Goal: Task Accomplishment & Management: Manage account settings

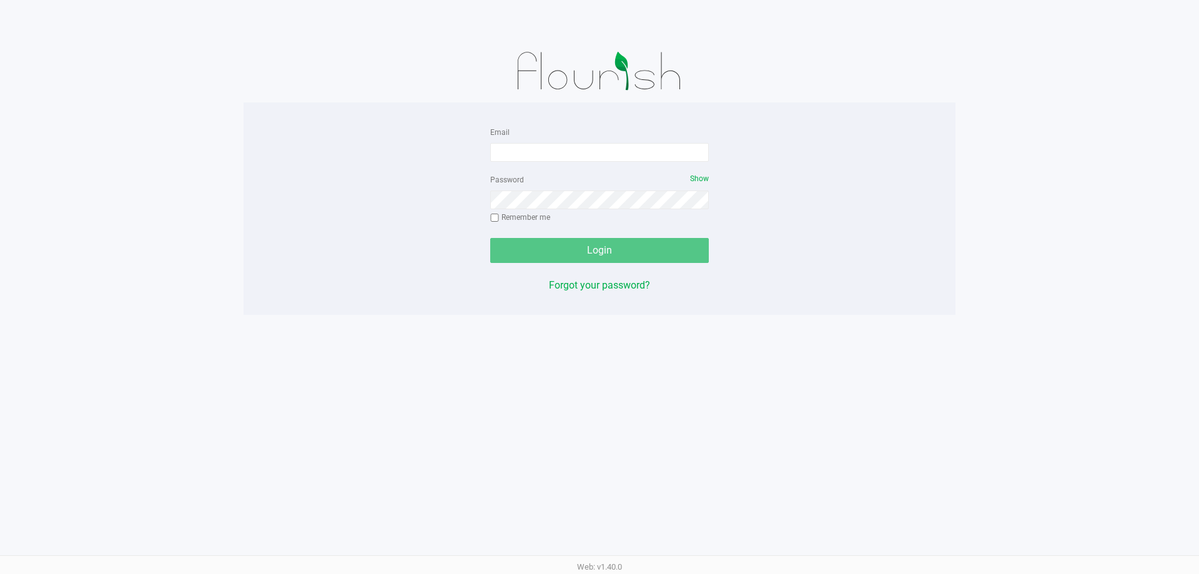
click at [556, 169] on form "Email Password Show Remember me Login" at bounding box center [599, 193] width 219 height 139
click at [550, 149] on input "Email" at bounding box center [599, 152] width 219 height 19
type input "[EMAIL_ADDRESS][DOMAIN_NAME]"
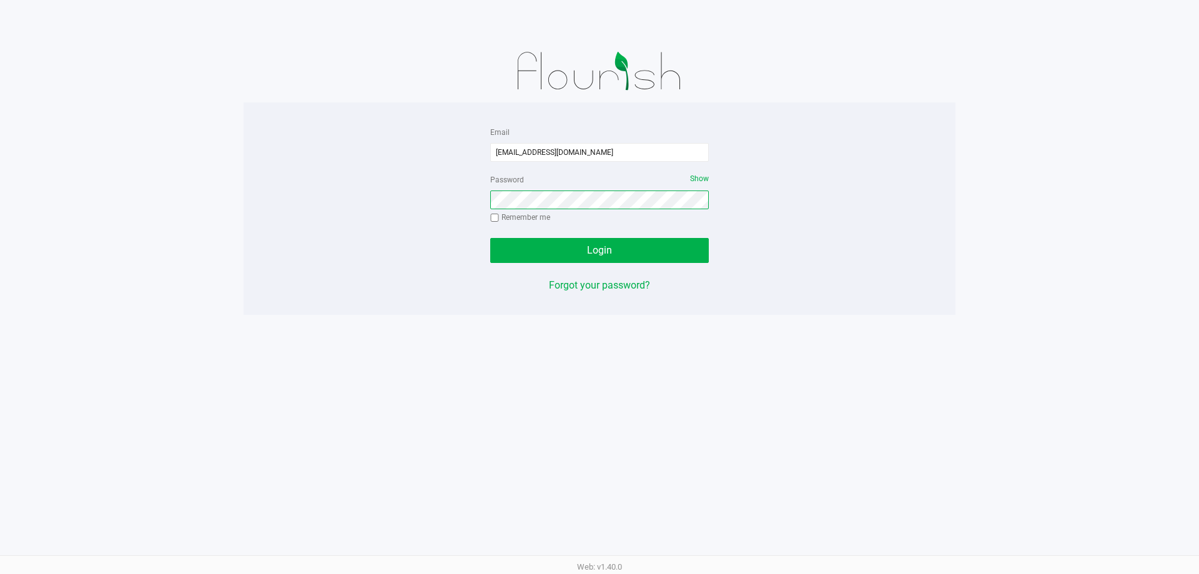
click at [490, 238] on button "Login" at bounding box center [599, 250] width 219 height 25
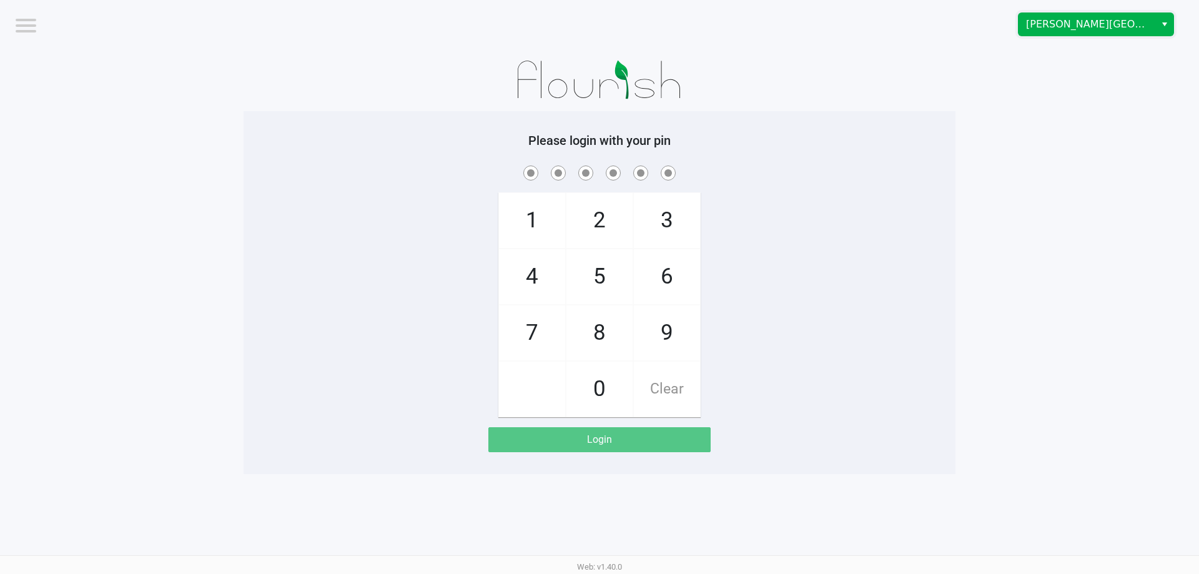
click at [1059, 26] on span "[PERSON_NAME][GEOGRAPHIC_DATA]" at bounding box center [1087, 24] width 122 height 15
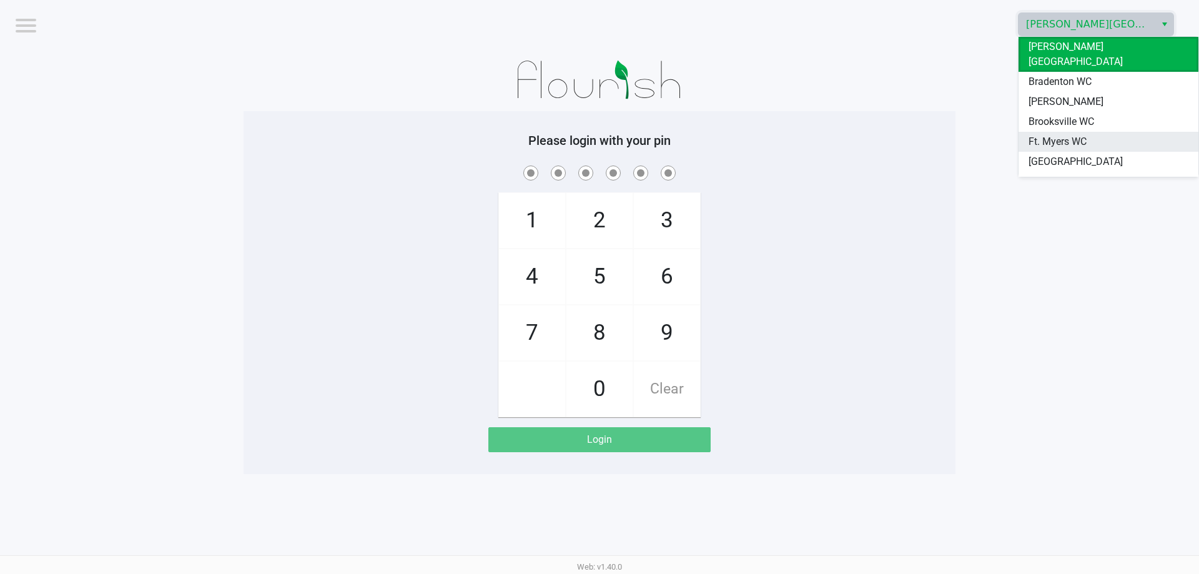
click at [1039, 134] on span "Ft. Myers WC" at bounding box center [1058, 141] width 58 height 15
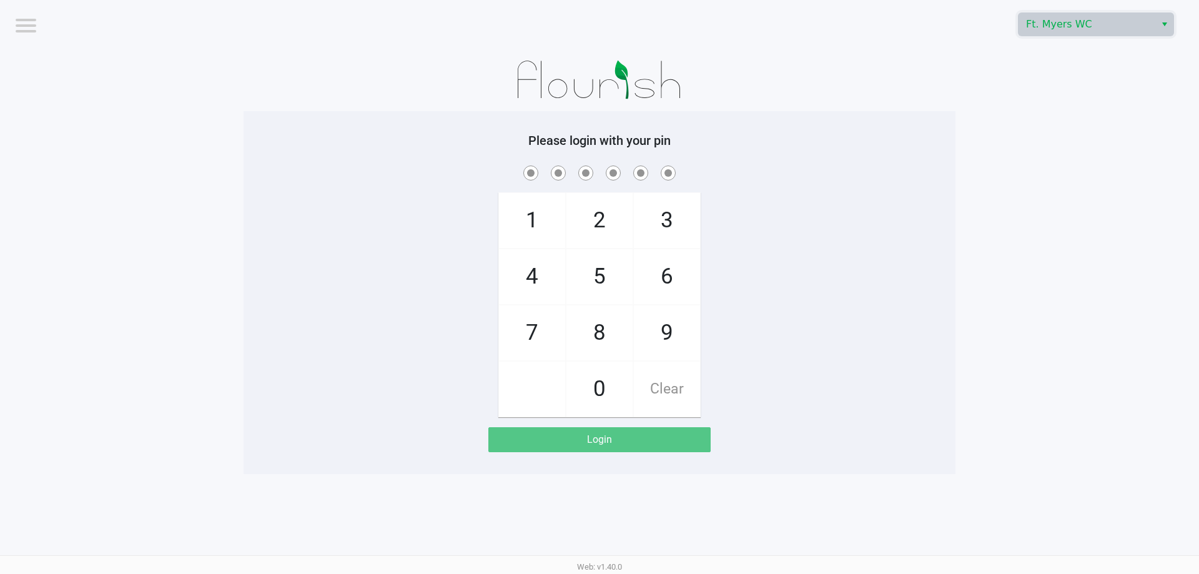
click at [891, 119] on div "Please login with your pin 1 4 7 2 5 8 0 3 6 9 Clear Login" at bounding box center [600, 292] width 712 height 363
checkbox input "true"
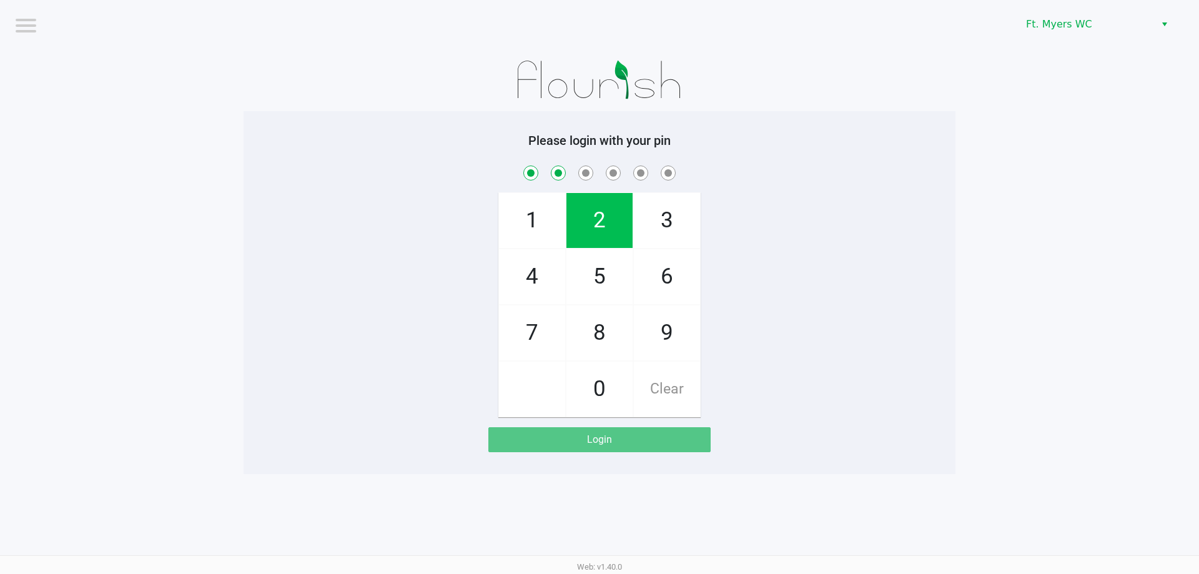
checkbox input "true"
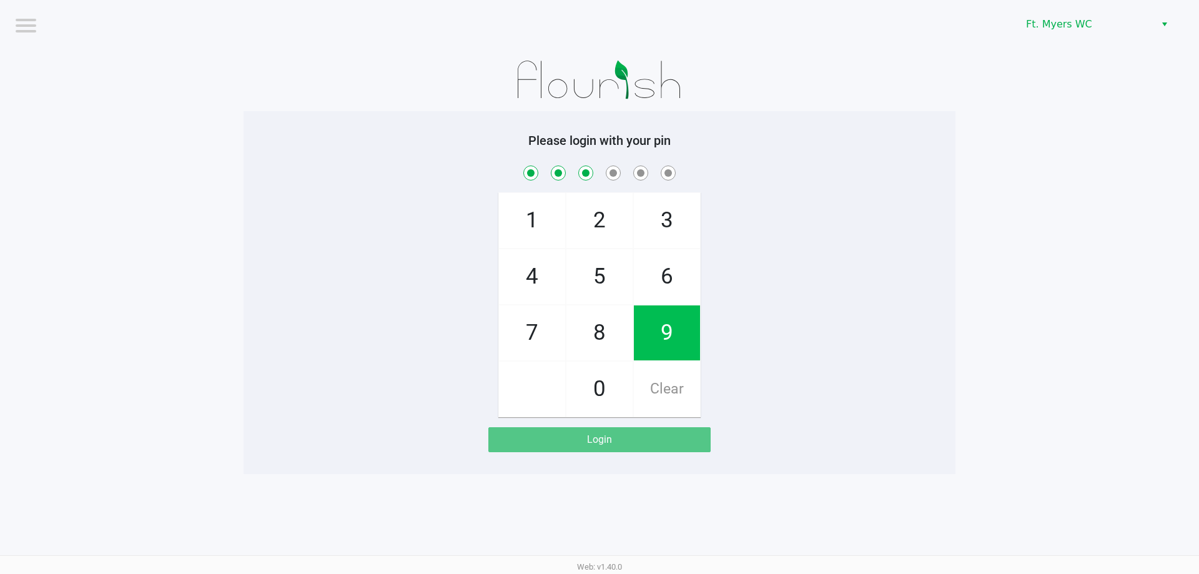
checkbox input "true"
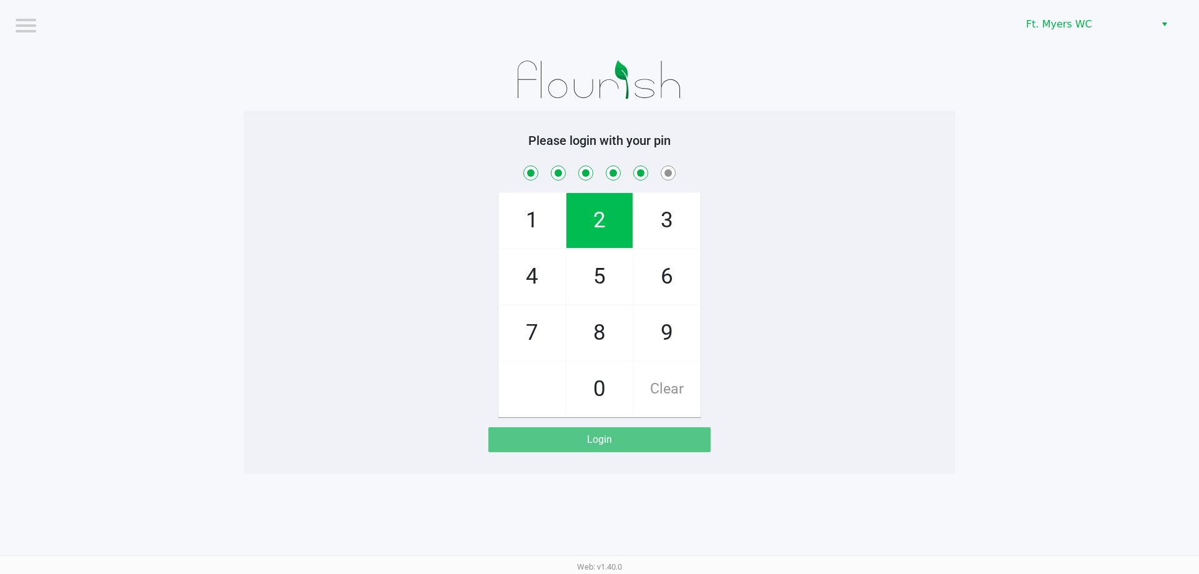
checkbox input "true"
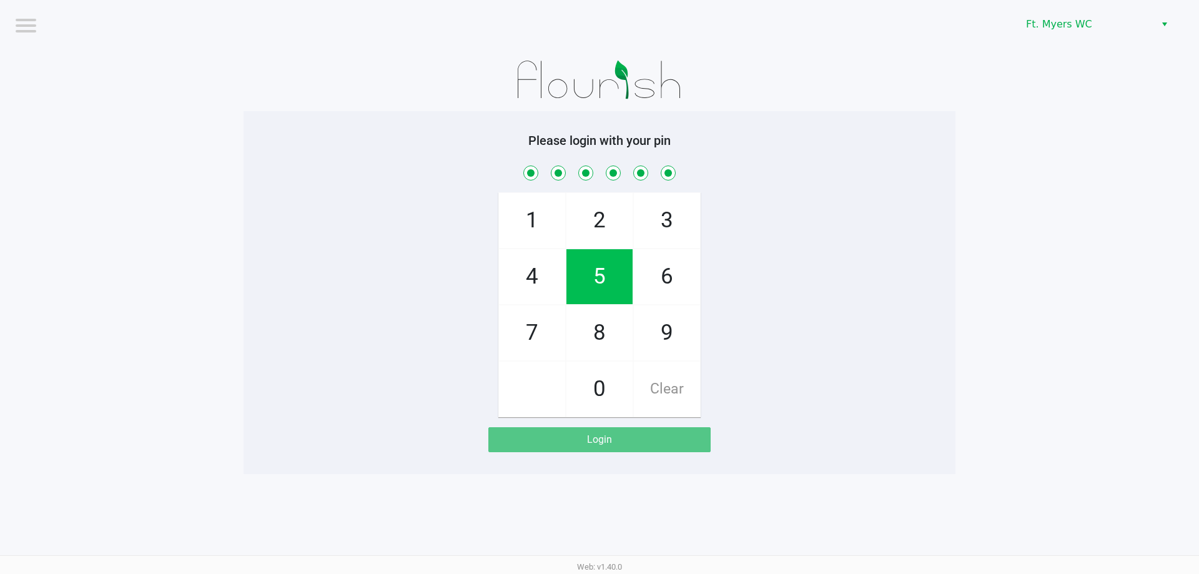
checkbox input "true"
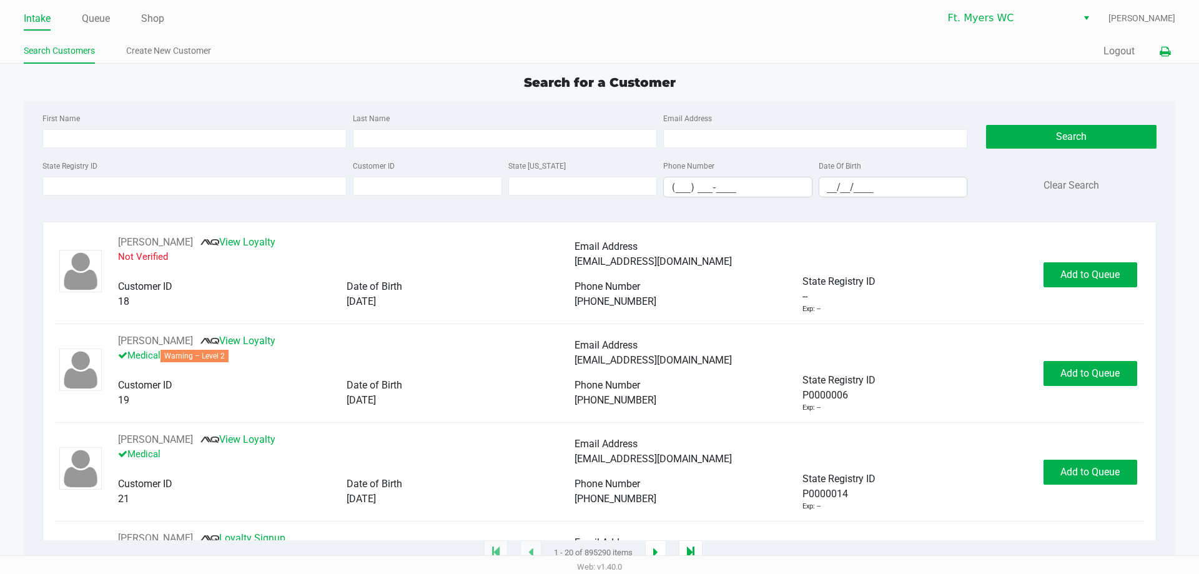
click at [1163, 49] on icon at bounding box center [1165, 51] width 11 height 9
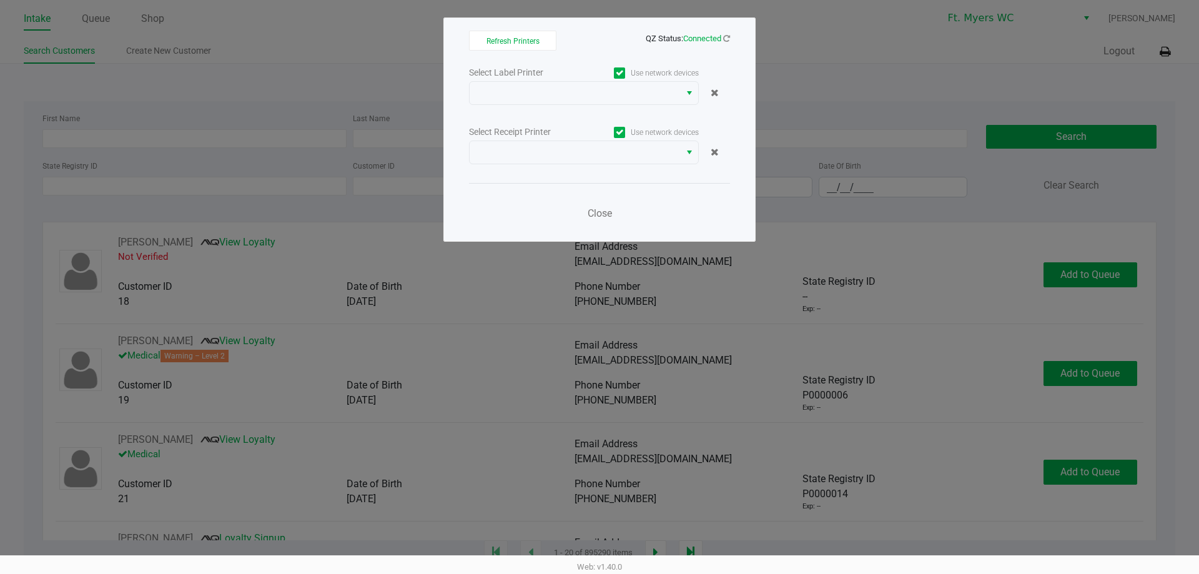
drag, startPoint x: 584, startPoint y: 127, endPoint x: 581, endPoint y: 119, distance: 7.9
click at [583, 127] on div "Select Receipt Printer Use network devices" at bounding box center [599, 132] width 261 height 17
click at [579, 105] on div "Select Label Printer Use network devices Select Receipt Printer Use network dev…" at bounding box center [599, 146] width 261 height 164
click at [571, 96] on span at bounding box center [574, 93] width 195 height 15
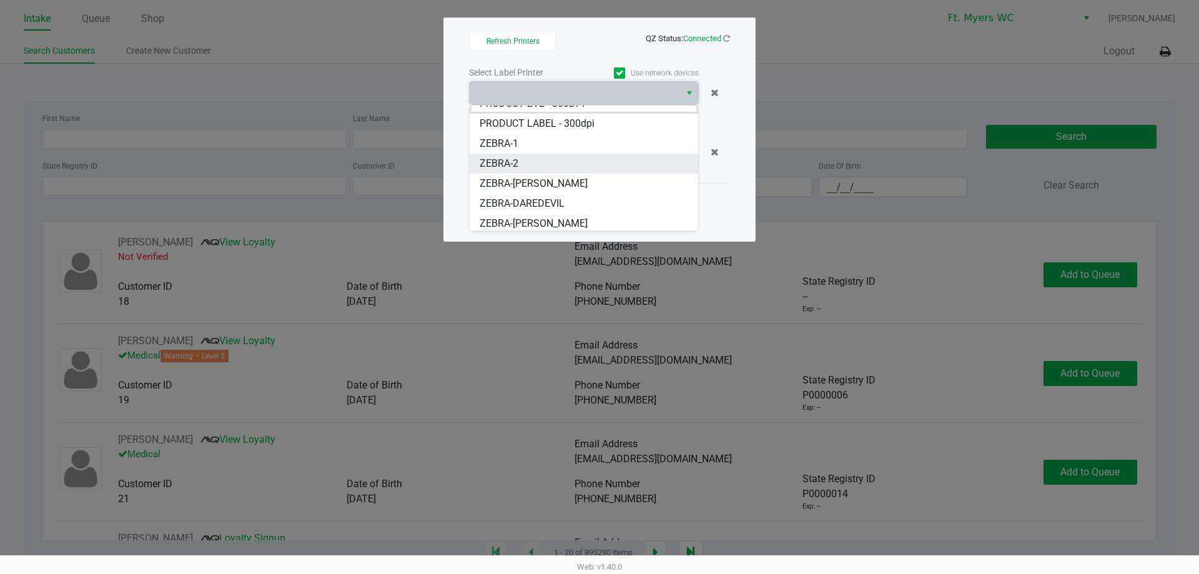
scroll to position [15, 0]
click at [530, 164] on li "ZEBRA-2" at bounding box center [584, 161] width 229 height 20
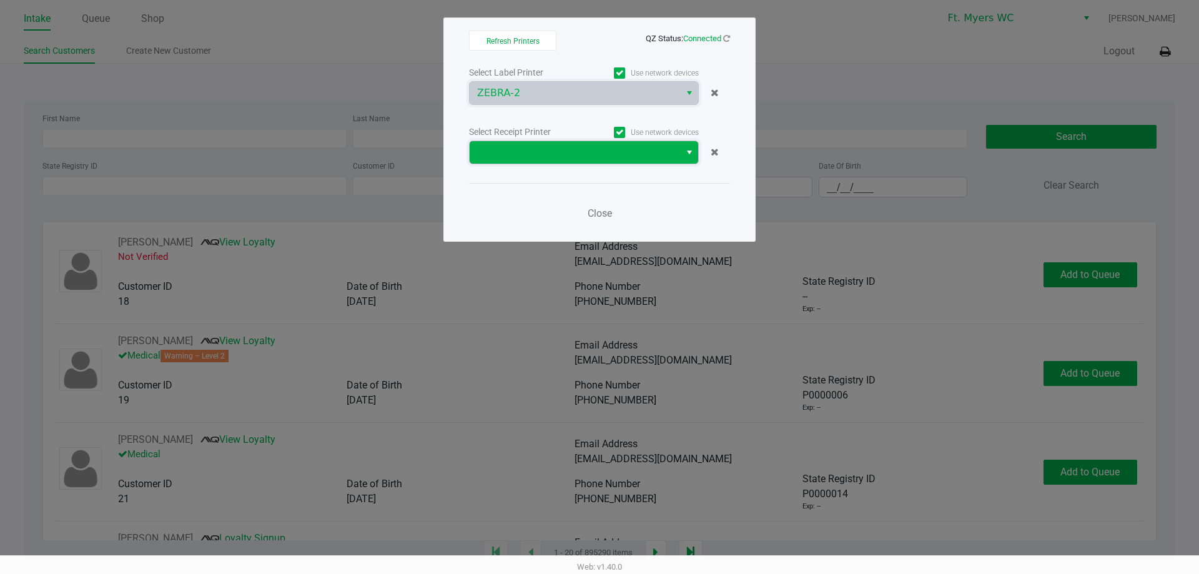
click at [544, 158] on span at bounding box center [574, 152] width 195 height 15
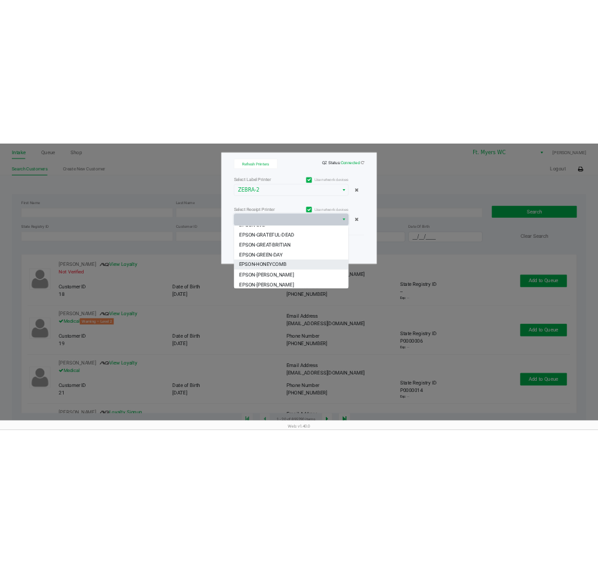
scroll to position [75, 0]
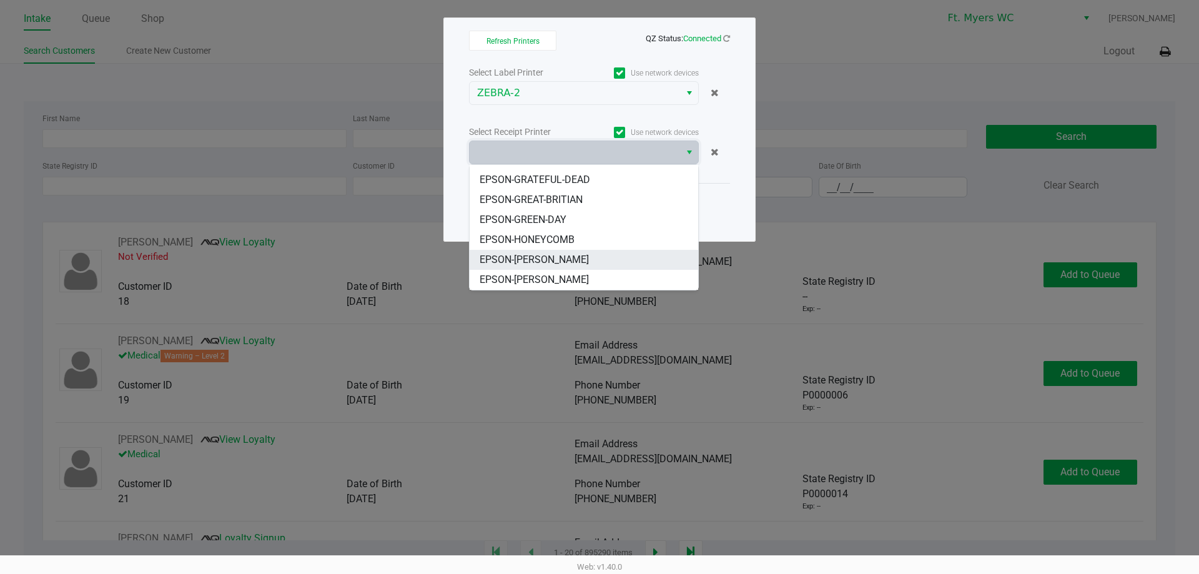
click at [541, 263] on span "EPSON-KATE-RYAN" at bounding box center [534, 259] width 109 height 15
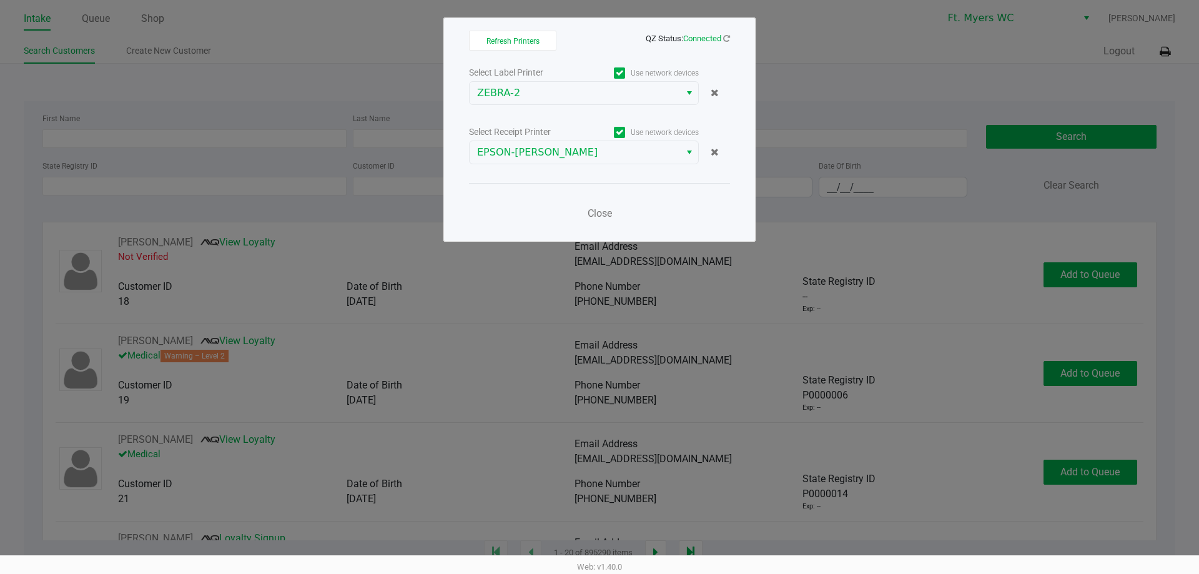
click at [542, 228] on div "Close" at bounding box center [599, 206] width 261 height 46
click at [585, 209] on button "Close" at bounding box center [599, 213] width 37 height 25
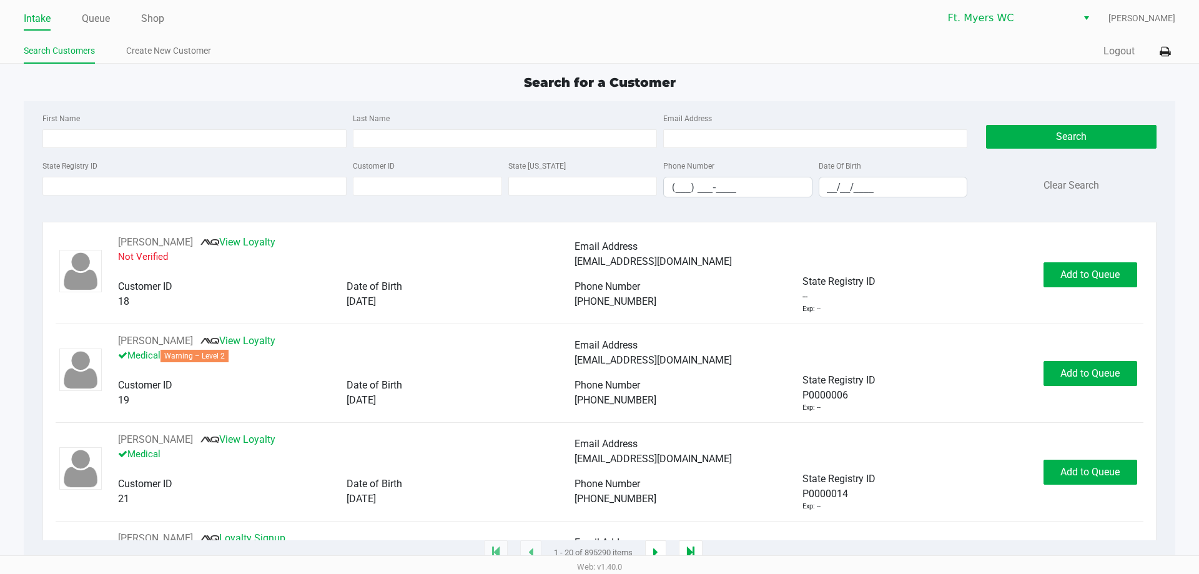
click at [1187, 38] on div "Intake Queue Shop Ft. Myers WC Richard Andrews Search Customers Create New Cust…" at bounding box center [599, 32] width 1199 height 64
click at [1155, 50] on button at bounding box center [1165, 51] width 21 height 23
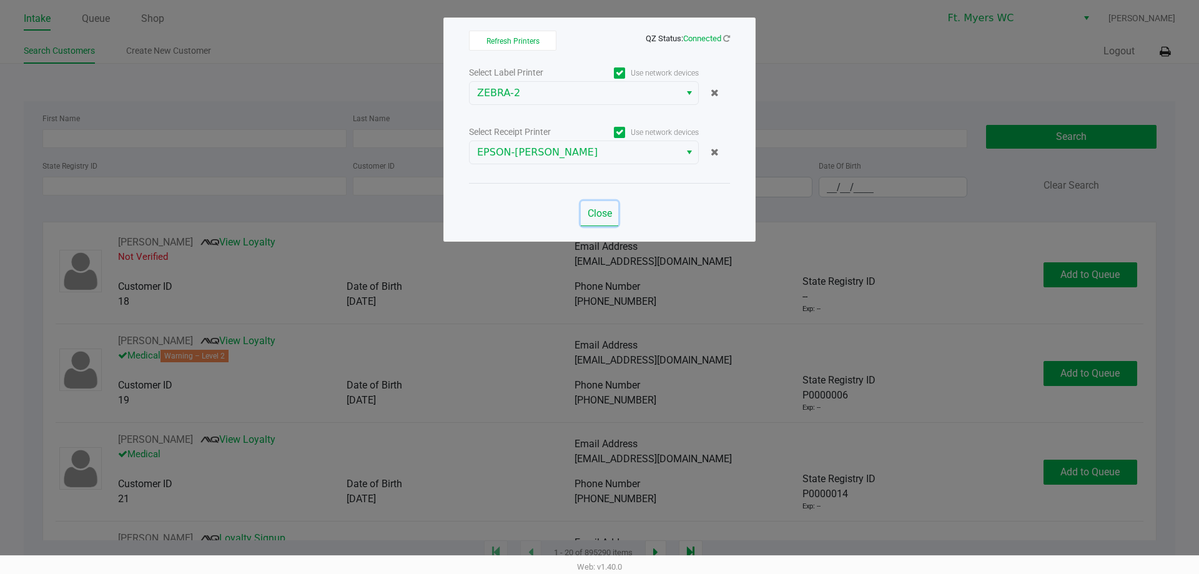
click at [602, 206] on button "Close" at bounding box center [599, 213] width 37 height 25
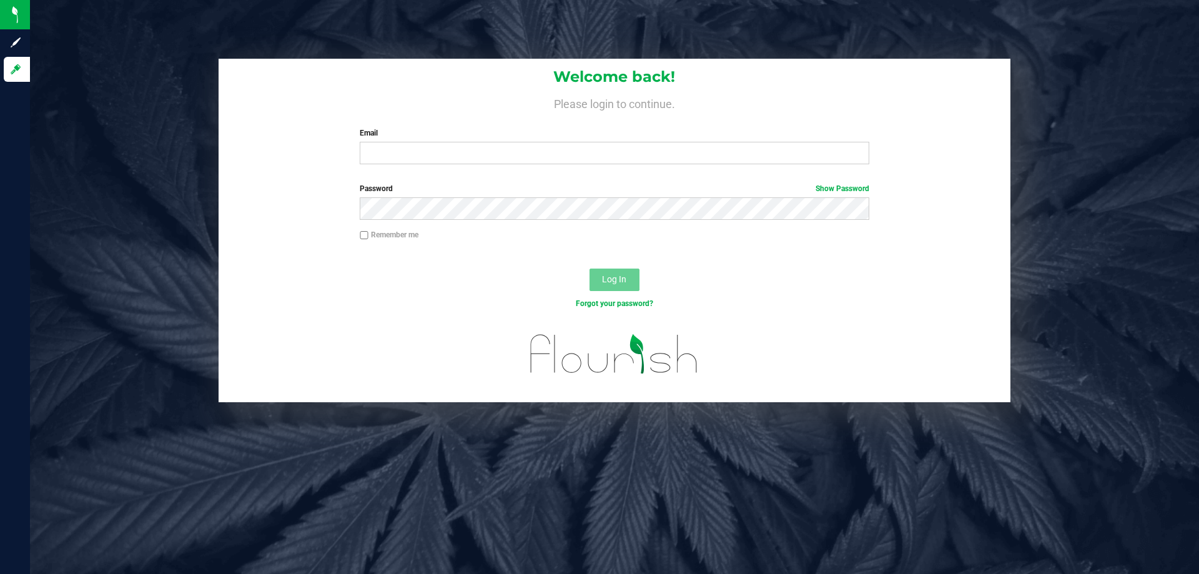
click at [420, 173] on div "Welcome back! Please login to continue. Email Required Please format your email…" at bounding box center [615, 117] width 792 height 116
click at [413, 154] on input "Email" at bounding box center [614, 153] width 509 height 22
type input "[EMAIL_ADDRESS][DOMAIN_NAME]"
click at [590, 269] on button "Log In" at bounding box center [615, 280] width 50 height 22
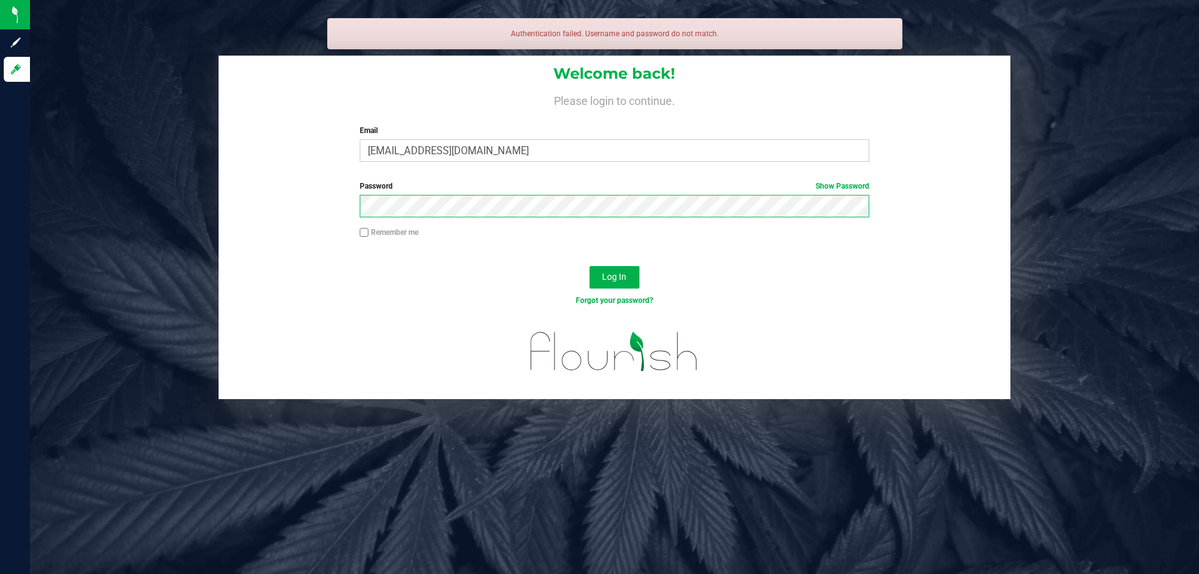
click at [590, 266] on button "Log In" at bounding box center [615, 277] width 50 height 22
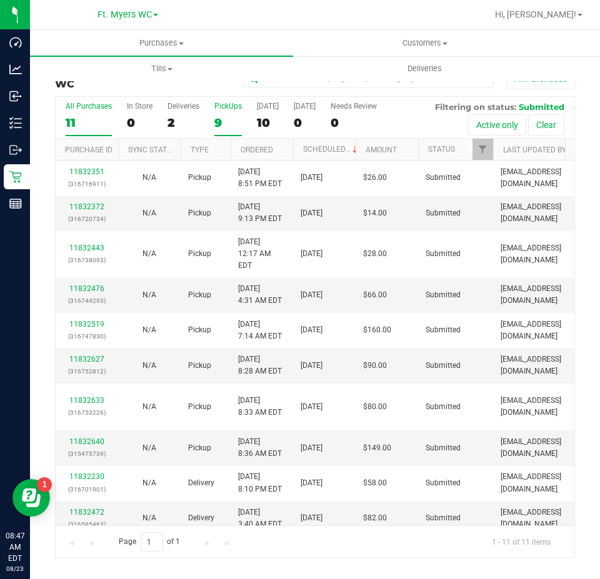
click at [226, 116] on div "9" at bounding box center [227, 123] width 27 height 14
click at [0, 0] on input "PickUps 9" at bounding box center [0, 0] width 0 height 0
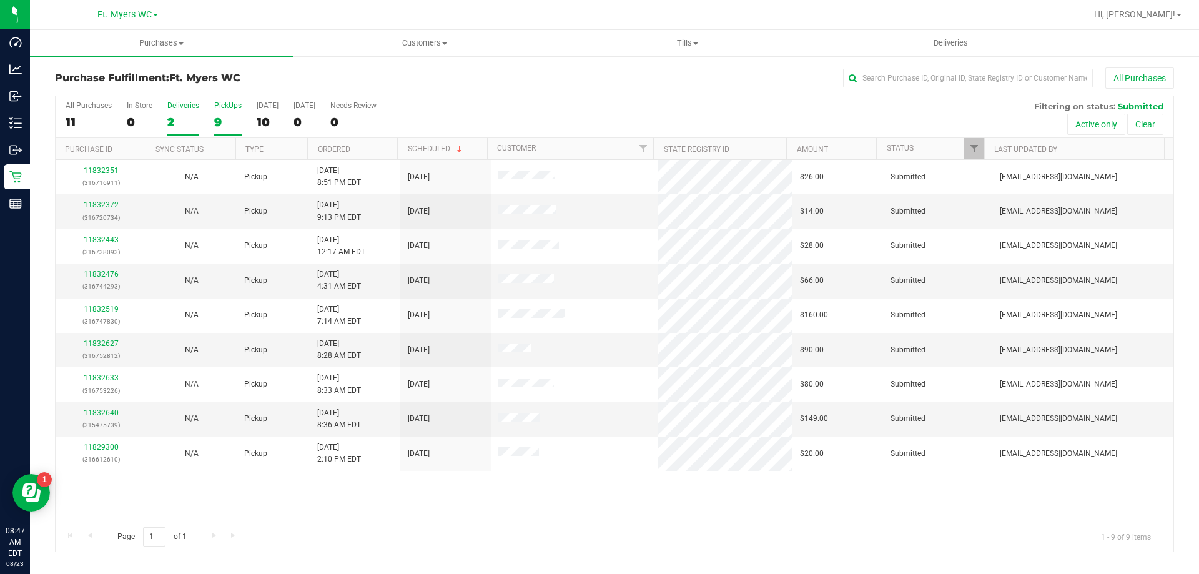
click at [187, 123] on div "2" at bounding box center [183, 122] width 32 height 14
click at [0, 0] on input "Deliveries 2" at bounding box center [0, 0] width 0 height 0
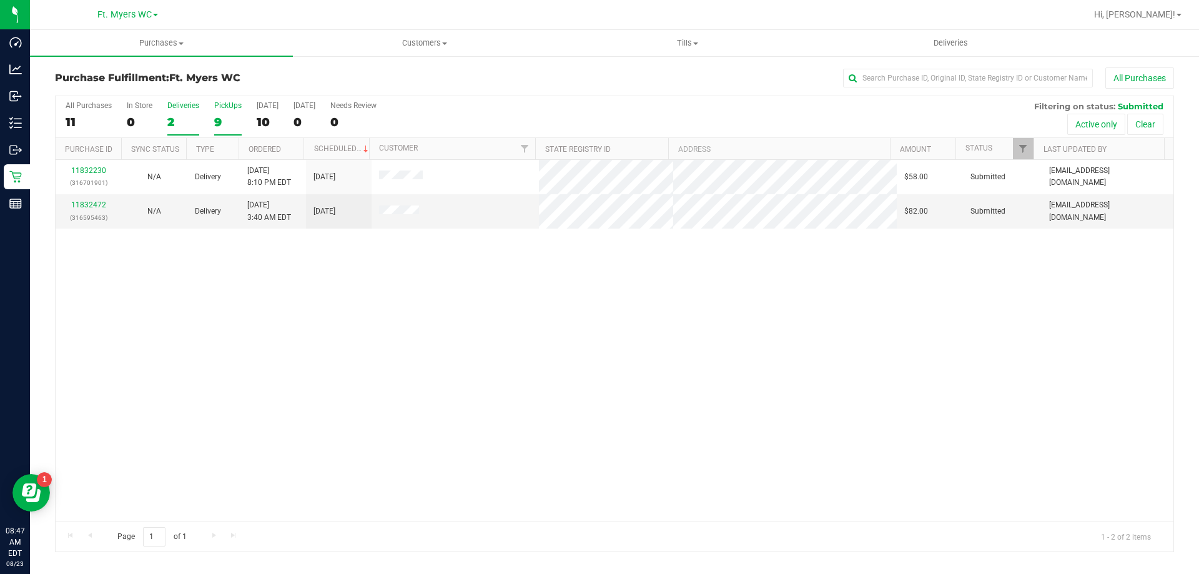
click at [221, 114] on label "PickUps 9" at bounding box center [227, 118] width 27 height 34
click at [0, 0] on input "PickUps 9" at bounding box center [0, 0] width 0 height 0
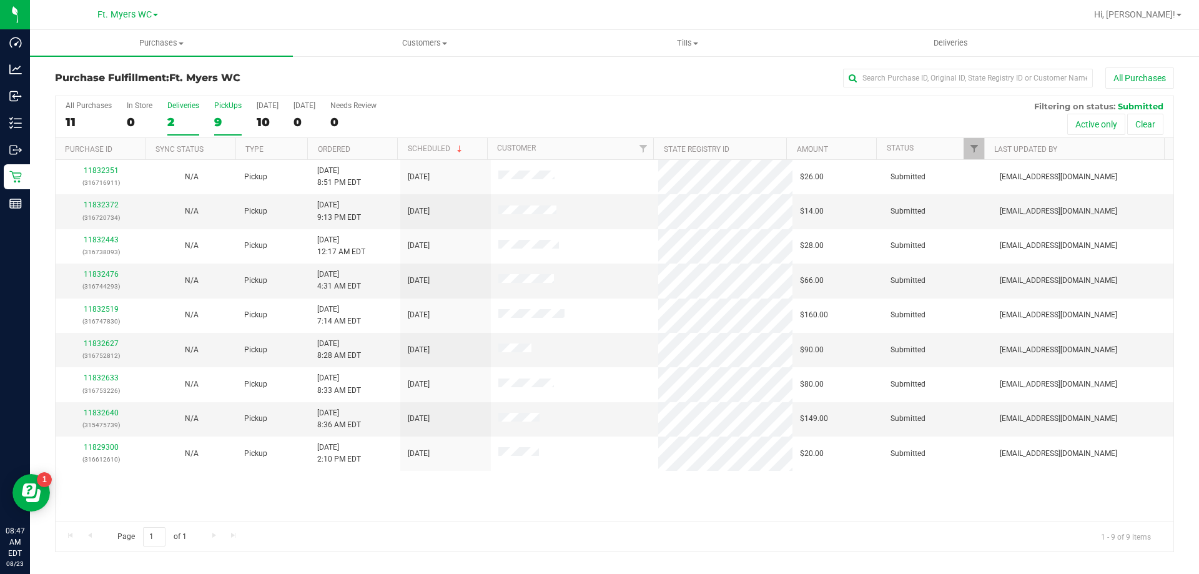
click at [180, 121] on div "2" at bounding box center [183, 122] width 32 height 14
click at [0, 0] on input "Deliveries 2" at bounding box center [0, 0] width 0 height 0
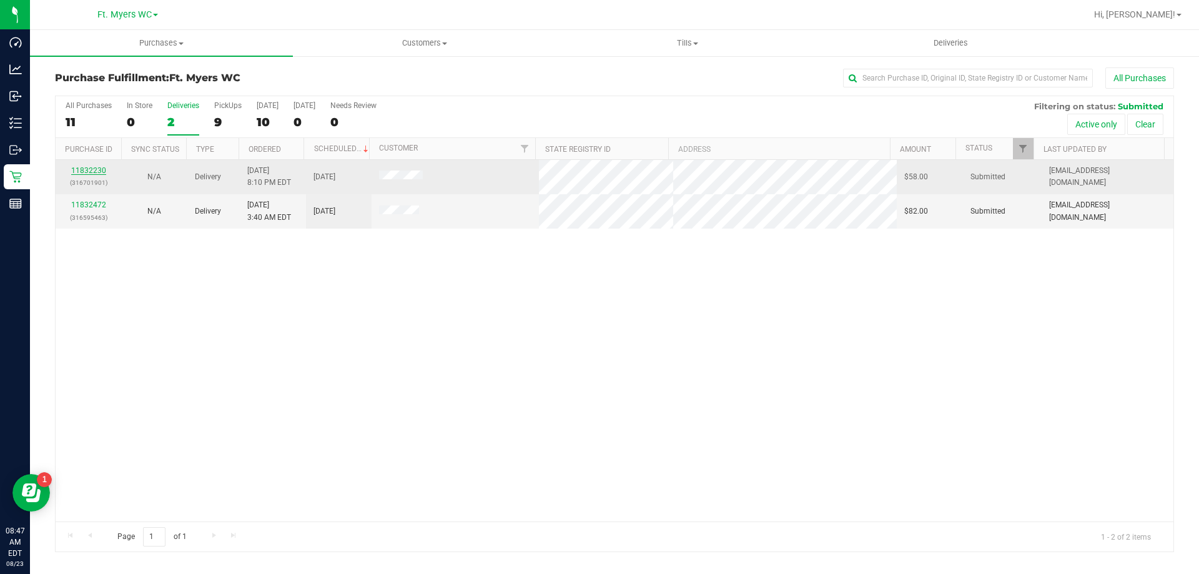
click at [97, 174] on link "11832230" at bounding box center [88, 170] width 35 height 9
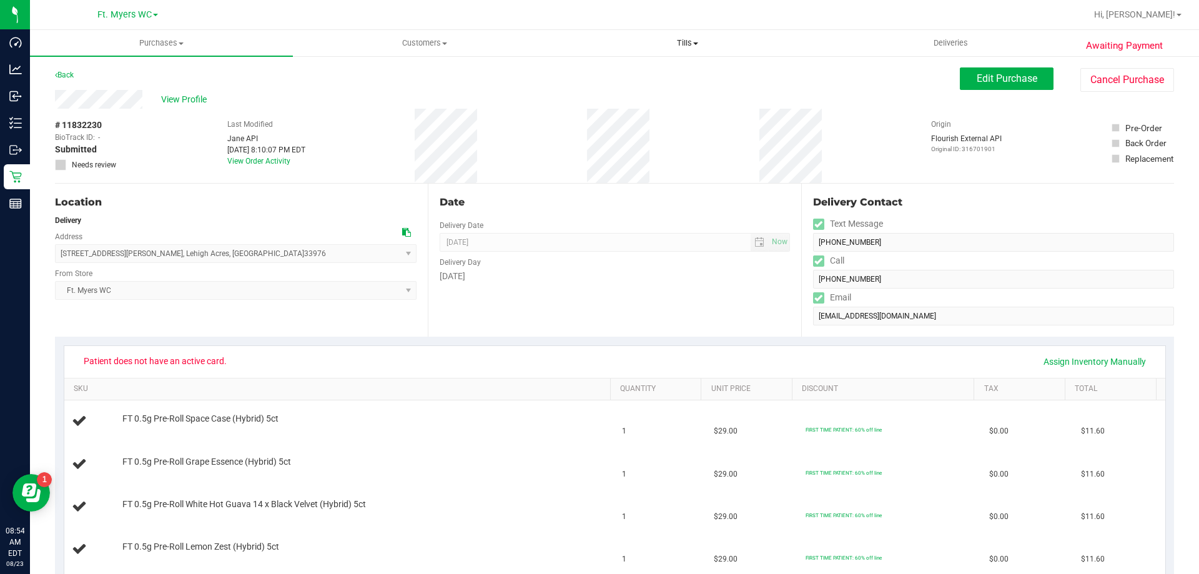
click at [669, 46] on span "Tills" at bounding box center [687, 42] width 262 height 11
click at [645, 78] on li "Manage tills" at bounding box center [687, 75] width 263 height 15
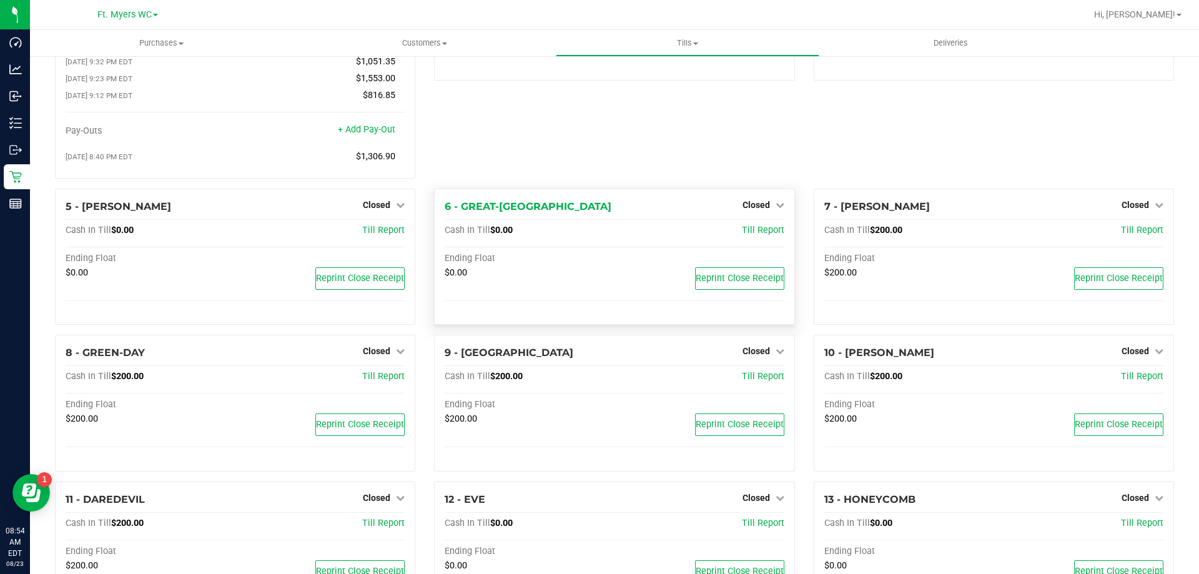
scroll to position [125, 0]
click at [761, 355] on span "Closed" at bounding box center [756, 350] width 27 height 10
click at [761, 384] on div "Open Till" at bounding box center [755, 376] width 92 height 16
click at [758, 381] on link "Open Till" at bounding box center [755, 376] width 33 height 10
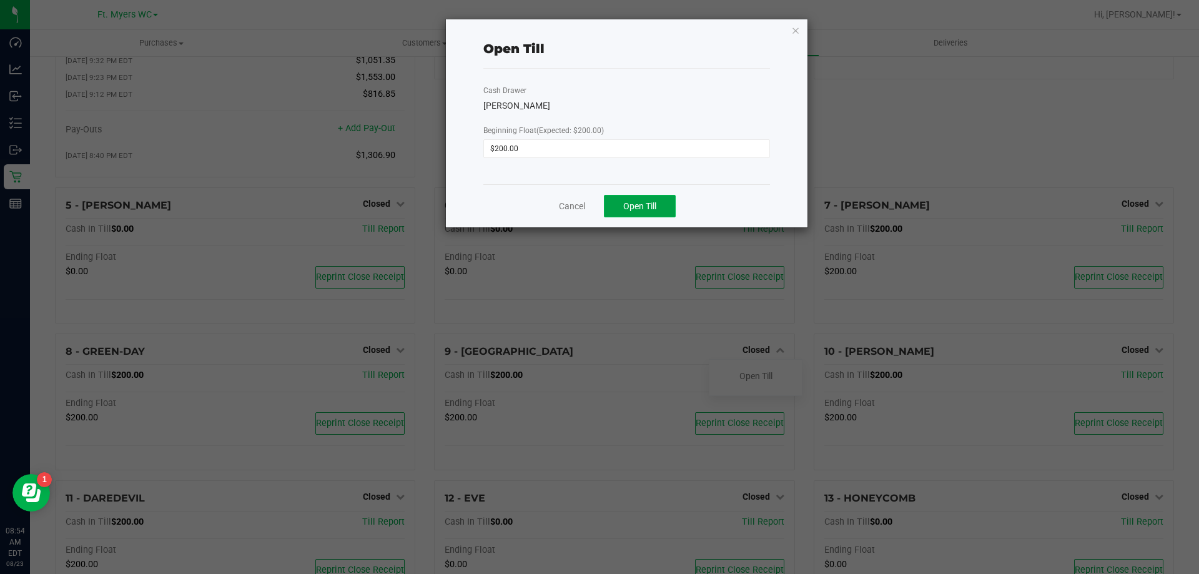
click at [639, 208] on span "Open Till" at bounding box center [639, 206] width 33 height 10
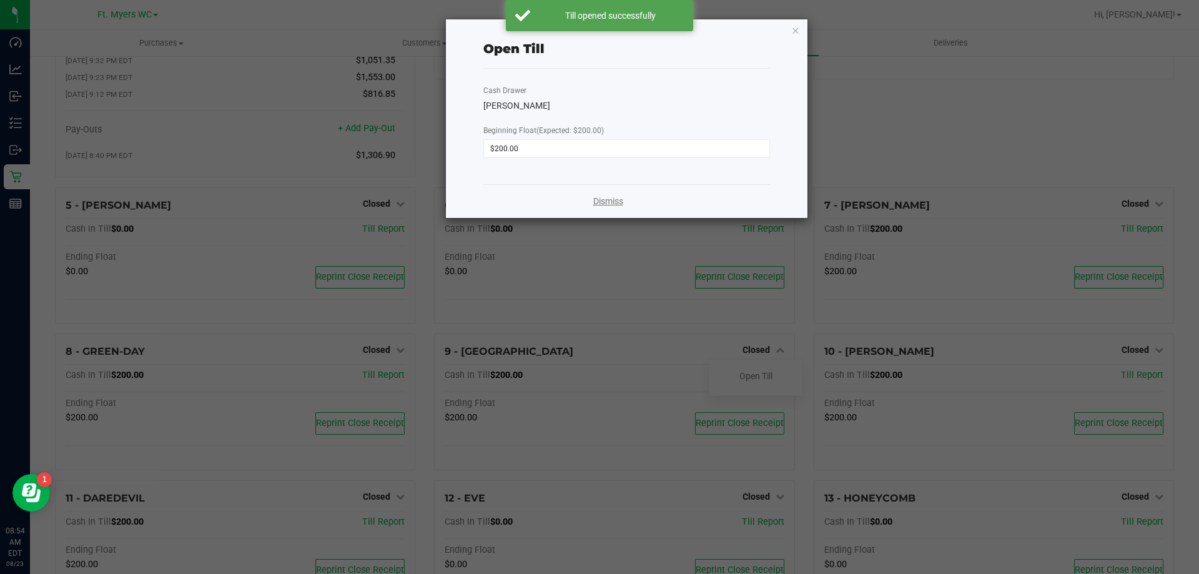
click at [593, 199] on link "Dismiss" at bounding box center [608, 201] width 30 height 13
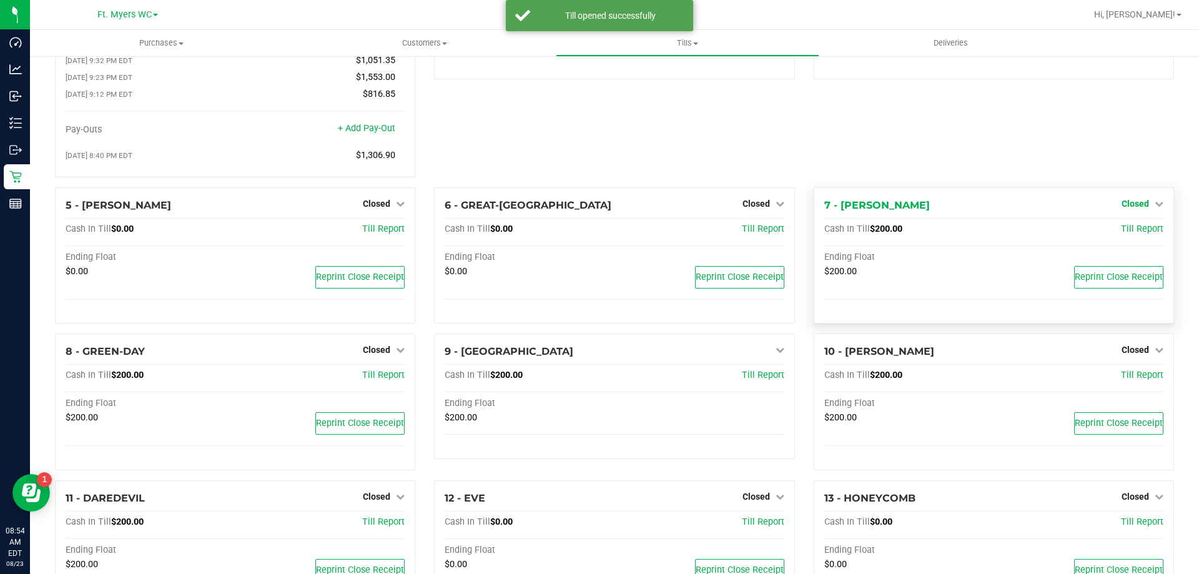
click at [1137, 202] on span "Closed" at bounding box center [1135, 204] width 27 height 10
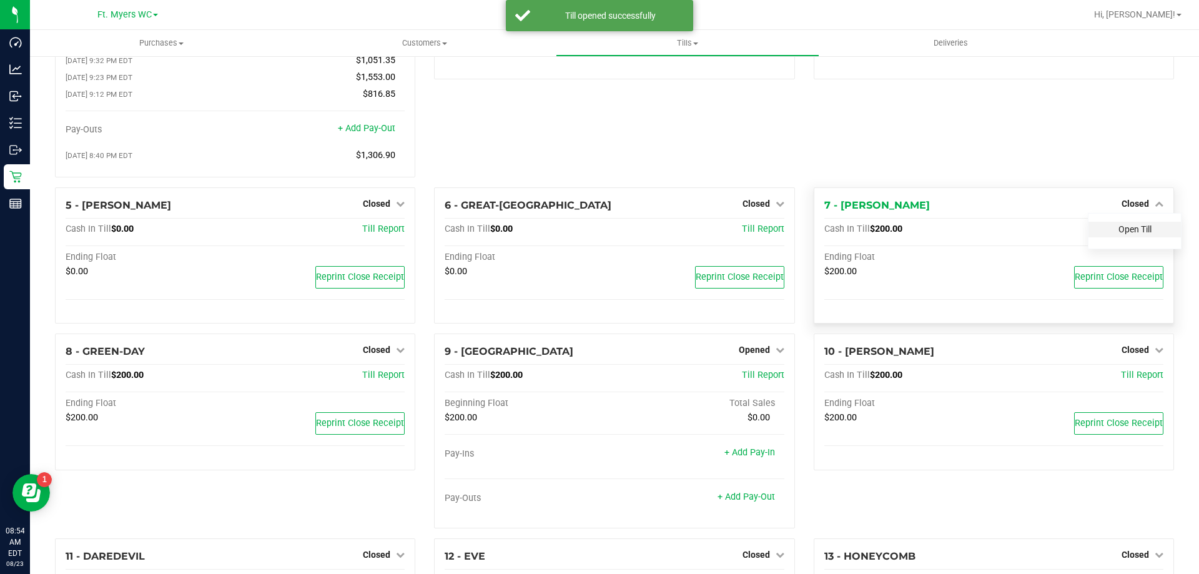
click at [1118, 232] on link "Open Till" at bounding box center [1134, 229] width 33 height 10
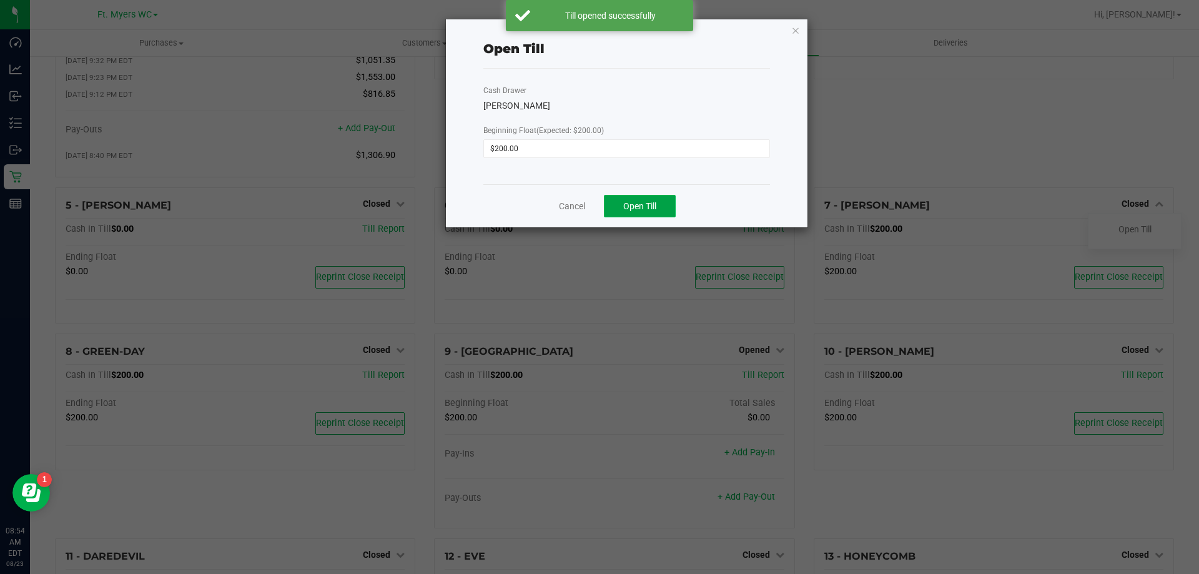
click at [654, 206] on span "Open Till" at bounding box center [639, 206] width 33 height 10
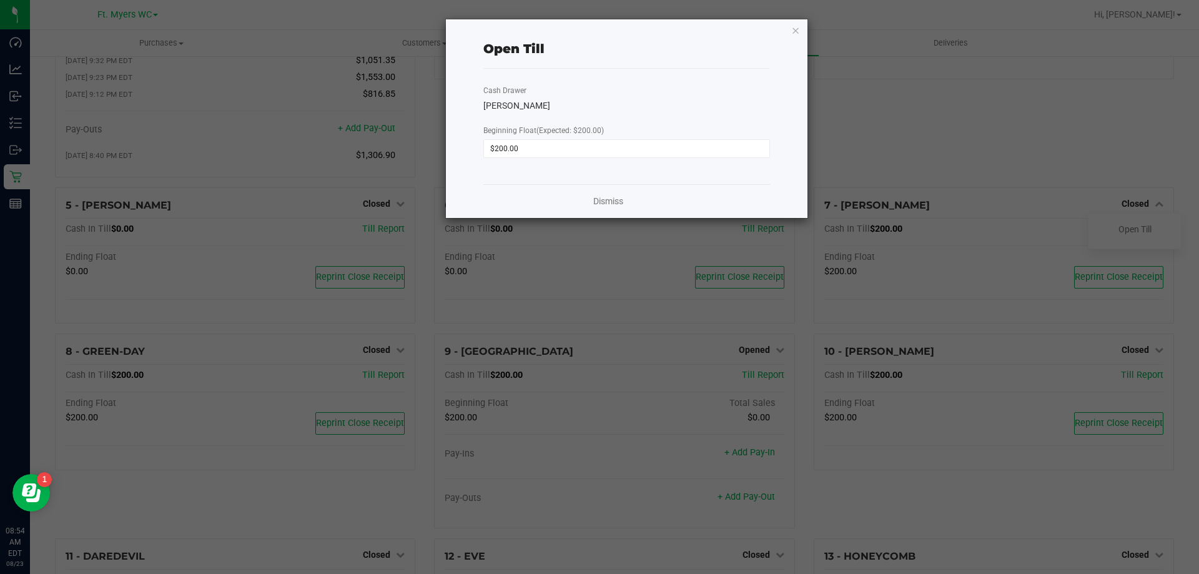
click at [600, 212] on div "Dismiss" at bounding box center [626, 201] width 287 height 34
click at [600, 206] on link "Dismiss" at bounding box center [608, 201] width 30 height 13
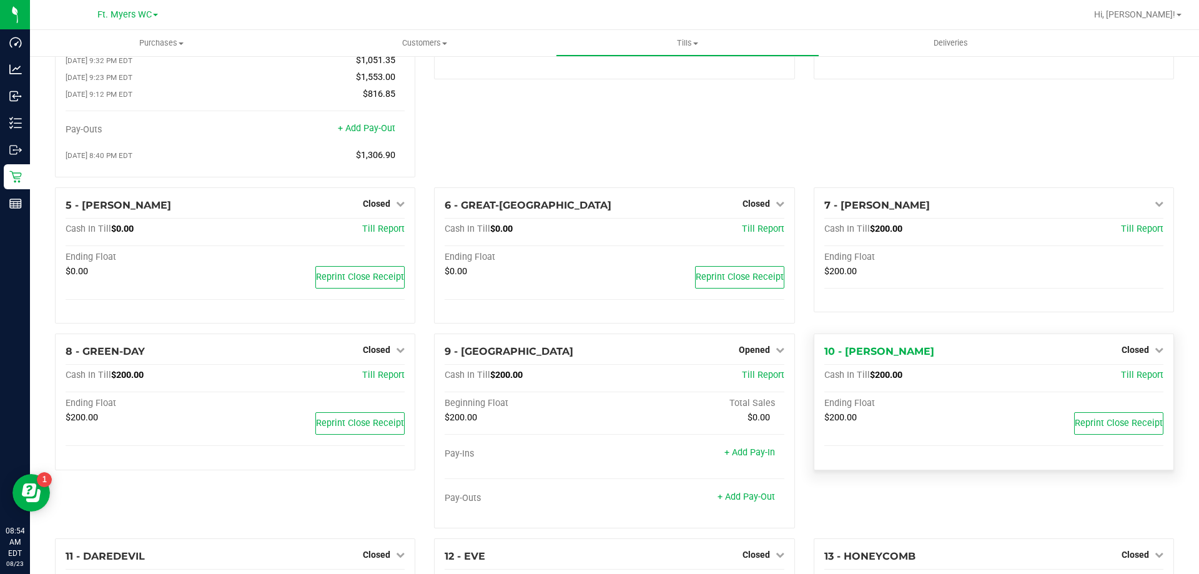
scroll to position [187, 0]
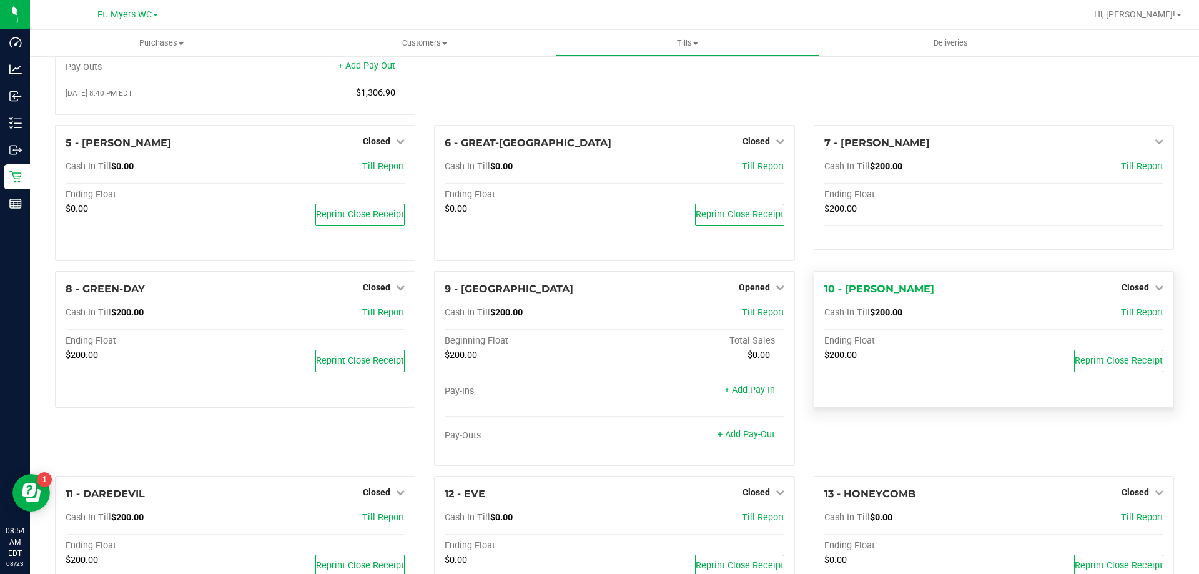
click at [1128, 295] on div "Closed" at bounding box center [1143, 287] width 42 height 15
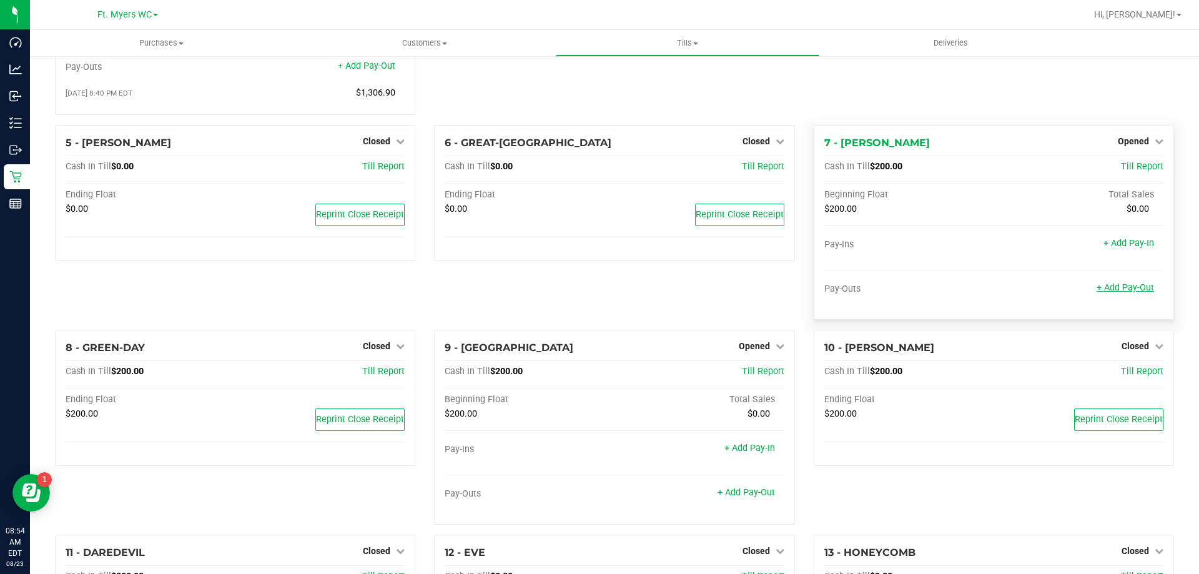
click at [1130, 292] on link "+ Add Pay-Out" at bounding box center [1125, 287] width 57 height 11
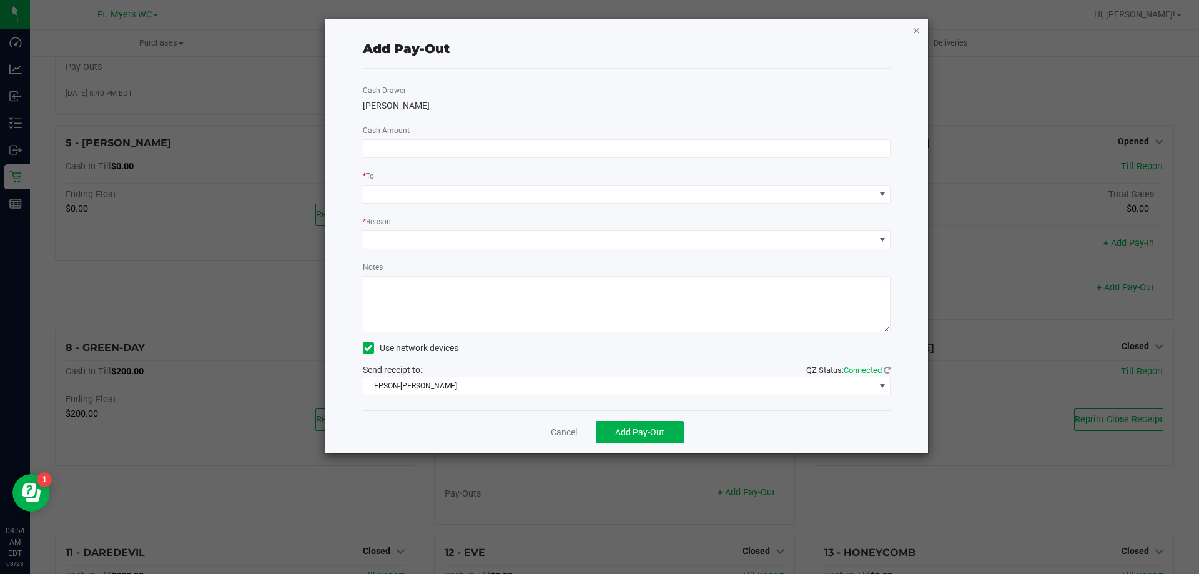
click at [919, 36] on icon "button" at bounding box center [916, 29] width 9 height 15
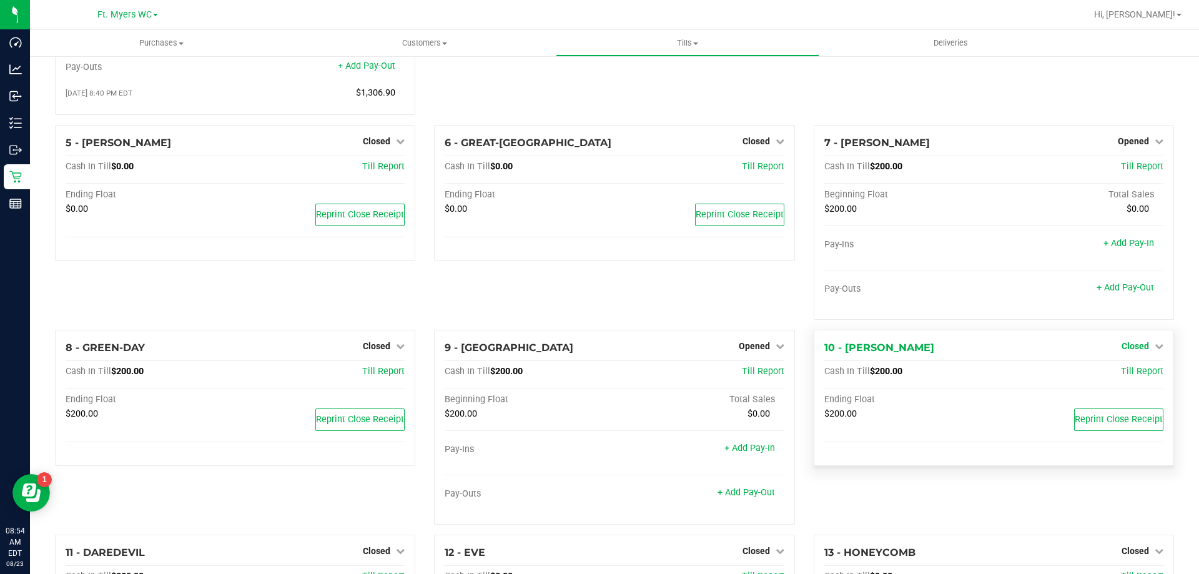
click at [1137, 351] on span "Closed" at bounding box center [1135, 346] width 27 height 10
click at [1118, 377] on link "Open Till" at bounding box center [1134, 372] width 33 height 10
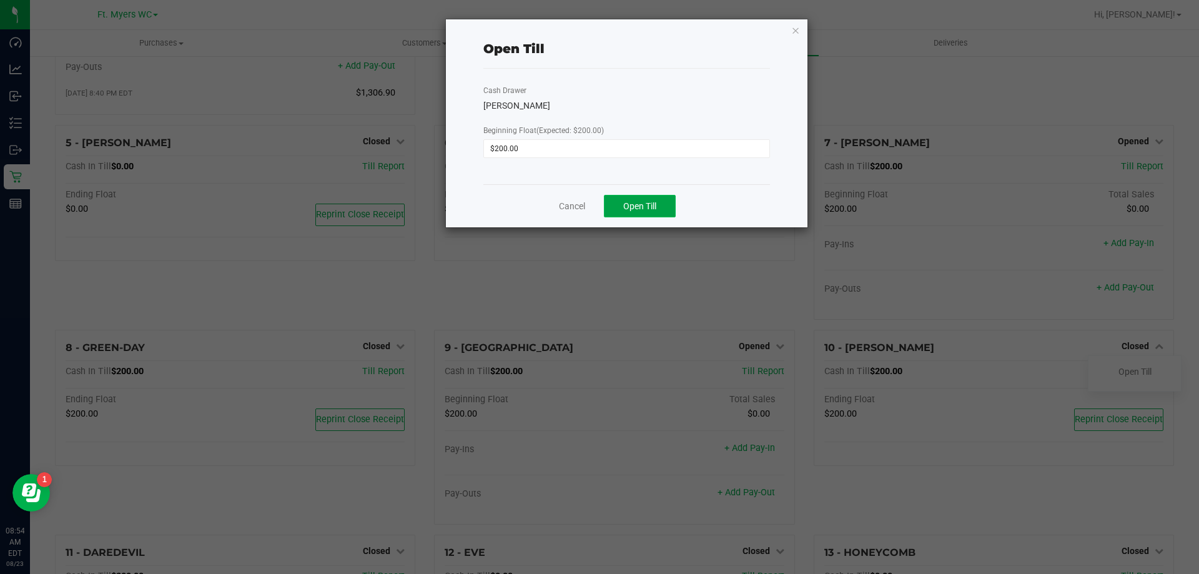
click at [668, 204] on button "Open Till" at bounding box center [640, 206] width 72 height 22
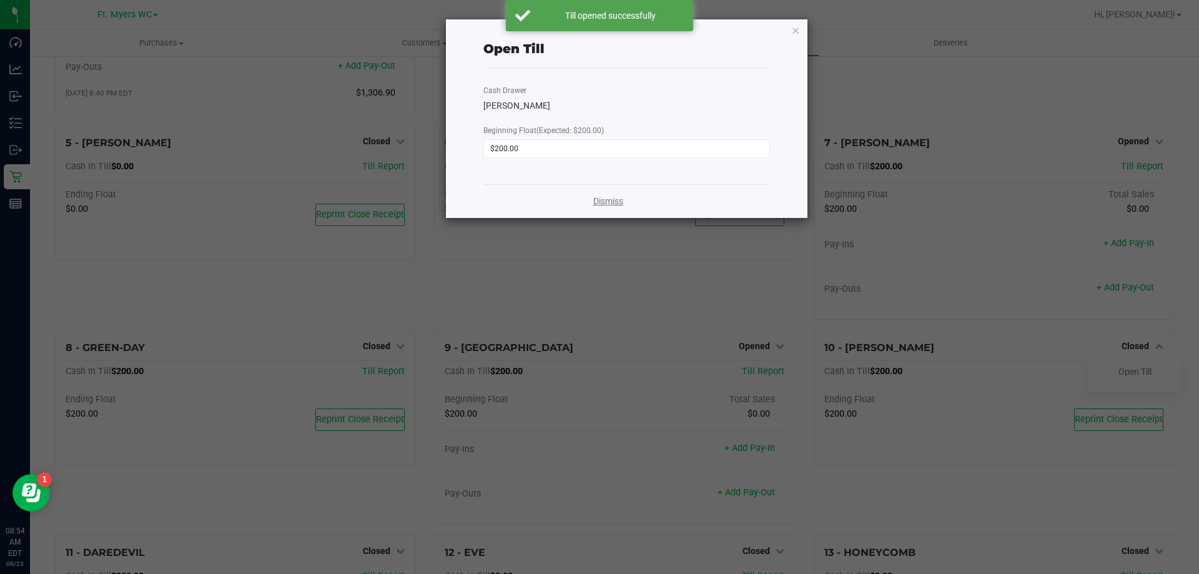
click at [605, 200] on link "Dismiss" at bounding box center [608, 201] width 30 height 13
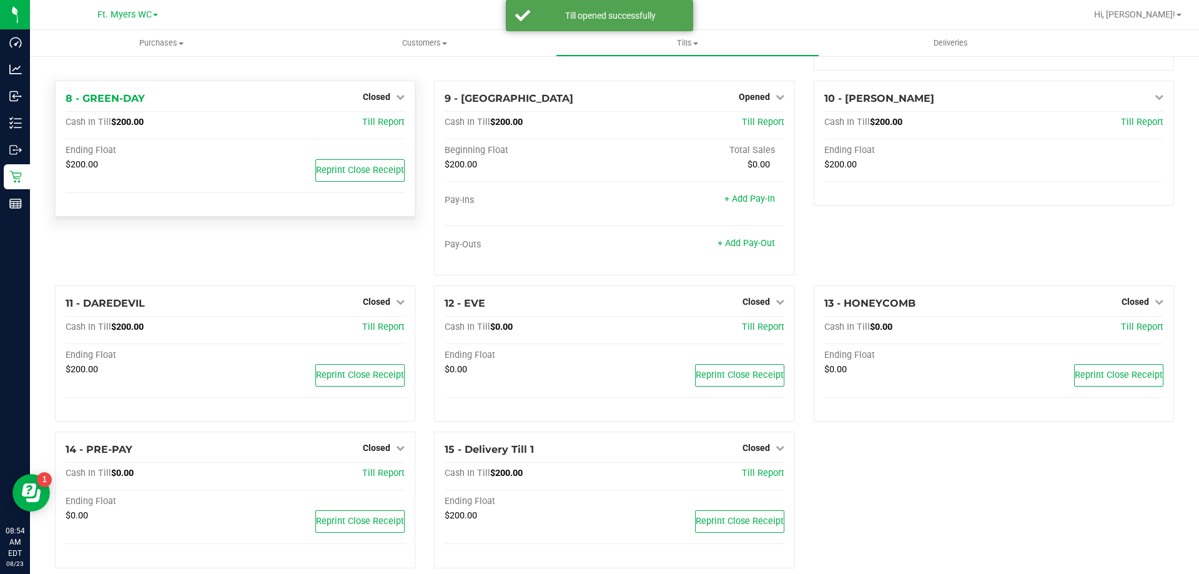
scroll to position [437, 0]
click at [373, 315] on div "11 - DAREDEVIL Closed Open Till Cash In Till $200.00 Till Report Ending Float $…" at bounding box center [235, 353] width 360 height 137
click at [377, 303] on span "Closed" at bounding box center [376, 301] width 27 height 10
click at [377, 332] on link "Open Till" at bounding box center [376, 327] width 33 height 10
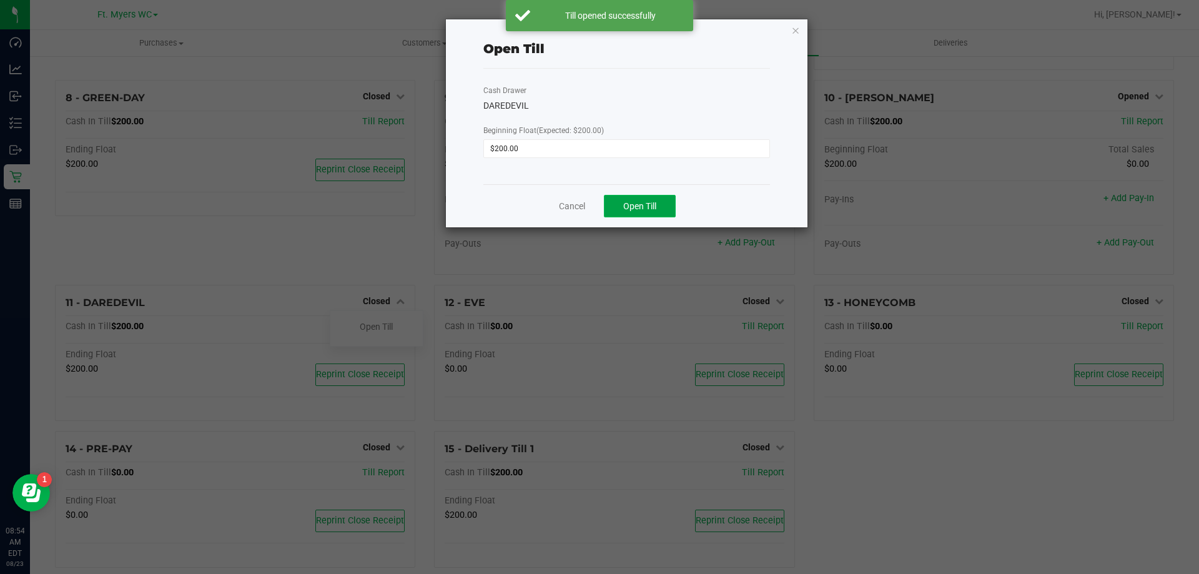
click at [625, 212] on button "Open Till" at bounding box center [640, 206] width 72 height 22
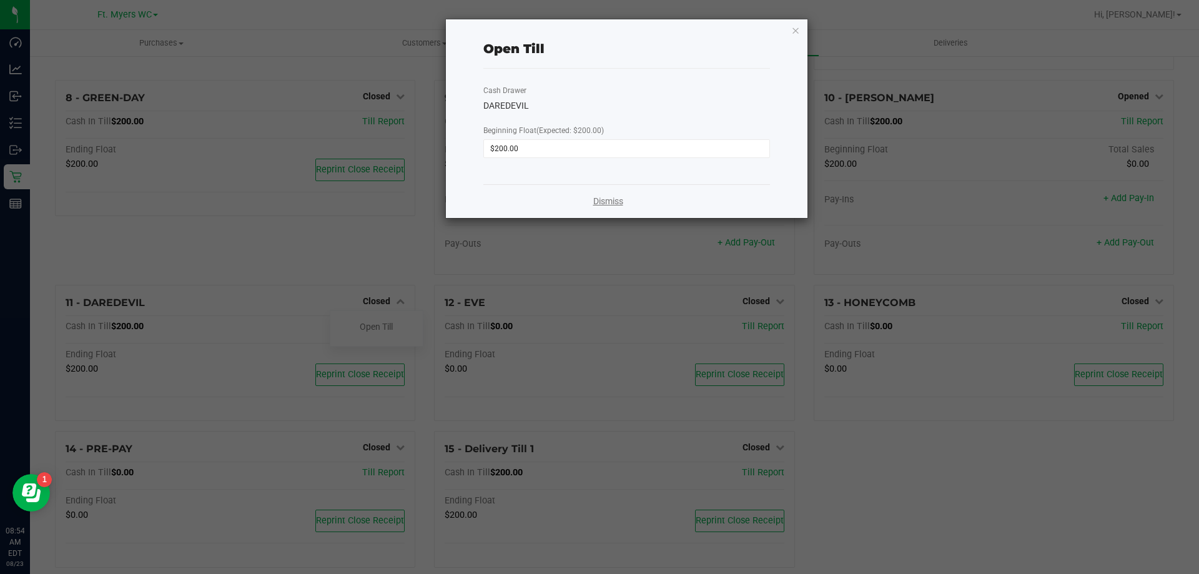
click at [606, 204] on link "Dismiss" at bounding box center [608, 201] width 30 height 13
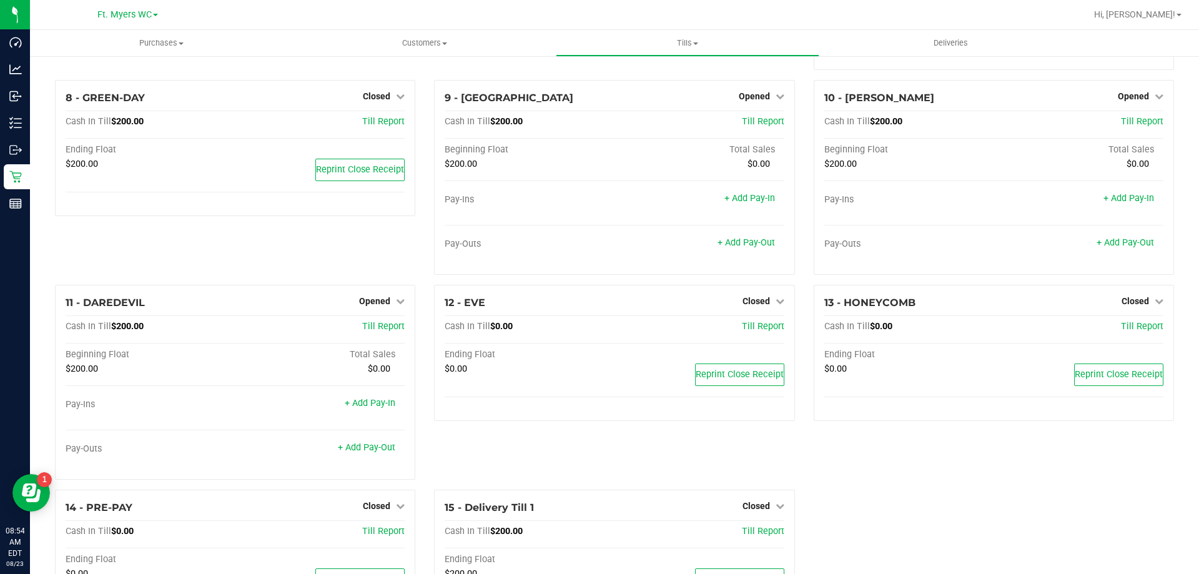
click at [751, 448] on div "12 - EVE Closed Open Till Cash In Till $0.00 Till Report Ending Float $0.00 Rep…" at bounding box center [614, 387] width 379 height 205
click at [755, 505] on span "Closed" at bounding box center [756, 506] width 27 height 10
click at [751, 535] on link "Open Till" at bounding box center [755, 531] width 33 height 10
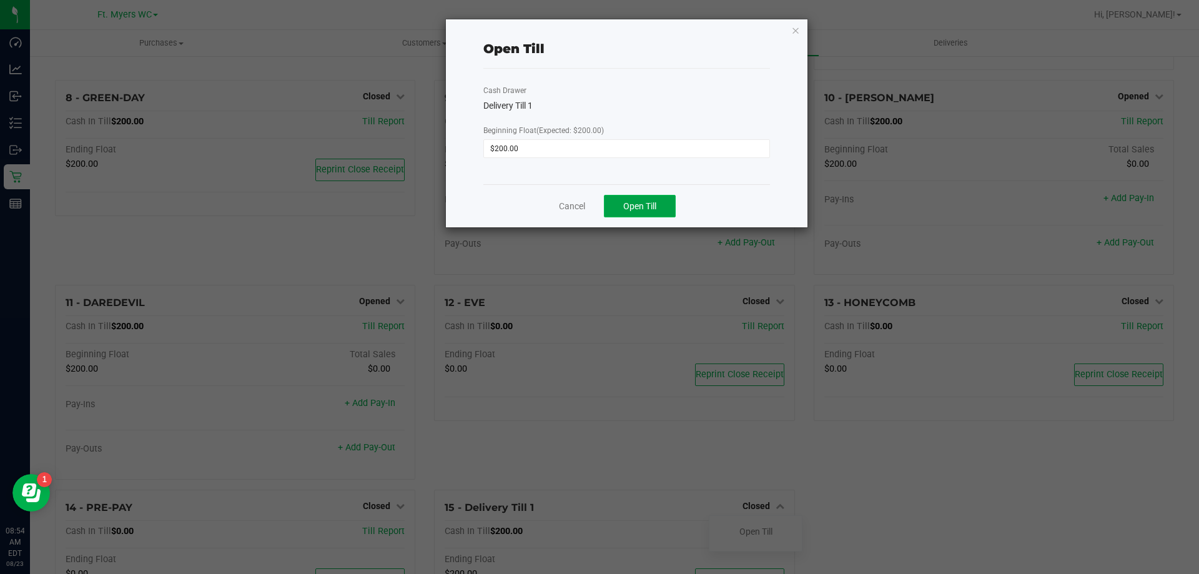
click at [633, 208] on span "Open Till" at bounding box center [639, 206] width 33 height 10
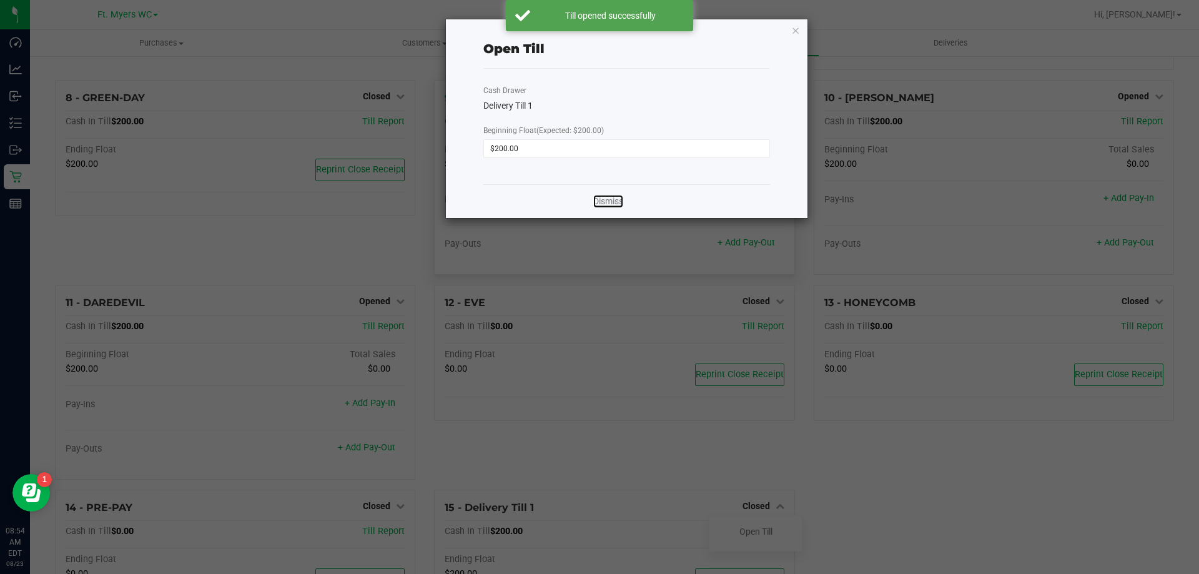
click at [595, 200] on link "Dismiss" at bounding box center [608, 201] width 30 height 13
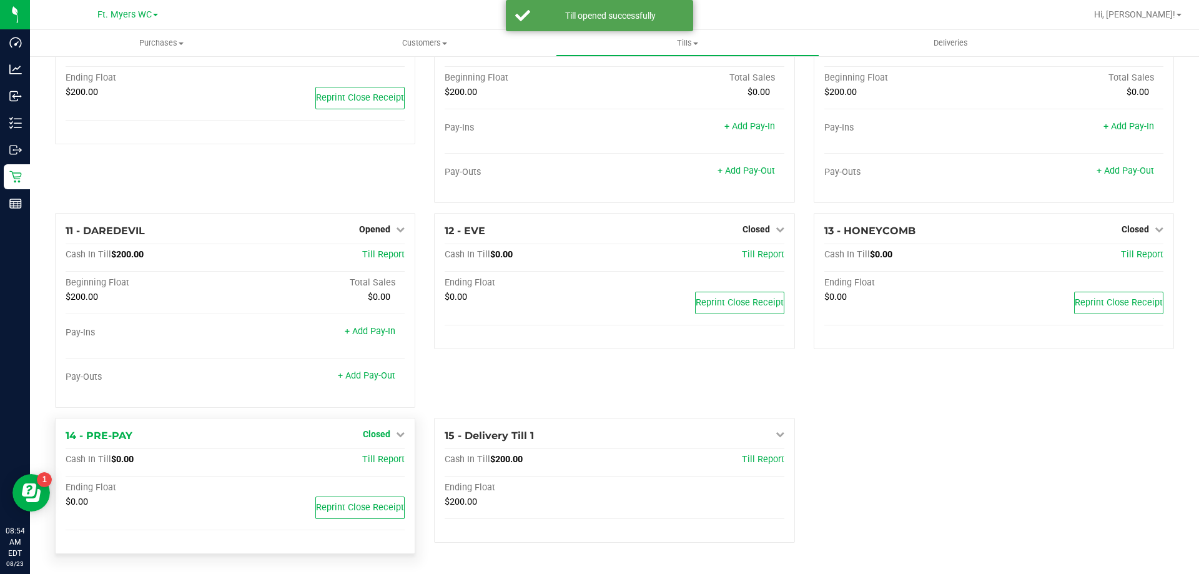
scroll to position [515, 0]
click at [373, 437] on span "Closed" at bounding box center [376, 432] width 27 height 10
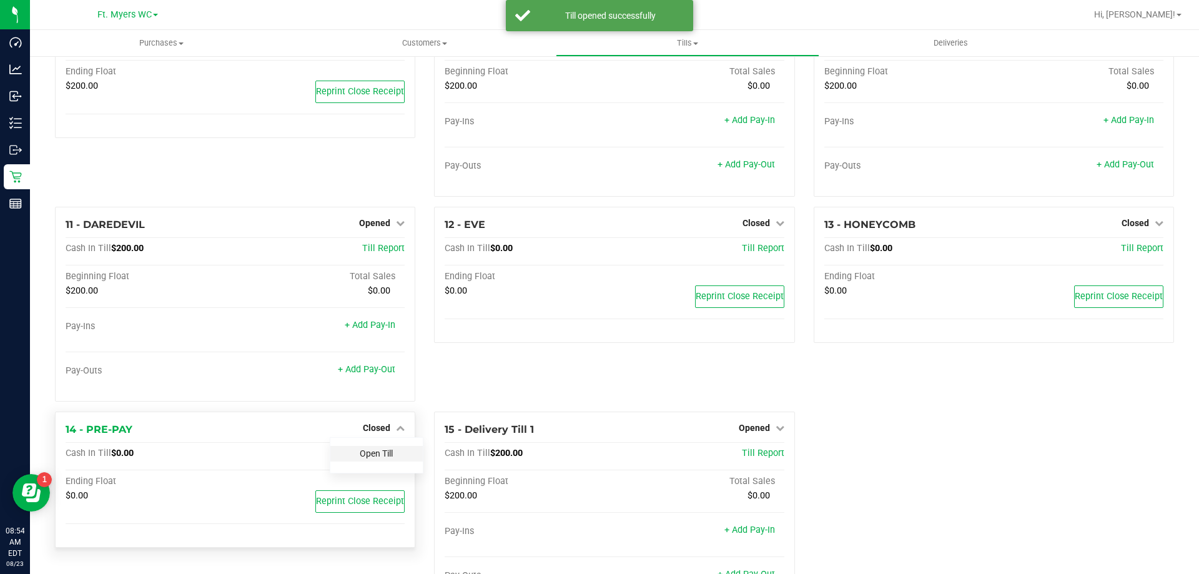
click at [378, 458] on link "Open Till" at bounding box center [376, 453] width 33 height 10
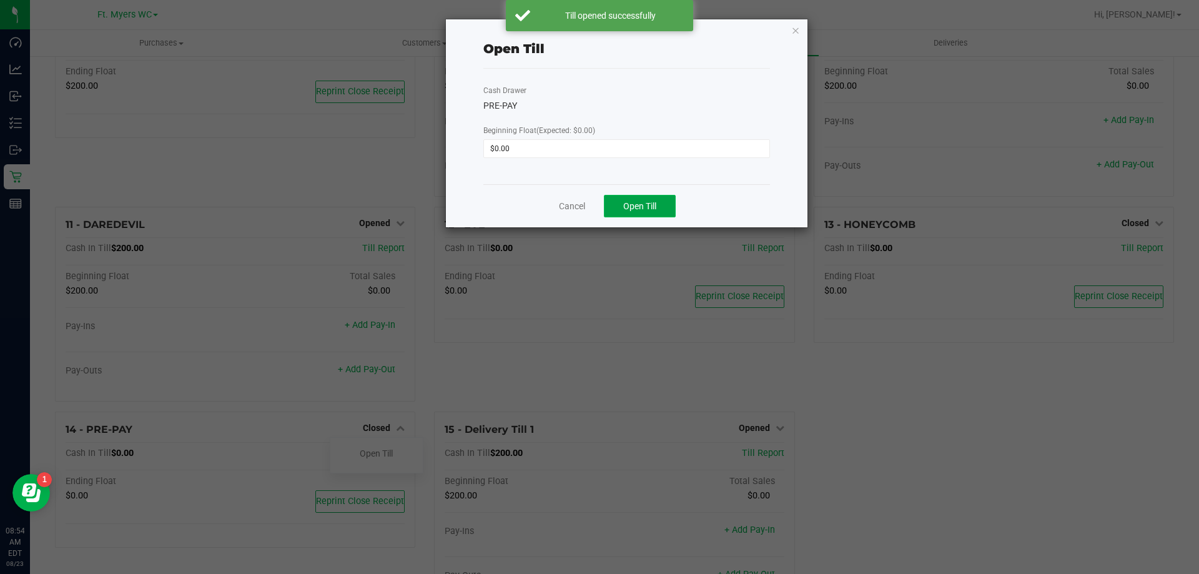
click at [647, 200] on button "Open Till" at bounding box center [640, 206] width 72 height 22
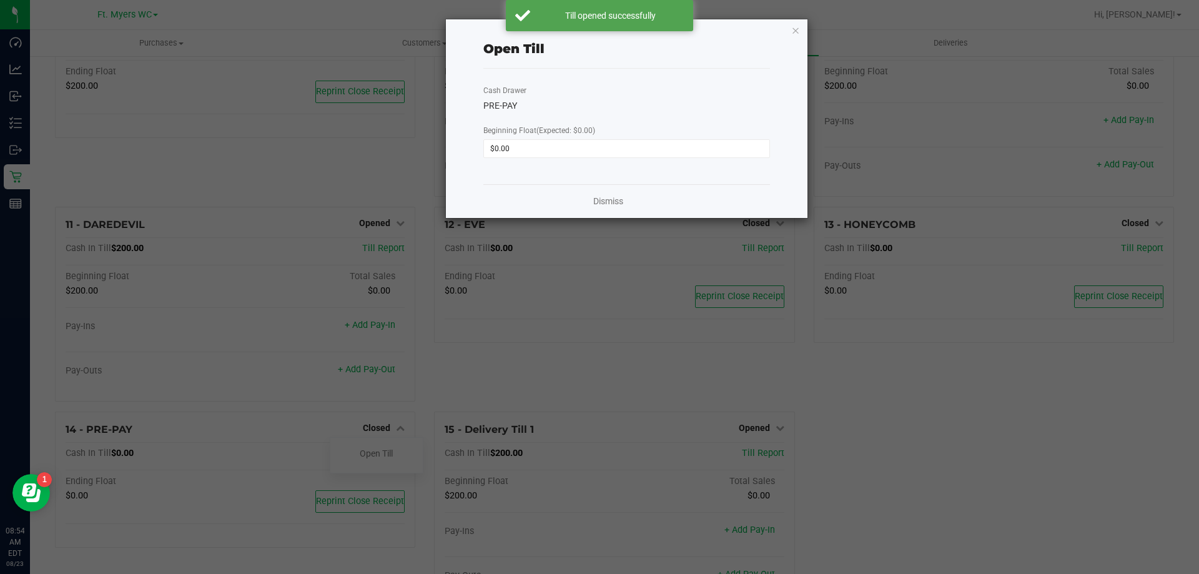
click at [583, 201] on div "Dismiss" at bounding box center [626, 201] width 287 height 34
click at [593, 198] on link "Dismiss" at bounding box center [608, 201] width 30 height 13
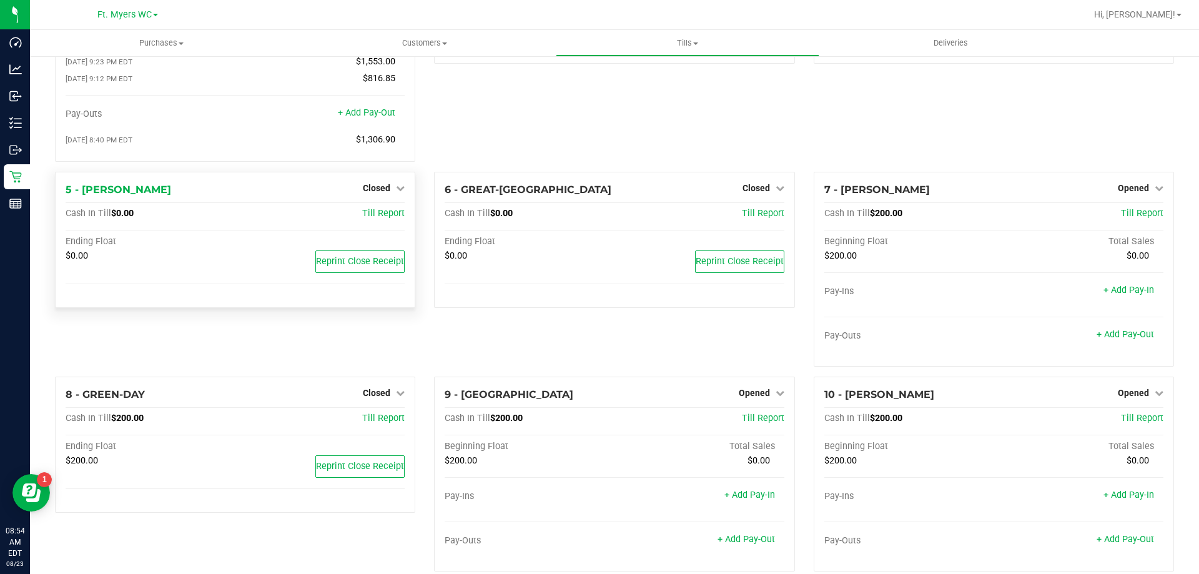
scroll to position [0, 0]
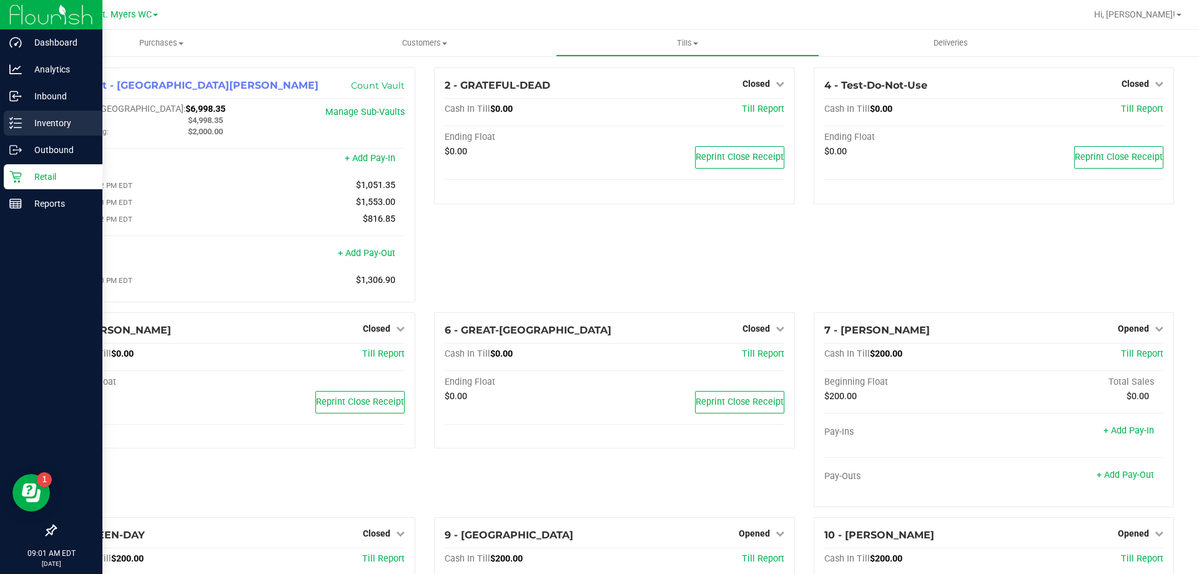
click at [33, 123] on p "Inventory" at bounding box center [59, 123] width 75 height 15
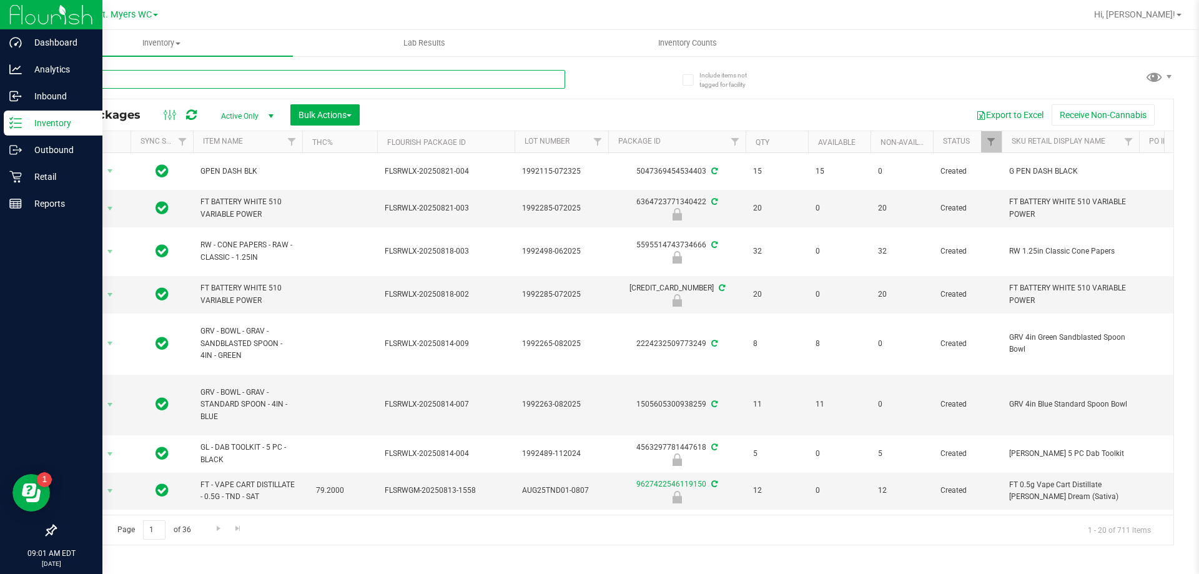
click at [135, 74] on input "text" at bounding box center [310, 79] width 510 height 19
type input "florida frost"
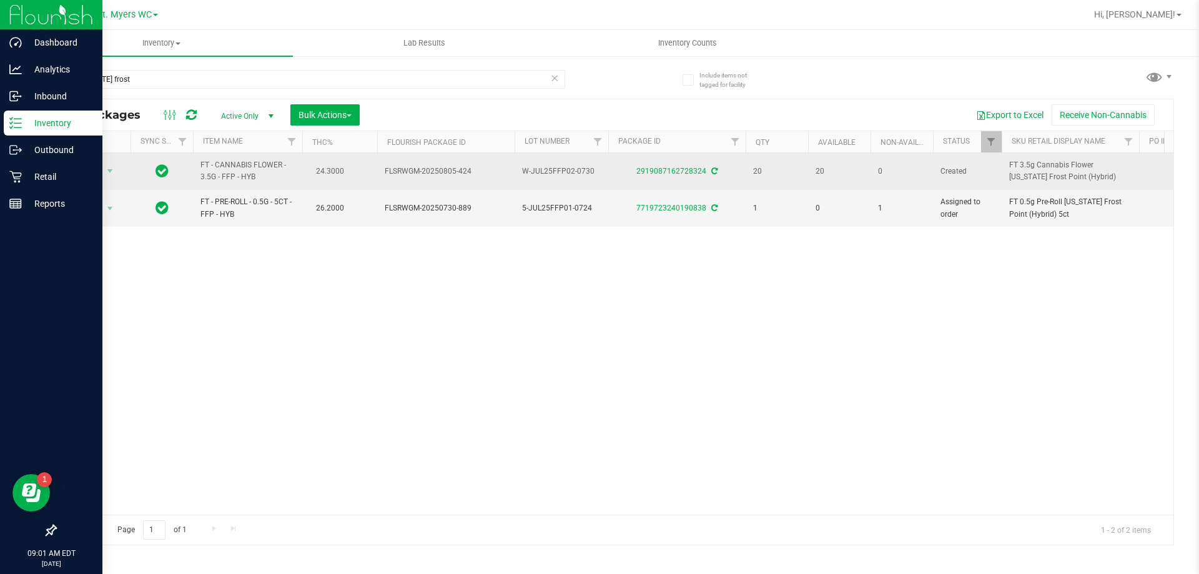
drag, startPoint x: 385, startPoint y: 179, endPoint x: 495, endPoint y: 176, distance: 110.6
click at [495, 176] on td "FLSRWGM-20250805-424" at bounding box center [445, 171] width 137 height 37
click at [495, 176] on span "FLSRWGM-20250805-424" at bounding box center [446, 171] width 122 height 12
drag, startPoint x: 499, startPoint y: 175, endPoint x: 305, endPoint y: 169, distance: 193.7
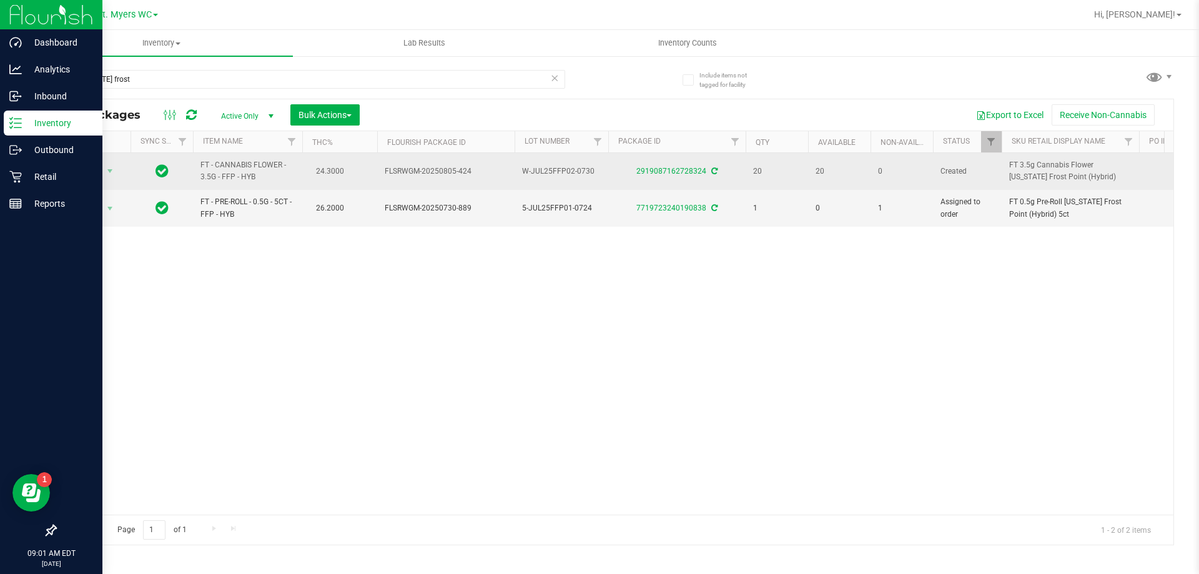
click at [305, 169] on td "24.3000" at bounding box center [339, 171] width 75 height 37
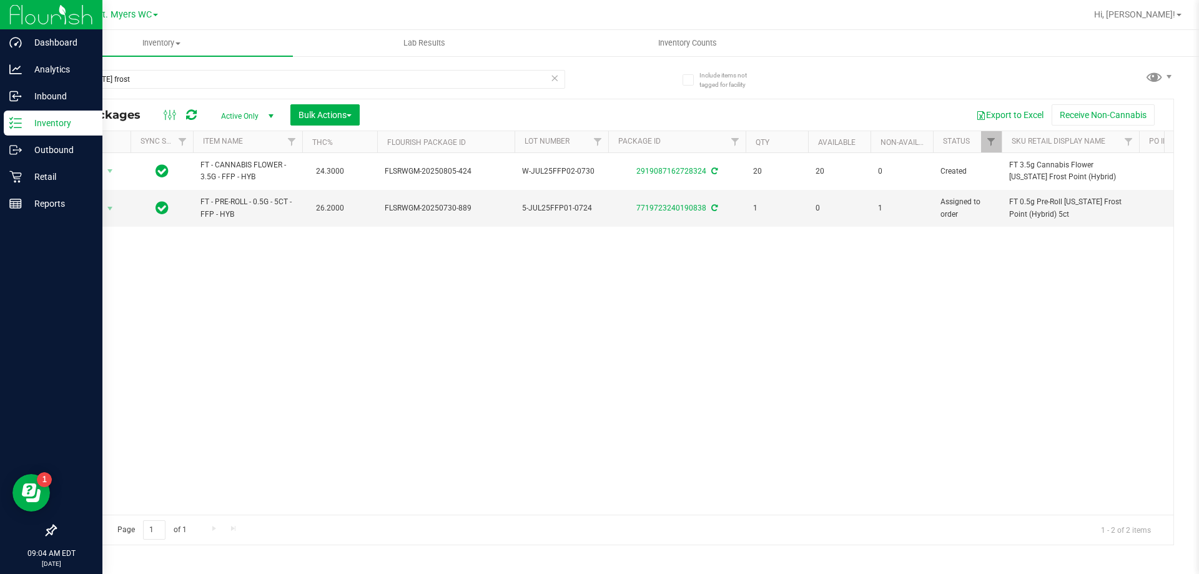
click at [6, 228] on div at bounding box center [51, 368] width 102 height 300
click at [12, 217] on link "Reports" at bounding box center [51, 204] width 102 height 27
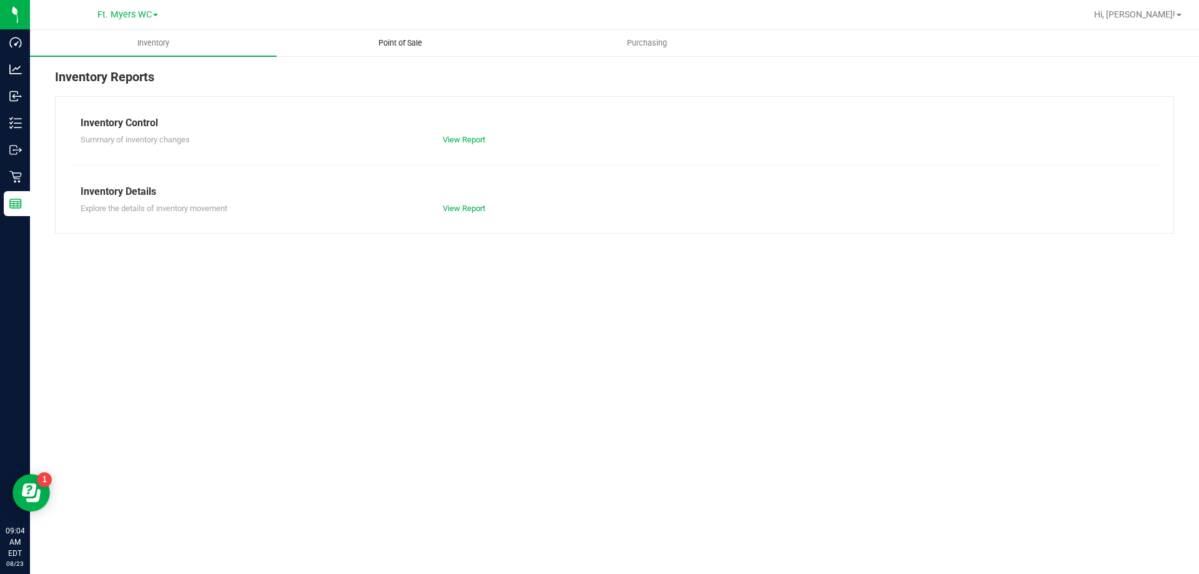
click at [439, 46] on span "Point of Sale" at bounding box center [400, 42] width 77 height 11
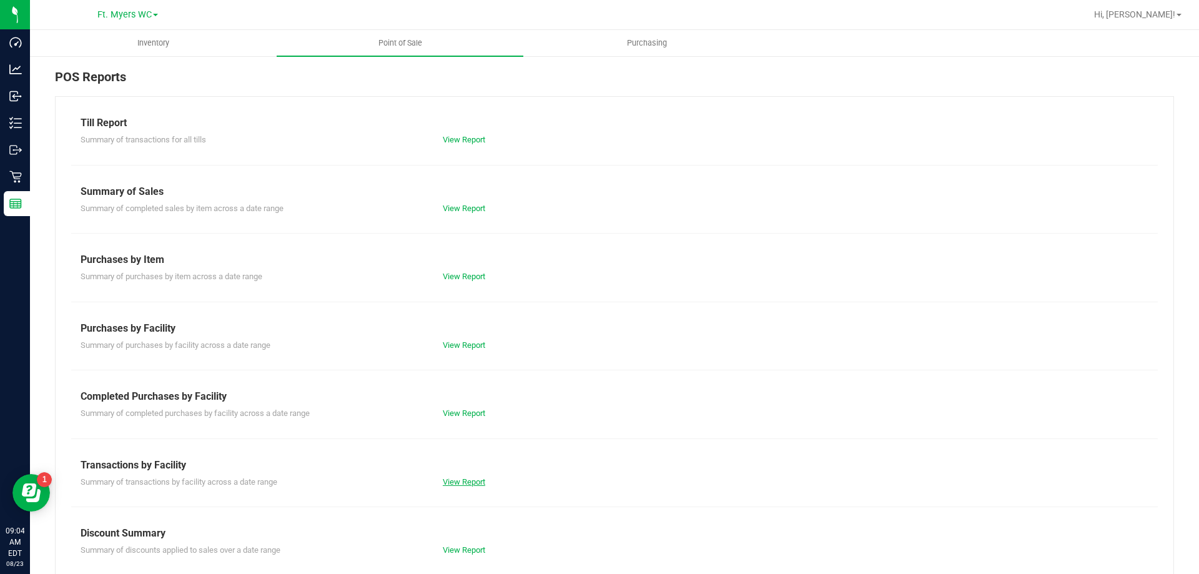
click at [450, 483] on link "View Report" at bounding box center [464, 481] width 42 height 9
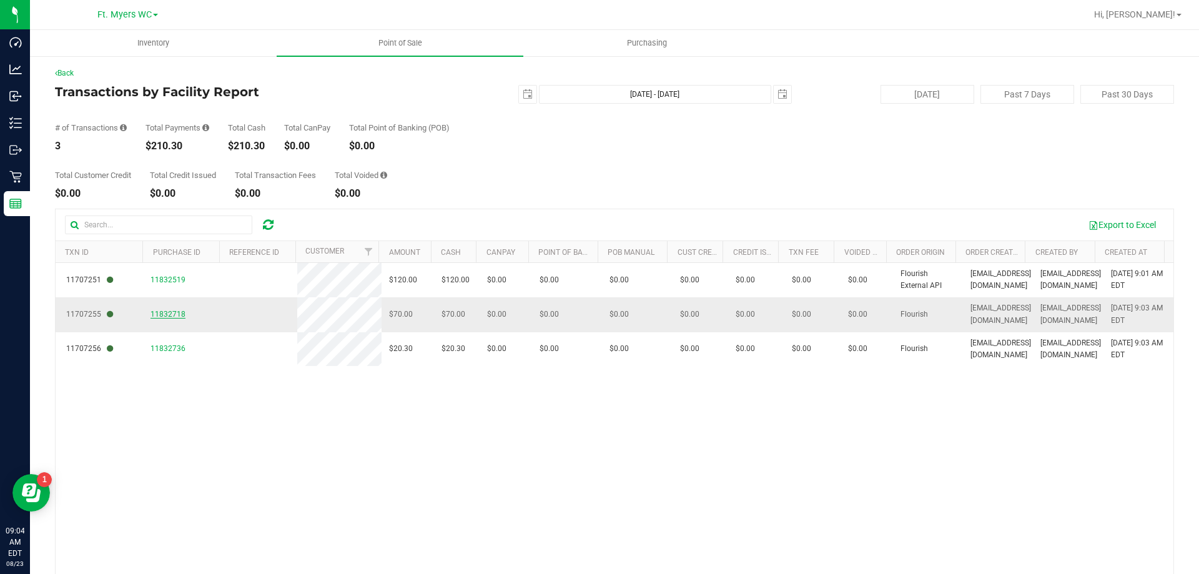
click at [164, 314] on span "11832718" at bounding box center [168, 314] width 35 height 9
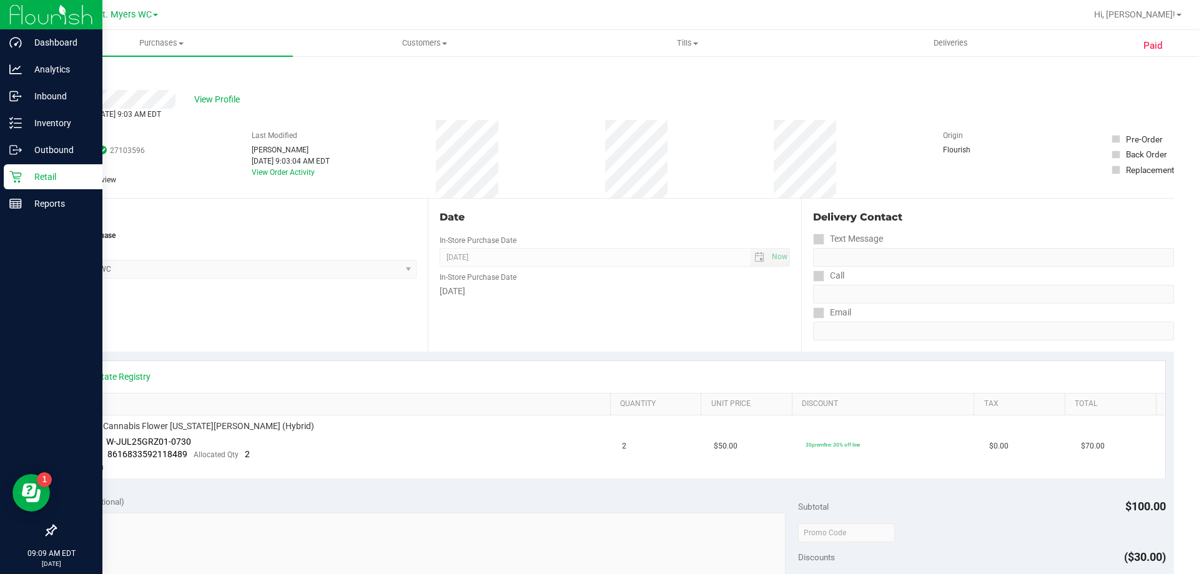
click at [29, 169] on p "Retail" at bounding box center [59, 176] width 75 height 15
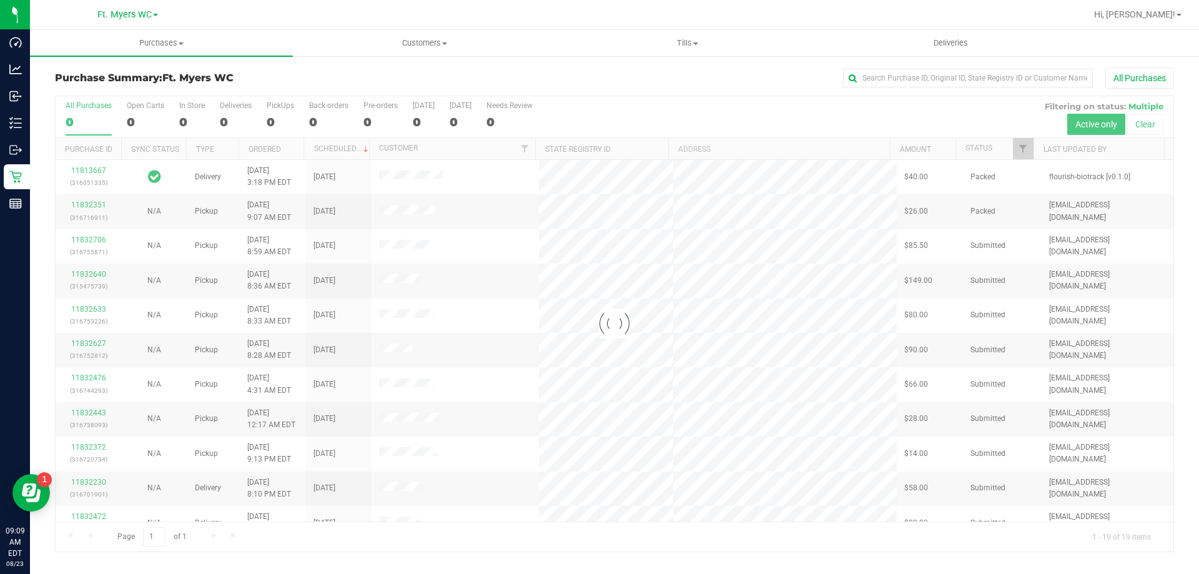
click at [231, 118] on div at bounding box center [615, 323] width 1118 height 455
click at [237, 113] on div at bounding box center [615, 323] width 1118 height 455
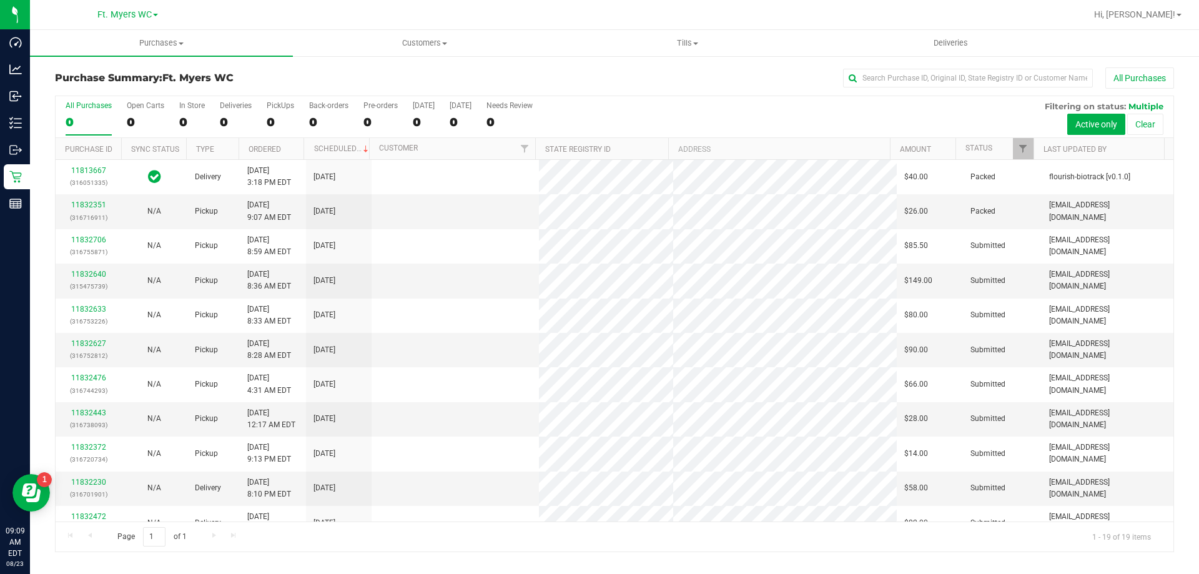
click at [237, 113] on label "Deliveries 0" at bounding box center [236, 118] width 32 height 34
click at [0, 0] on input "Deliveries 0" at bounding box center [0, 0] width 0 height 0
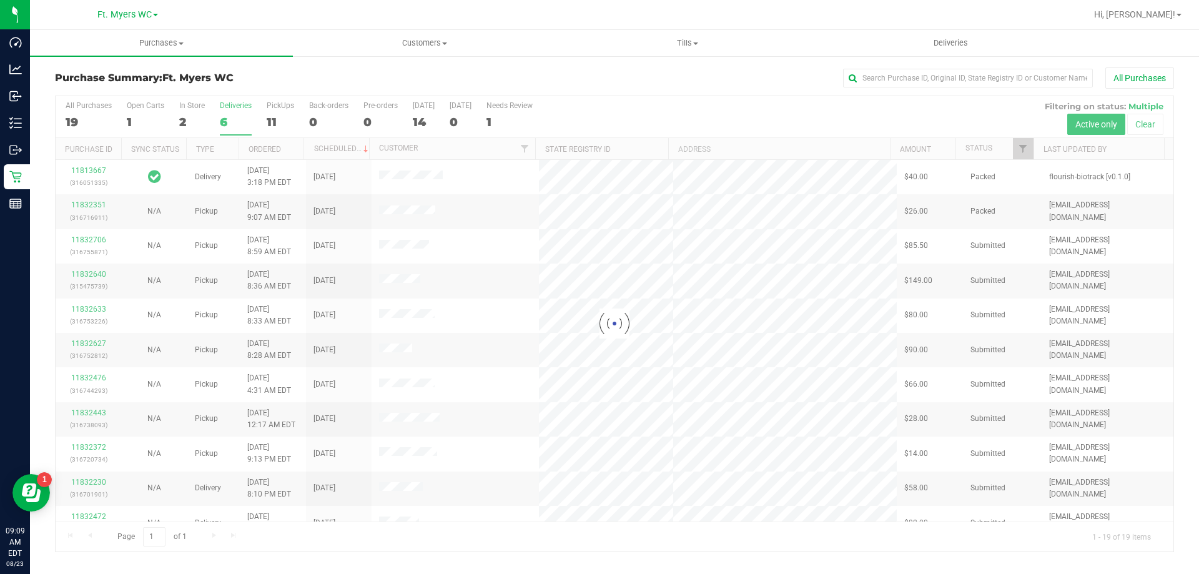
click at [237, 113] on div at bounding box center [615, 323] width 1118 height 455
click at [258, 91] on div "Purchase Summary: Ft. Myers WC All Purchases" at bounding box center [614, 80] width 1119 height 27
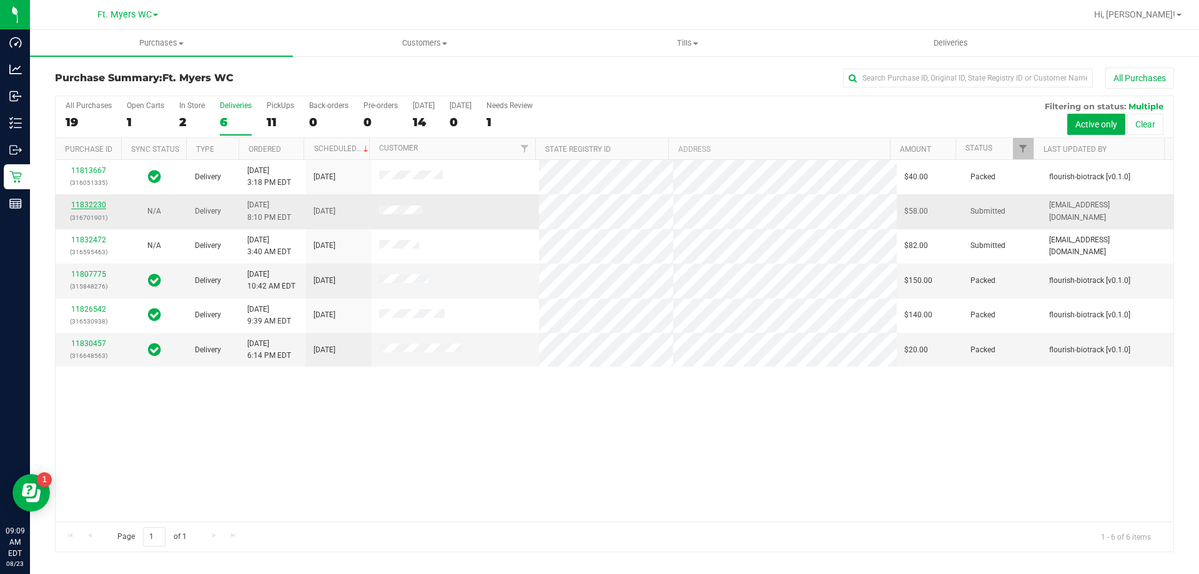
click at [91, 204] on link "11832230" at bounding box center [88, 204] width 35 height 9
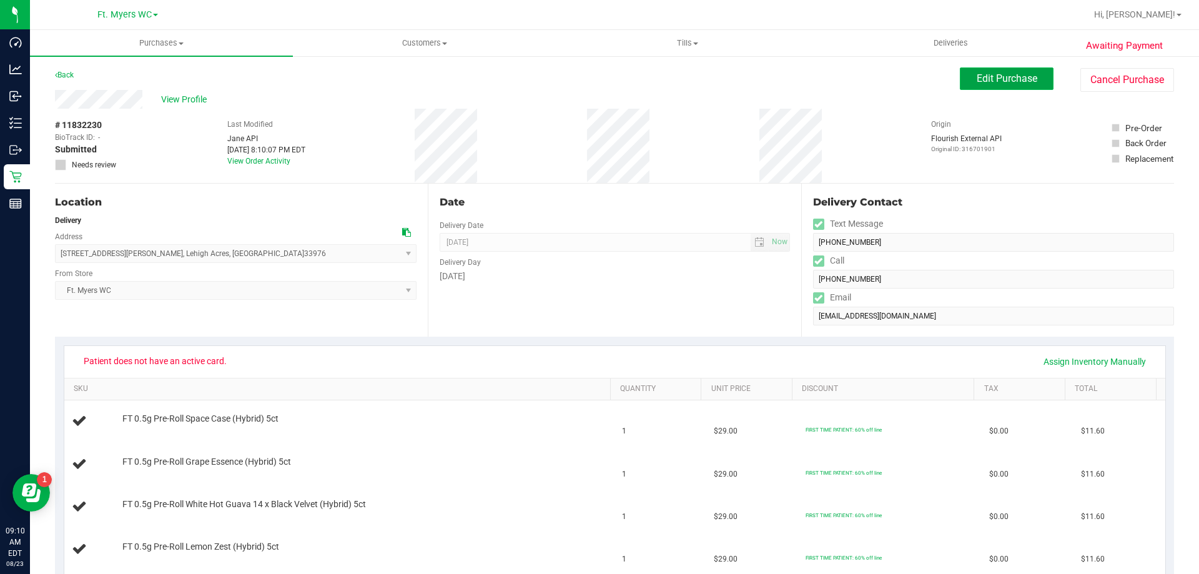
click at [1025, 82] on span "Edit Purchase" at bounding box center [1007, 78] width 61 height 12
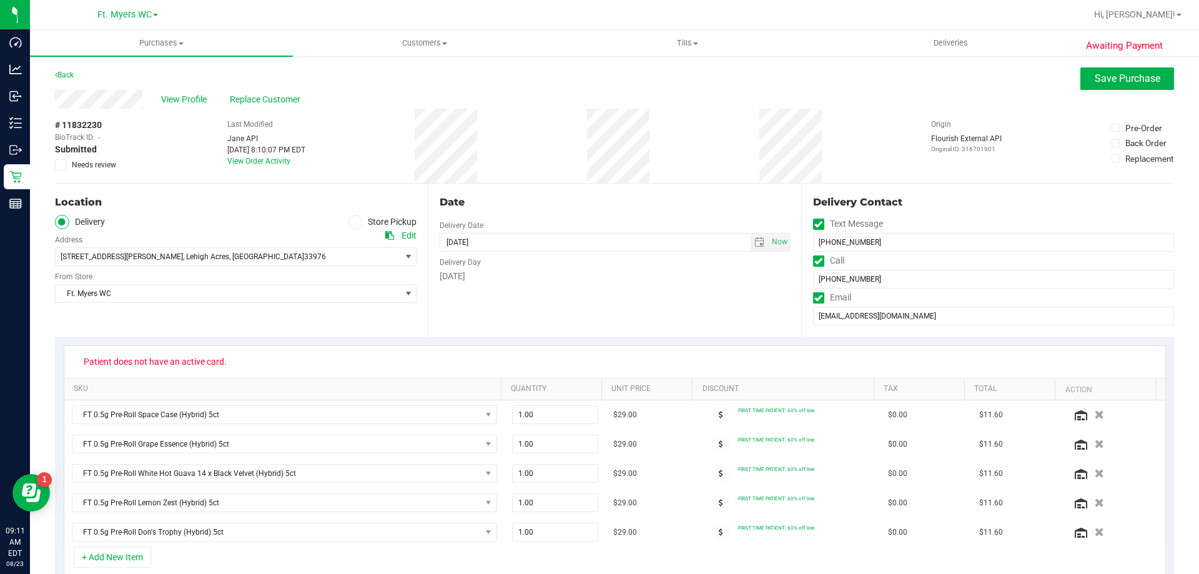
click at [57, 97] on div "View Profile Replace Customer" at bounding box center [614, 99] width 1119 height 19
click at [259, 95] on span "Replace Customer" at bounding box center [267, 99] width 75 height 13
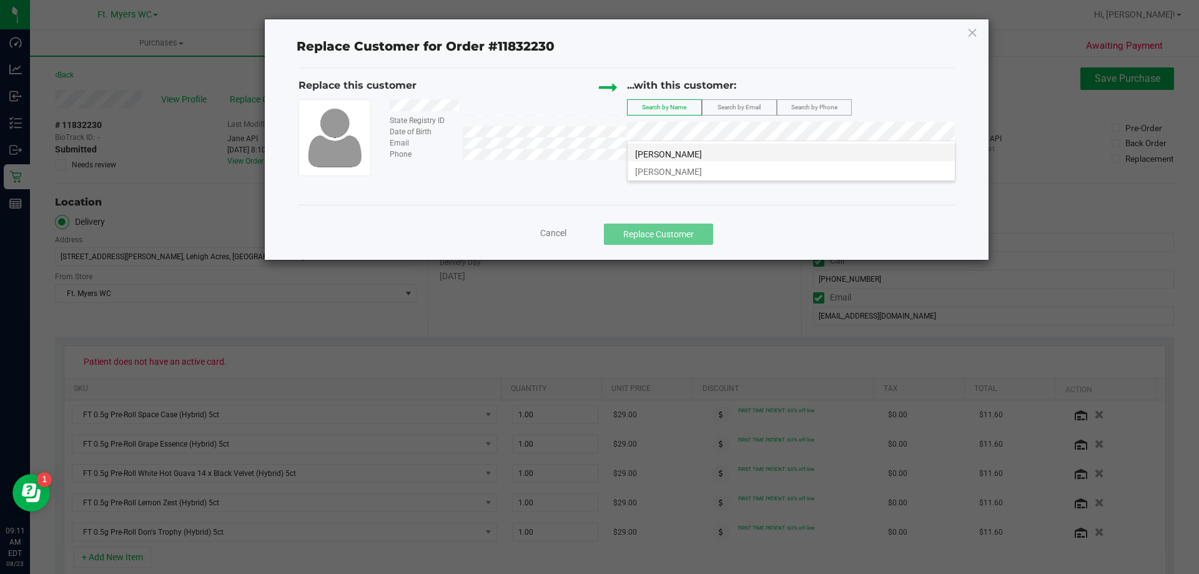
click at [696, 151] on span "JANET LADRON" at bounding box center [668, 154] width 67 height 10
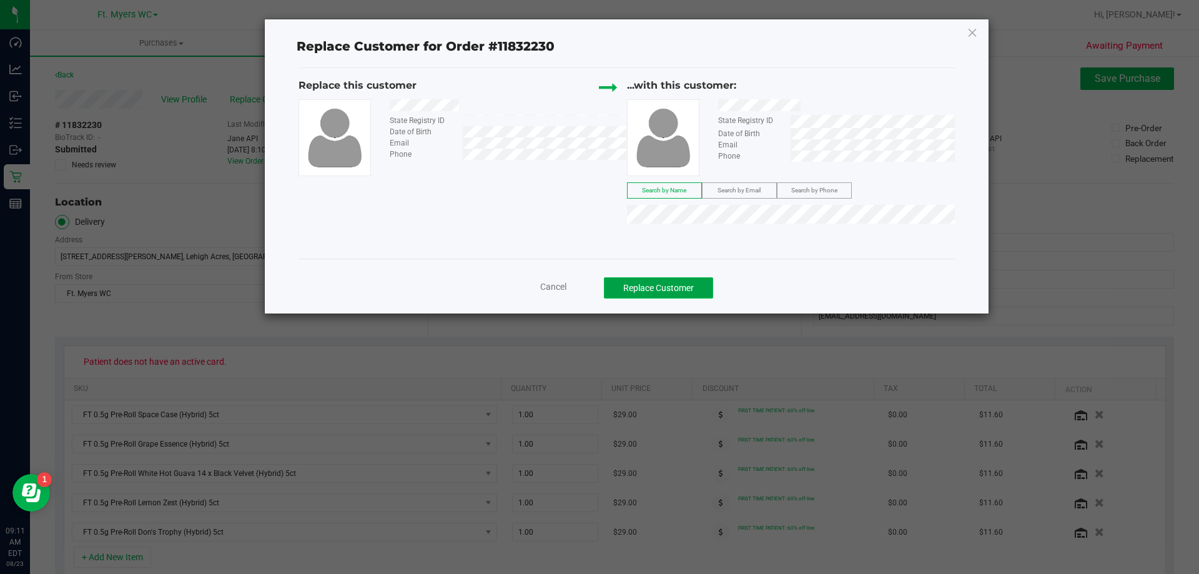
click at [692, 277] on button "Replace Customer" at bounding box center [658, 287] width 109 height 21
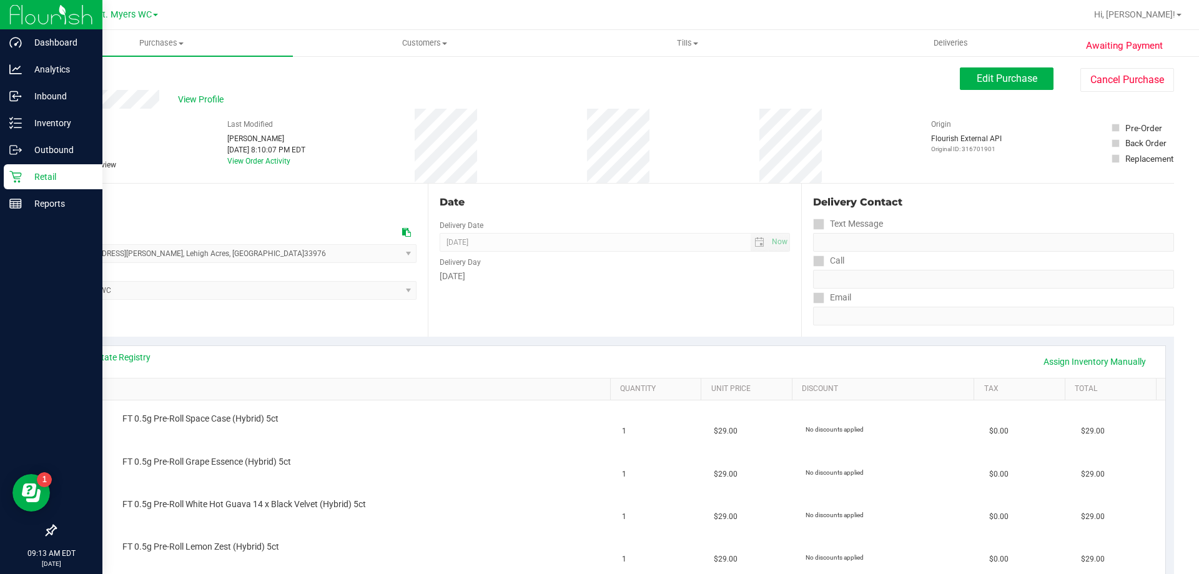
click at [26, 172] on p "Retail" at bounding box center [59, 176] width 75 height 15
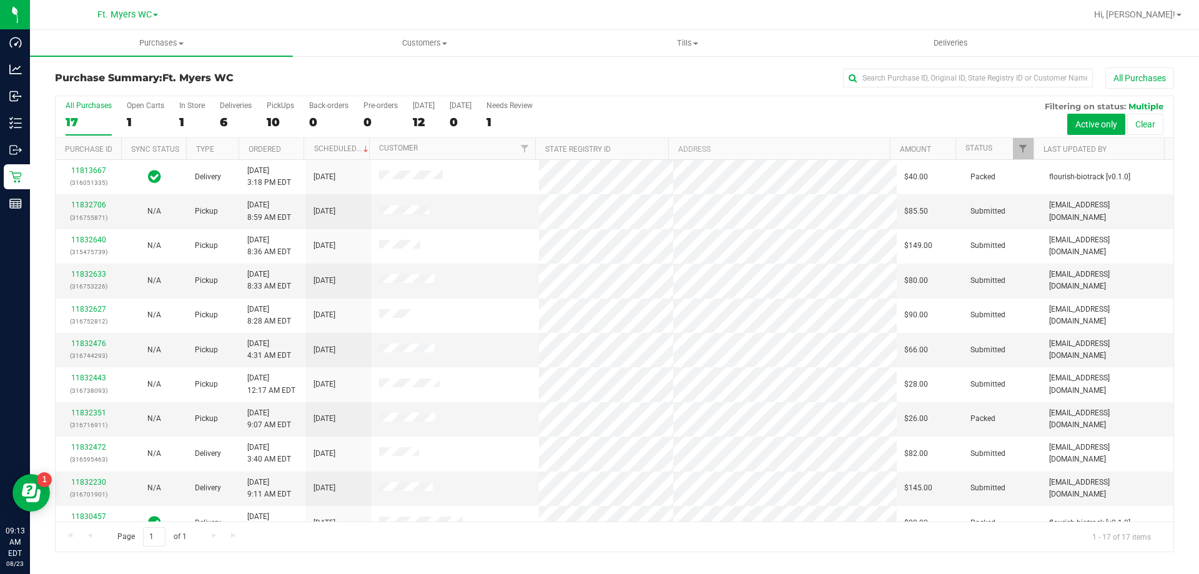
click at [261, 124] on div "All Purchases 17 Open Carts 1 In Store 1 Deliveries 6 PickUps 10 Back-orders 0 …" at bounding box center [615, 117] width 1118 height 42
click at [277, 117] on div "10" at bounding box center [280, 122] width 27 height 14
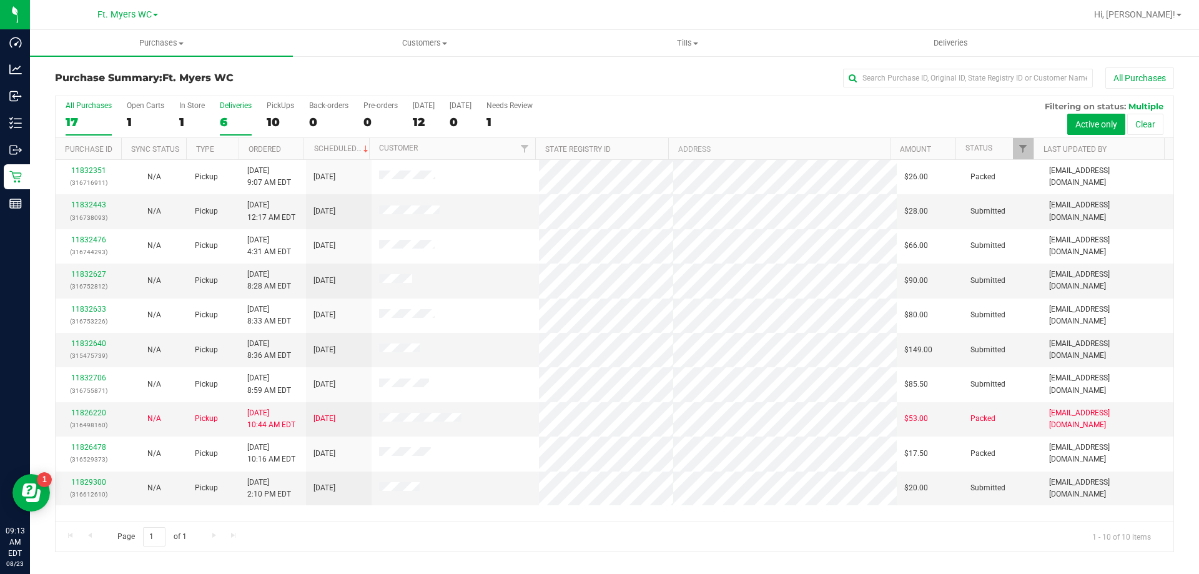
click at [240, 107] on div "Deliveries" at bounding box center [236, 105] width 32 height 9
click at [0, 0] on input "Deliveries 6" at bounding box center [0, 0] width 0 height 0
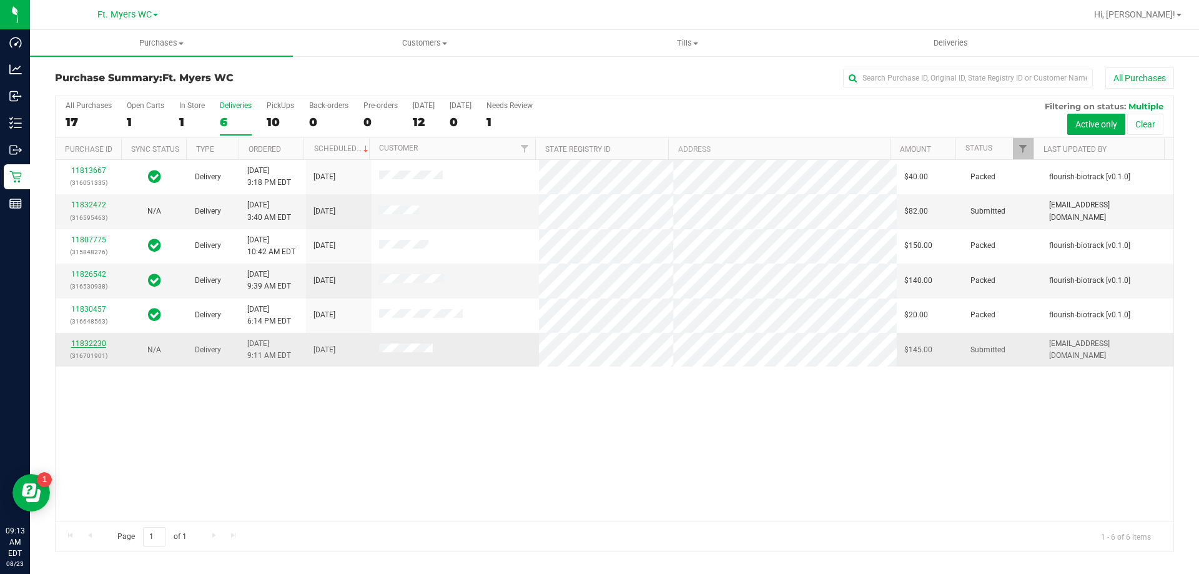
click at [92, 346] on link "11832230" at bounding box center [88, 343] width 35 height 9
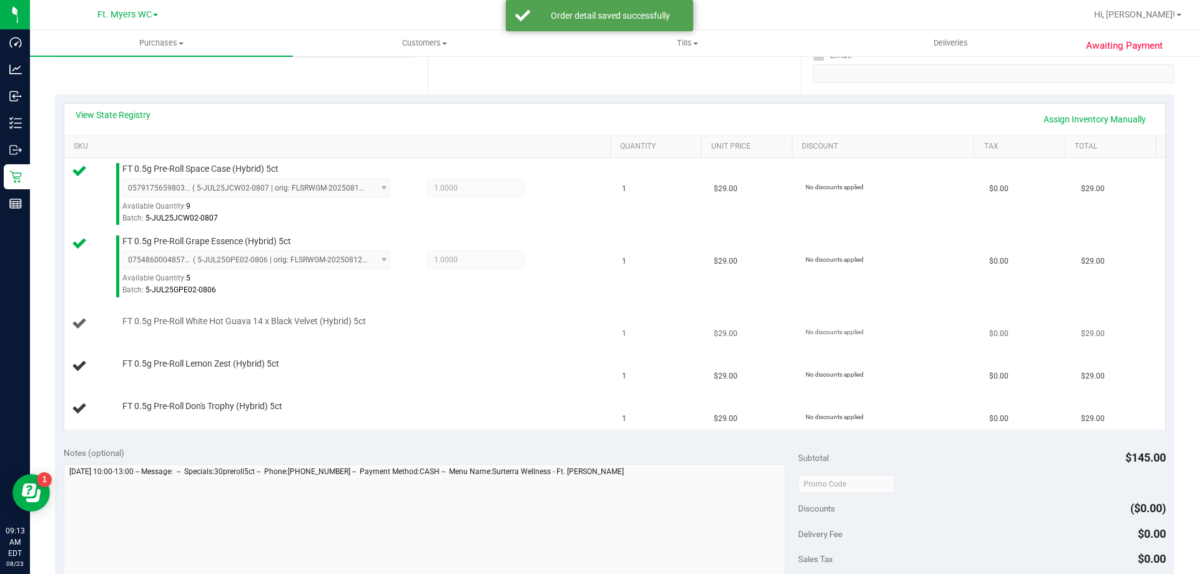
scroll to position [250, 0]
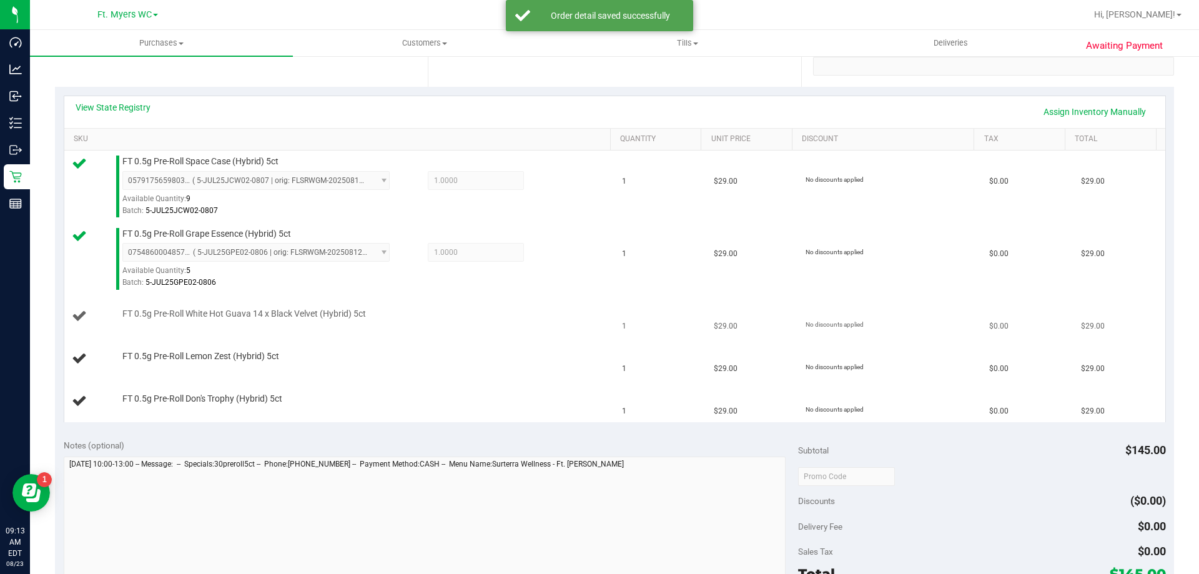
click at [448, 333] on td "FT 0.5g Pre-Roll White Hot Guava 14 x Black Velvet (Hybrid) 5ct" at bounding box center [339, 316] width 551 height 42
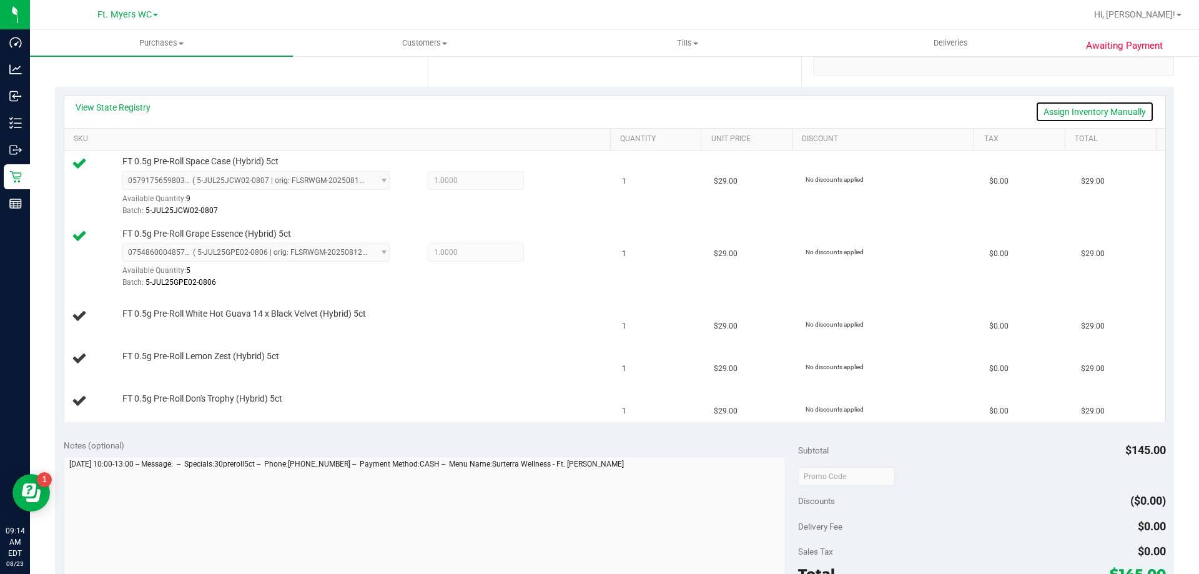
click at [1075, 104] on link "Assign Inventory Manually" at bounding box center [1094, 111] width 119 height 21
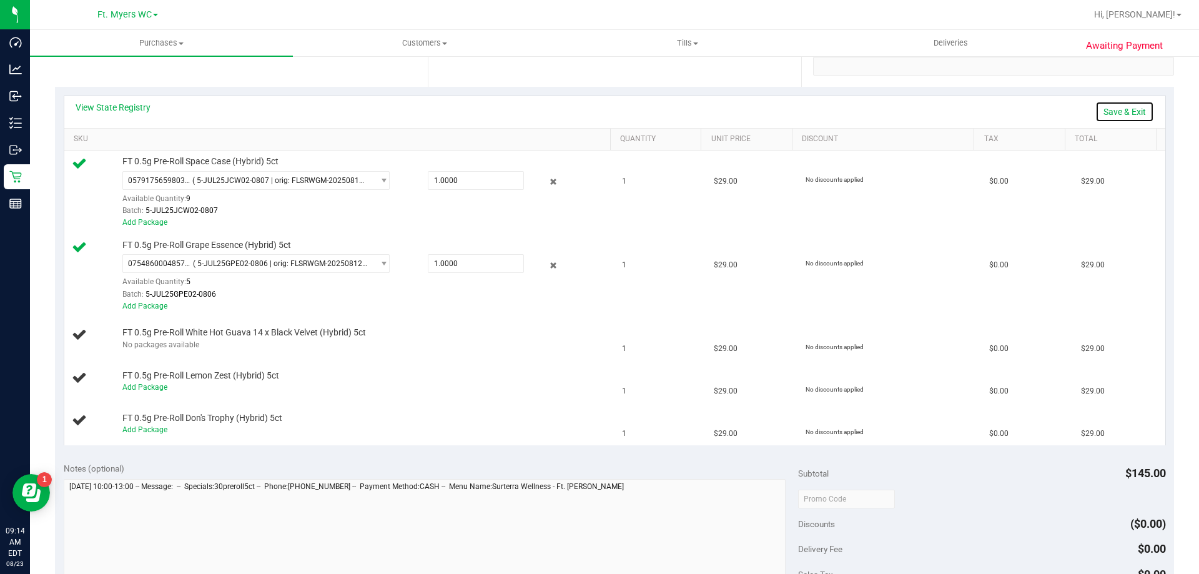
click at [1095, 104] on link "Save & Exit" at bounding box center [1124, 111] width 59 height 21
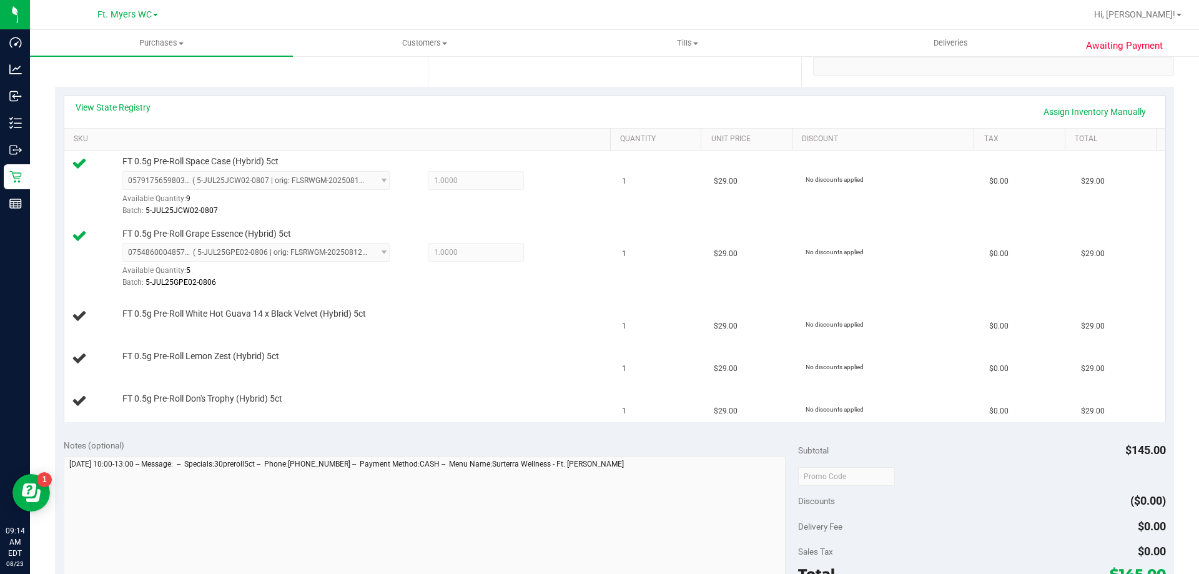
click at [726, 108] on div "View State Registry Assign Inventory Manually" at bounding box center [615, 111] width 1079 height 21
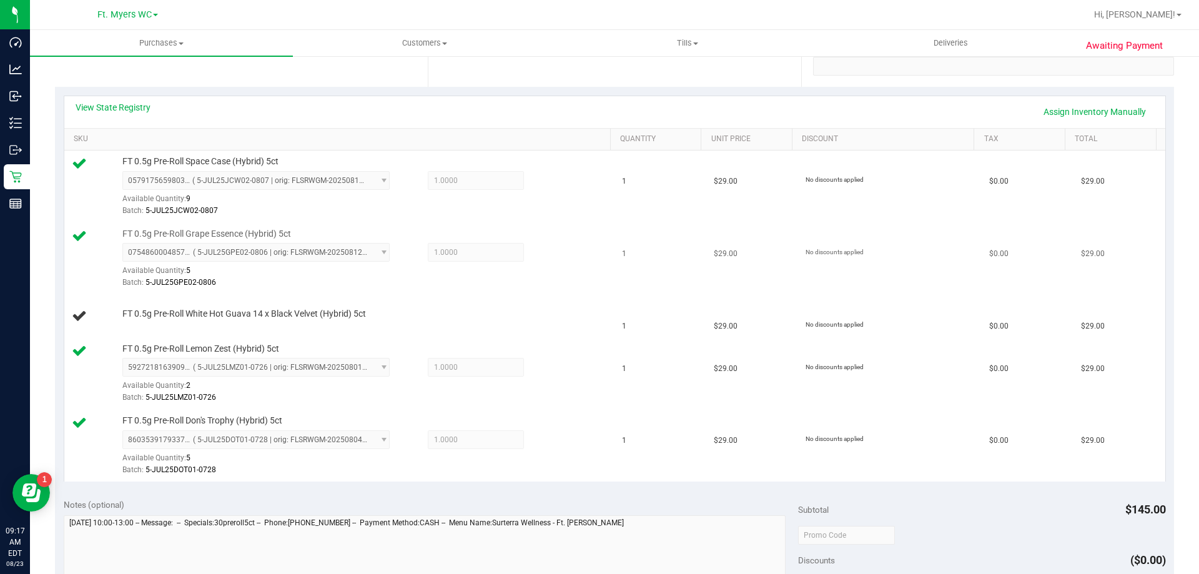
click at [615, 270] on td "1" at bounding box center [661, 259] width 92 height 72
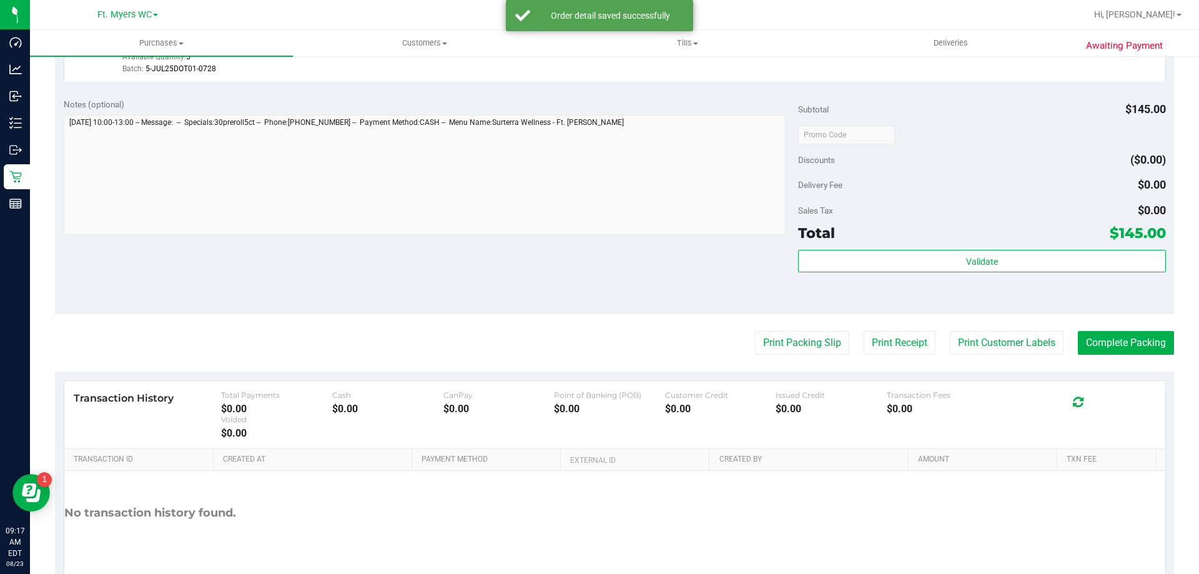
scroll to position [748, 0]
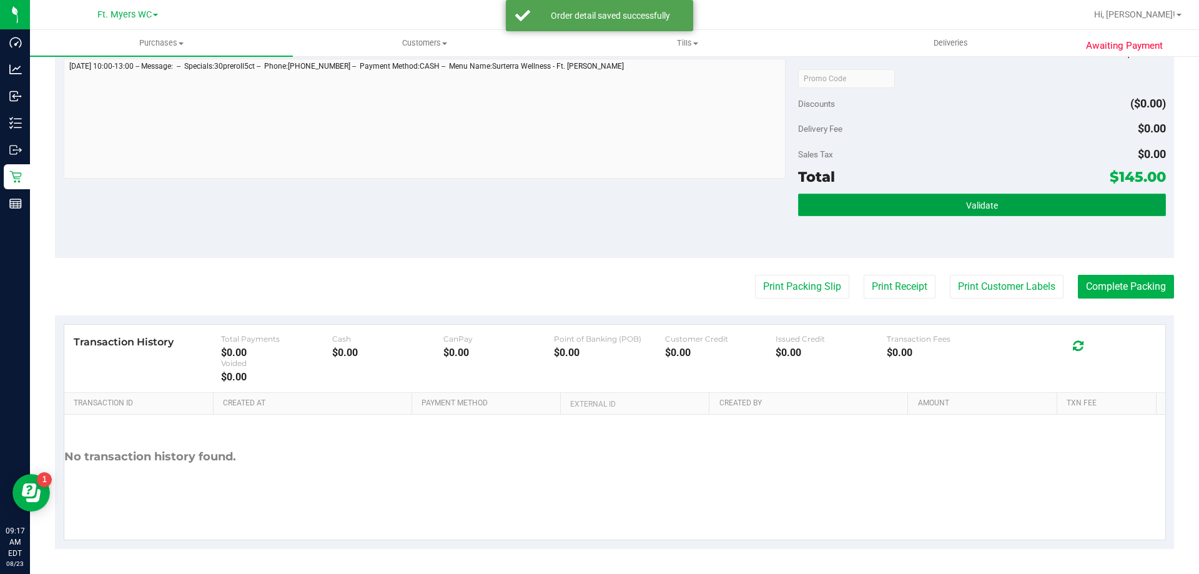
click at [919, 196] on button "Validate" at bounding box center [981, 205] width 367 height 22
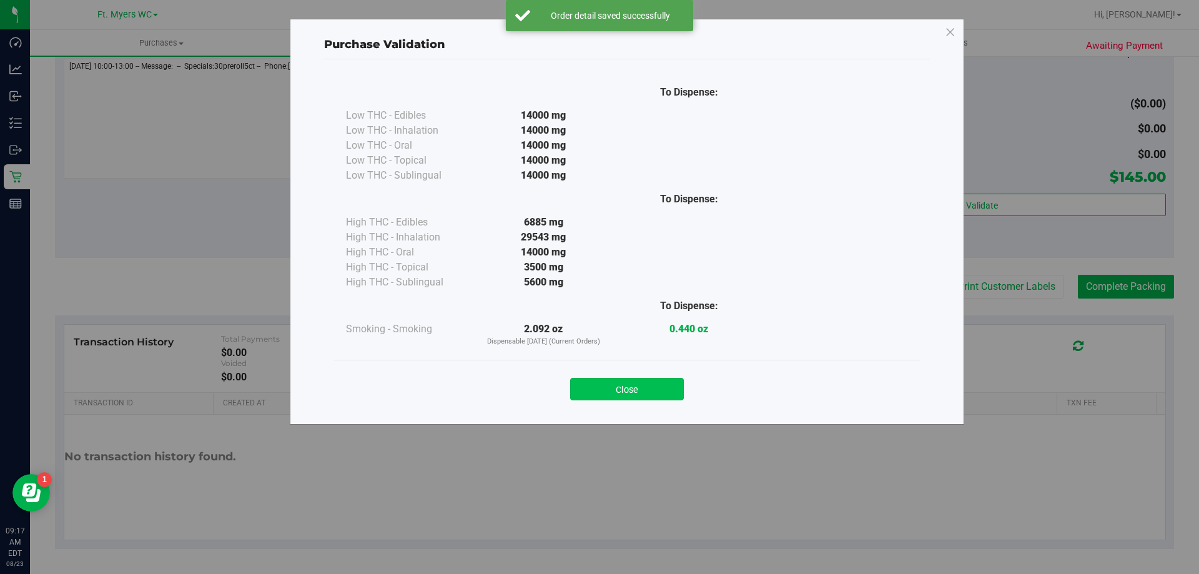
click at [667, 383] on button "Close" at bounding box center [627, 389] width 114 height 22
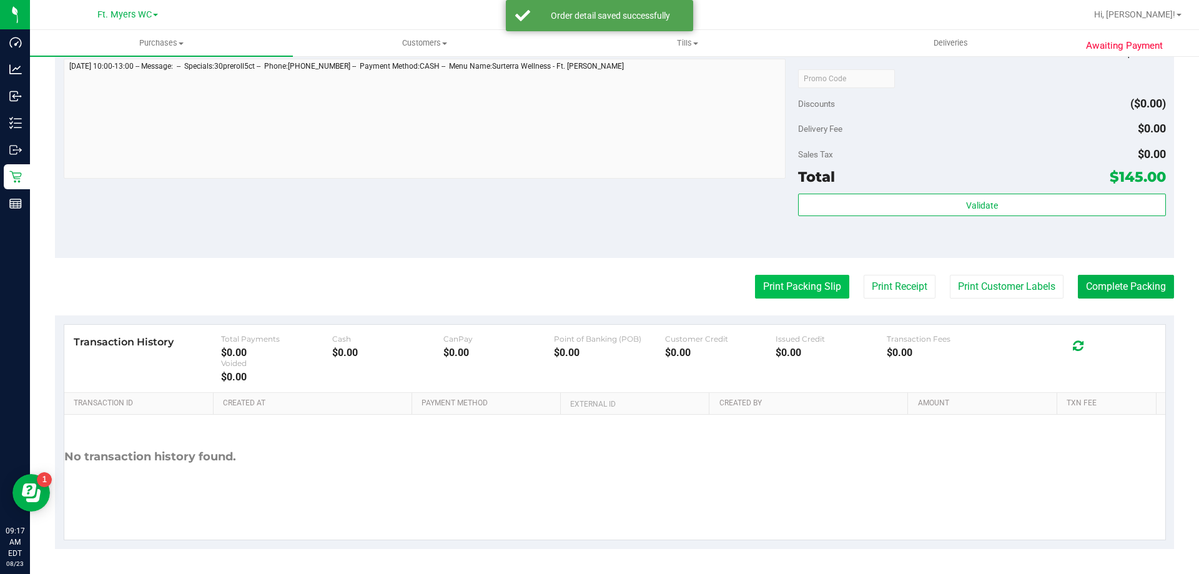
click at [768, 298] on button "Print Packing Slip" at bounding box center [802, 287] width 94 height 24
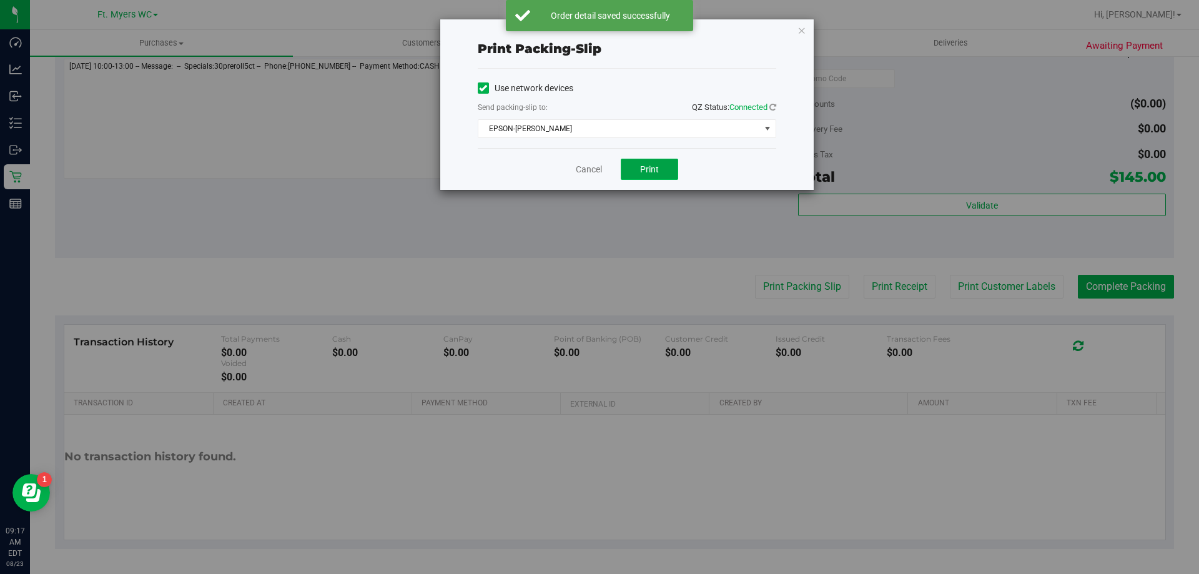
click at [667, 177] on button "Print" at bounding box center [649, 169] width 57 height 21
click at [620, 119] on div "Use network devices Send packing-slip to: QZ Status: Connected EPSON-BEN-KING C…" at bounding box center [627, 108] width 299 height 59
click at [628, 127] on span "EPSON-BEN-KING" at bounding box center [619, 128] width 282 height 17
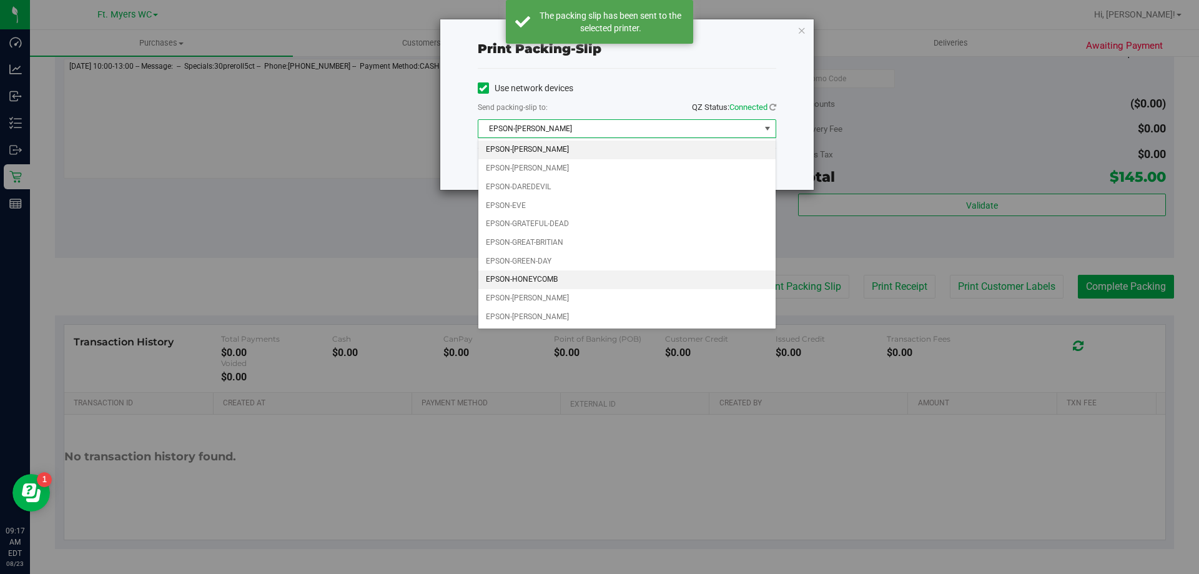
click at [553, 274] on li "EPSON-HONEYCOMB" at bounding box center [626, 279] width 297 height 19
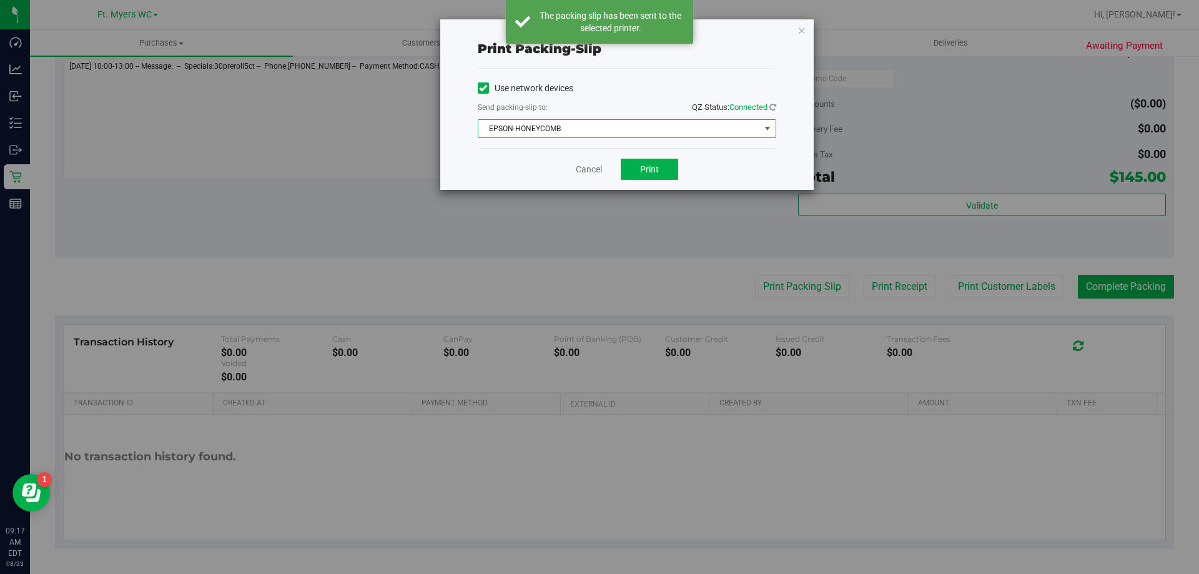
click at [609, 97] on div "Use network devices" at bounding box center [627, 88] width 299 height 19
click at [650, 176] on button "Print" at bounding box center [649, 169] width 57 height 21
click at [597, 120] on span "EPSON-HONEYCOMB" at bounding box center [619, 128] width 282 height 17
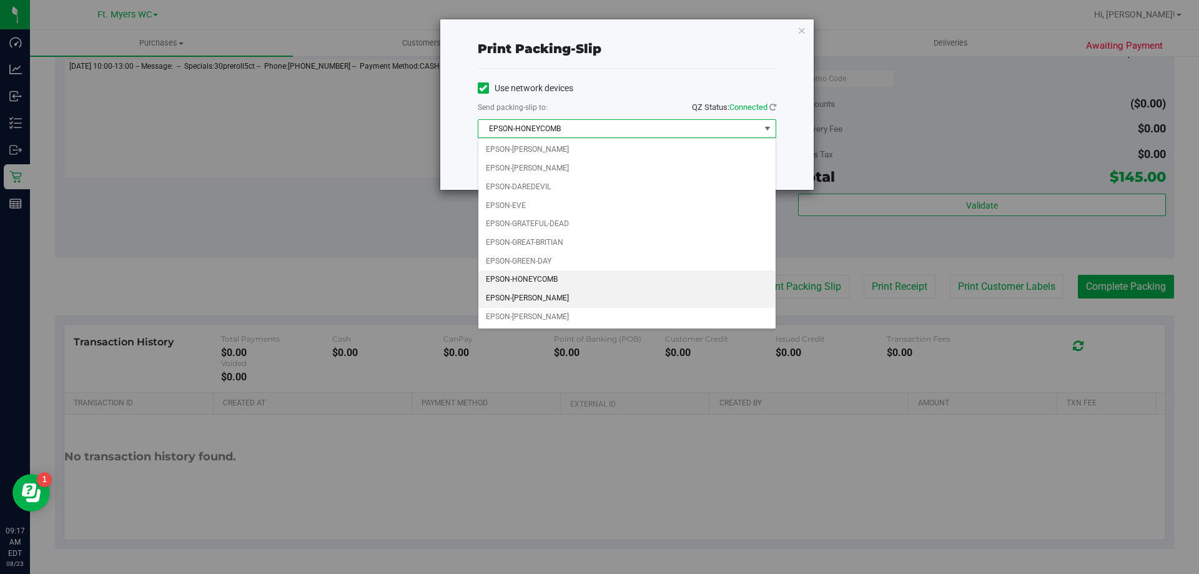
click at [528, 300] on li "EPSON-KATE-RYAN" at bounding box center [626, 298] width 297 height 19
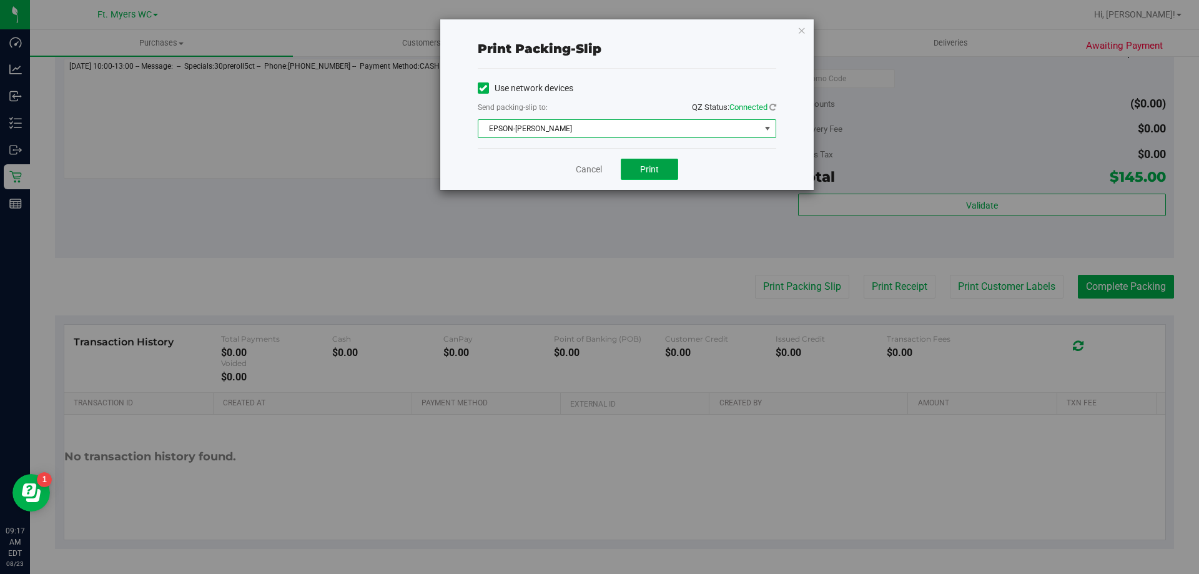
click at [636, 165] on button "Print" at bounding box center [649, 169] width 57 height 21
click at [644, 164] on span "Print" at bounding box center [649, 169] width 19 height 10
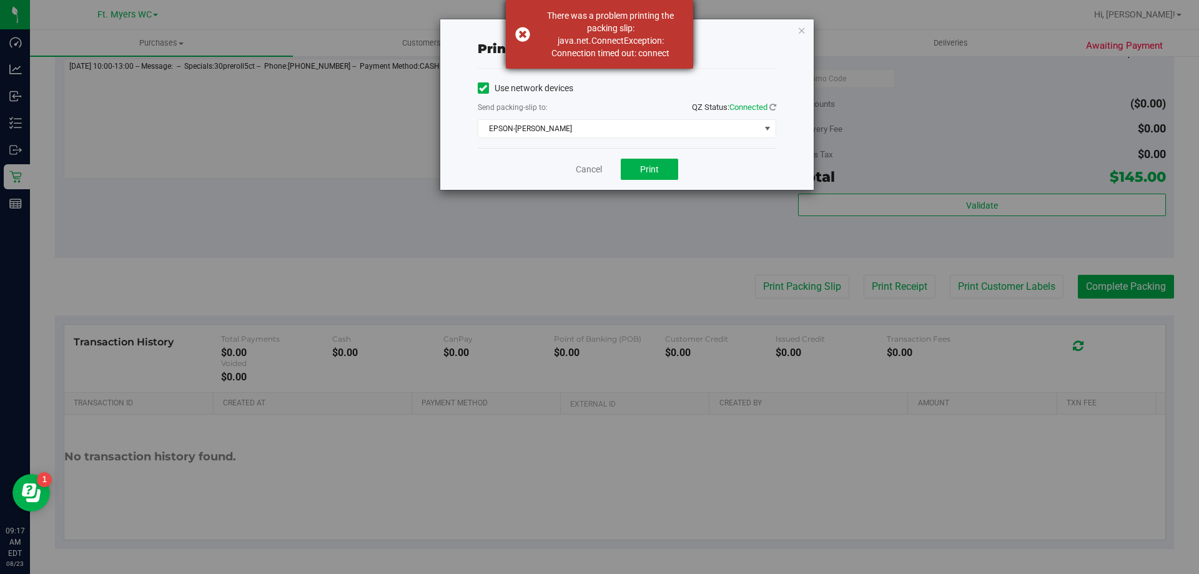
click at [598, 67] on div "There was a problem printing the packing slip: java.net.ConnectException: Conne…" at bounding box center [599, 34] width 187 height 69
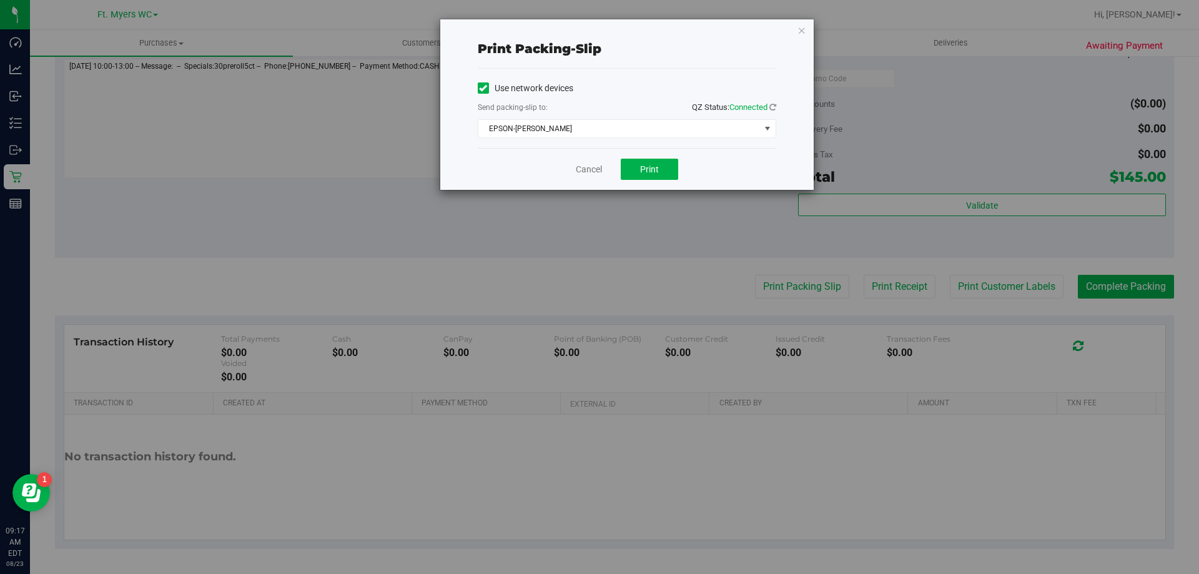
click at [636, 89] on div "Use network devices" at bounding box center [627, 88] width 299 height 19
click at [649, 166] on span "Print" at bounding box center [649, 169] width 19 height 10
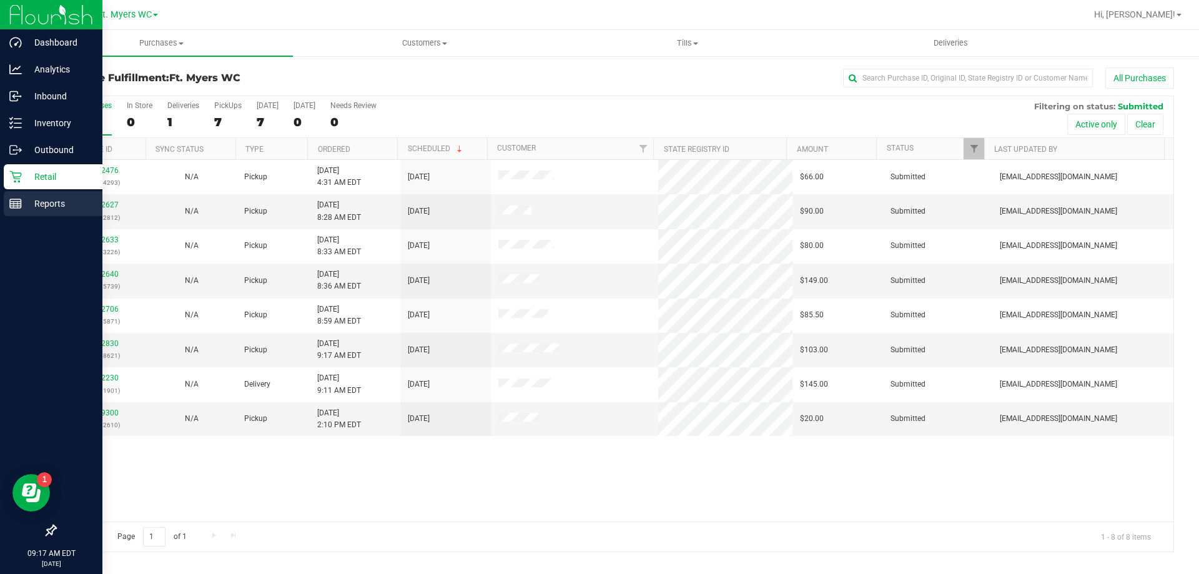
click at [47, 197] on p "Reports" at bounding box center [59, 203] width 75 height 15
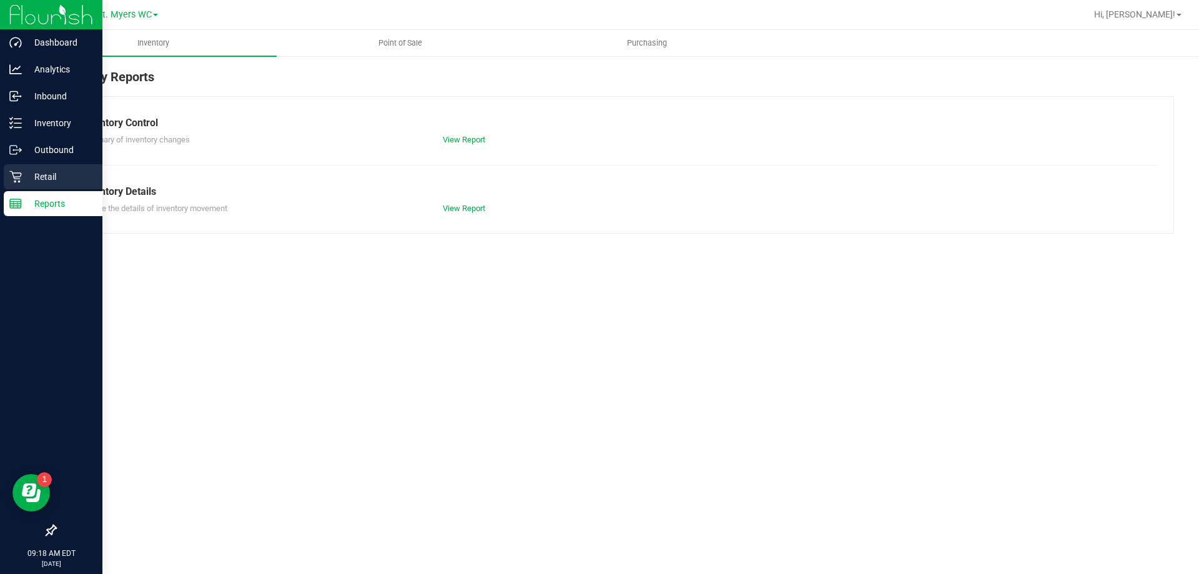
click at [57, 174] on p "Retail" at bounding box center [59, 176] width 75 height 15
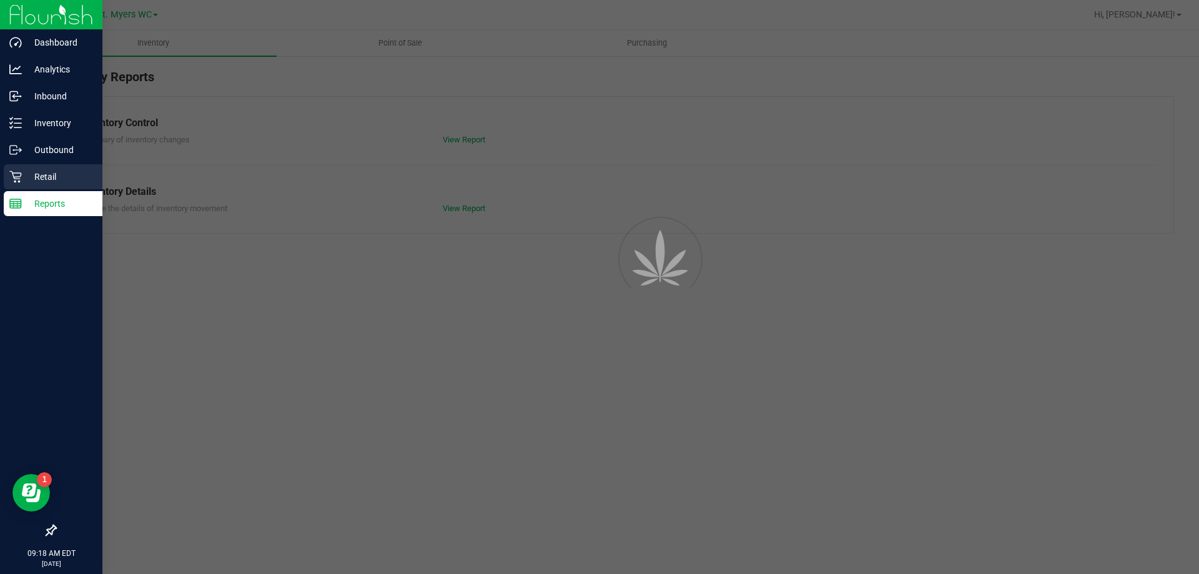
click at [57, 174] on p "Retail" at bounding box center [59, 176] width 75 height 15
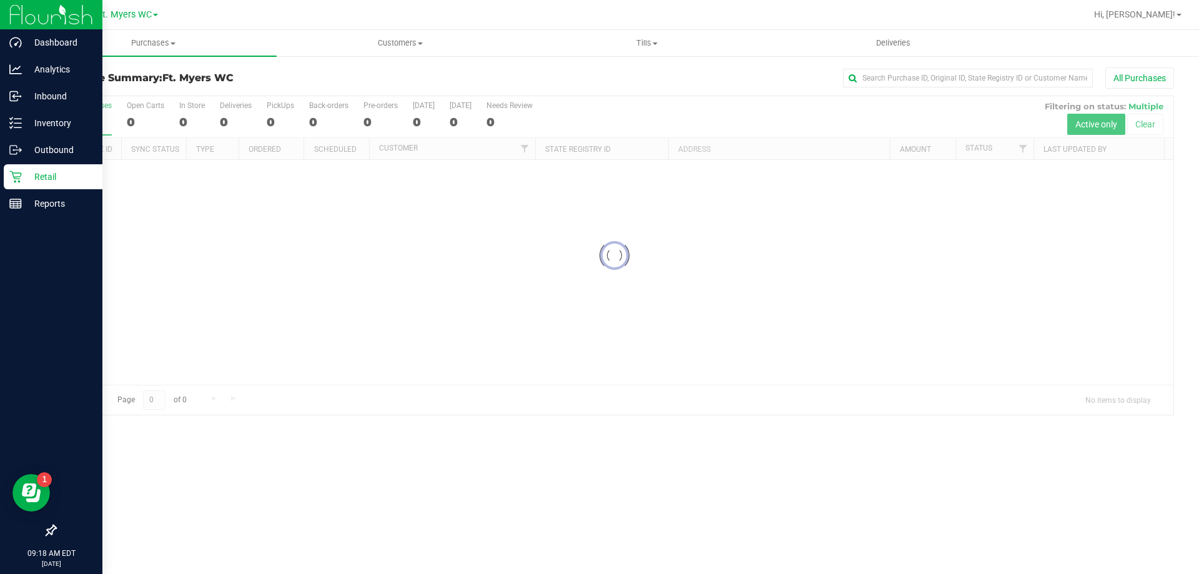
click at [57, 174] on p "Retail" at bounding box center [59, 176] width 75 height 15
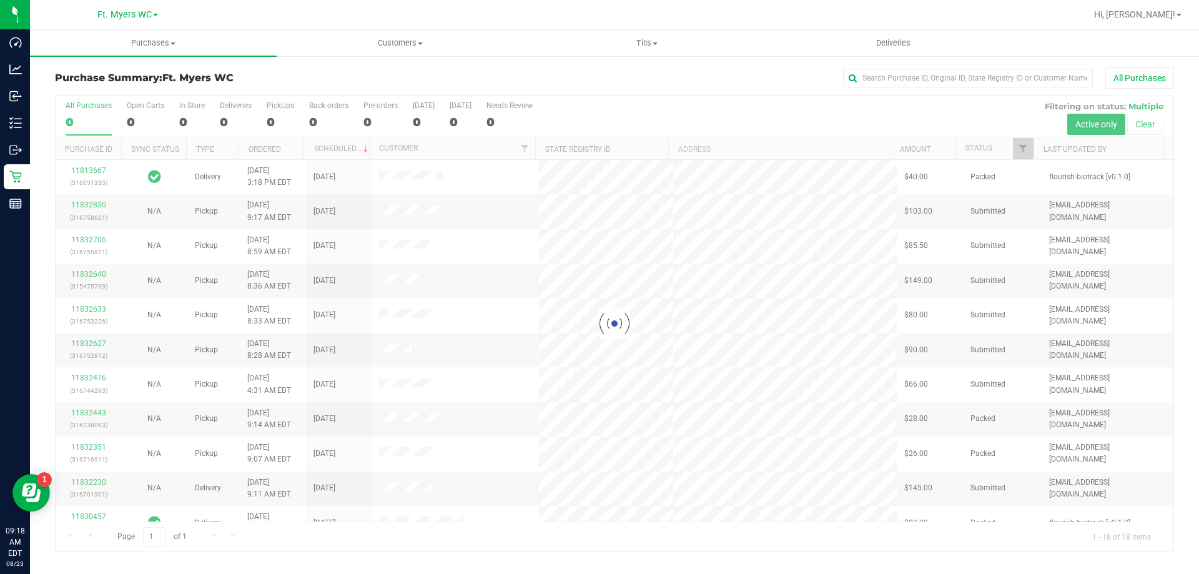
click at [276, 112] on div at bounding box center [615, 323] width 1118 height 455
click at [276, 106] on div "PickUps" at bounding box center [280, 105] width 27 height 9
click at [0, 0] on input "PickUps 0" at bounding box center [0, 0] width 0 height 0
click at [276, 106] on div at bounding box center [615, 323] width 1118 height 455
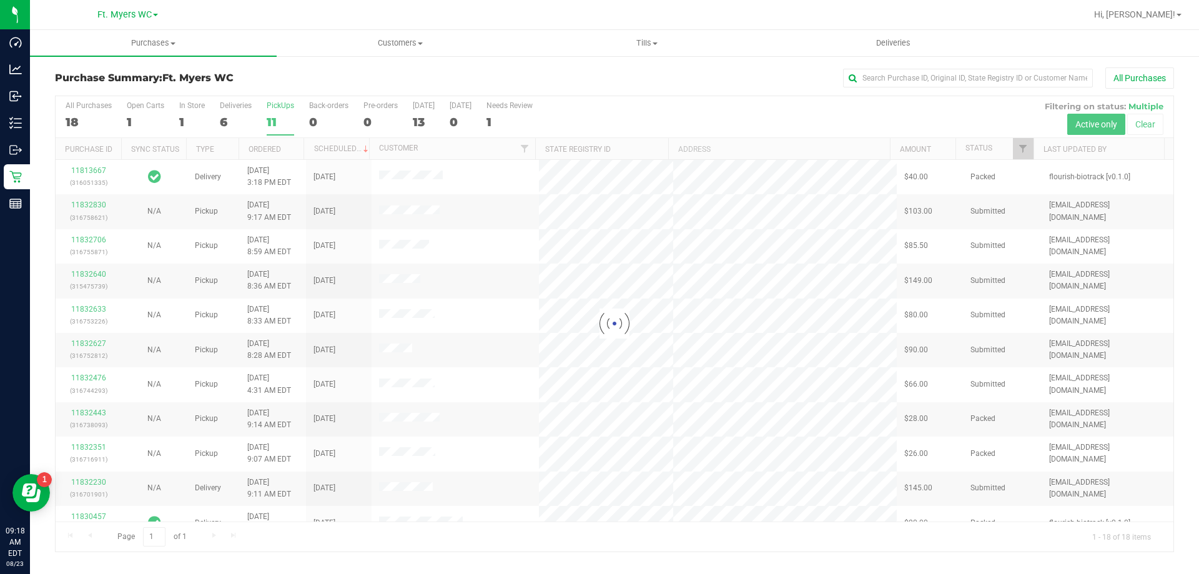
click at [281, 80] on h3 "Purchase Summary: Ft. Myers WC" at bounding box center [241, 77] width 373 height 11
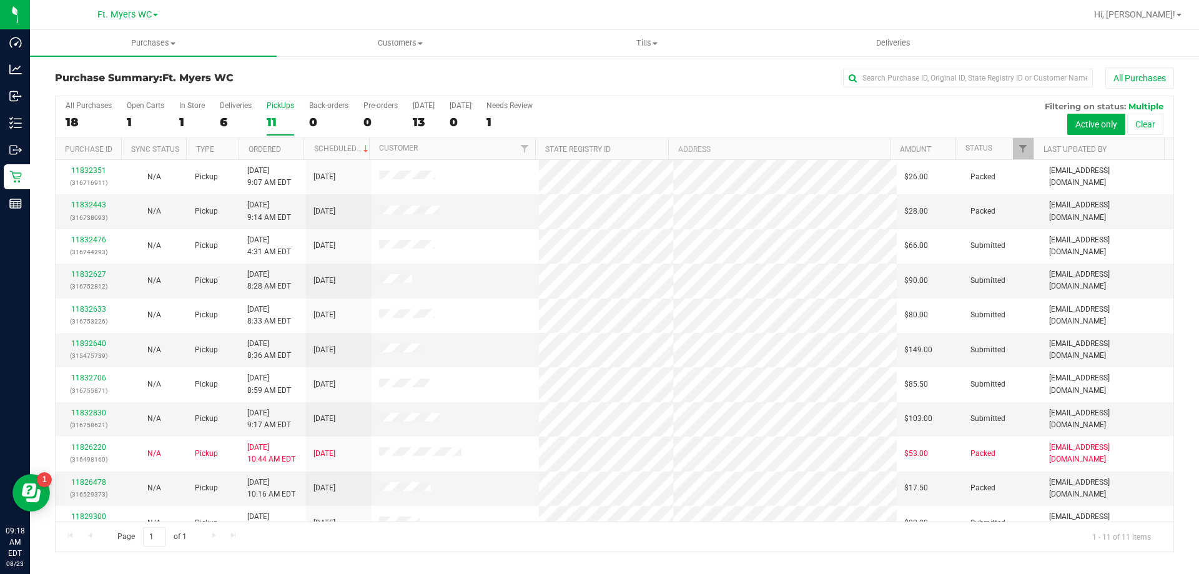
click at [215, 110] on div "All Purchases 18 Open Carts 1 In Store 1 Deliveries 6 PickUps 11 Back-orders 0 …" at bounding box center [615, 117] width 1118 height 42
click at [220, 112] on label "Deliveries 6" at bounding box center [236, 118] width 32 height 34
click at [0, 0] on input "Deliveries 6" at bounding box center [0, 0] width 0 height 0
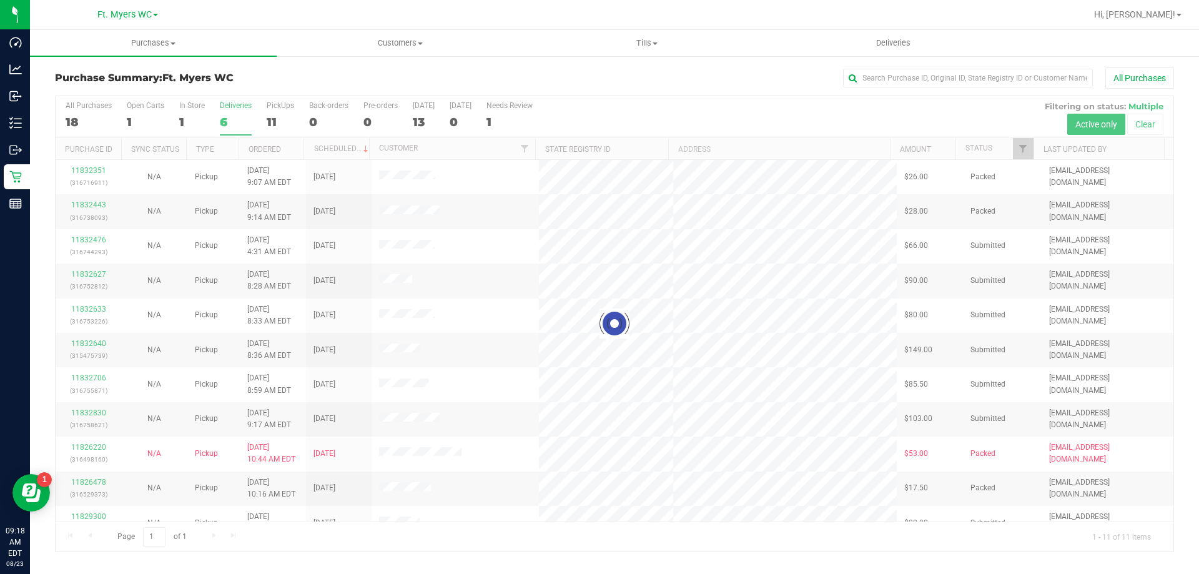
click at [249, 76] on h3 "Purchase Summary: Ft. Myers WC" at bounding box center [241, 77] width 373 height 11
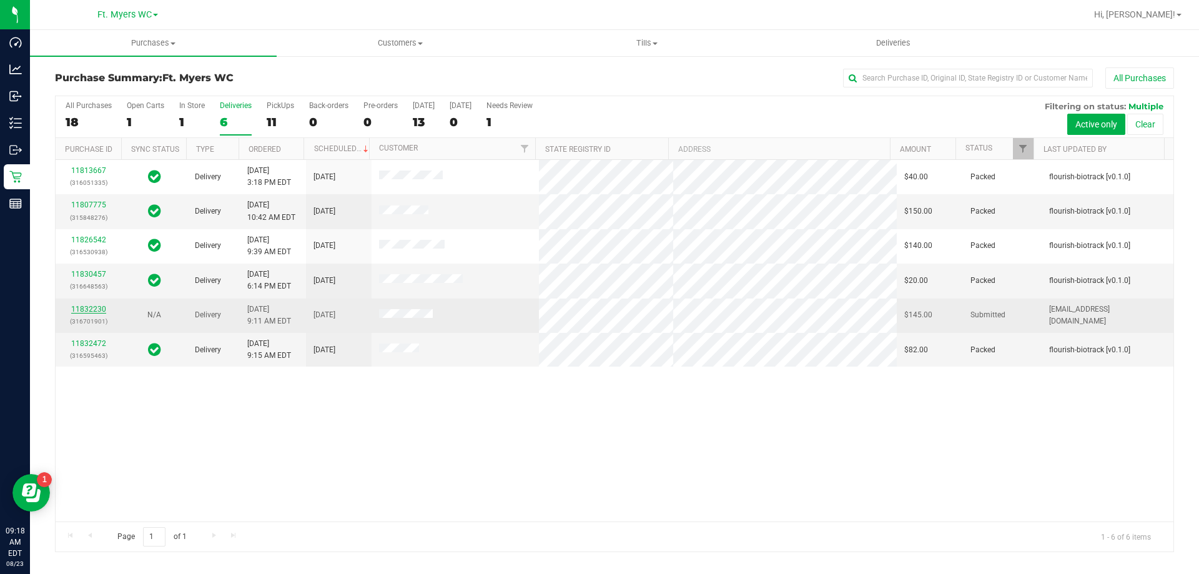
click at [86, 312] on link "11832230" at bounding box center [88, 309] width 35 height 9
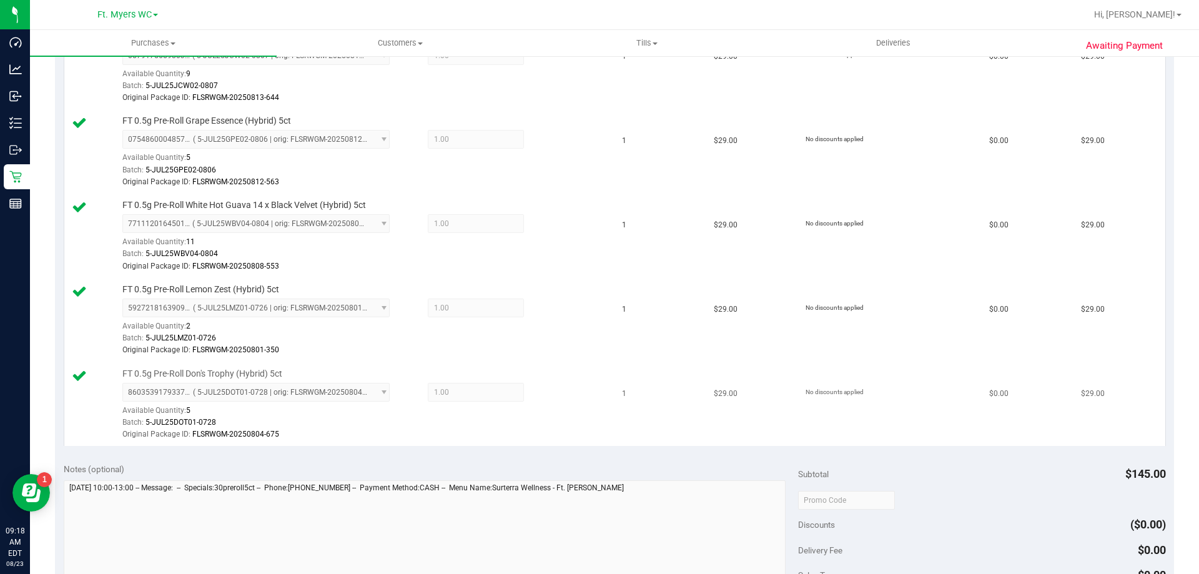
scroll to position [625, 0]
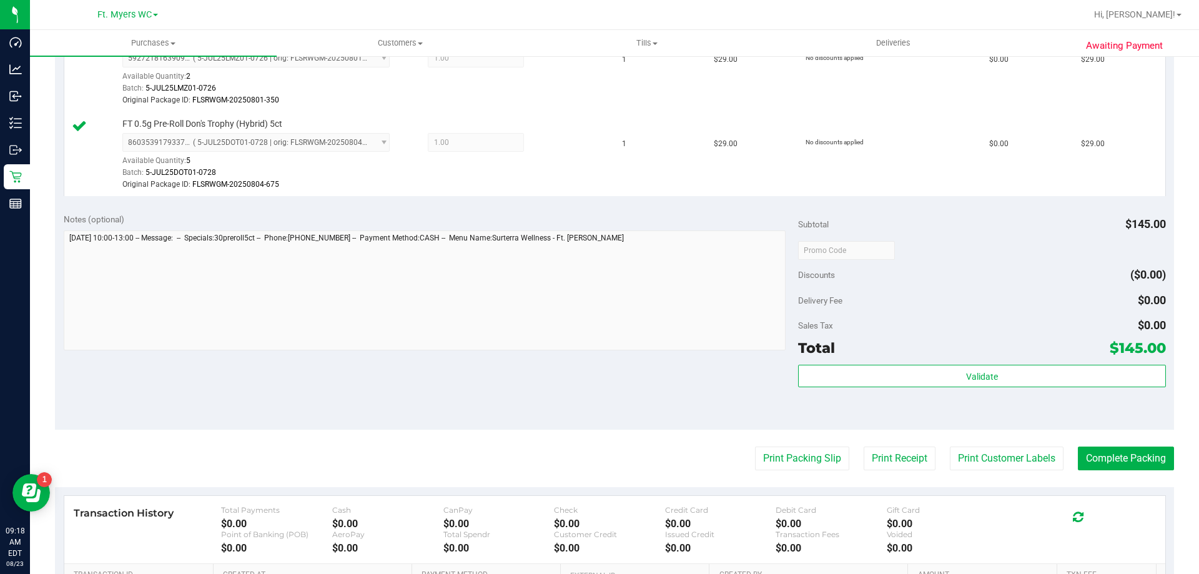
click at [929, 363] on div "Subtotal $145.00 Discounts ($0.00) Delivery Fee $0.00 Sales Tax $0.00 Total $14…" at bounding box center [981, 317] width 367 height 208
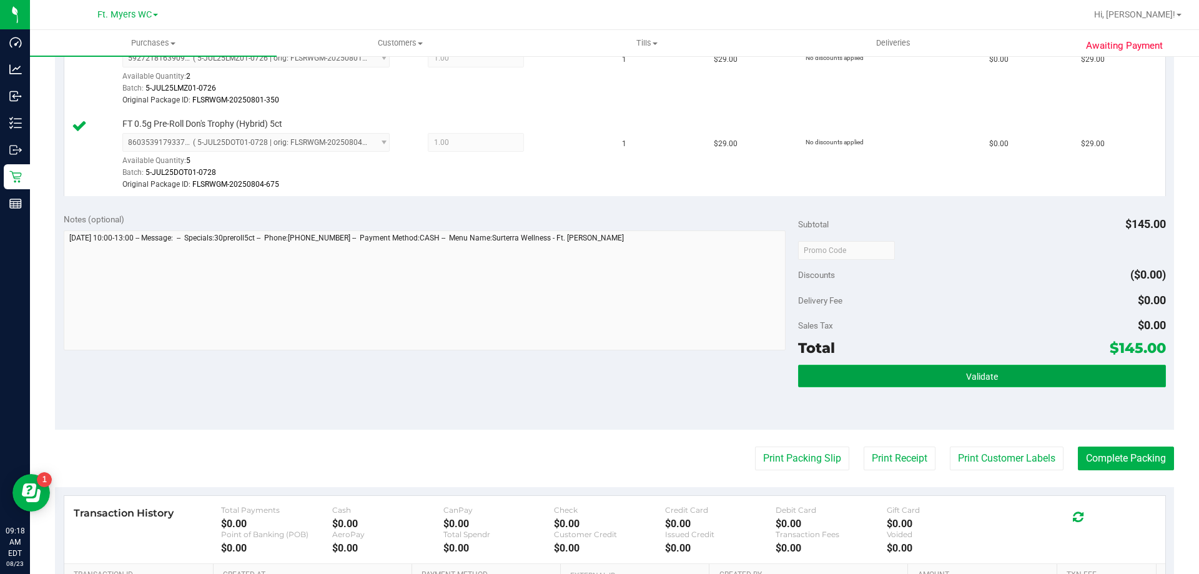
click at [936, 378] on button "Validate" at bounding box center [981, 376] width 367 height 22
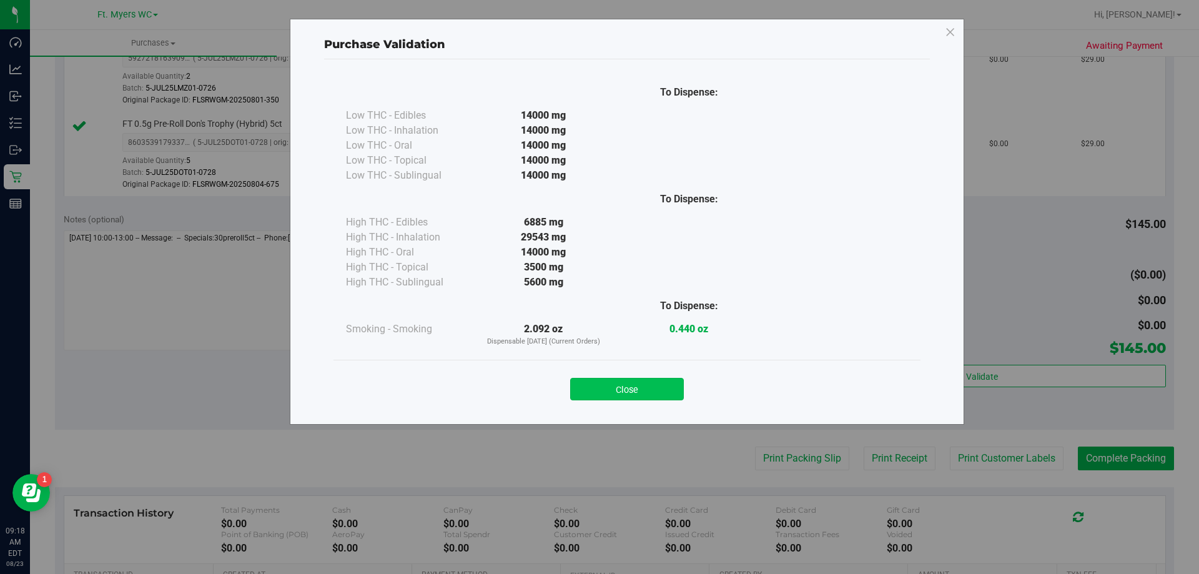
click at [650, 379] on button "Close" at bounding box center [627, 389] width 114 height 22
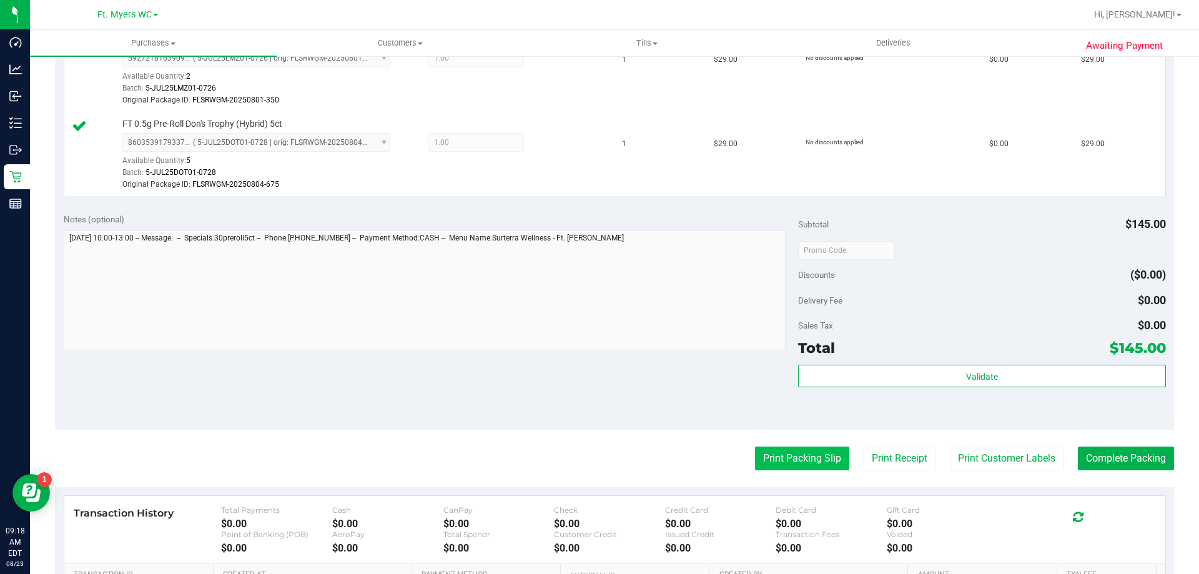
click at [806, 450] on button "Print Packing Slip" at bounding box center [802, 459] width 94 height 24
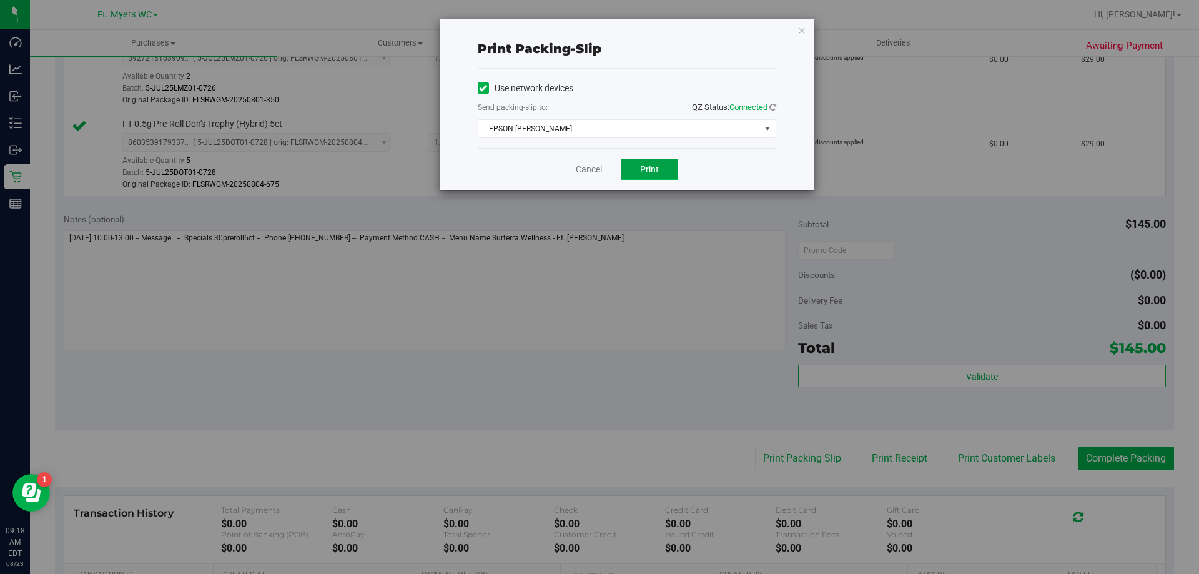
click at [653, 165] on span "Print" at bounding box center [649, 169] width 19 height 10
click at [656, 165] on span "Print" at bounding box center [649, 169] width 19 height 10
drag, startPoint x: 584, startPoint y: 172, endPoint x: 772, endPoint y: 324, distance: 241.6
click at [583, 172] on link "Cancel" at bounding box center [589, 169] width 26 height 13
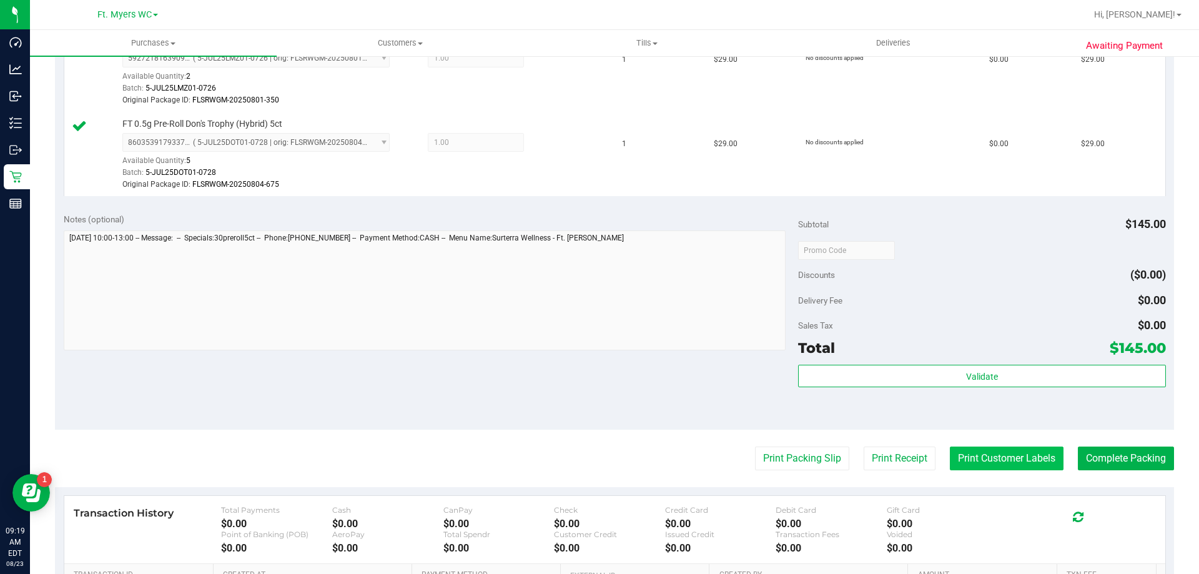
click at [970, 455] on button "Print Customer Labels" at bounding box center [1007, 459] width 114 height 24
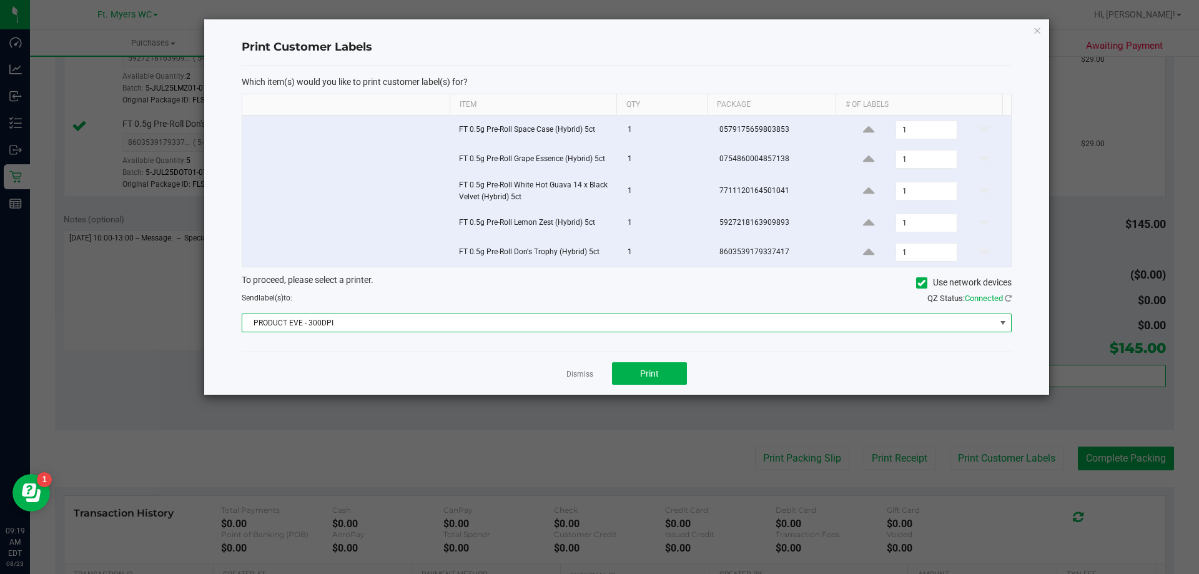
click at [606, 316] on span "PRODUCT EVE - 300DPI" at bounding box center [618, 322] width 753 height 17
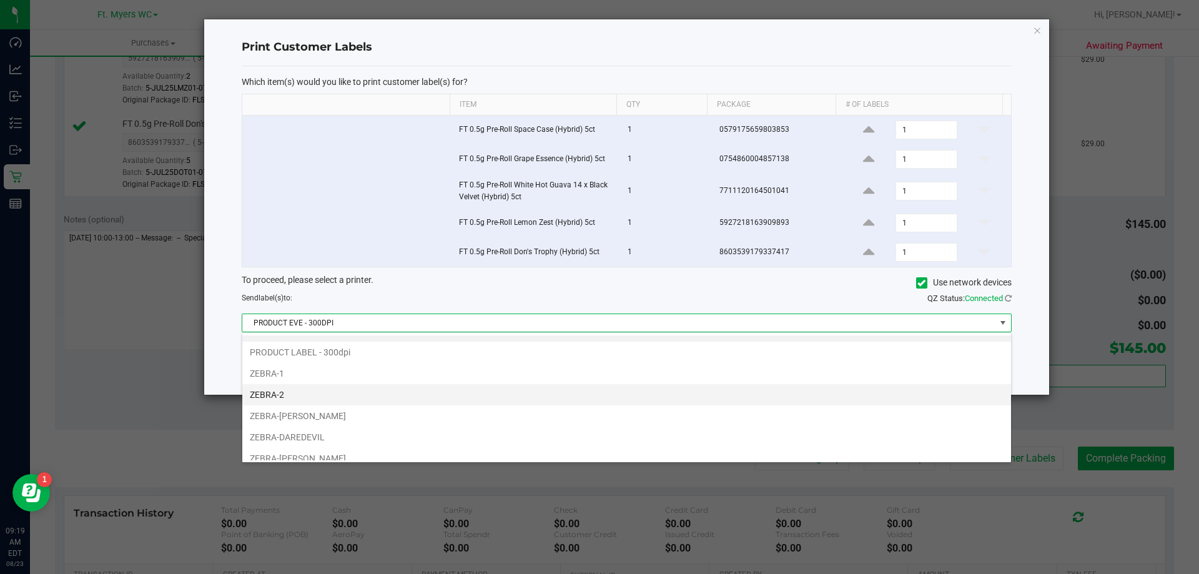
scroll to position [24, 0]
click at [370, 376] on li "ZEBRA-2" at bounding box center [626, 385] width 769 height 21
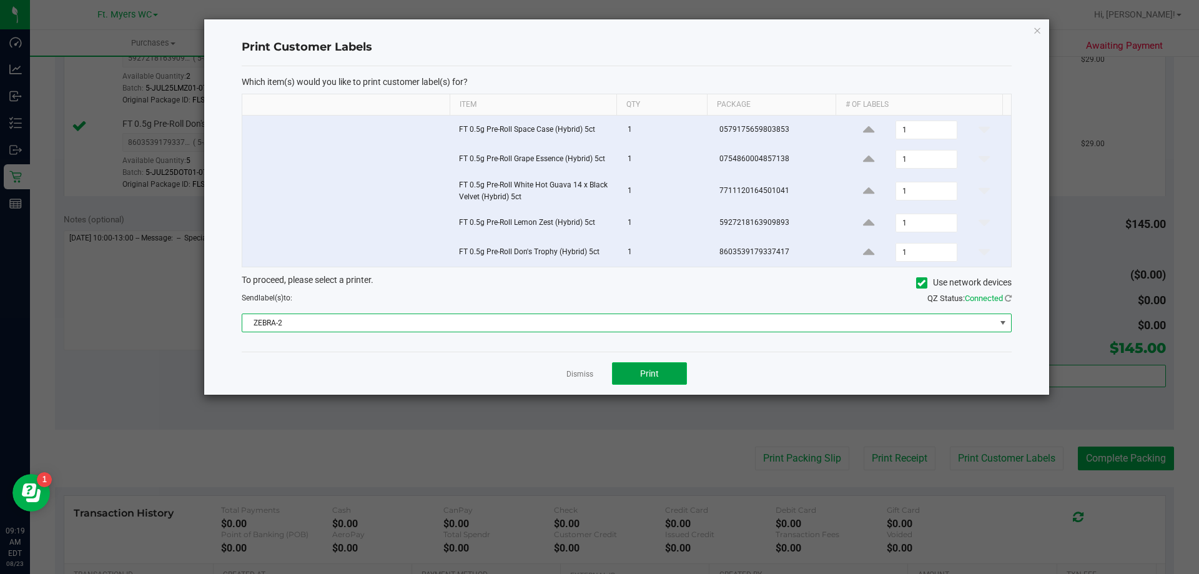
click at [659, 381] on button "Print" at bounding box center [649, 373] width 75 height 22
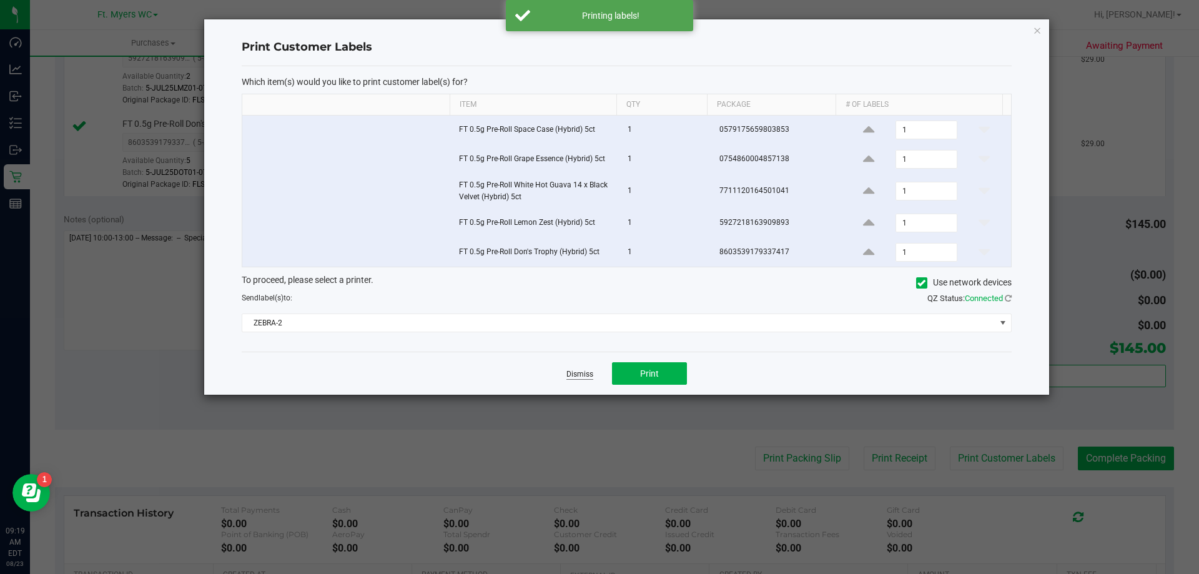
click at [590, 370] on link "Dismiss" at bounding box center [579, 374] width 27 height 11
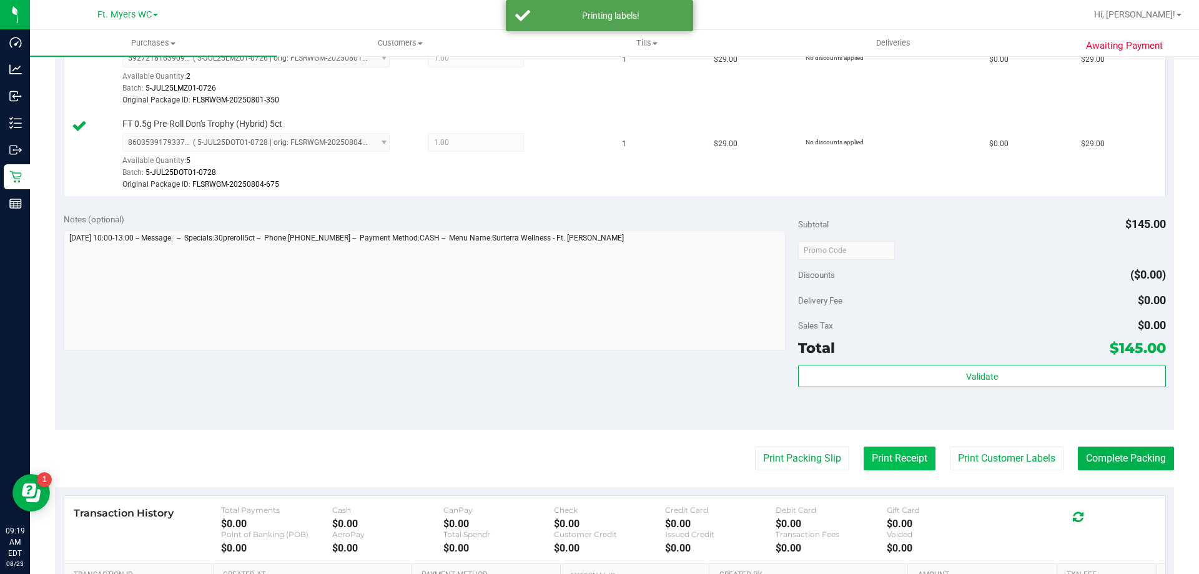
click at [882, 452] on button "Print Receipt" at bounding box center [900, 459] width 72 height 24
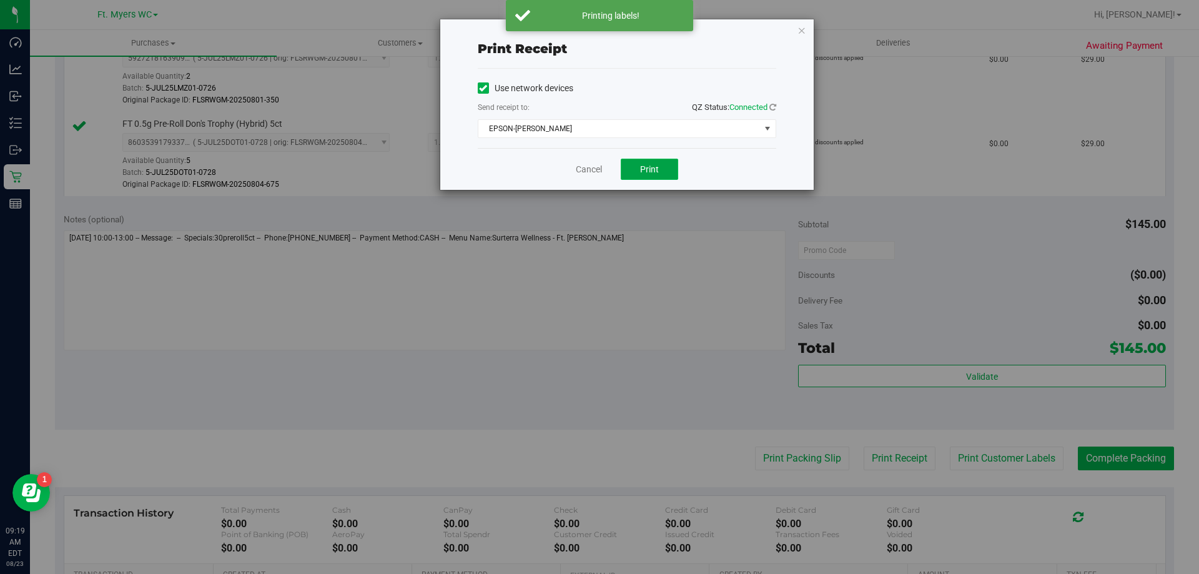
click at [670, 160] on button "Print" at bounding box center [649, 169] width 57 height 21
click at [669, 160] on button "Print" at bounding box center [649, 169] width 57 height 21
click at [604, 168] on div "Cancel Print" at bounding box center [627, 169] width 299 height 42
click at [596, 170] on link "Cancel" at bounding box center [589, 169] width 26 height 13
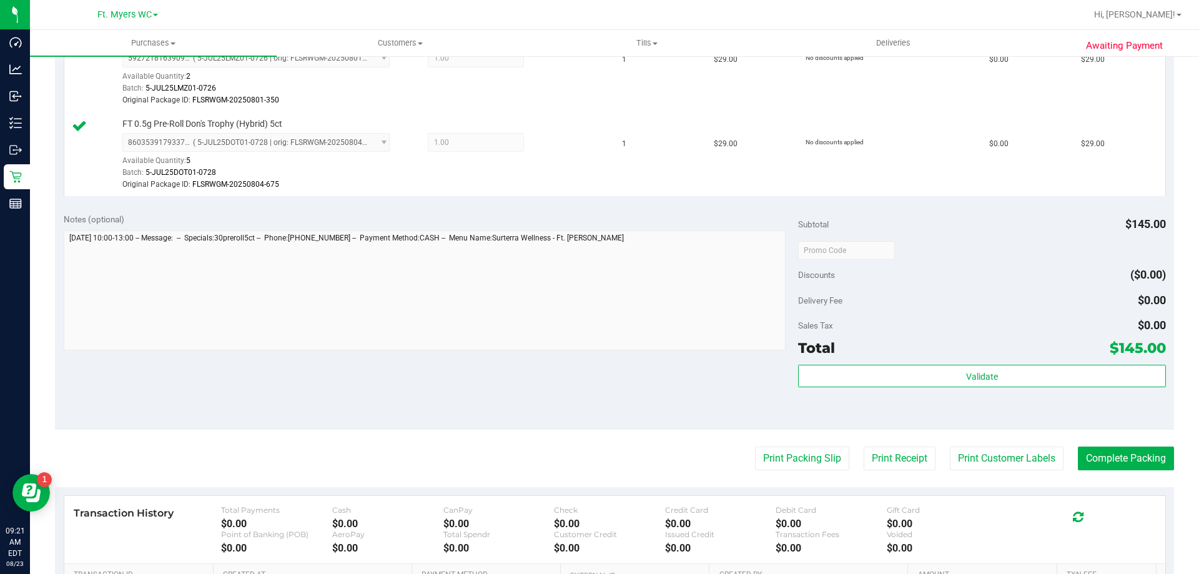
click at [897, 357] on div "Total $145.00" at bounding box center [981, 348] width 367 height 22
click at [902, 363] on div "Subtotal $145.00 Discounts ($0.00) Delivery Fee $0.00 Sales Tax $0.00 Total $14…" at bounding box center [981, 317] width 367 height 208
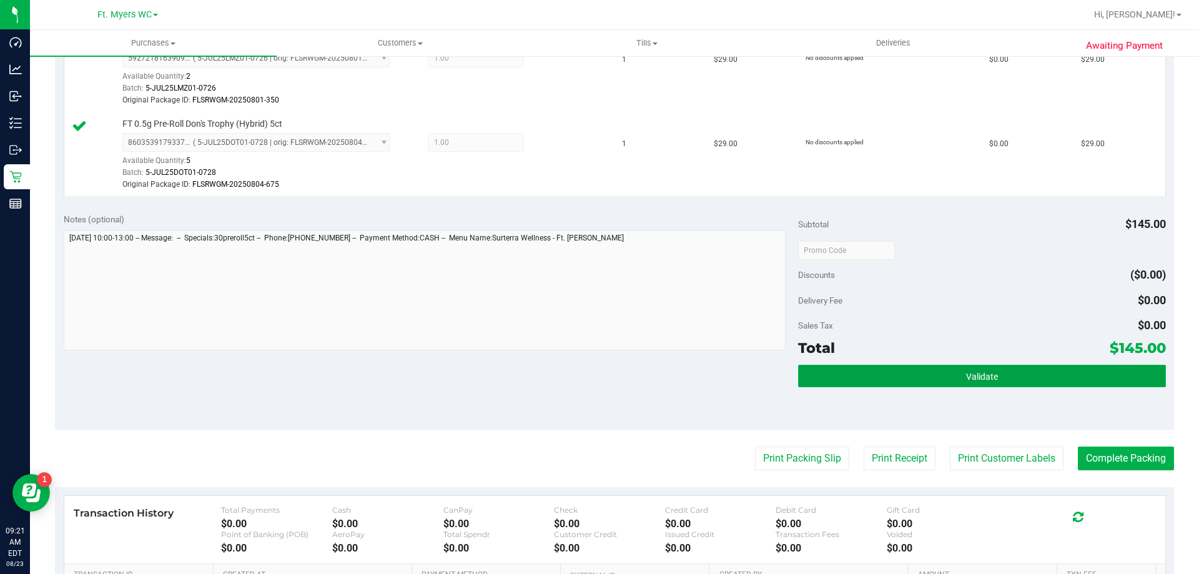
click at [907, 372] on button "Validate" at bounding box center [981, 376] width 367 height 22
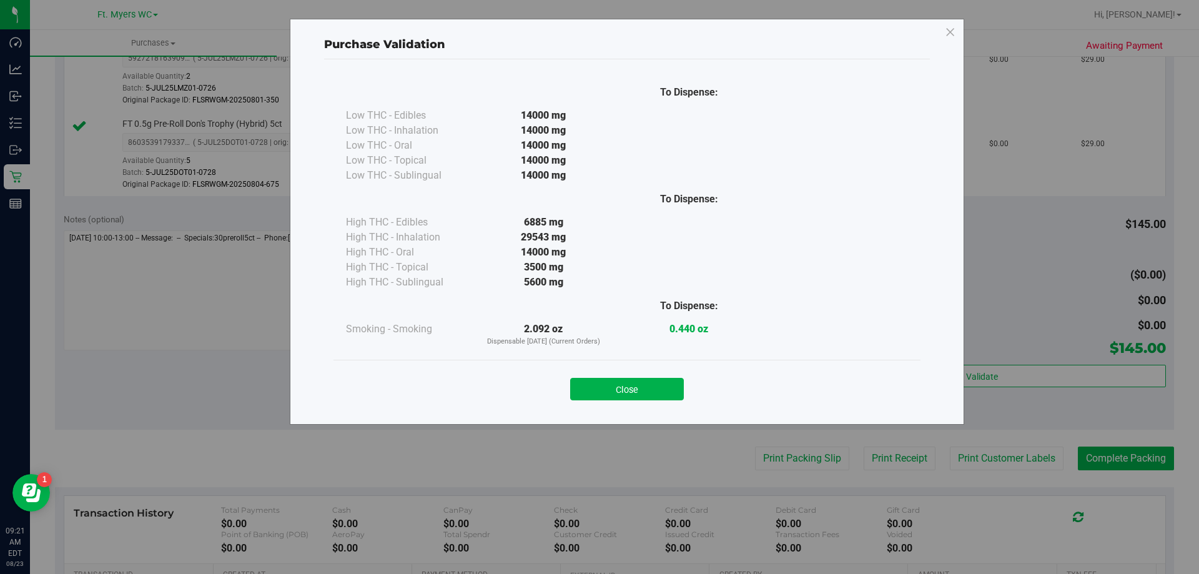
click at [645, 370] on div "Close" at bounding box center [627, 385] width 568 height 31
click at [646, 397] on button "Close" at bounding box center [627, 389] width 114 height 22
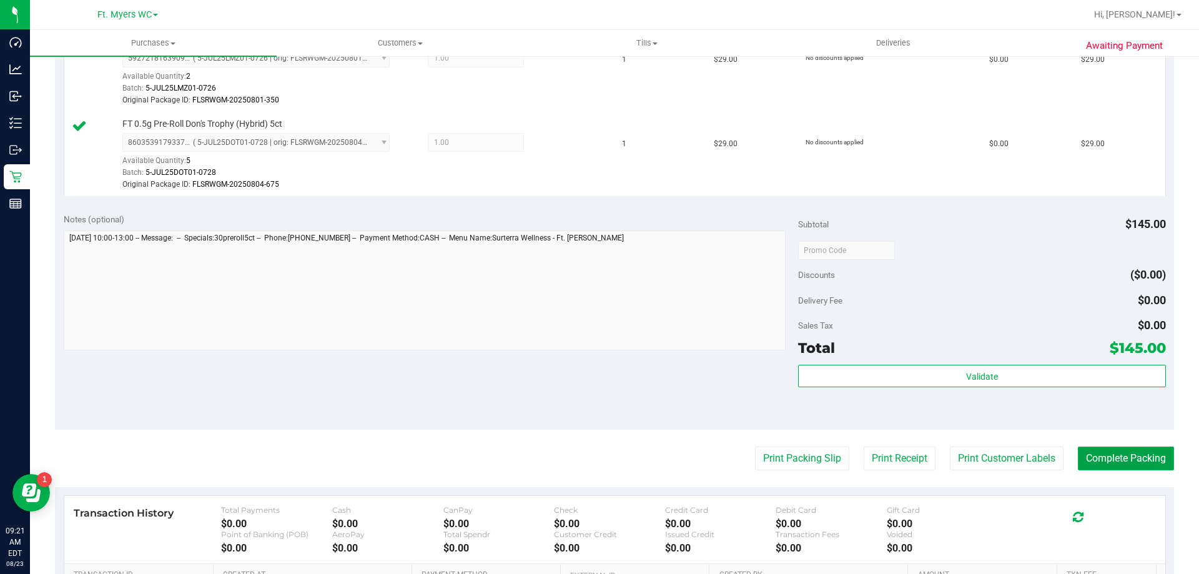
click at [1107, 461] on button "Complete Packing" at bounding box center [1126, 459] width 96 height 24
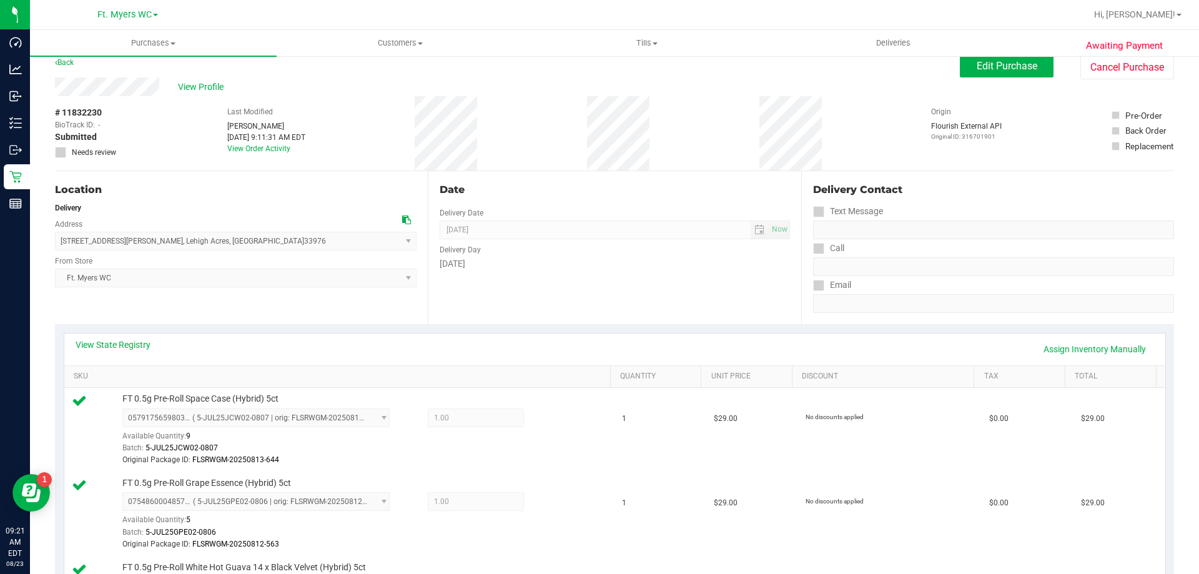
scroll to position [0, 0]
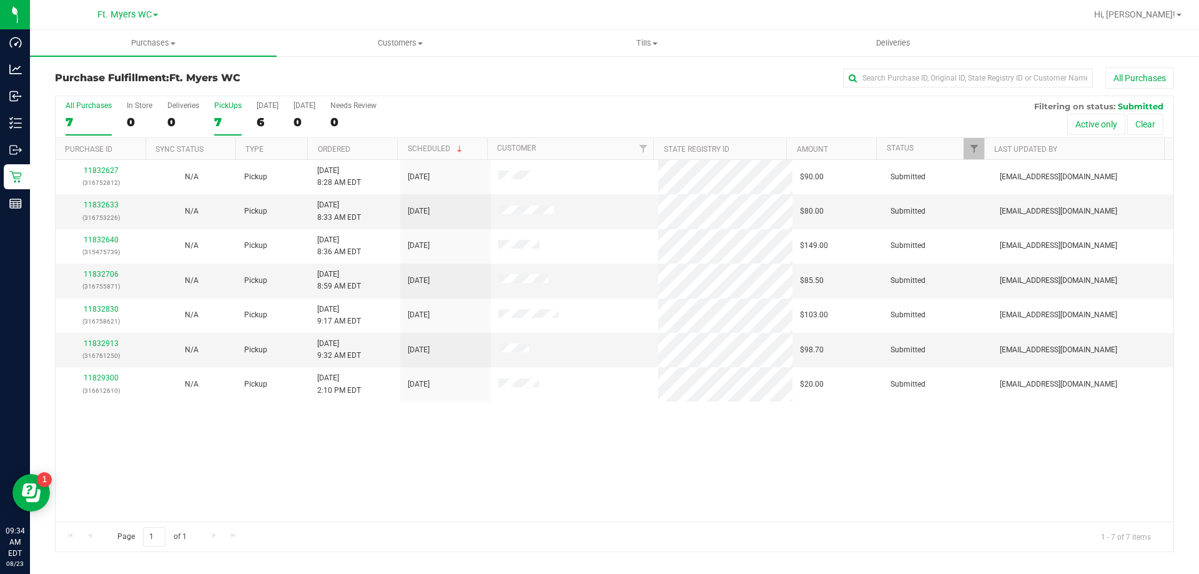
click at [214, 101] on div "PickUps" at bounding box center [227, 105] width 27 height 9
click at [0, 0] on input "PickUps 7" at bounding box center [0, 0] width 0 height 0
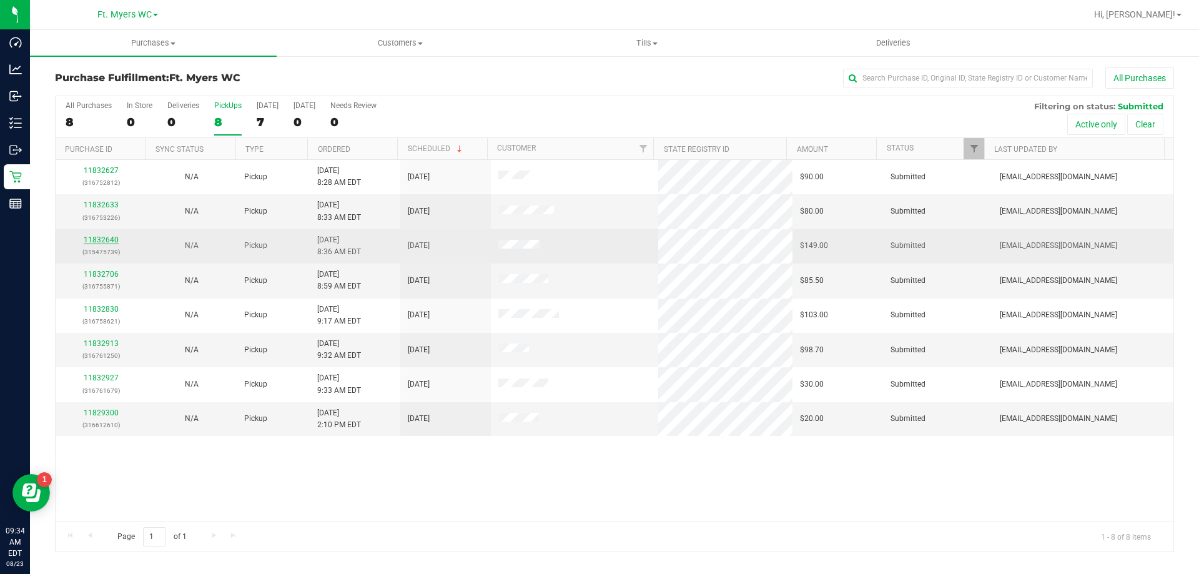
click at [114, 240] on link "11832640" at bounding box center [101, 239] width 35 height 9
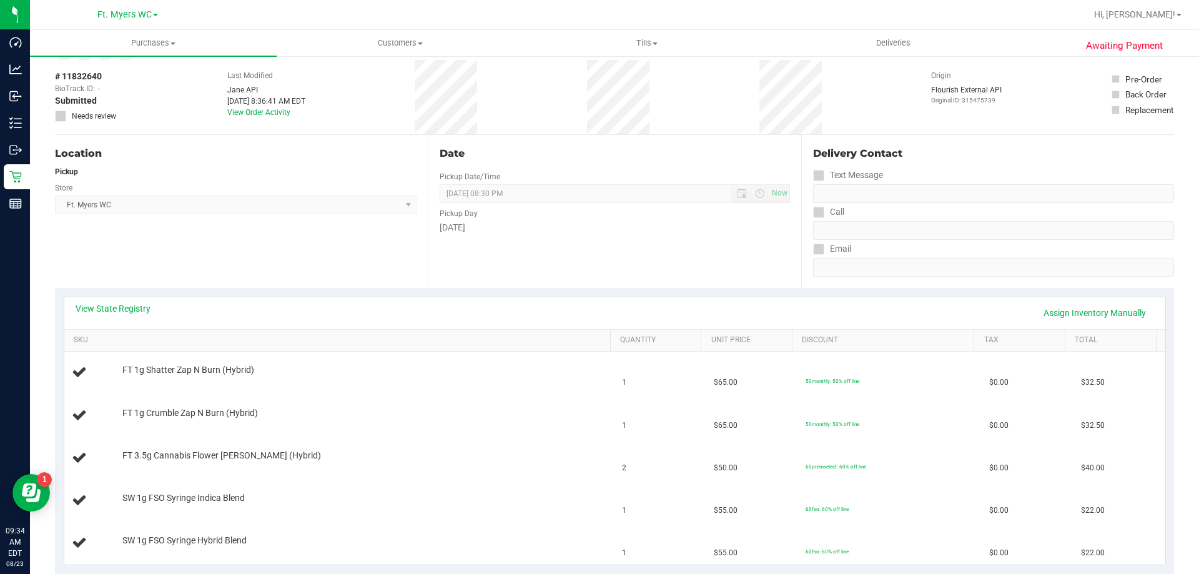
scroll to position [93, 0]
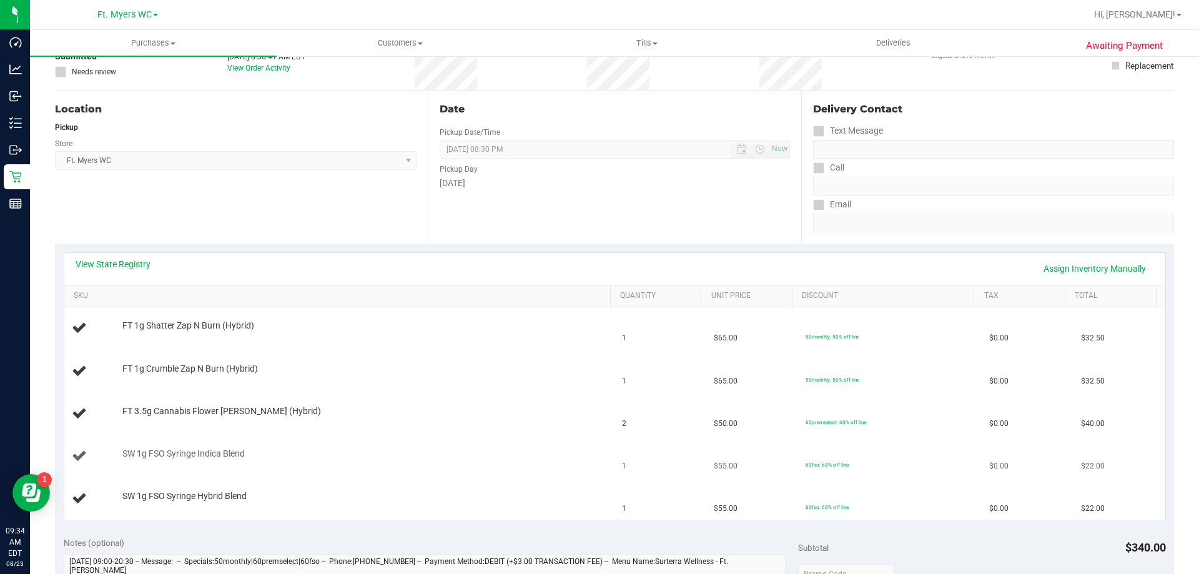
click at [273, 462] on div "SW 1g FSO Syringe Indica Blend" at bounding box center [340, 456] width 536 height 17
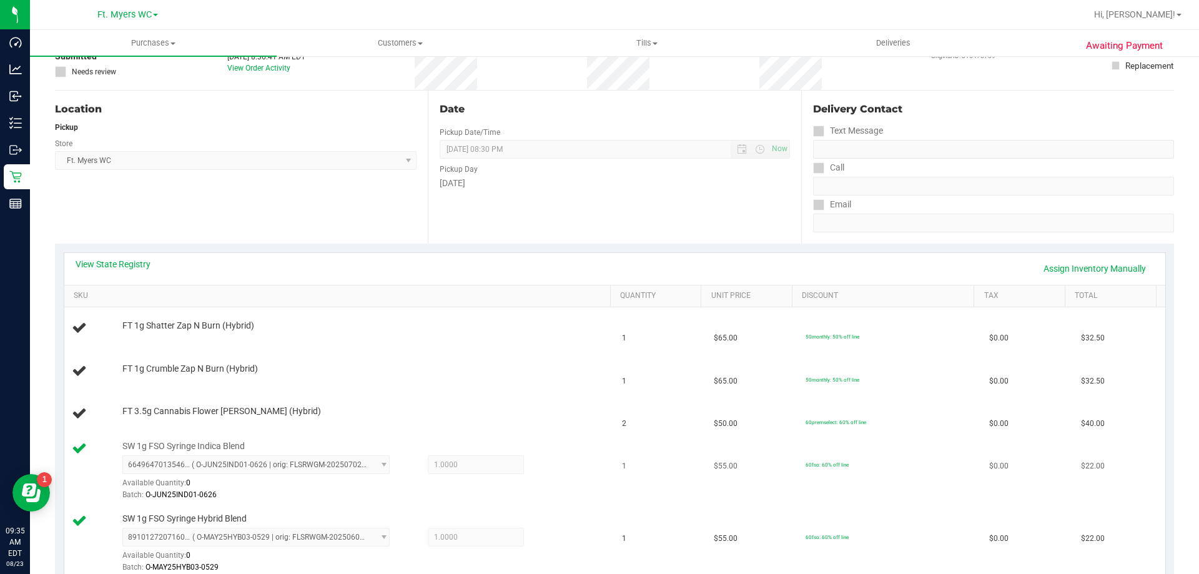
click at [667, 488] on td "1" at bounding box center [661, 471] width 92 height 72
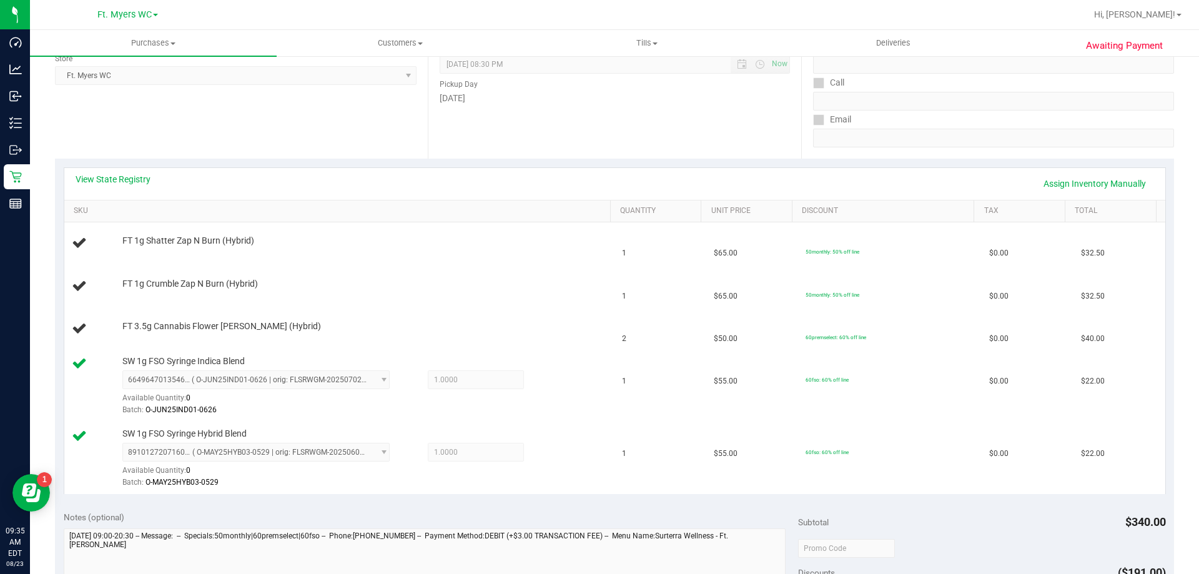
scroll to position [280, 0]
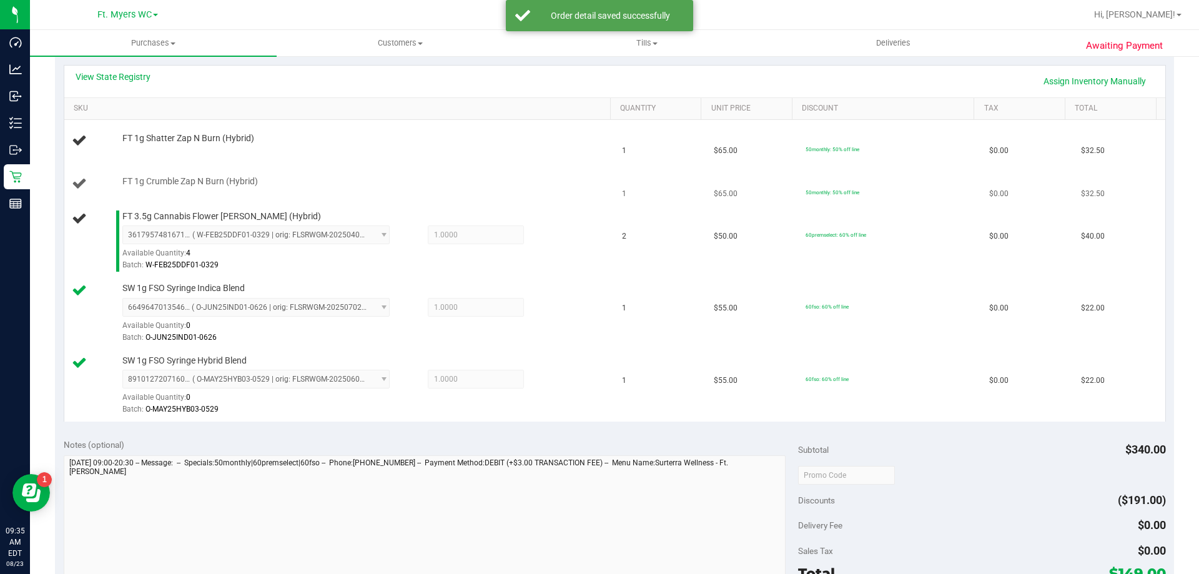
click at [665, 194] on td "1" at bounding box center [661, 184] width 92 height 42
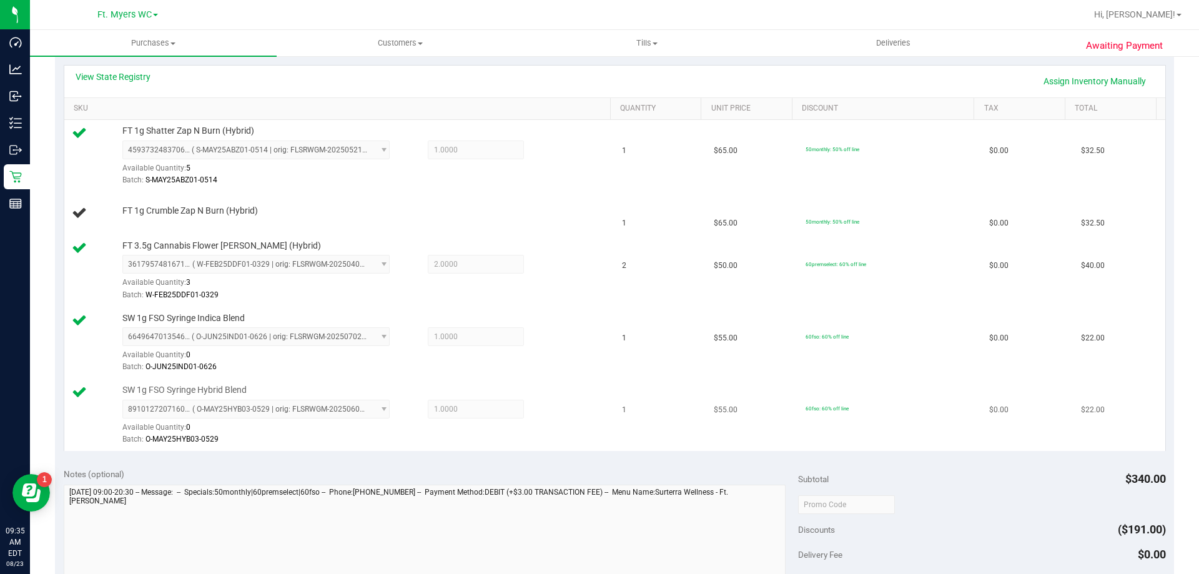
click at [560, 415] on div "8910127207160115 ( O-MAY25HYB03-0529 | orig: FLSRWGM-20250604-548 ) 89101272071…" at bounding box center [363, 423] width 482 height 46
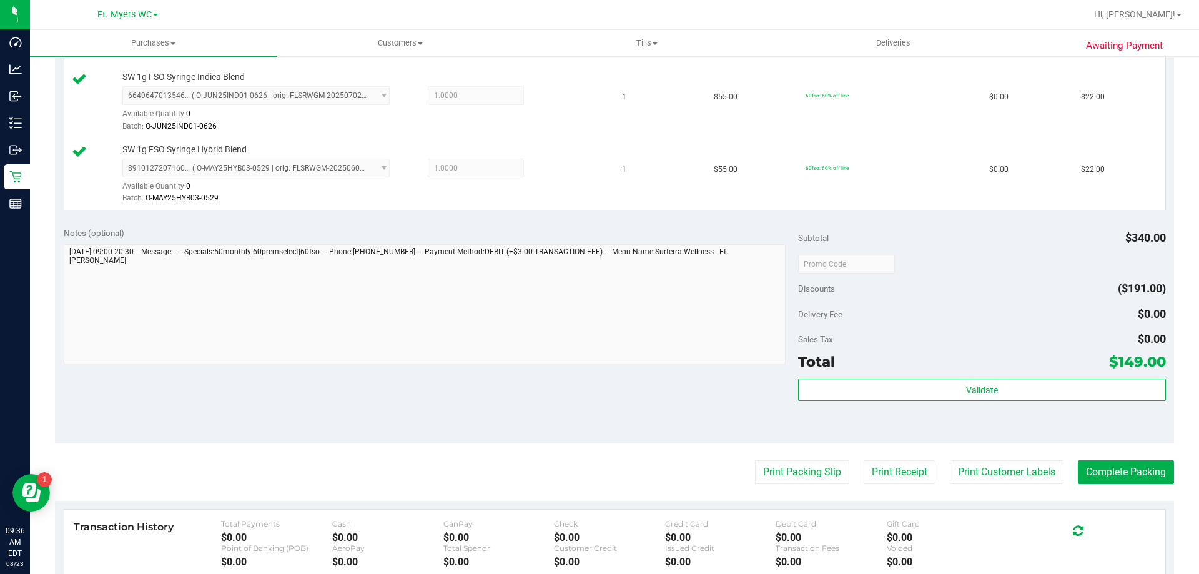
scroll to position [736, 0]
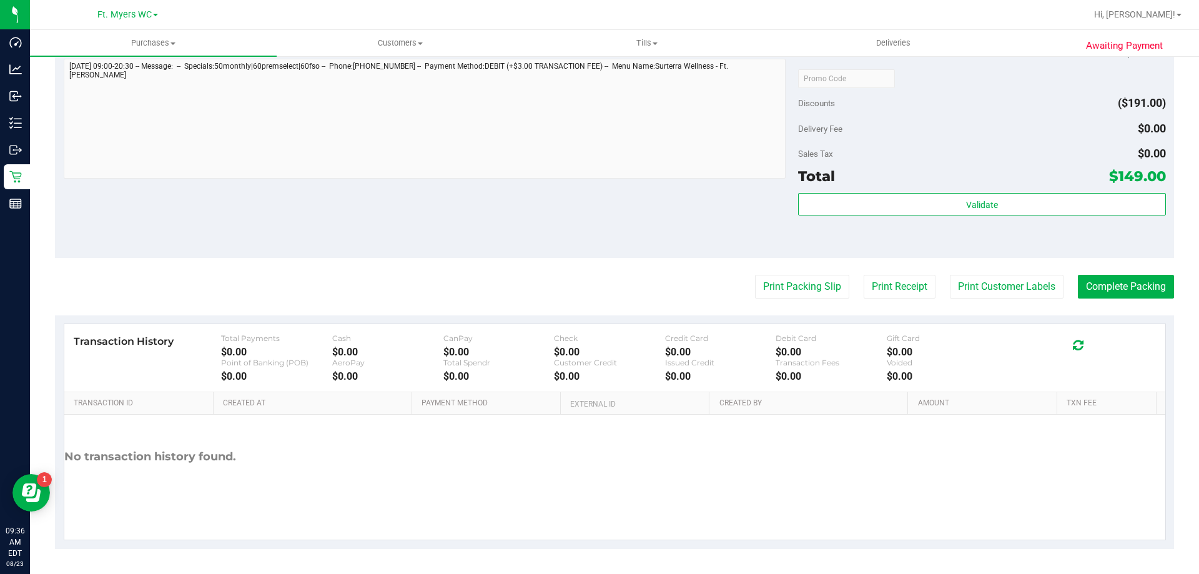
click at [917, 178] on div "Total $149.00" at bounding box center [981, 176] width 367 height 22
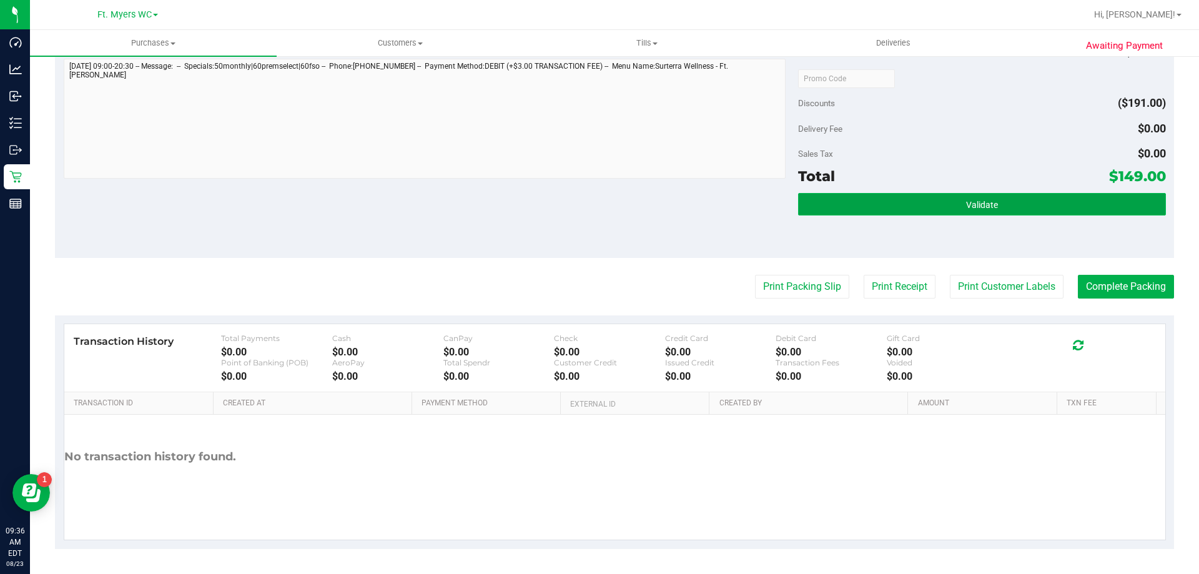
click at [911, 199] on button "Validate" at bounding box center [981, 204] width 367 height 22
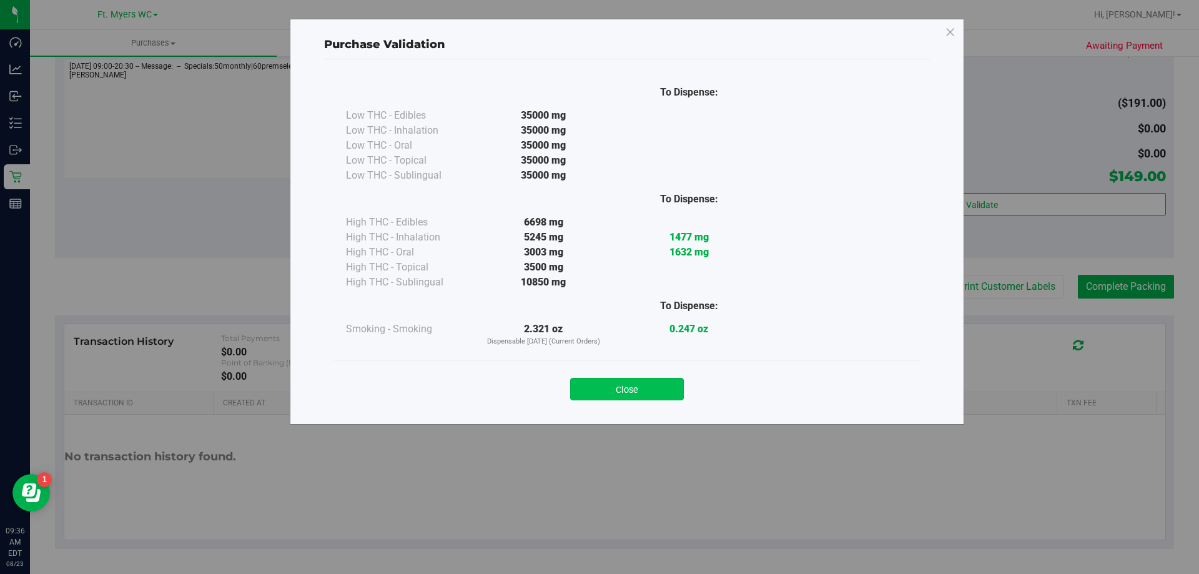
click at [661, 384] on button "Close" at bounding box center [627, 389] width 114 height 22
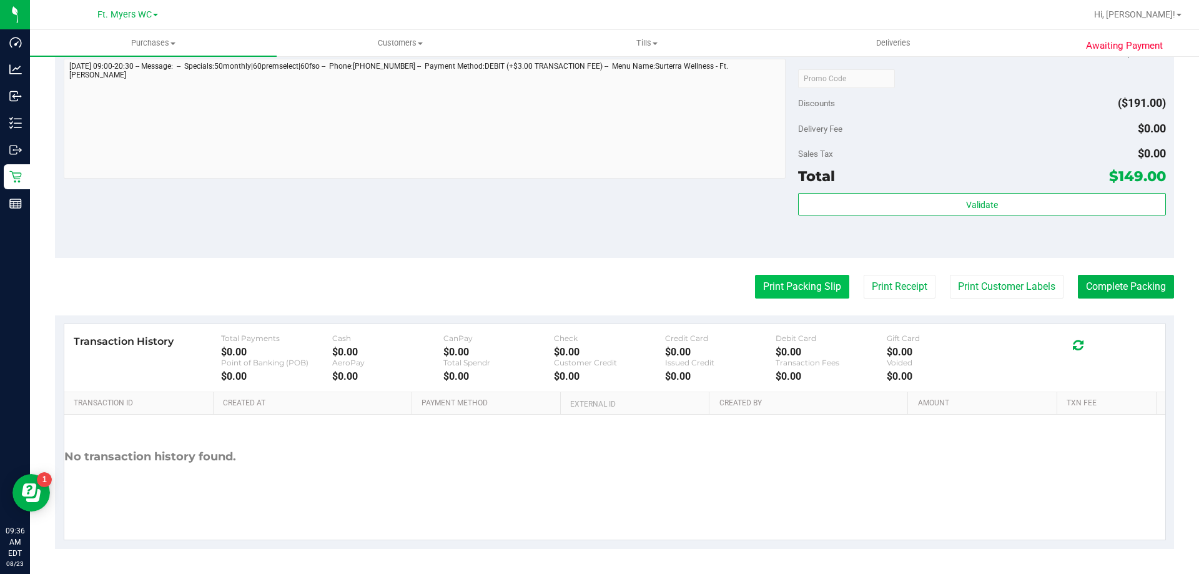
click at [771, 277] on button "Print Packing Slip" at bounding box center [802, 287] width 94 height 24
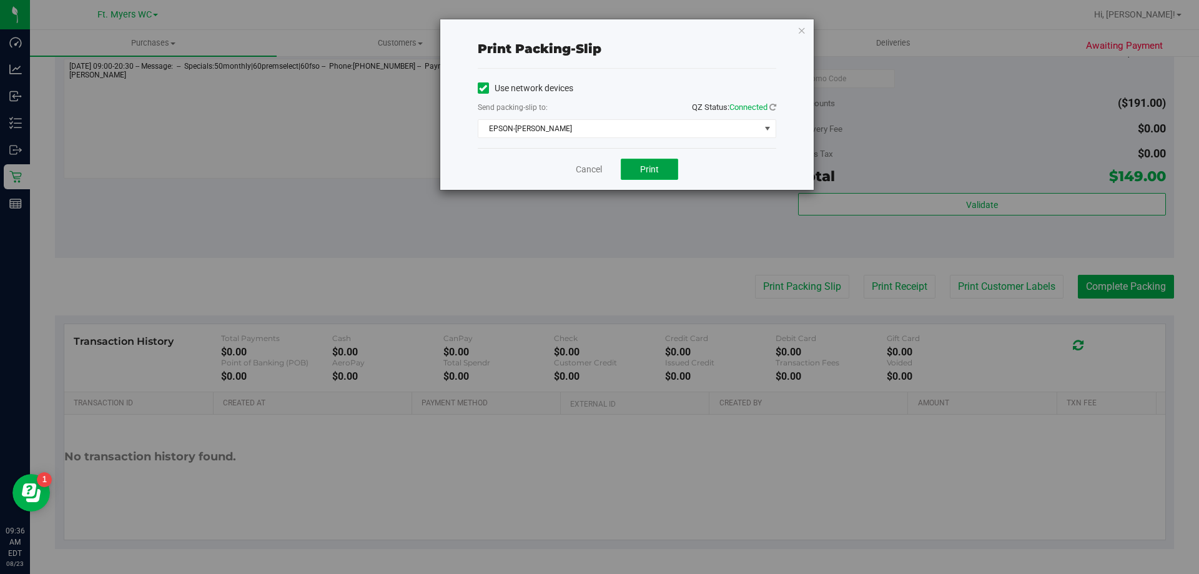
click at [645, 174] on span "Print" at bounding box center [649, 169] width 19 height 10
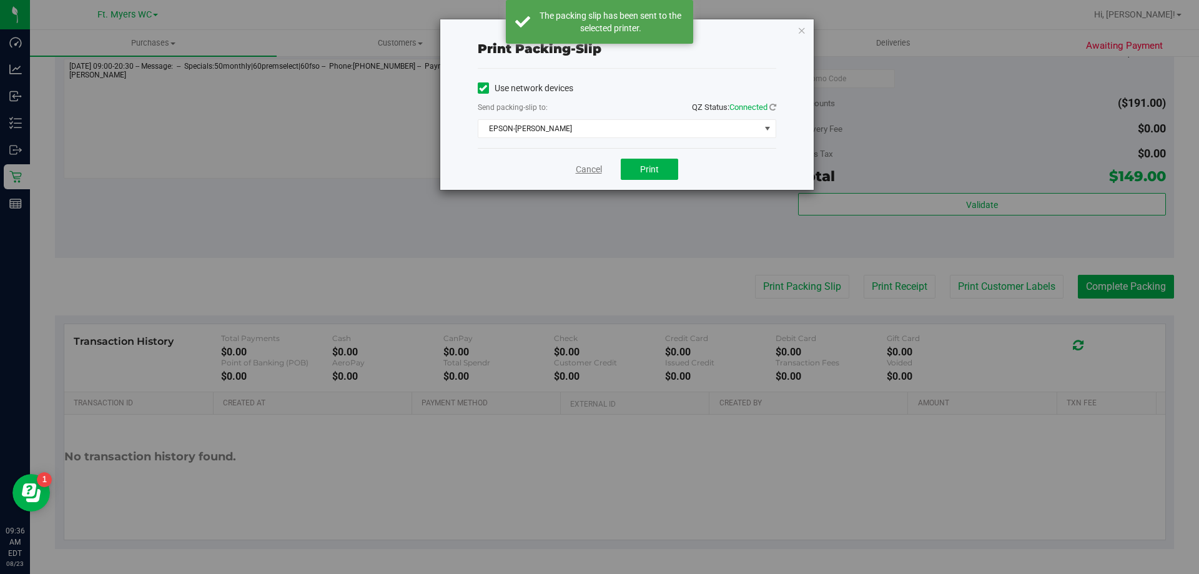
click at [579, 166] on link "Cancel" at bounding box center [589, 169] width 26 height 13
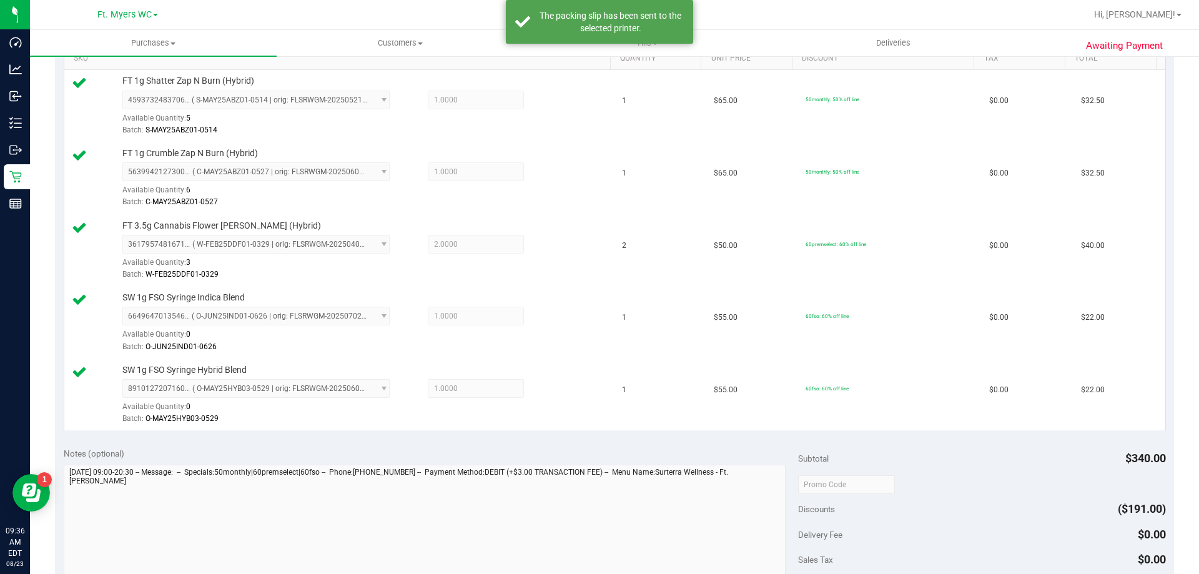
scroll to position [0, 0]
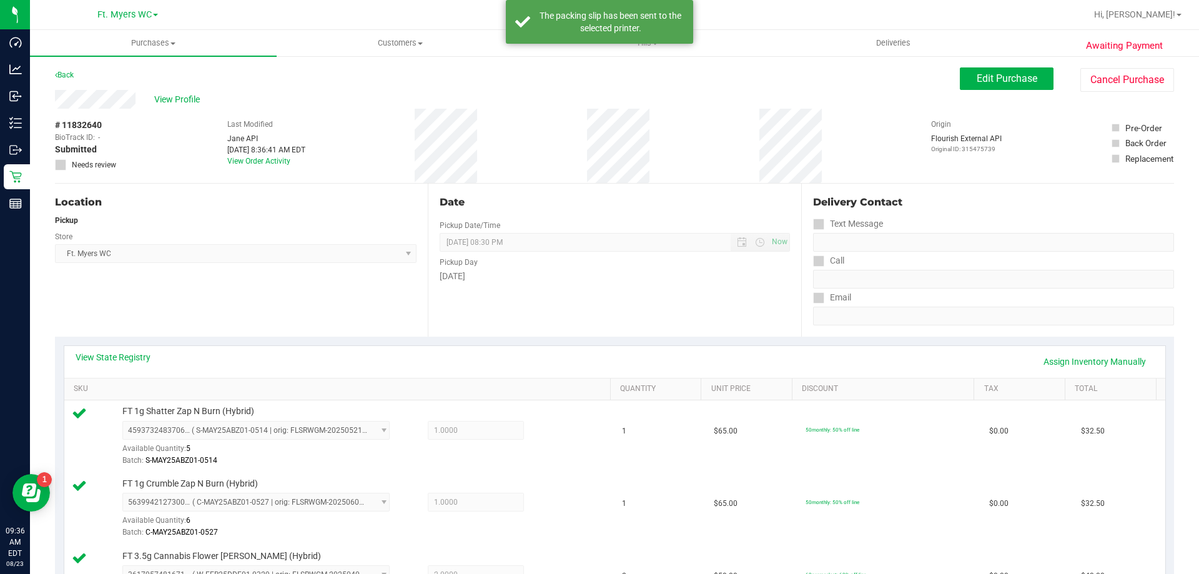
drag, startPoint x: 366, startPoint y: 258, endPoint x: 360, endPoint y: 66, distance: 192.4
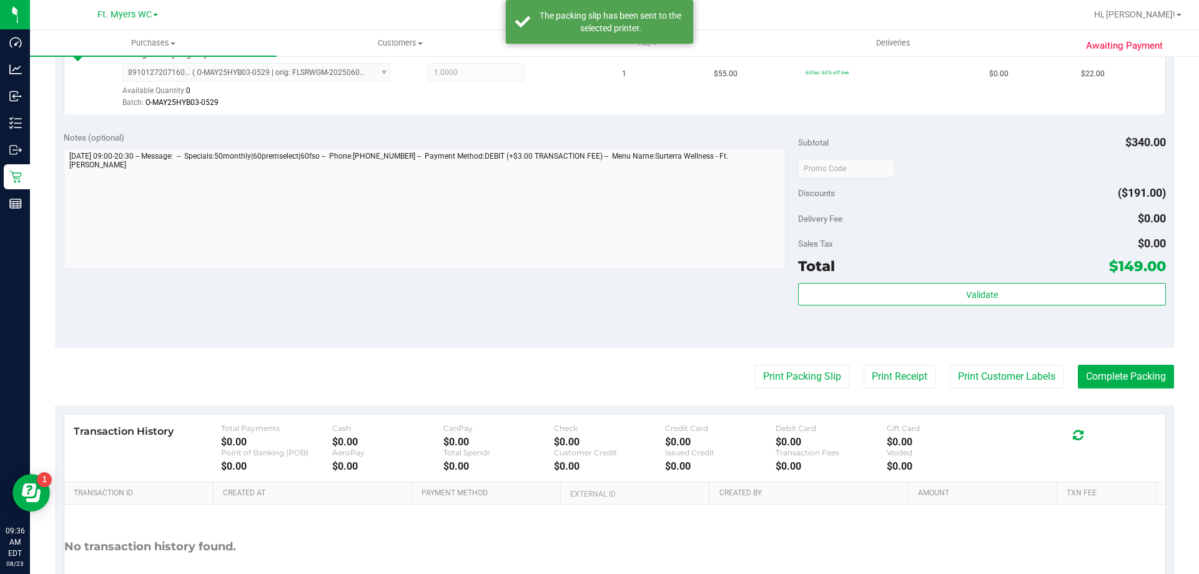
scroll to position [736, 0]
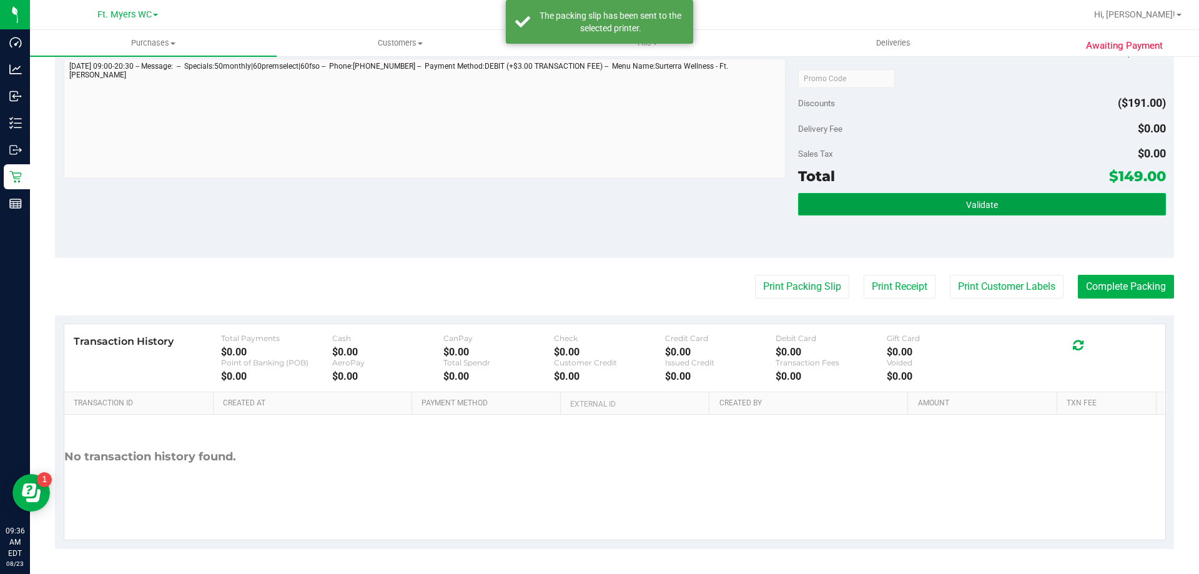
click at [897, 210] on button "Validate" at bounding box center [981, 204] width 367 height 22
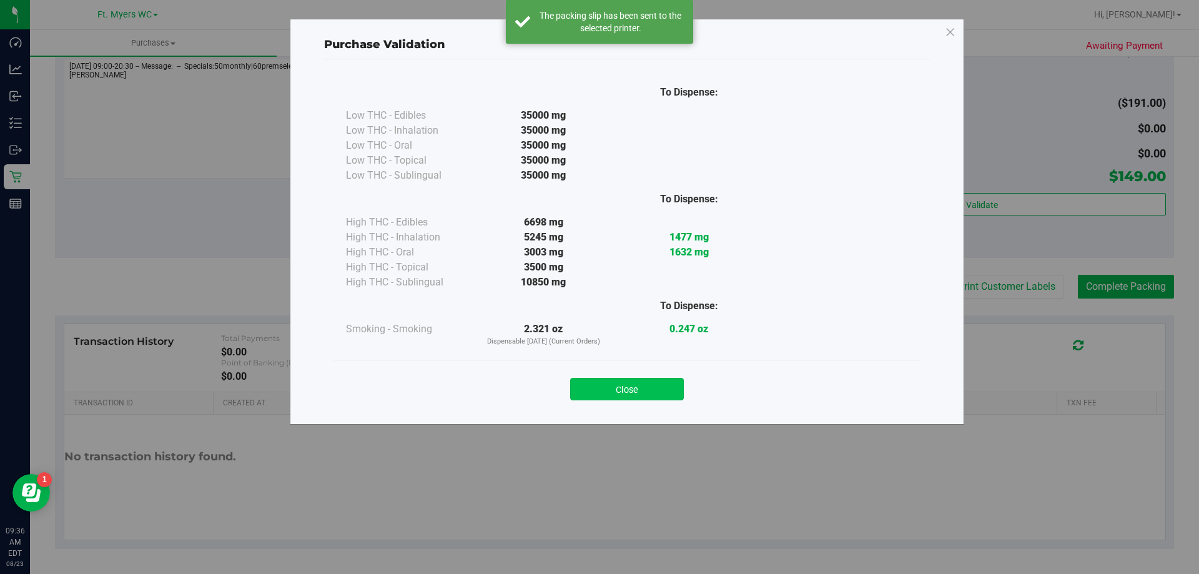
click at [651, 380] on button "Close" at bounding box center [627, 389] width 114 height 22
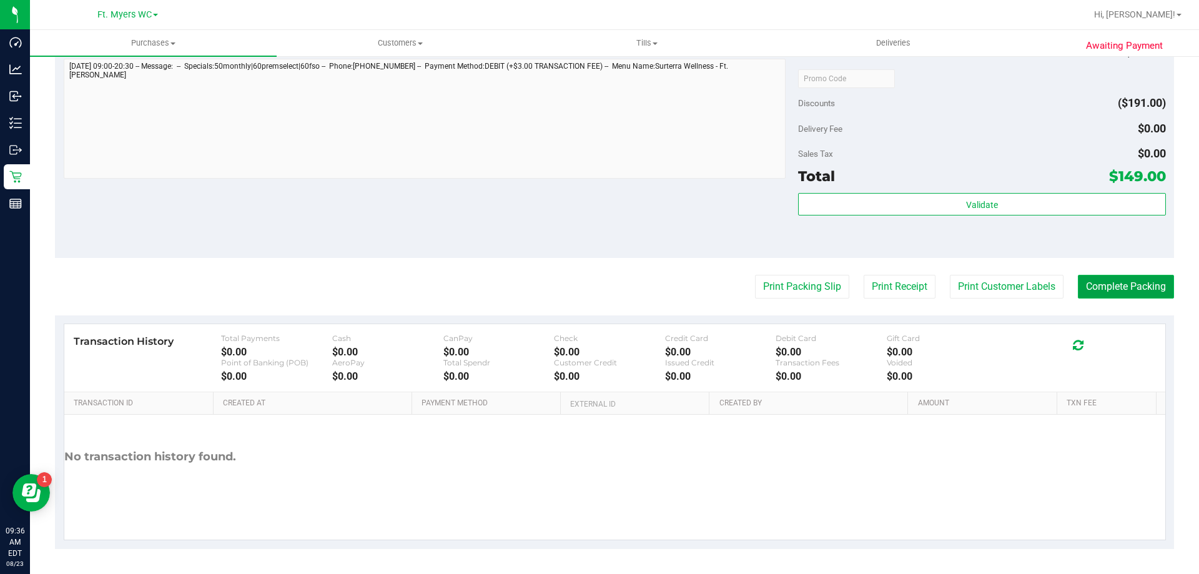
click at [1097, 288] on button "Complete Packing" at bounding box center [1126, 287] width 96 height 24
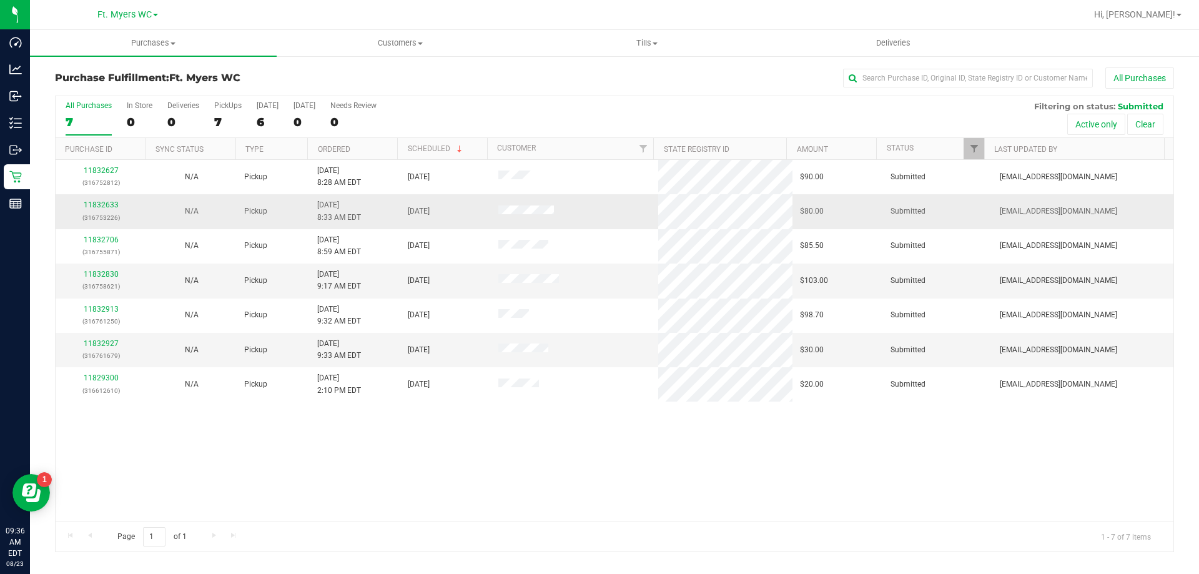
click at [97, 209] on div "11832633 (316753226)" at bounding box center [101, 211] width 76 height 24
click at [104, 207] on link "11832633" at bounding box center [101, 204] width 35 height 9
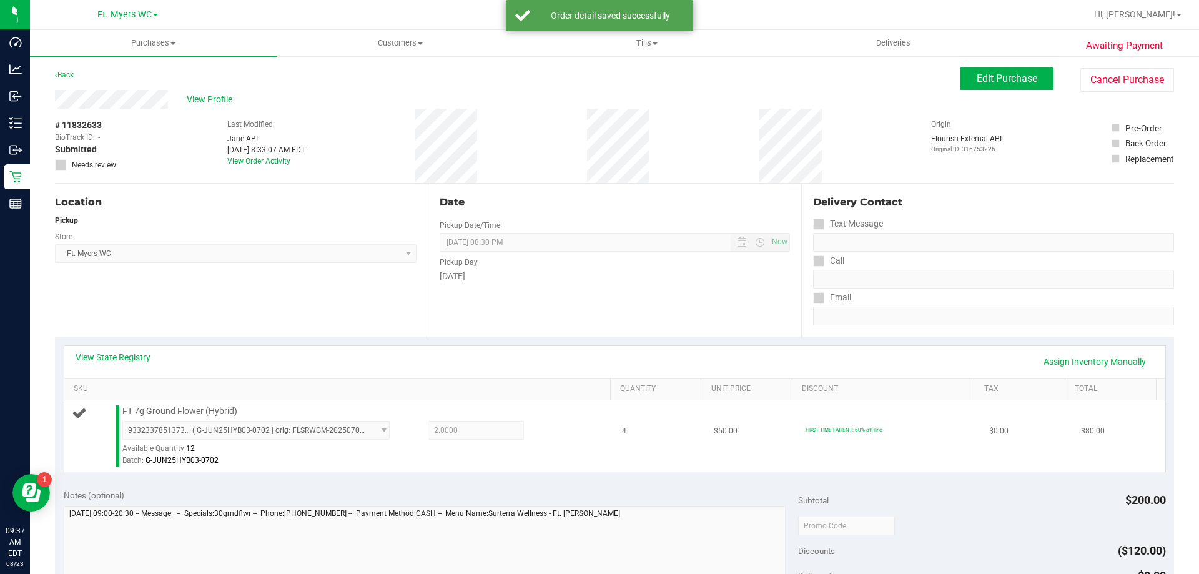
click at [634, 467] on td "4" at bounding box center [661, 436] width 92 height 72
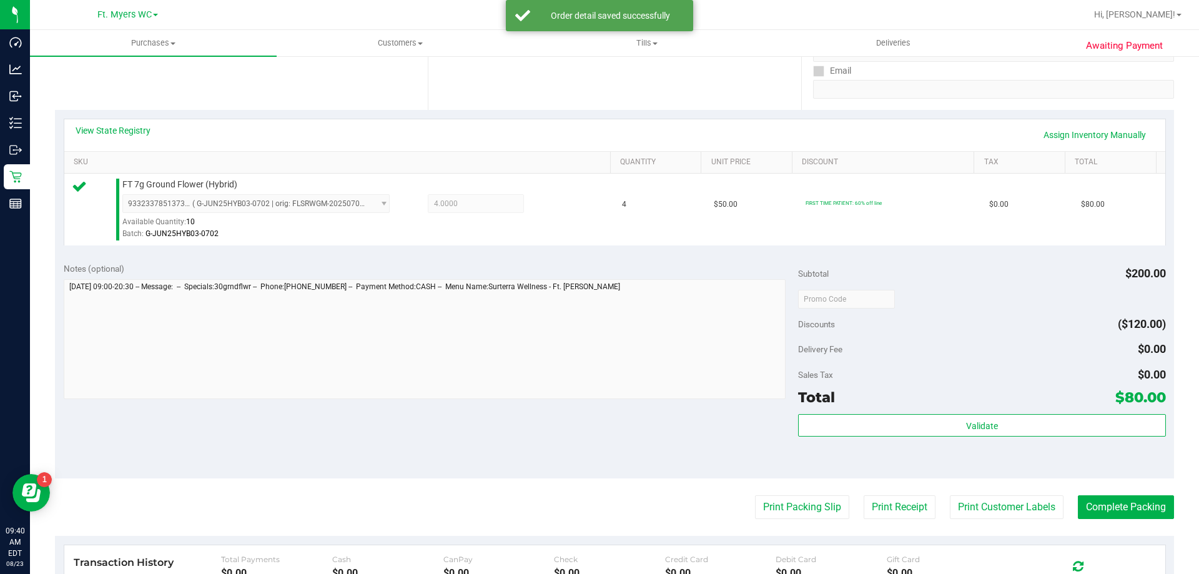
scroll to position [437, 0]
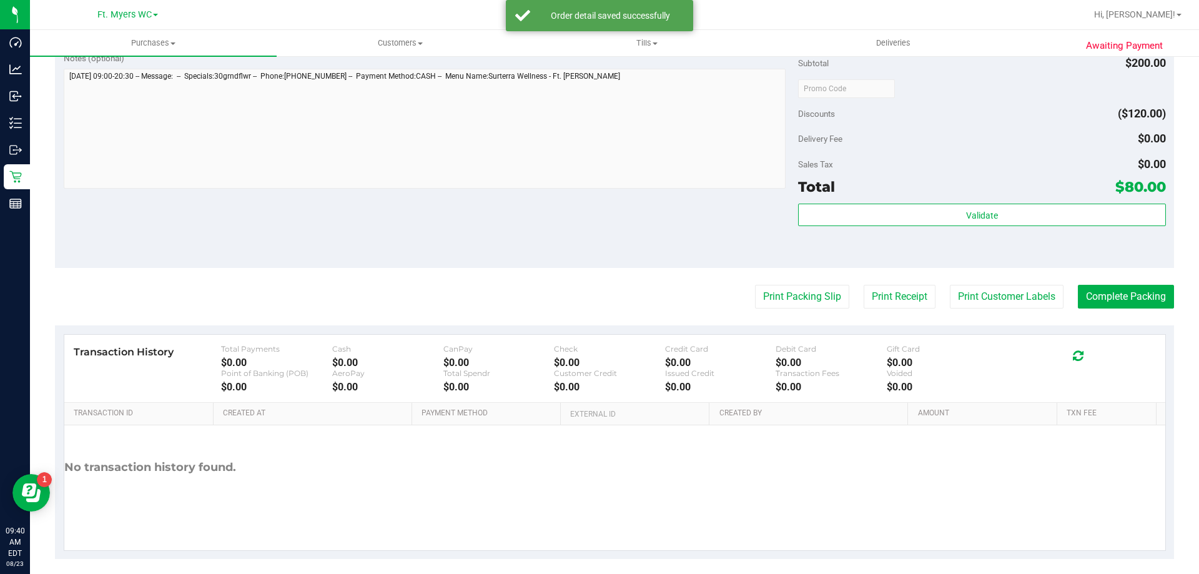
click at [874, 201] on div "Subtotal $200.00 Discounts ($120.00) Delivery Fee $0.00 Sales Tax $0.00 Total $…" at bounding box center [981, 156] width 367 height 208
click at [877, 201] on div "Subtotal $200.00 Discounts ($120.00) Delivery Fee $0.00 Sales Tax $0.00 Total $…" at bounding box center [981, 156] width 367 height 208
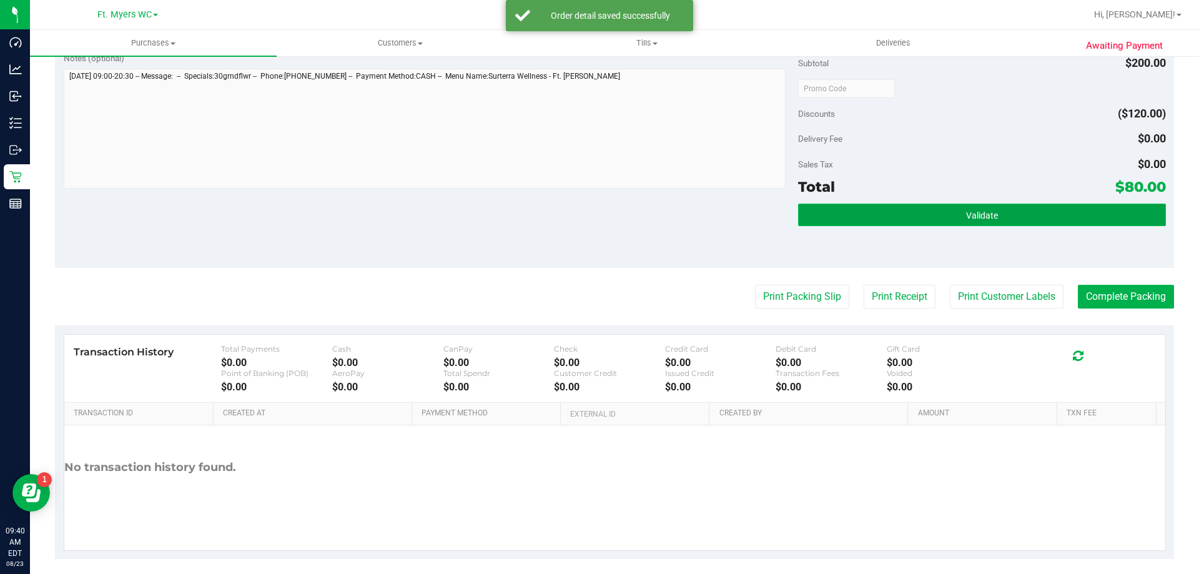
click at [877, 208] on button "Validate" at bounding box center [981, 215] width 367 height 22
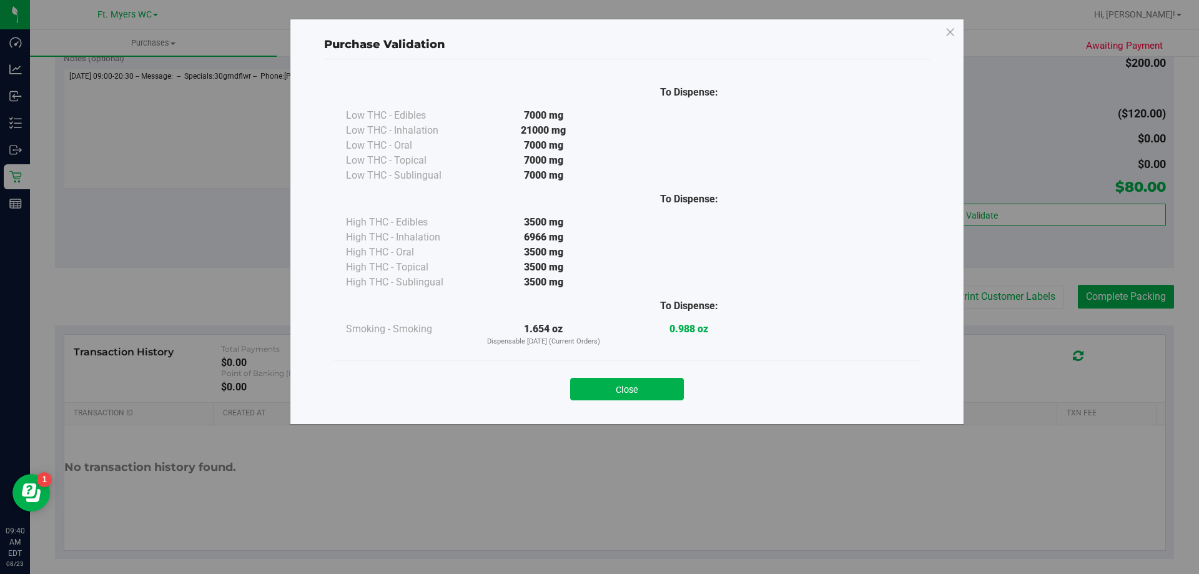
click at [648, 372] on div "Close" at bounding box center [627, 385] width 568 height 31
click at [649, 374] on div "Close" at bounding box center [627, 385] width 568 height 31
click at [658, 387] on button "Close" at bounding box center [627, 389] width 114 height 22
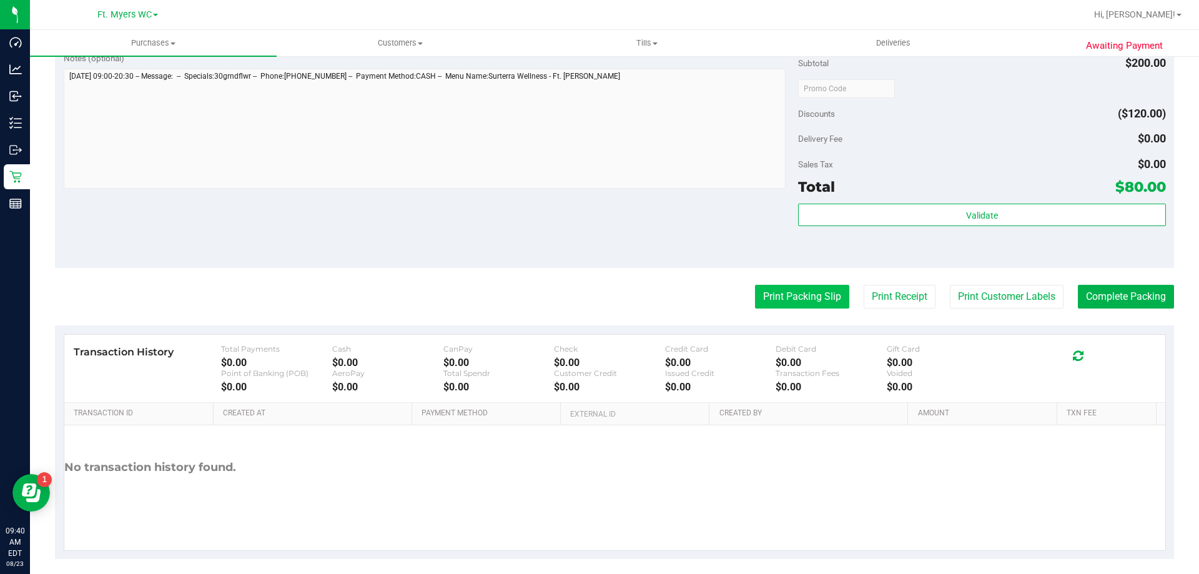
click at [768, 308] on button "Print Packing Slip" at bounding box center [802, 297] width 94 height 24
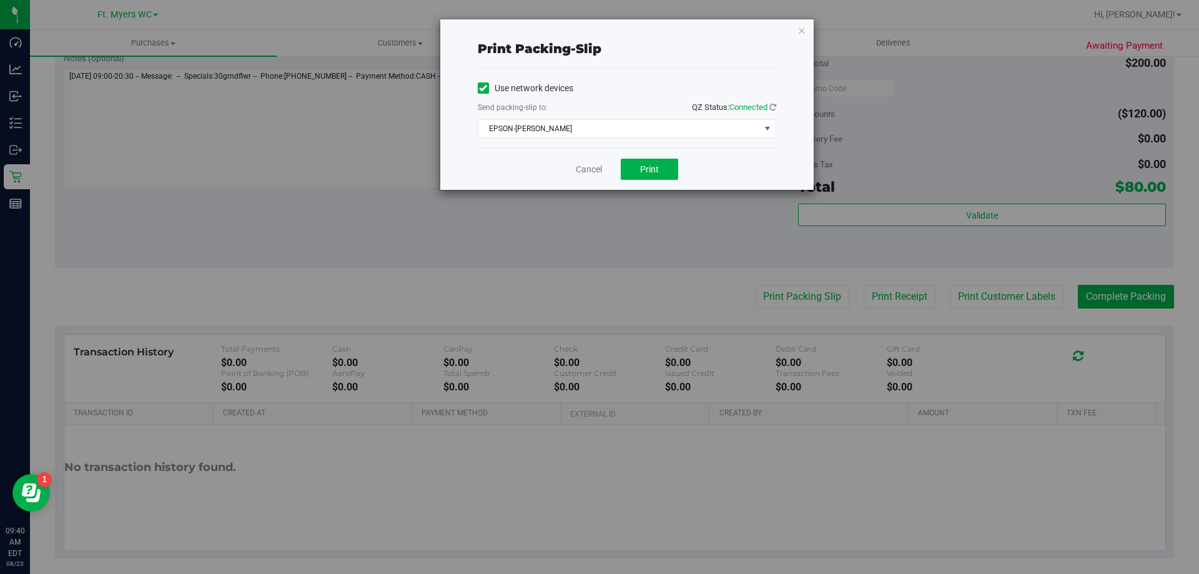
click at [636, 153] on div "Cancel Print" at bounding box center [627, 169] width 299 height 42
click at [651, 165] on span "Print" at bounding box center [649, 169] width 19 height 10
click at [581, 177] on div "Cancel Print" at bounding box center [627, 169] width 299 height 42
click at [588, 168] on link "Cancel" at bounding box center [589, 169] width 26 height 13
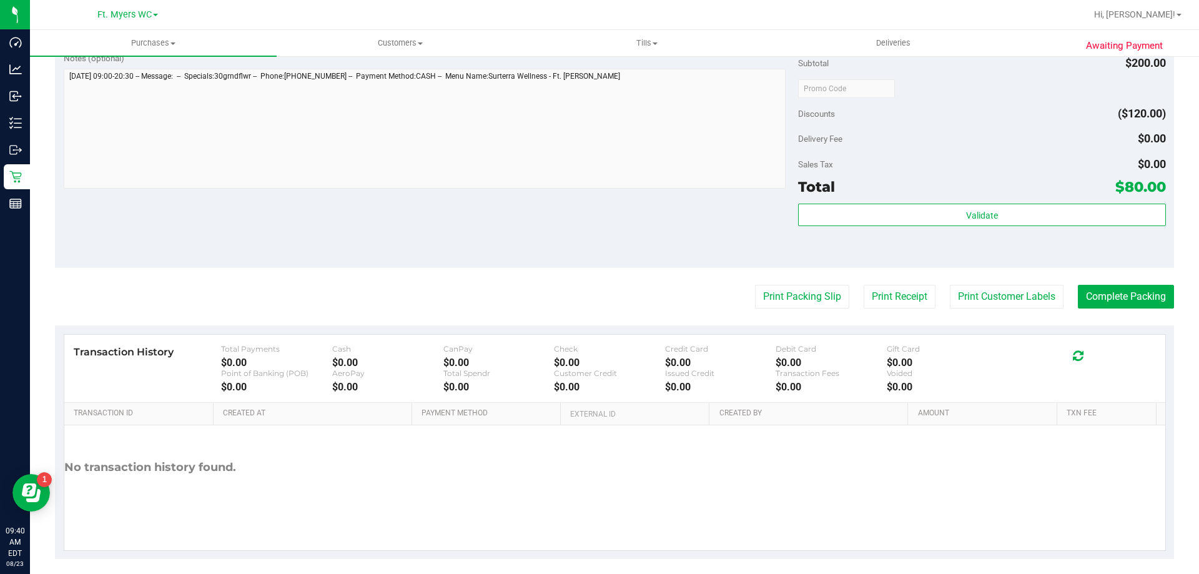
click at [970, 199] on div "Subtotal $200.00 Discounts ($120.00) Delivery Fee $0.00 Sales Tax $0.00 Total $…" at bounding box center [981, 156] width 367 height 208
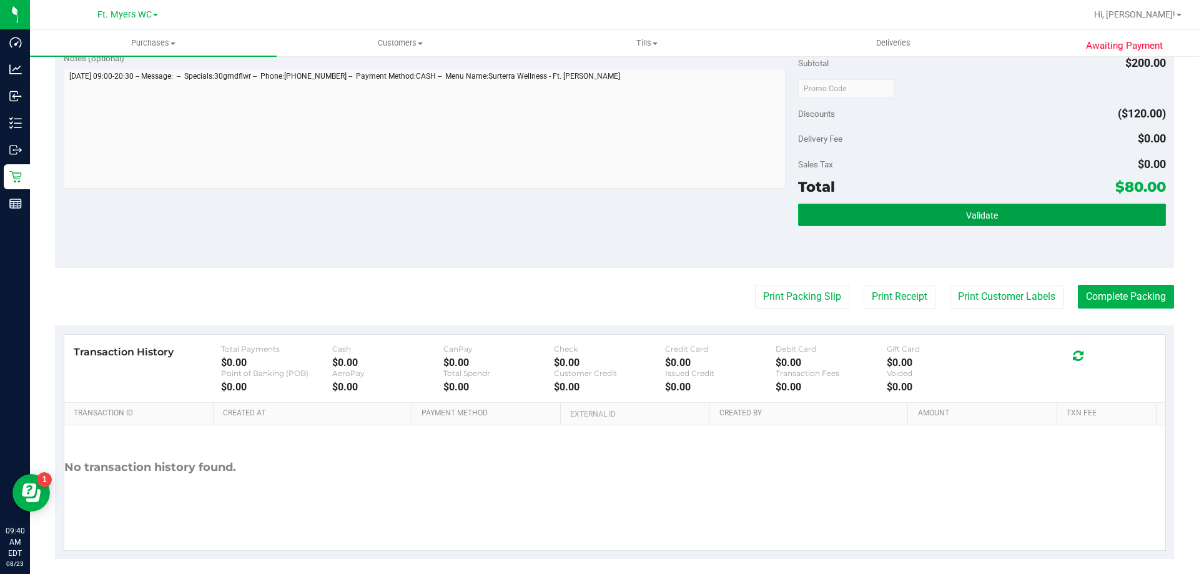
click at [983, 209] on button "Validate" at bounding box center [981, 215] width 367 height 22
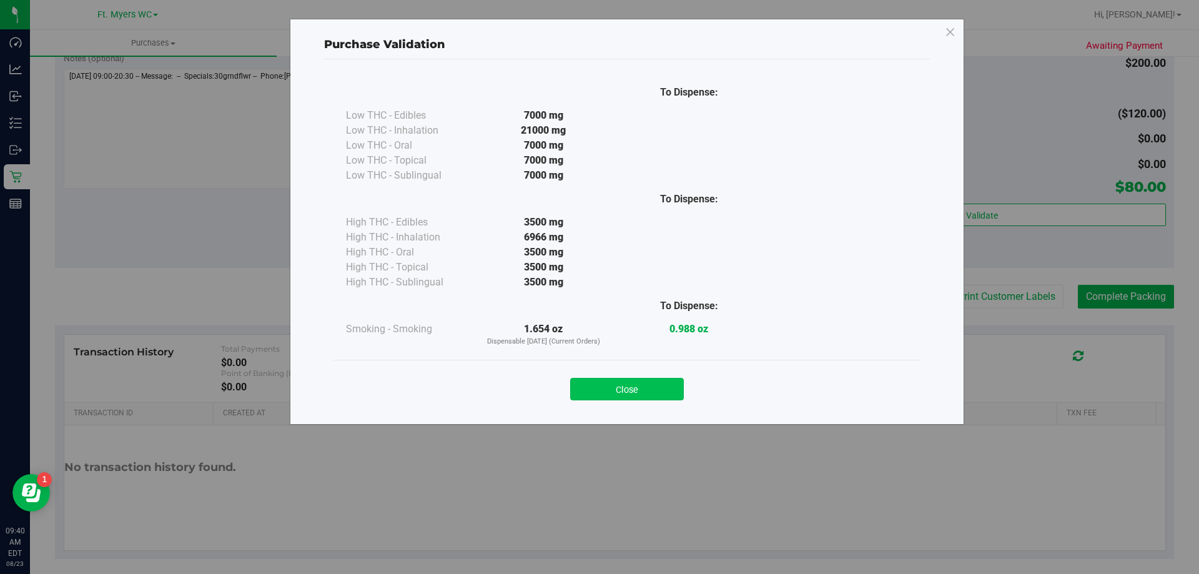
click at [665, 383] on button "Close" at bounding box center [627, 389] width 114 height 22
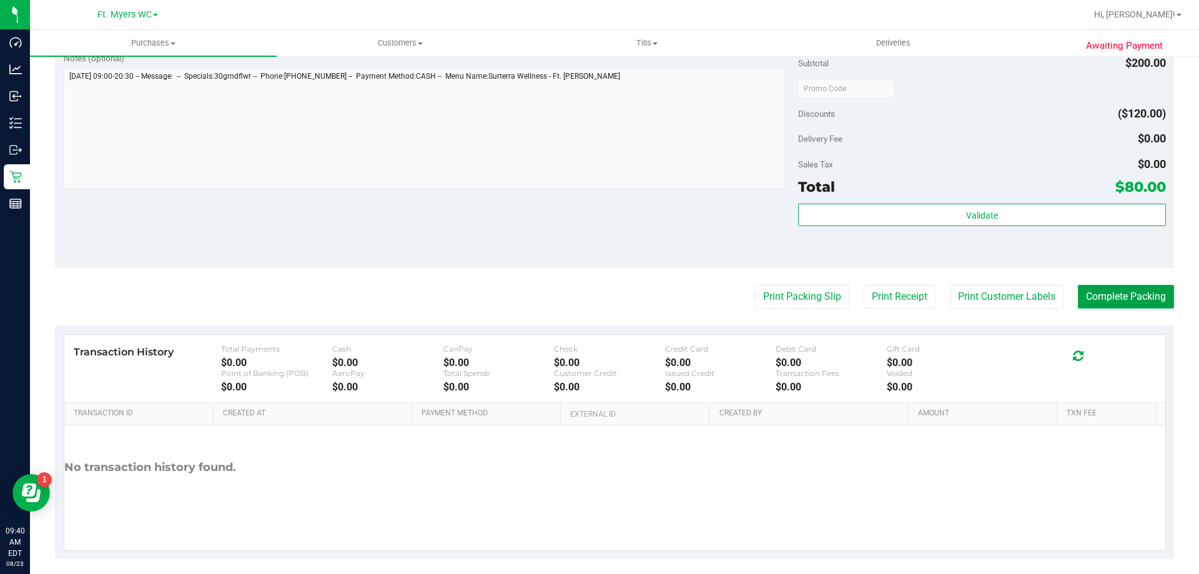
click at [1141, 307] on button "Complete Packing" at bounding box center [1126, 297] width 96 height 24
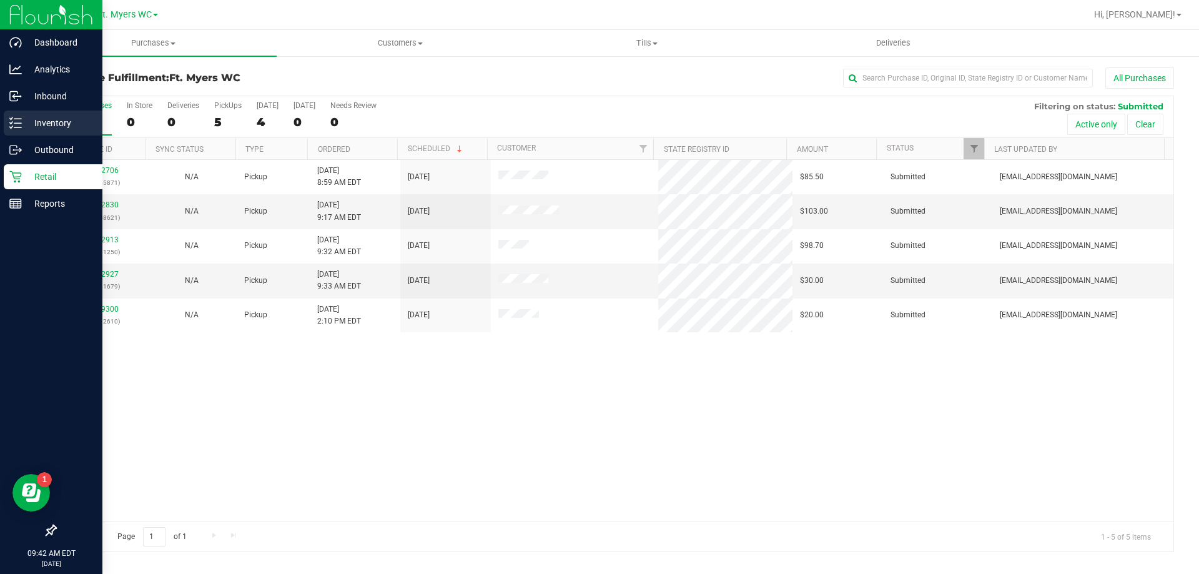
click at [43, 125] on p "Inventory" at bounding box center [59, 123] width 75 height 15
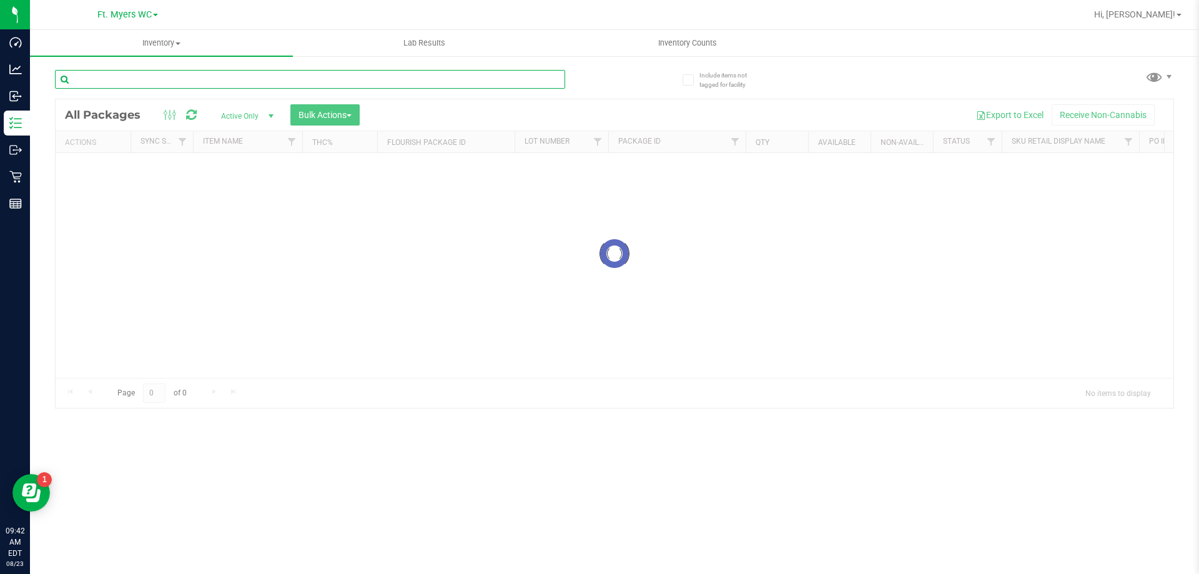
click at [251, 86] on input "text" at bounding box center [310, 79] width 510 height 19
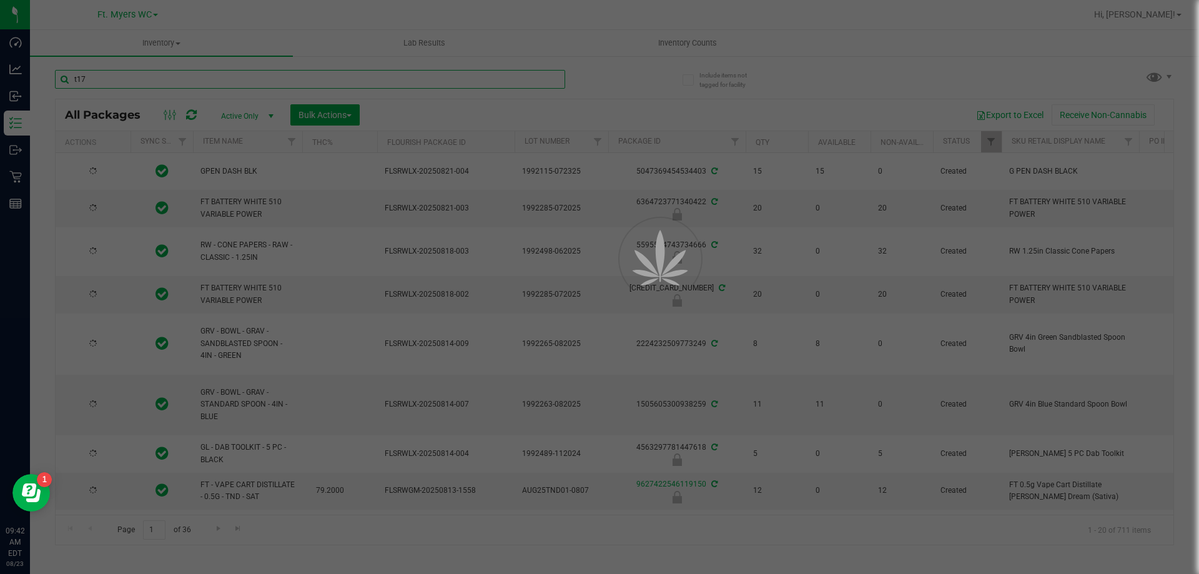
type input "t17"
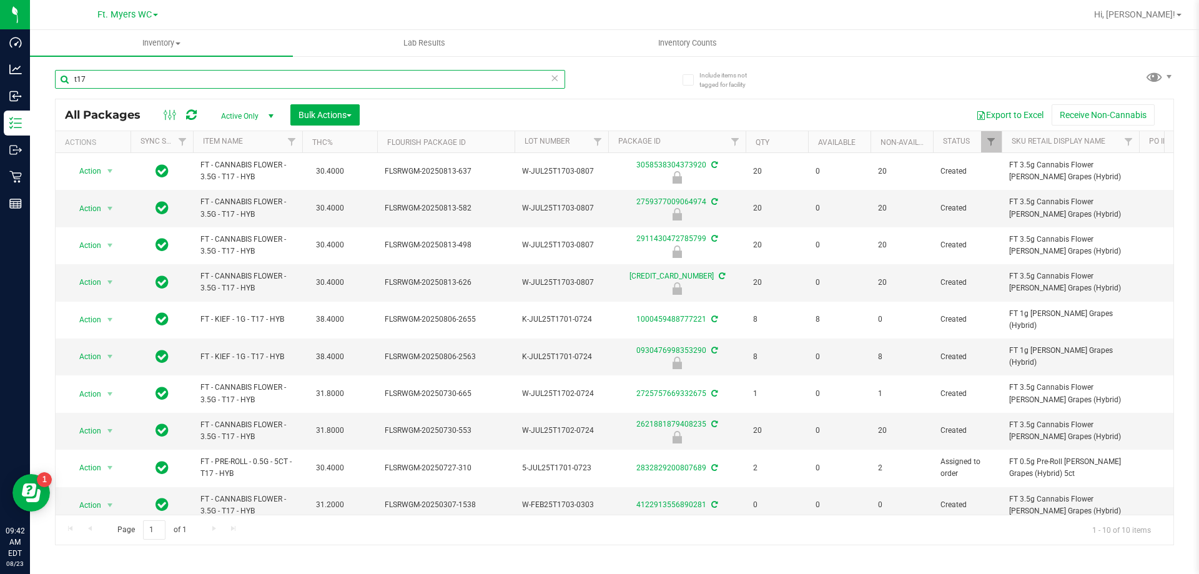
click at [281, 74] on input "t17" at bounding box center [310, 79] width 510 height 19
type input "grz"
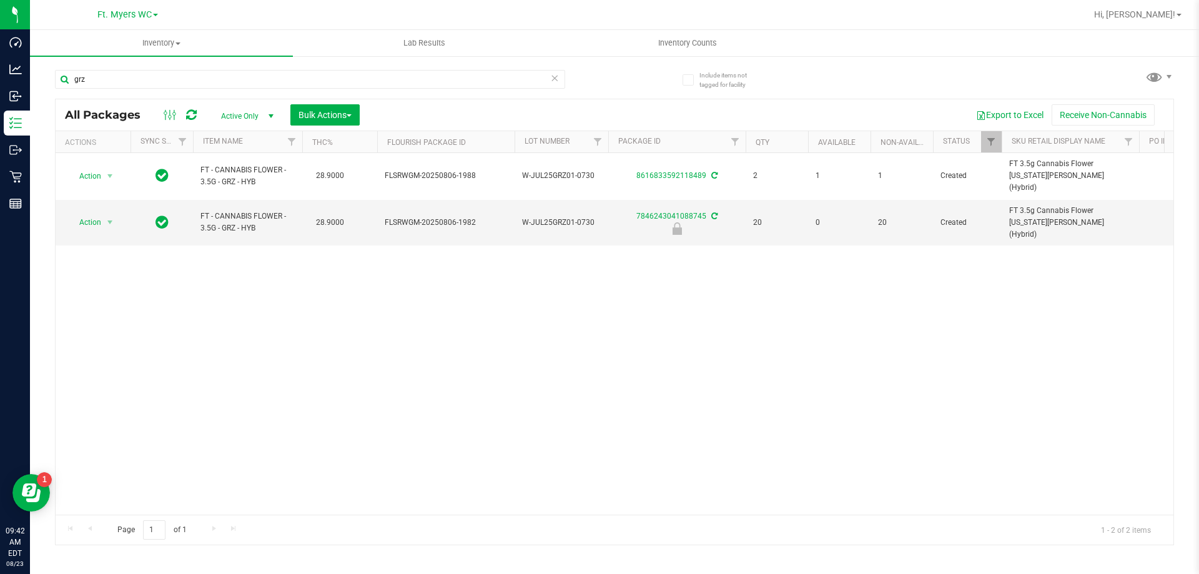
click at [573, 284] on div "Action Action Adjust qty Create package Edit attributes Global inventory Locate…" at bounding box center [615, 334] width 1118 height 362
click at [526, 295] on div "Action Action Adjust qty Create package Edit attributes Global inventory Locate…" at bounding box center [615, 334] width 1118 height 362
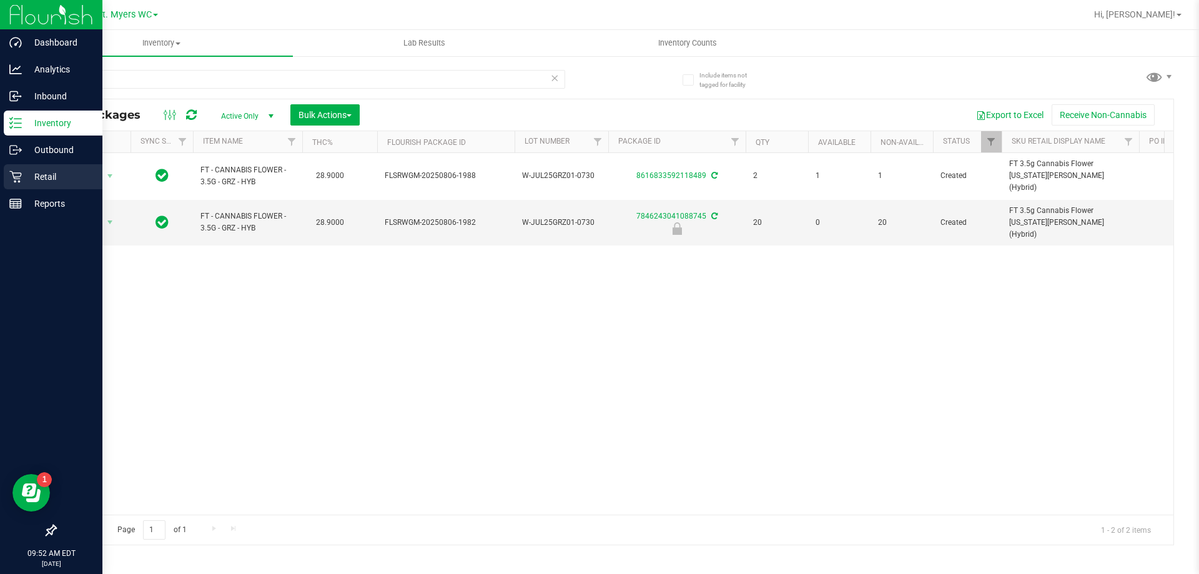
click at [34, 169] on div "Retail" at bounding box center [53, 176] width 99 height 25
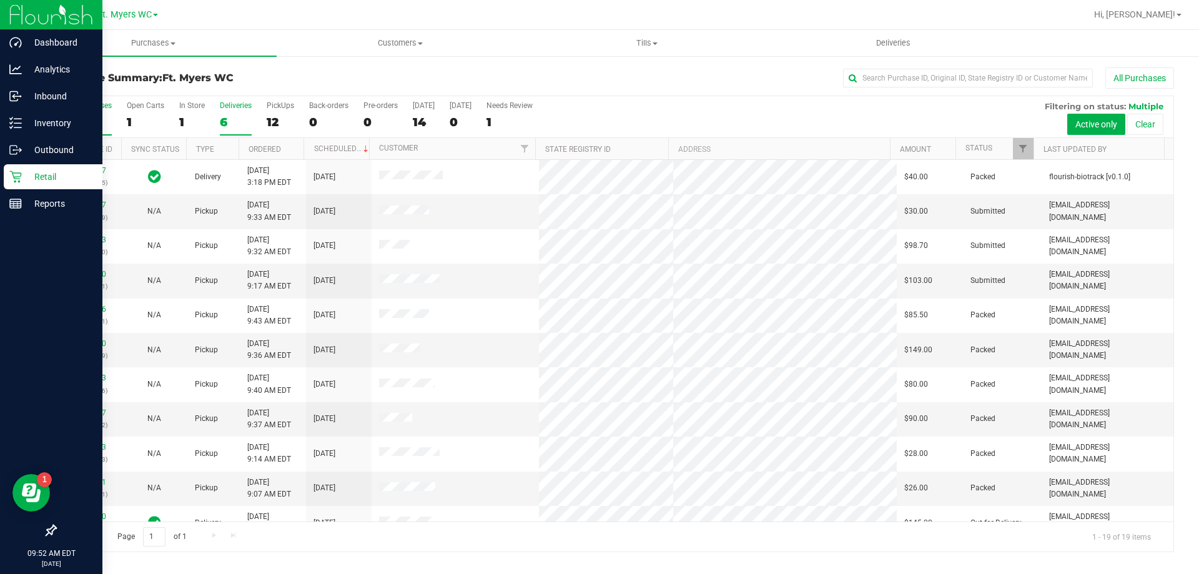
click at [234, 111] on label "Deliveries 6" at bounding box center [236, 118] width 32 height 34
click at [0, 0] on input "Deliveries 6" at bounding box center [0, 0] width 0 height 0
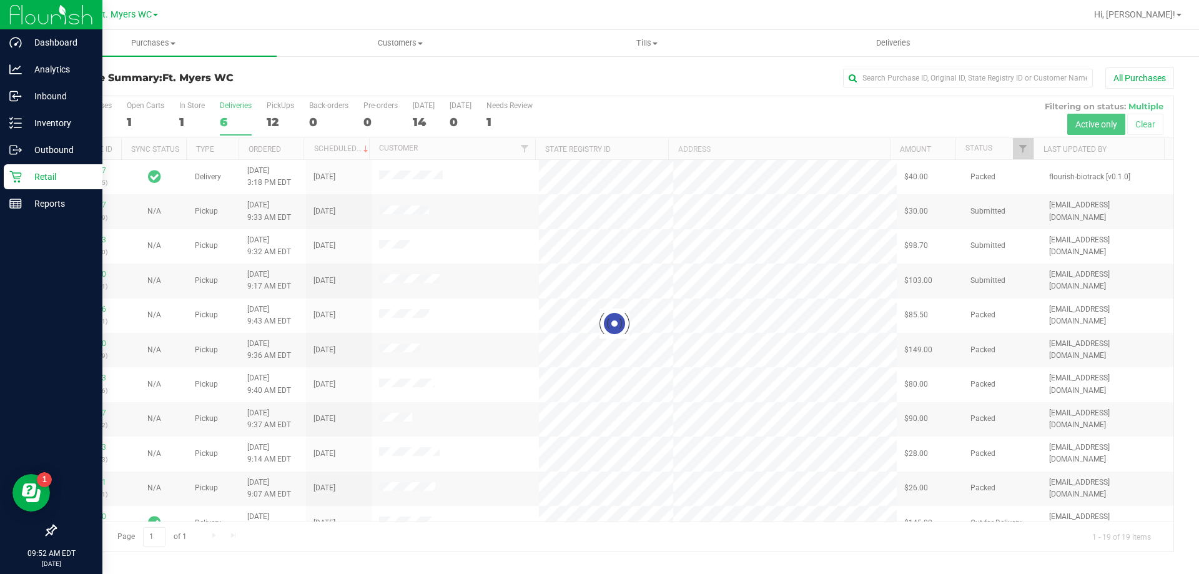
click at [257, 85] on div "Purchase Summary: Ft. Myers WC All Purchases" at bounding box center [614, 80] width 1119 height 27
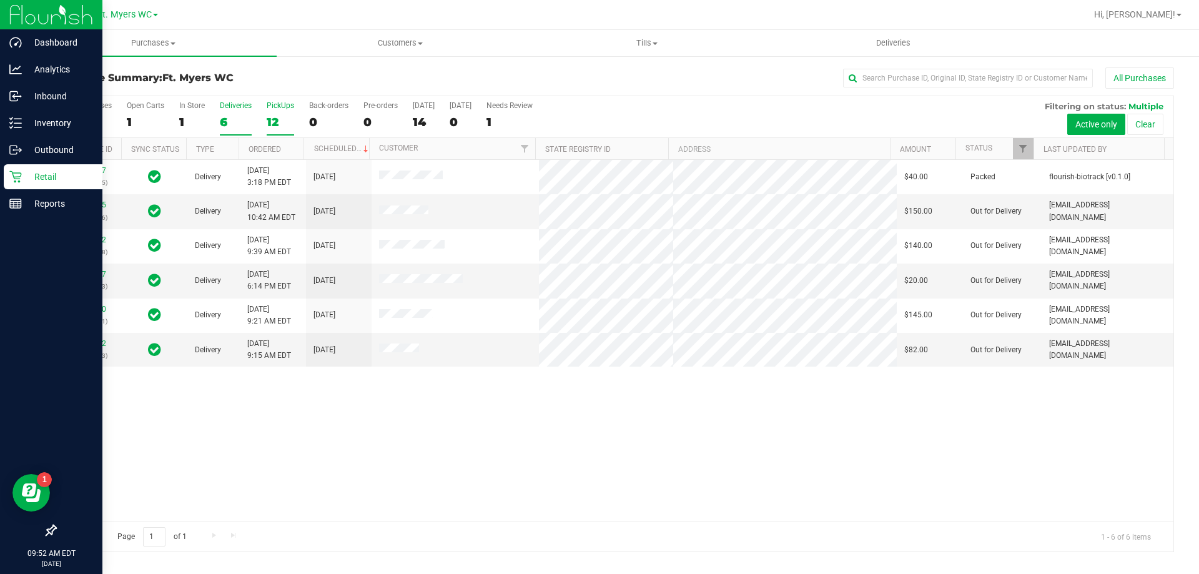
click at [275, 122] on div "12" at bounding box center [280, 122] width 27 height 14
click at [0, 0] on input "PickUps 12" at bounding box center [0, 0] width 0 height 0
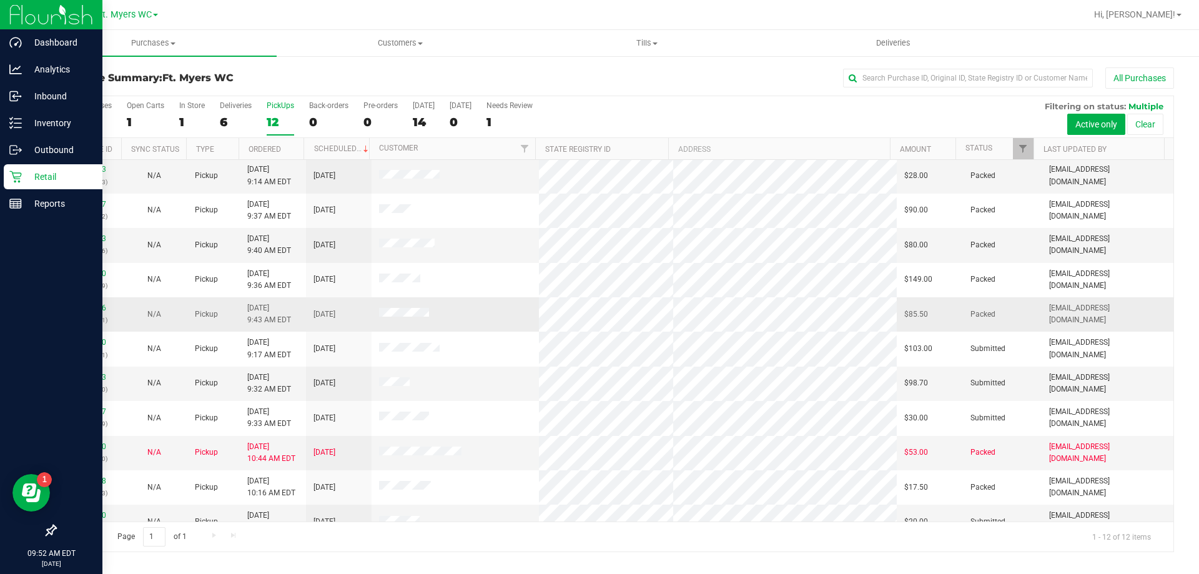
scroll to position [53, 0]
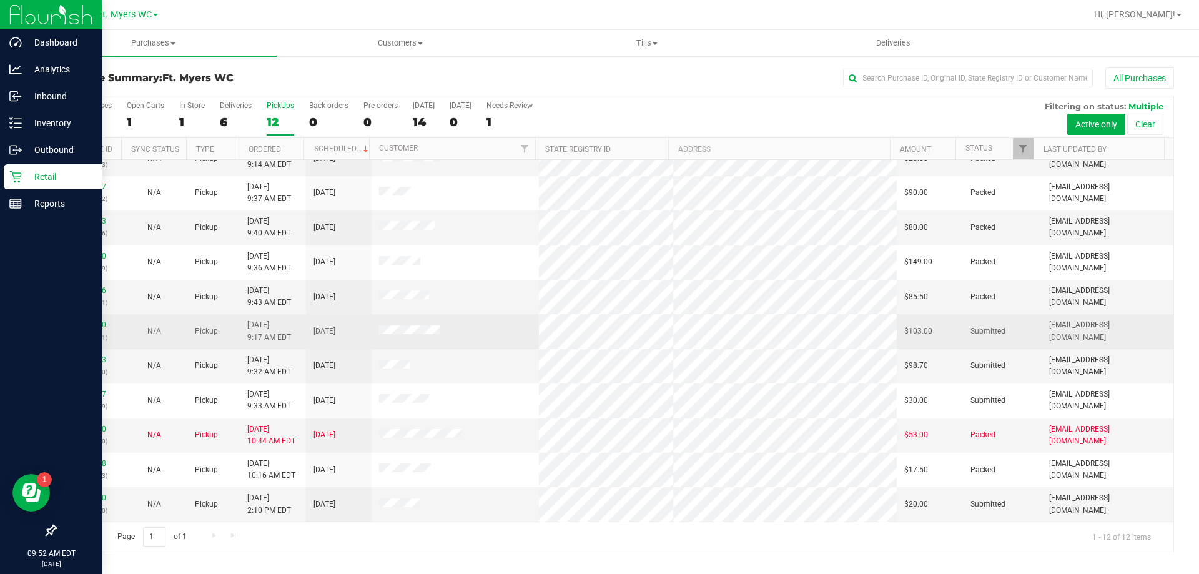
click at [94, 324] on link "11832830" at bounding box center [88, 324] width 35 height 9
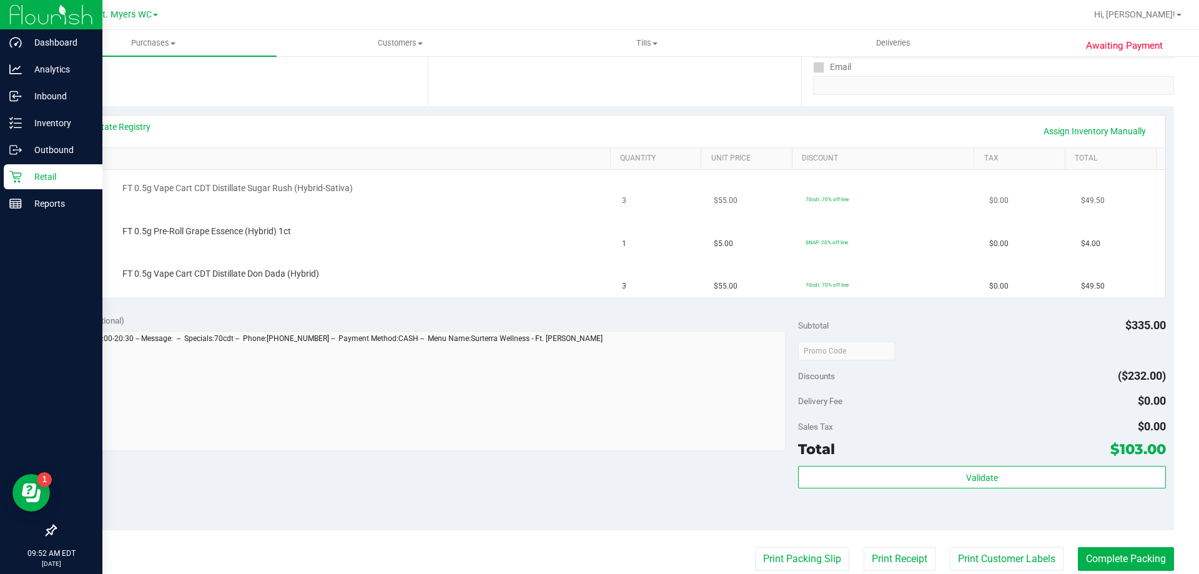
scroll to position [125, 0]
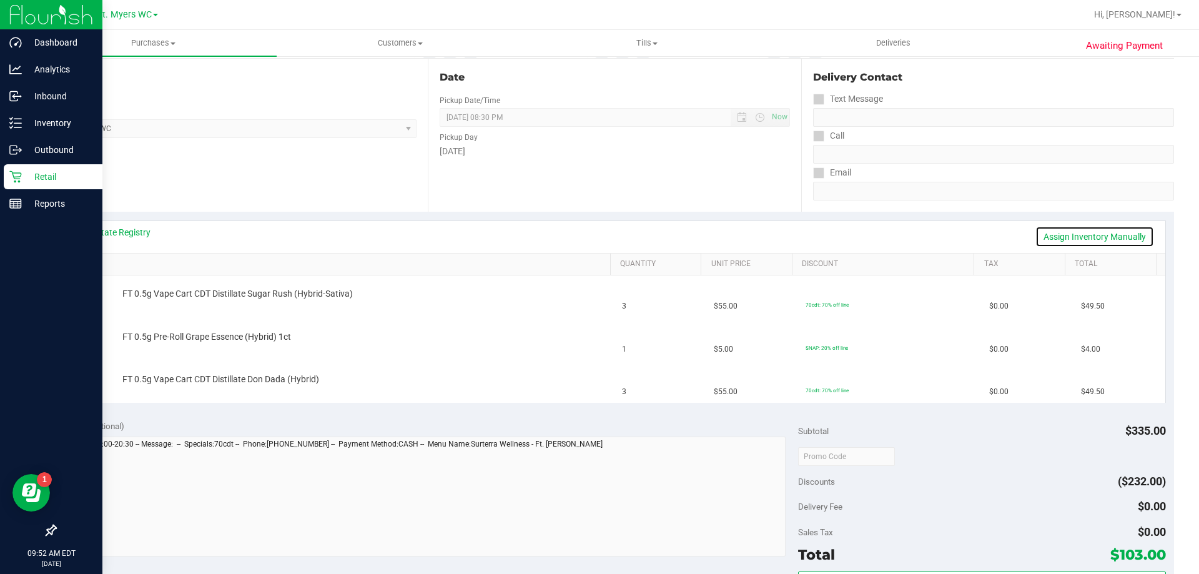
click at [1070, 228] on link "Assign Inventory Manually" at bounding box center [1094, 236] width 119 height 21
click at [1122, 225] on div "View State Registry Save & Exit" at bounding box center [614, 237] width 1101 height 32
click at [1127, 231] on link "Save & Exit" at bounding box center [1124, 236] width 59 height 21
click at [136, 229] on link "View State Registry" at bounding box center [113, 232] width 75 height 12
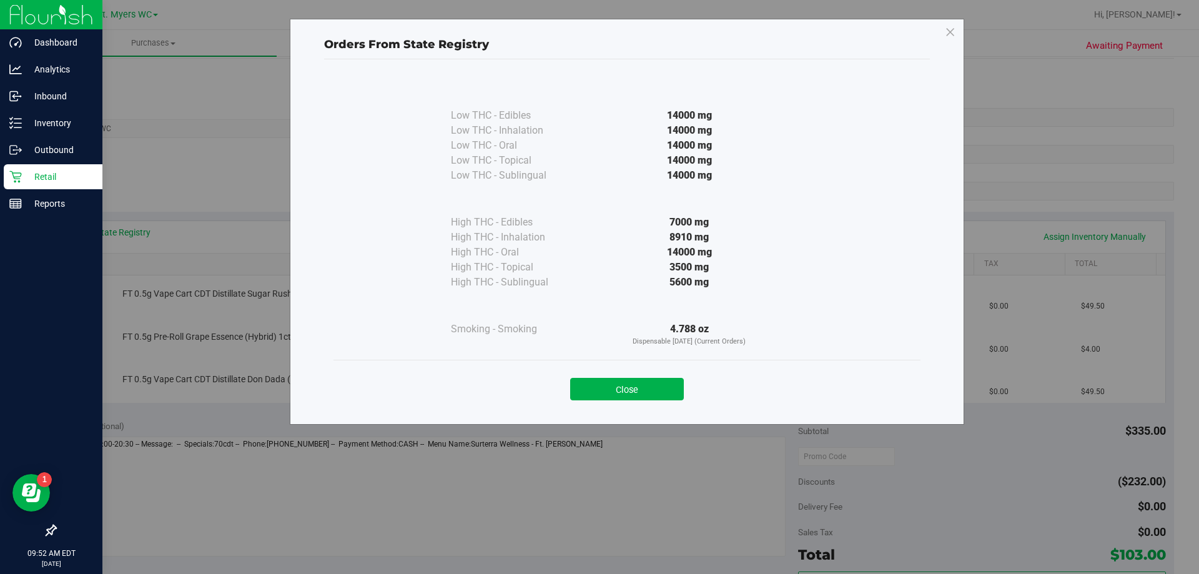
drag, startPoint x: 658, startPoint y: 252, endPoint x: 740, endPoint y: 241, distance: 83.2
click at [740, 241] on div "High THC - Edibles 7000 mg High THC - Inhalation 8910 mg" at bounding box center [627, 236] width 352 height 107
click at [740, 241] on div "8910 mg" at bounding box center [689, 237] width 227 height 15
click at [654, 375] on div "Close" at bounding box center [627, 385] width 568 height 31
click at [654, 378] on button "Close" at bounding box center [627, 389] width 114 height 22
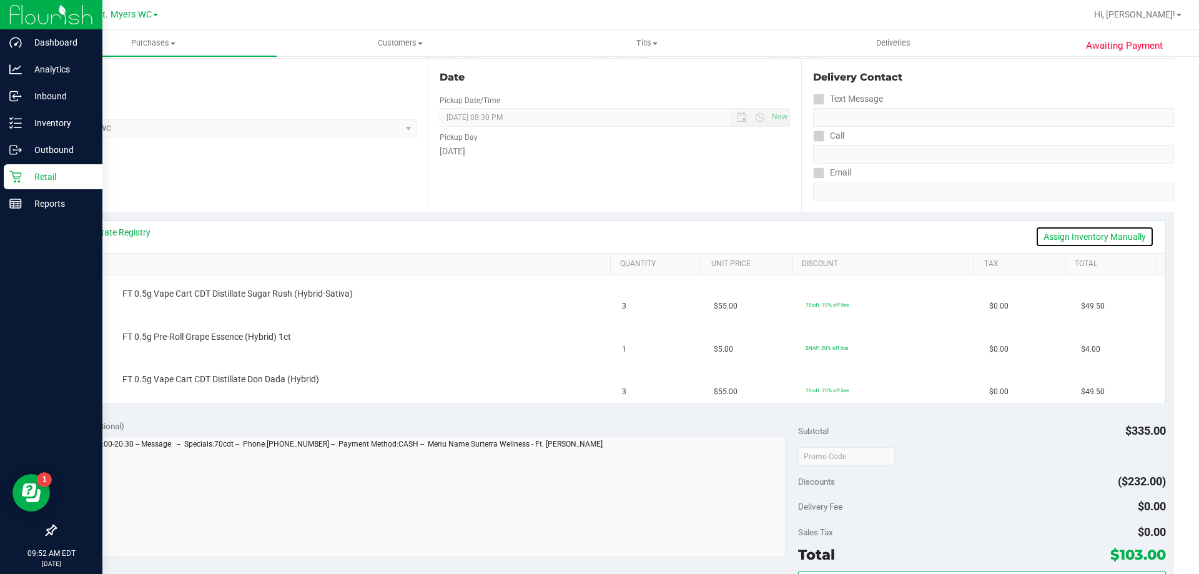
click at [1118, 233] on link "Assign Inventory Manually" at bounding box center [1094, 236] width 119 height 21
click at [1110, 240] on link "Save & Exit" at bounding box center [1124, 236] width 59 height 21
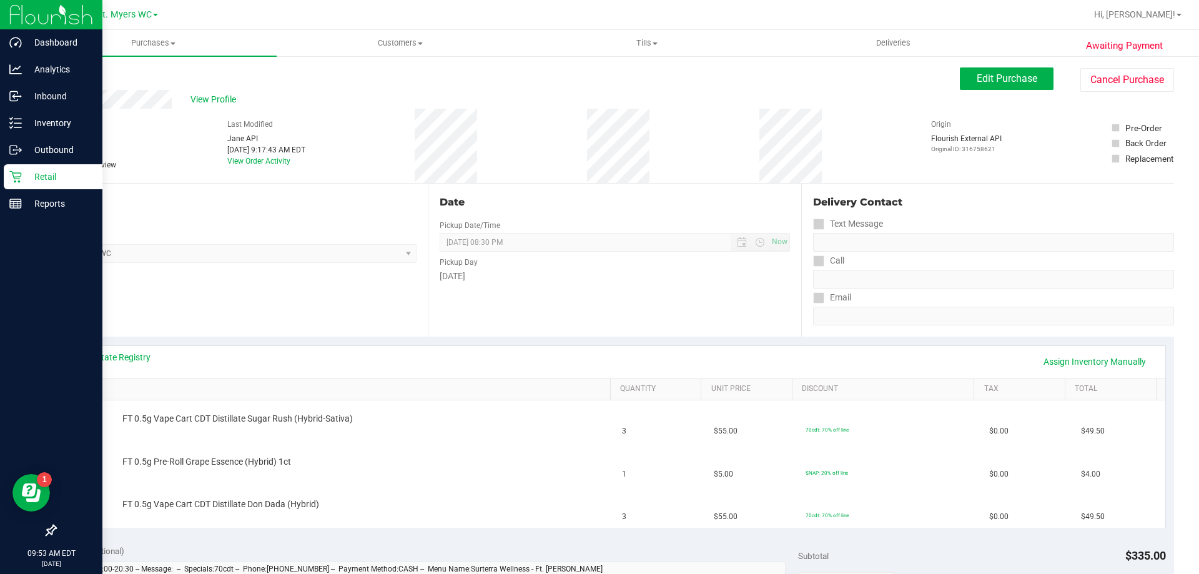
click at [678, 103] on div "View Profile" at bounding box center [507, 99] width 905 height 19
click at [259, 501] on span "FT 0.5g Vape Cart CDT Distillate Don Dada (Hybrid)" at bounding box center [220, 504] width 197 height 12
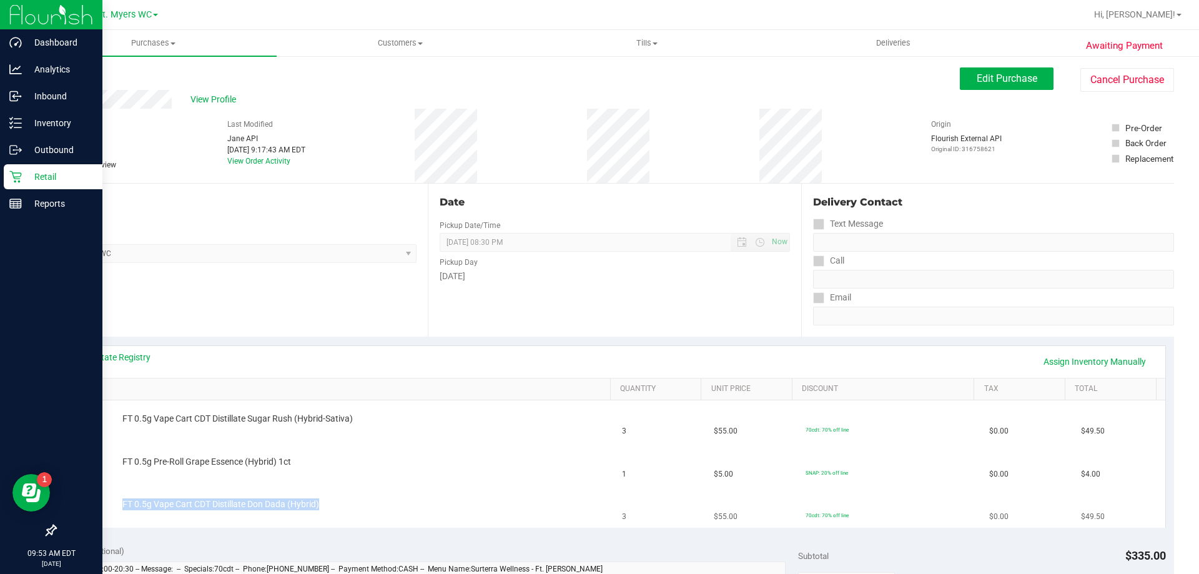
copy div "FT 0.5g Vape Cart CDT Distillate Don Dada (Hybrid)"
click at [402, 239] on div "Store" at bounding box center [236, 235] width 362 height 18
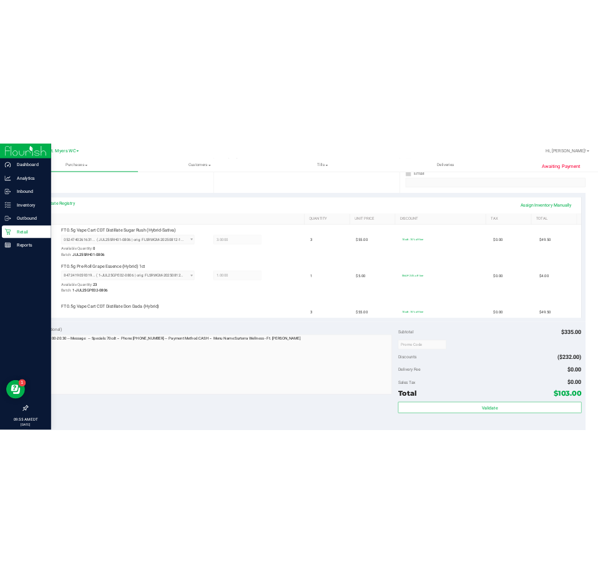
scroll to position [125, 0]
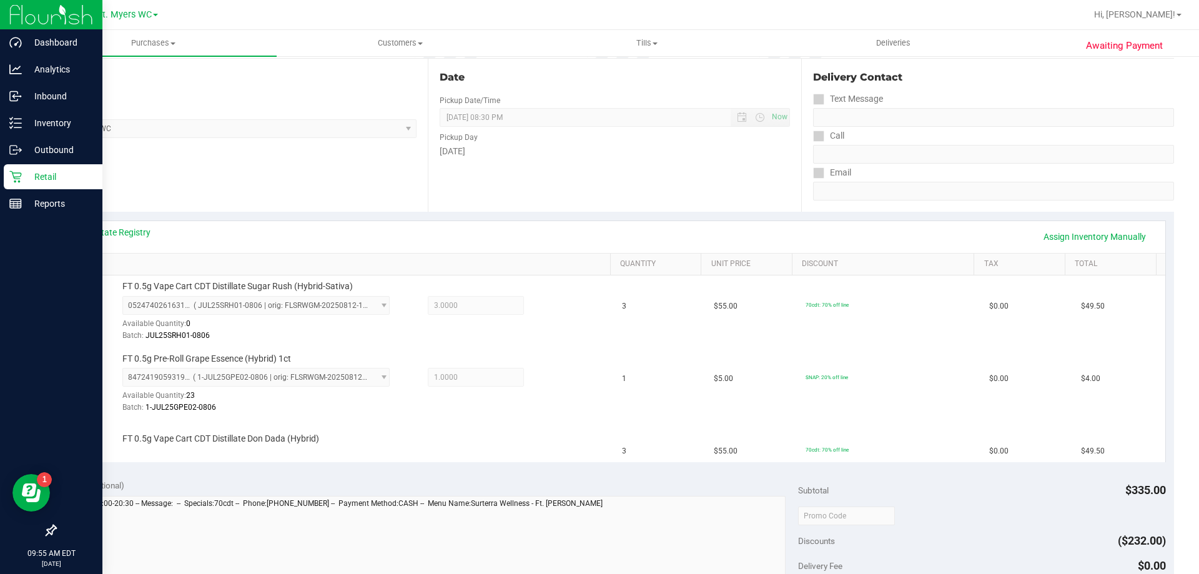
click at [526, 169] on div "Date Pickup Date/Time 08/23/2025 Now 08/23/2025 08:30 PM Now Pickup Day Saturday" at bounding box center [614, 135] width 373 height 153
click at [743, 137] on div "Pickup Day" at bounding box center [615, 136] width 350 height 18
click at [137, 235] on link "View State Registry" at bounding box center [113, 232] width 75 height 12
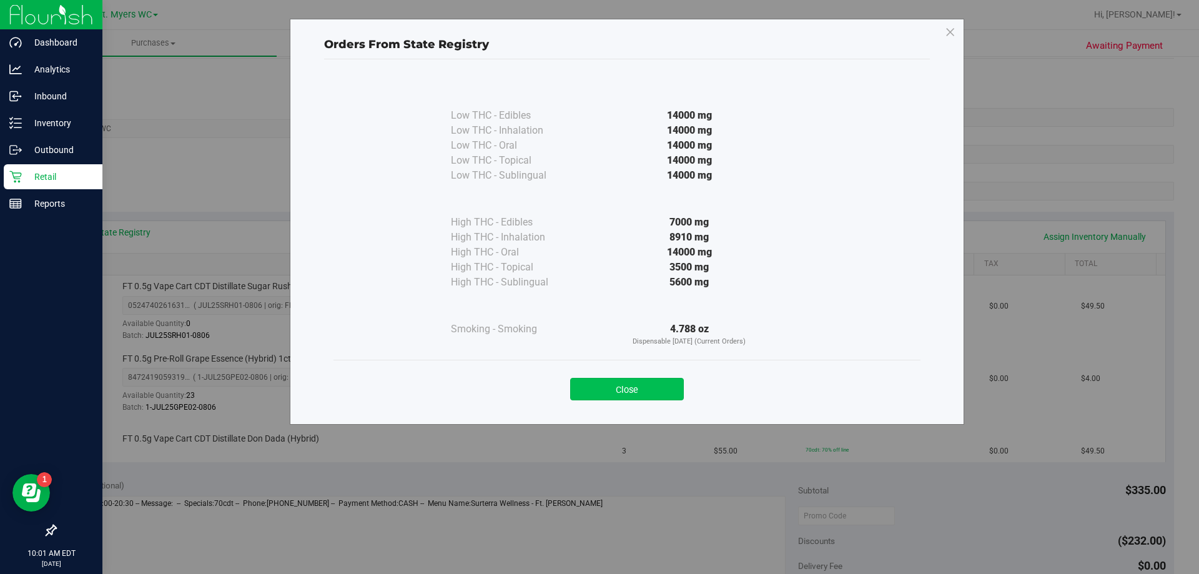
click at [653, 393] on button "Close" at bounding box center [627, 389] width 114 height 22
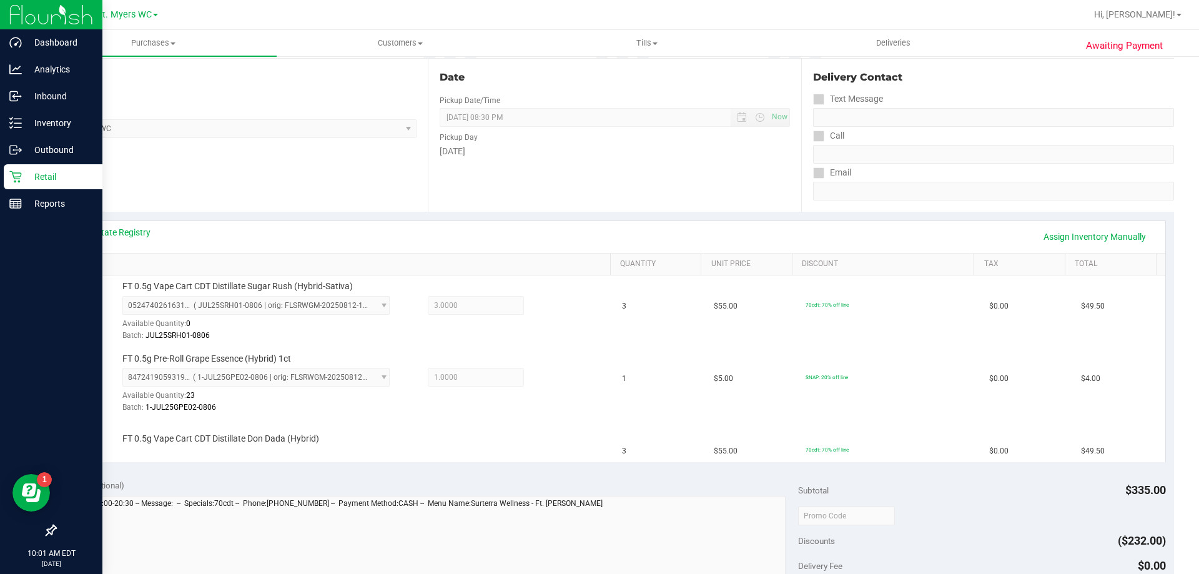
click at [736, 167] on div "Date Pickup Date/Time 08/23/2025 Now 08/23/2025 08:30 PM Now Pickup Day Saturday" at bounding box center [614, 135] width 373 height 153
click at [1107, 237] on link "Assign Inventory Manually" at bounding box center [1094, 236] width 119 height 21
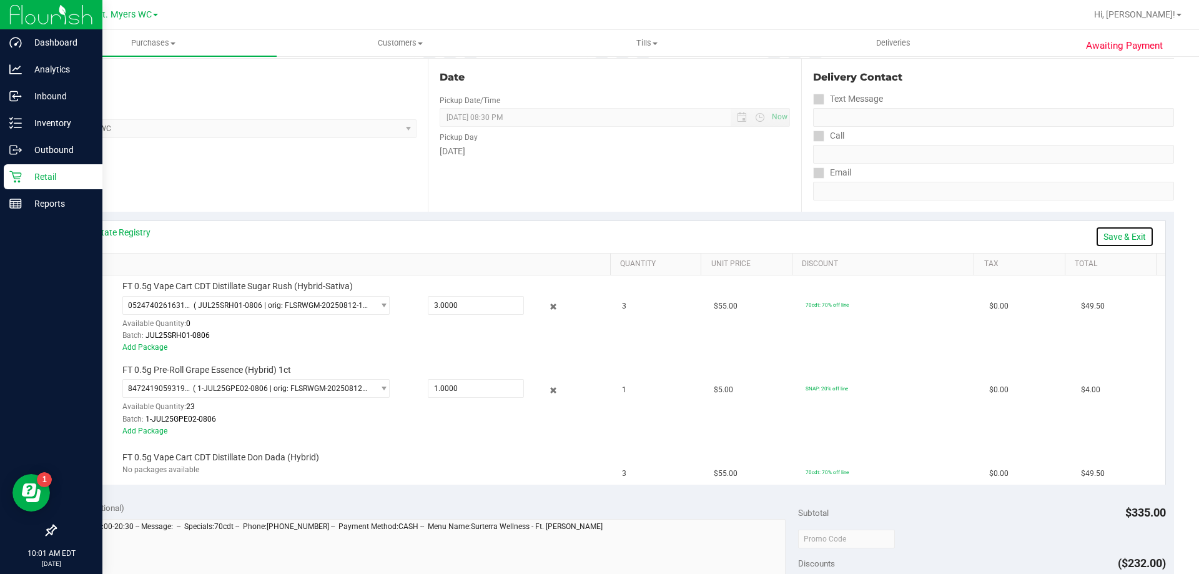
click at [1115, 235] on link "Save & Exit" at bounding box center [1124, 236] width 59 height 21
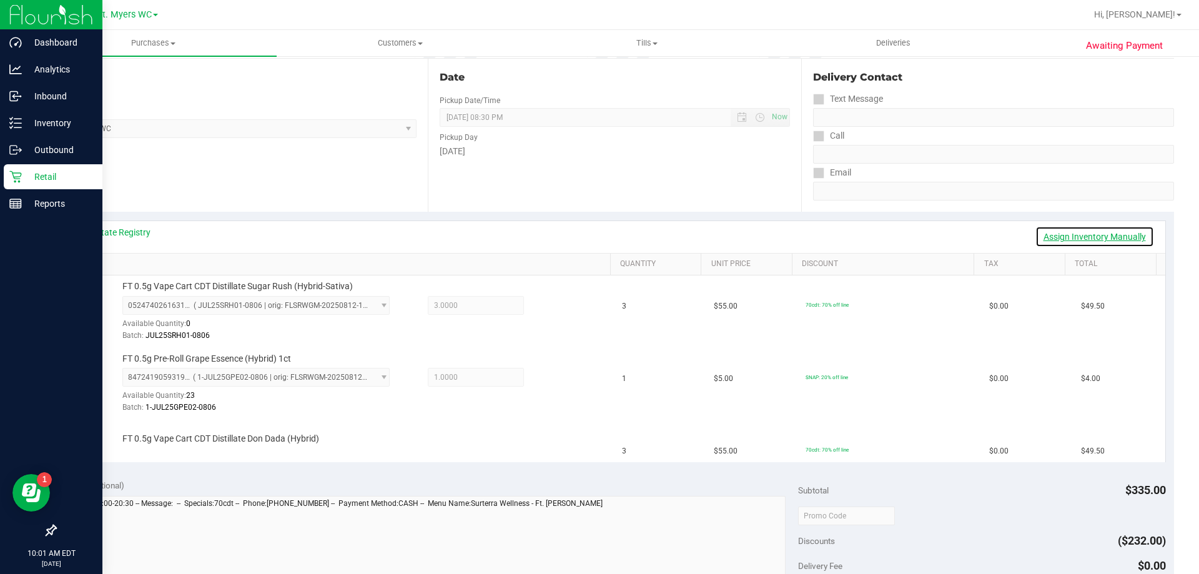
click at [1115, 235] on link "Assign Inventory Manually" at bounding box center [1094, 236] width 119 height 21
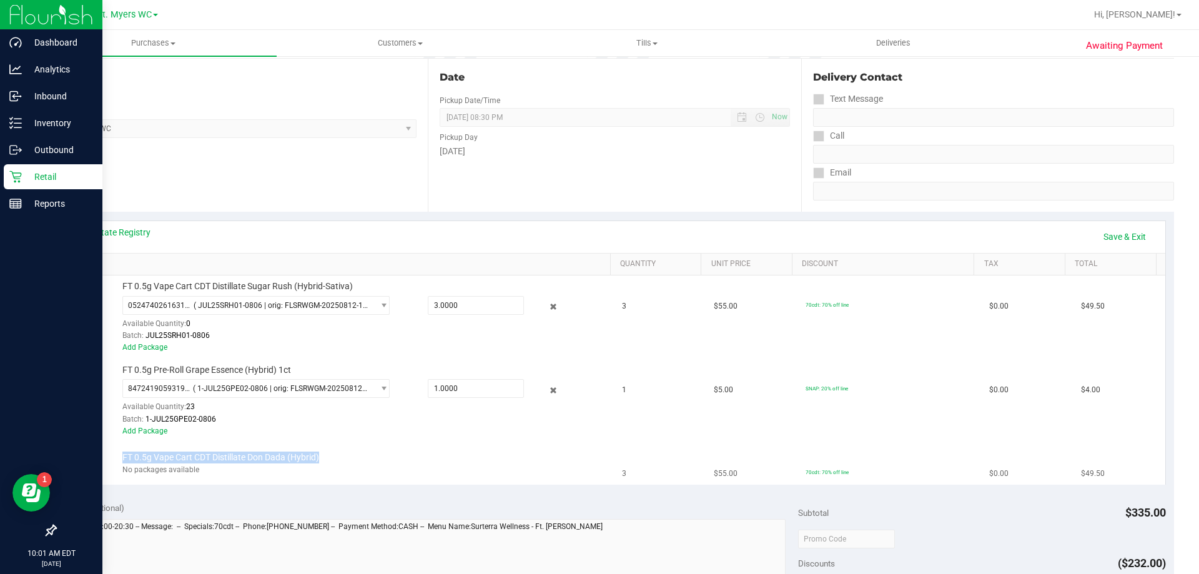
drag, startPoint x: 353, startPoint y: 458, endPoint x: 104, endPoint y: 454, distance: 249.8
click at [104, 454] on div "FT 0.5g Vape Cart CDT Distillate Don Dada (Hybrid) No packages available" at bounding box center [340, 464] width 536 height 24
copy div "FT 0.5g Vape Cart CDT Distillate Don Dada (Hybrid)"
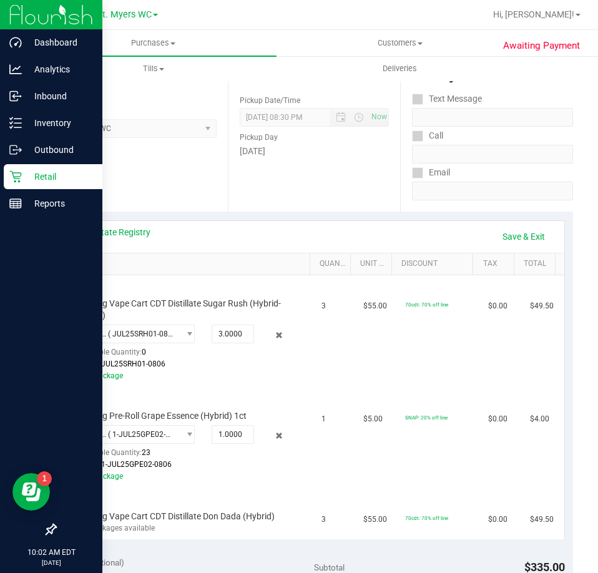
click at [197, 182] on div "Location Pickup Store Ft. Myers WC Select Store Bonita Springs WC Boynton Beach…" at bounding box center [141, 135] width 173 height 153
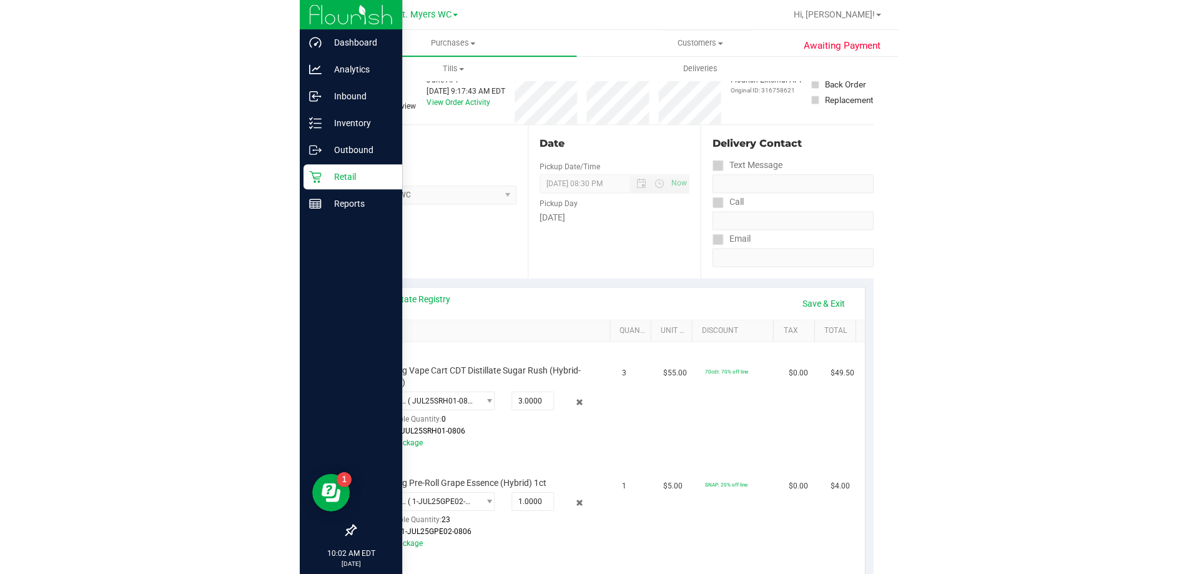
scroll to position [0, 0]
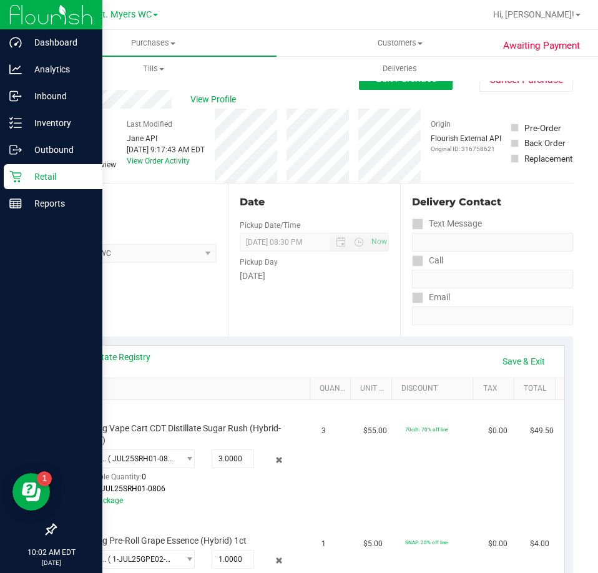
click at [16, 171] on icon at bounding box center [15, 176] width 12 height 12
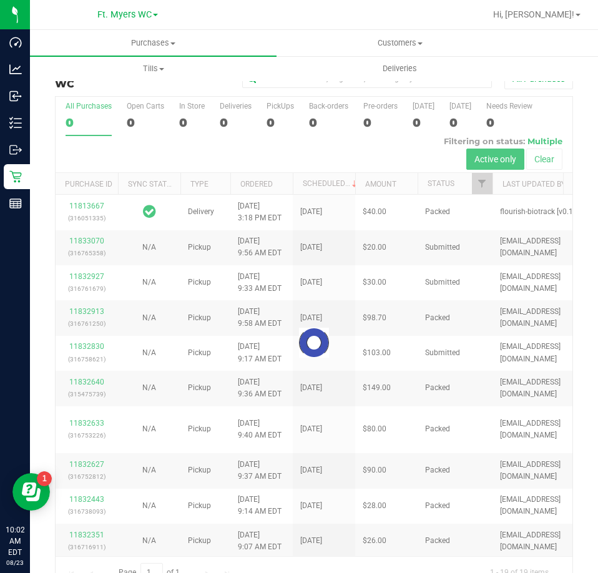
click at [268, 111] on div at bounding box center [314, 342] width 517 height 491
click at [283, 113] on label "PickUps 0" at bounding box center [280, 119] width 27 height 34
click at [0, 0] on input "PickUps 0" at bounding box center [0, 0] width 0 height 0
click at [283, 113] on div at bounding box center [314, 342] width 517 height 491
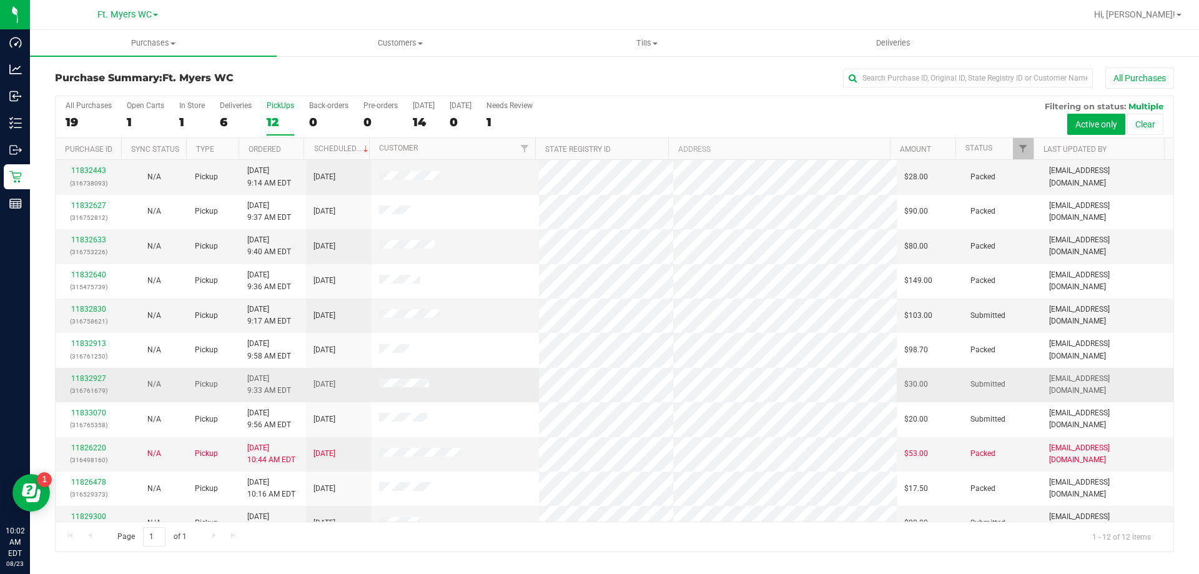
scroll to position [53, 0]
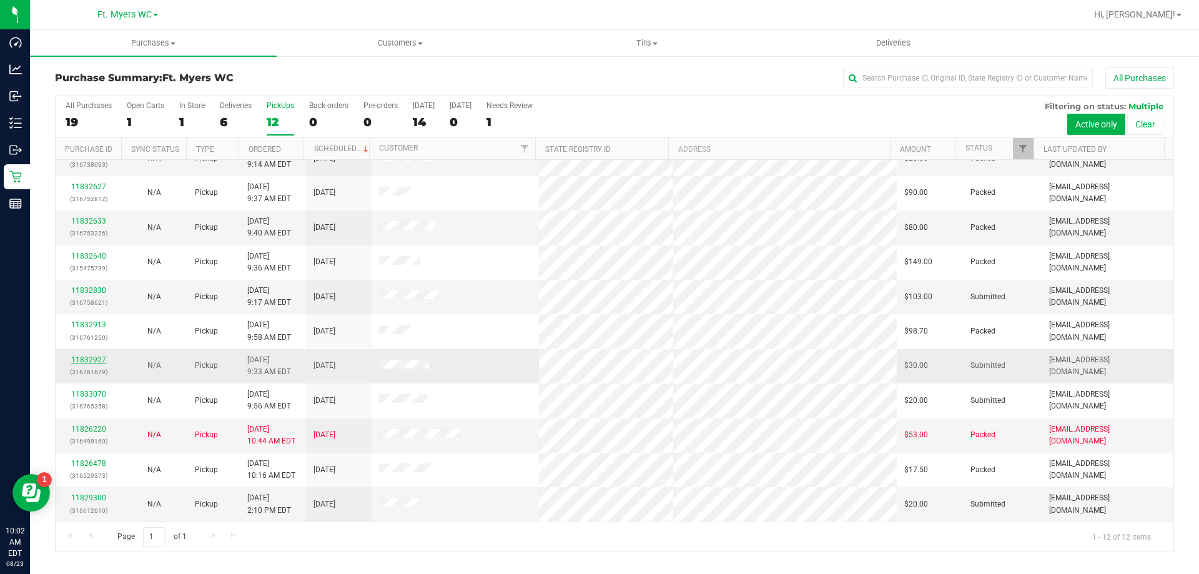
click at [94, 358] on link "11832927" at bounding box center [88, 359] width 35 height 9
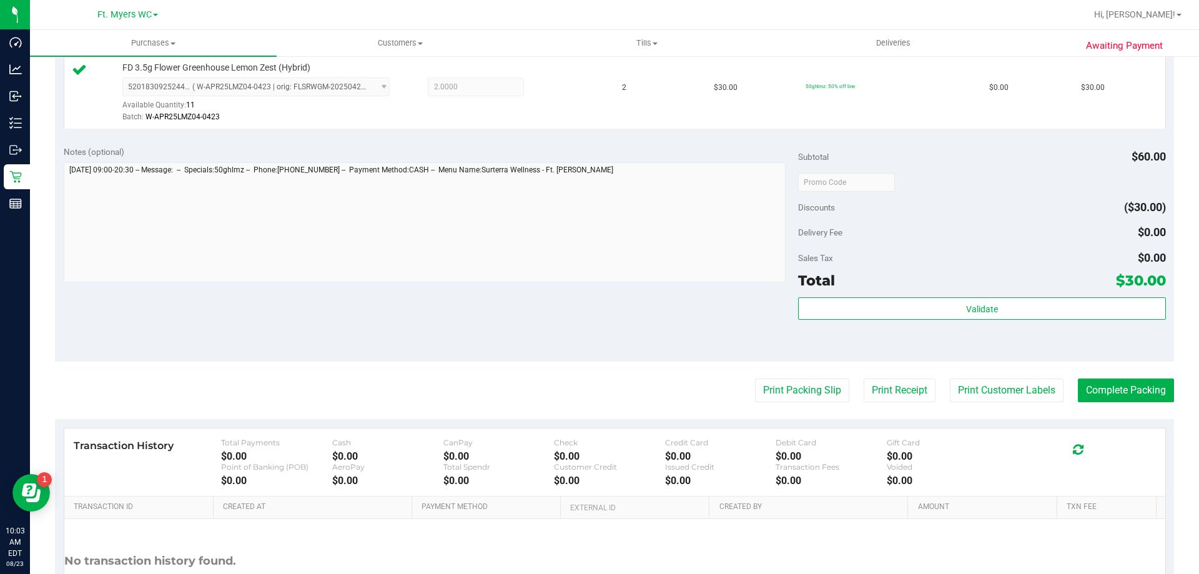
scroll to position [447, 0]
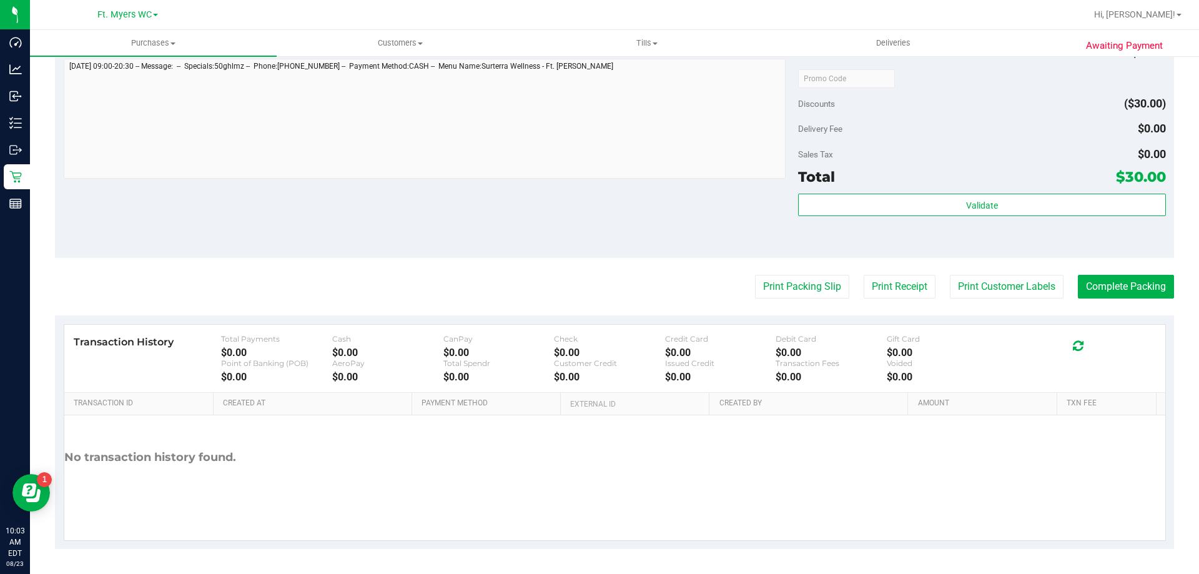
click at [876, 219] on div "Validate" at bounding box center [981, 222] width 367 height 56
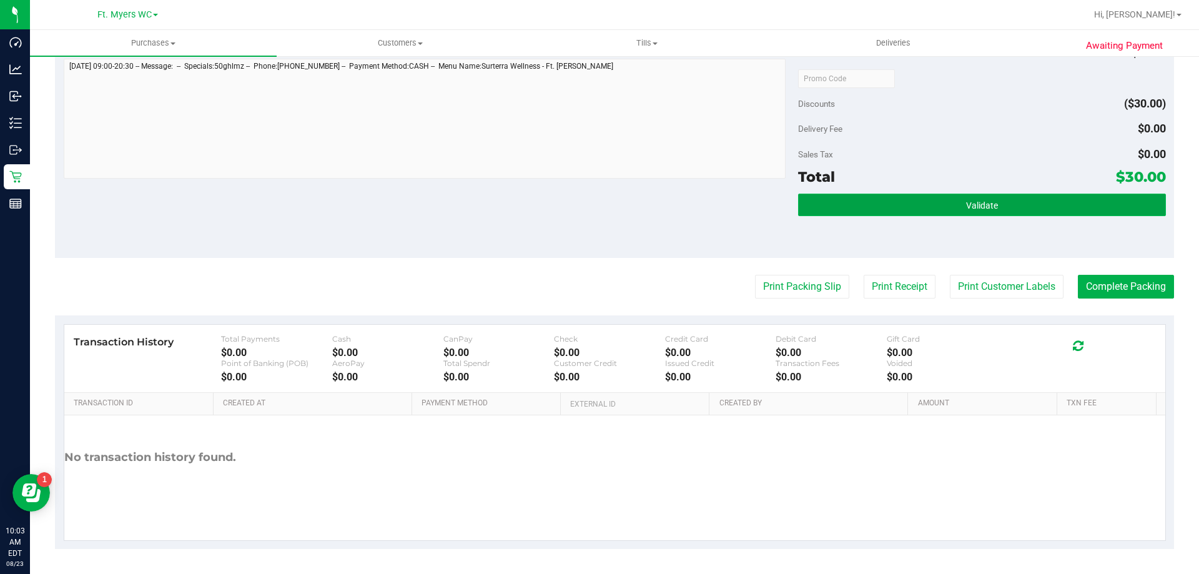
click at [878, 207] on button "Validate" at bounding box center [981, 205] width 367 height 22
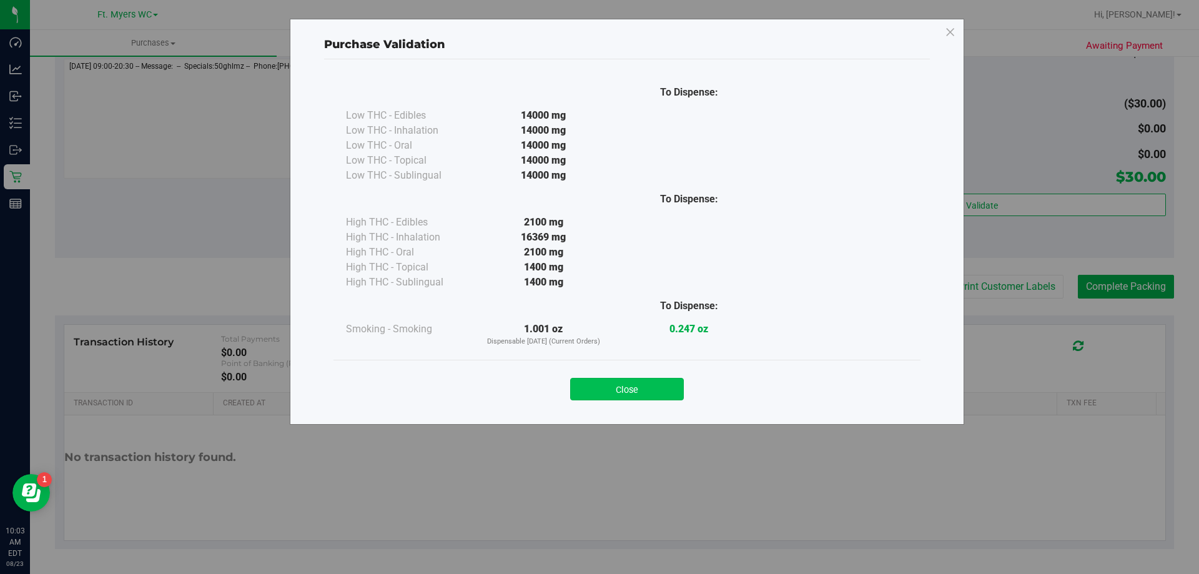
click at [661, 390] on button "Close" at bounding box center [627, 389] width 114 height 22
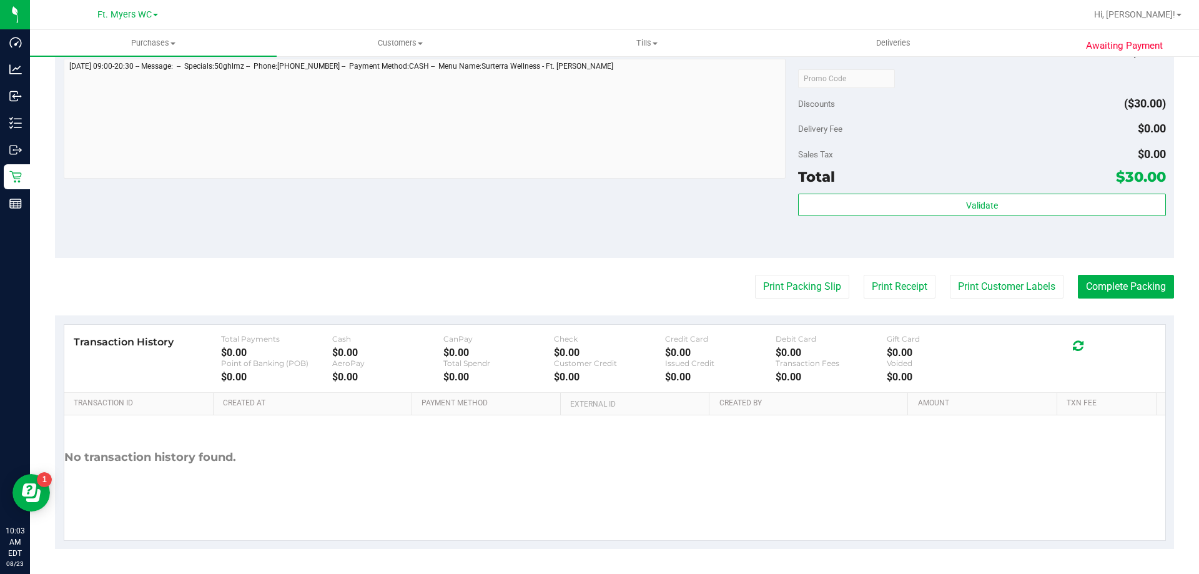
click at [773, 303] on purchase-details "Back Edit Purchase Cancel Purchase View Profile # 11832927 BioTrack ID: - Submi…" at bounding box center [614, 84] width 1119 height 929
click at [786, 272] on purchase-details "Back Edit Purchase Cancel Purchase View Profile # 11832927 BioTrack ID: - Submi…" at bounding box center [614, 84] width 1119 height 929
click at [794, 287] on button "Print Packing Slip" at bounding box center [802, 287] width 94 height 24
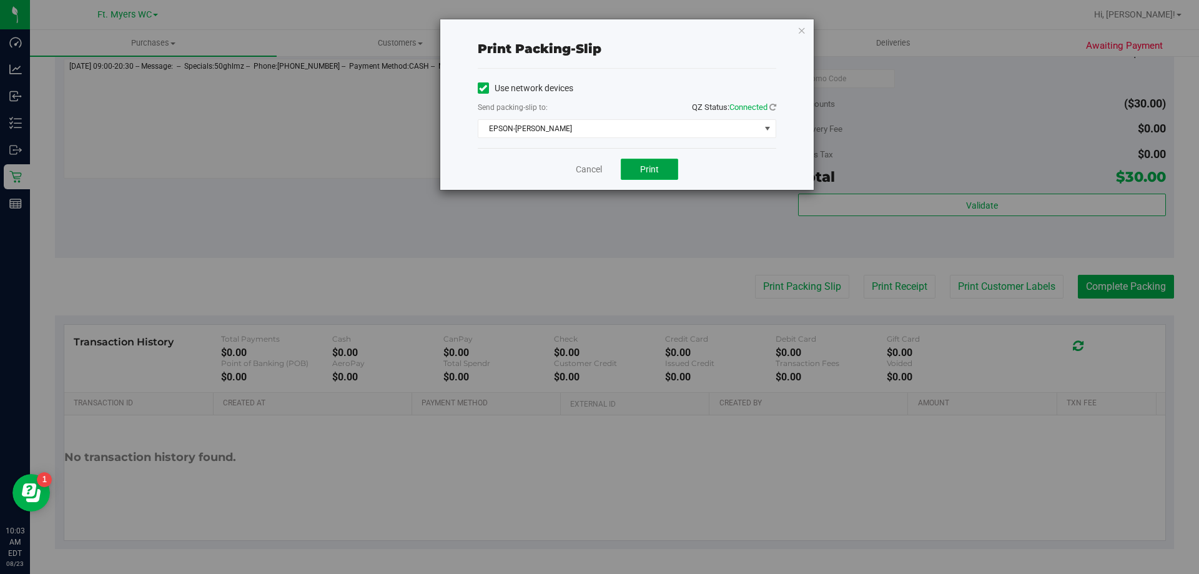
click at [656, 169] on span "Print" at bounding box center [649, 169] width 19 height 10
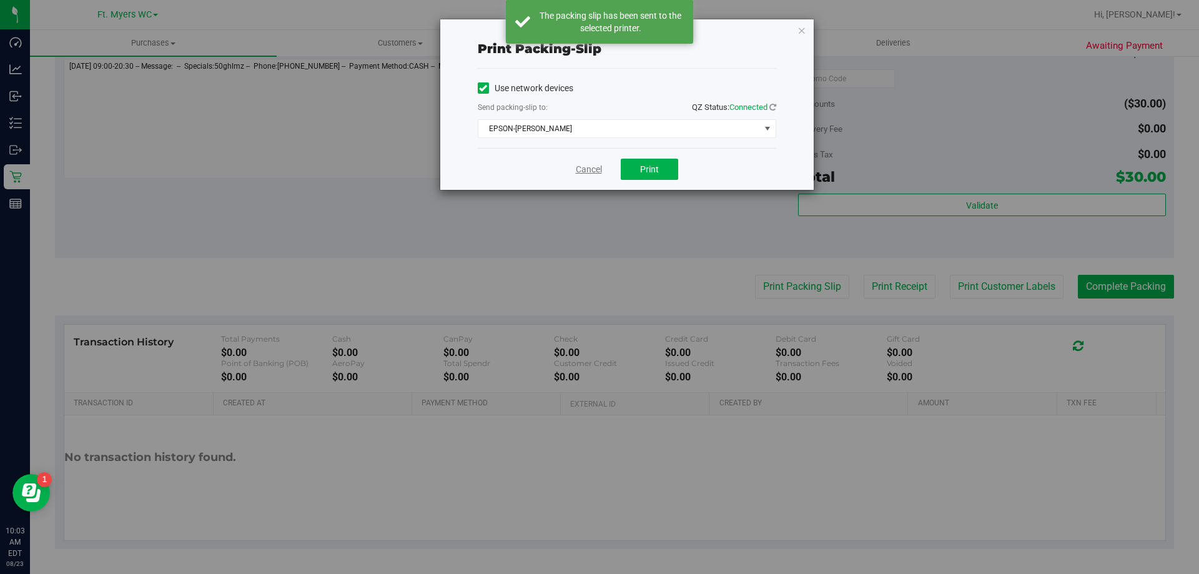
click at [596, 170] on link "Cancel" at bounding box center [589, 169] width 26 height 13
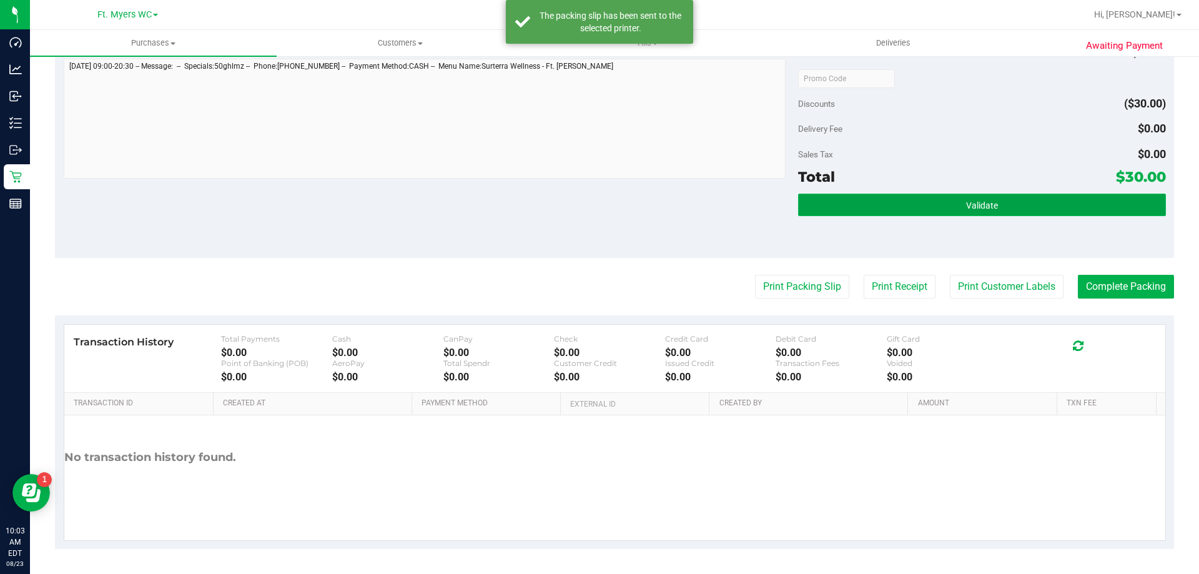
click at [1020, 212] on button "Validate" at bounding box center [981, 205] width 367 height 22
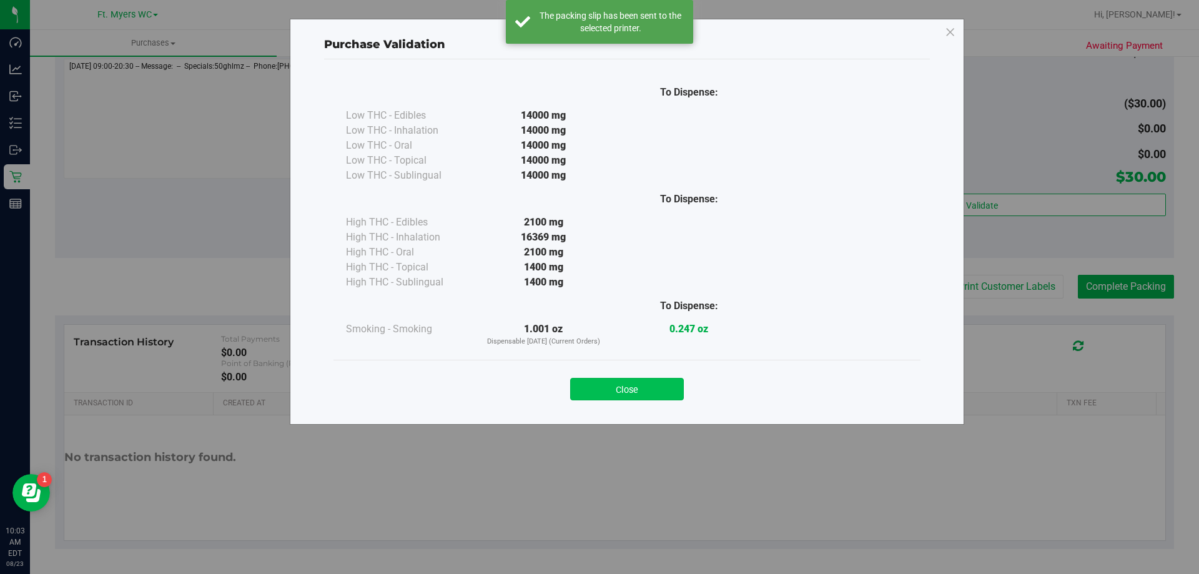
click at [649, 395] on button "Close" at bounding box center [627, 389] width 114 height 22
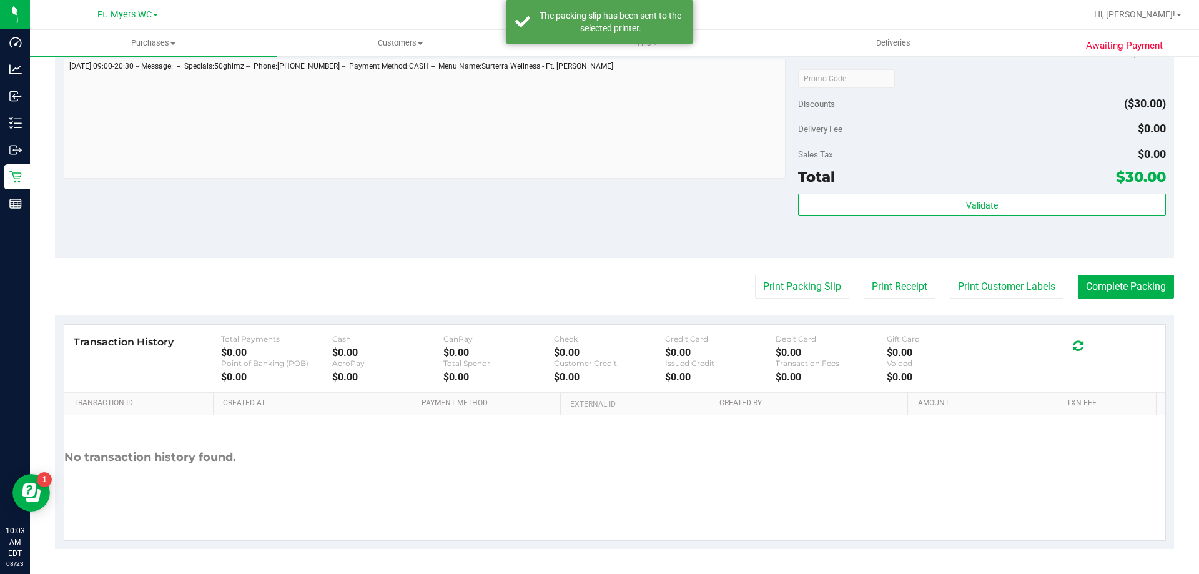
click at [1122, 272] on purchase-details "Back Edit Purchase Cancel Purchase View Profile # 11832927 BioTrack ID: - Submi…" at bounding box center [614, 84] width 1119 height 929
click at [1128, 276] on button "Complete Packing" at bounding box center [1126, 287] width 96 height 24
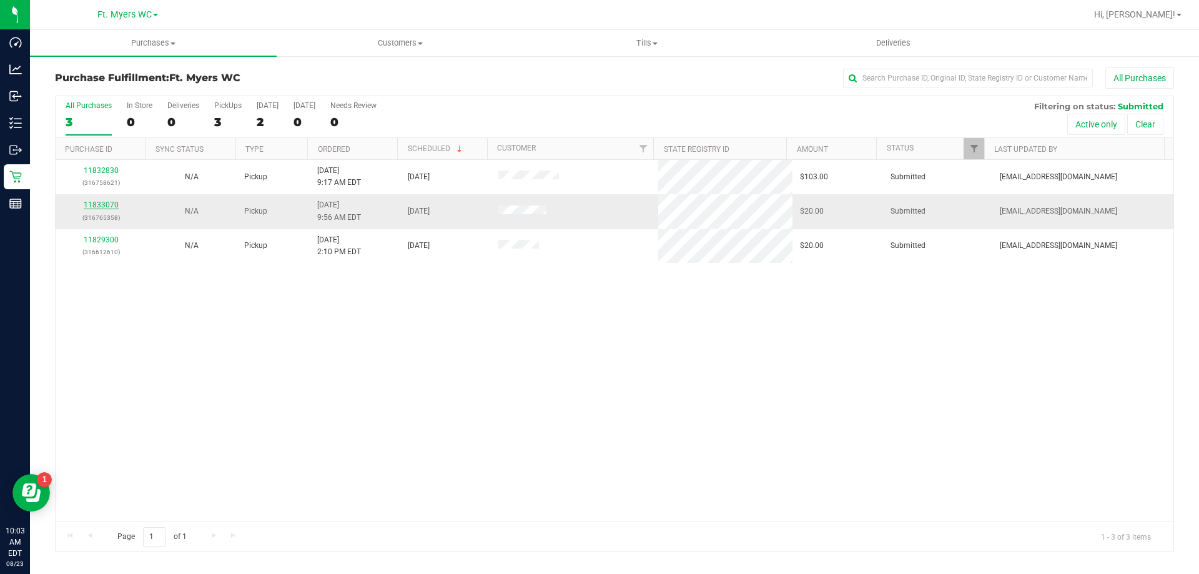
click at [100, 203] on link "11833070" at bounding box center [101, 204] width 35 height 9
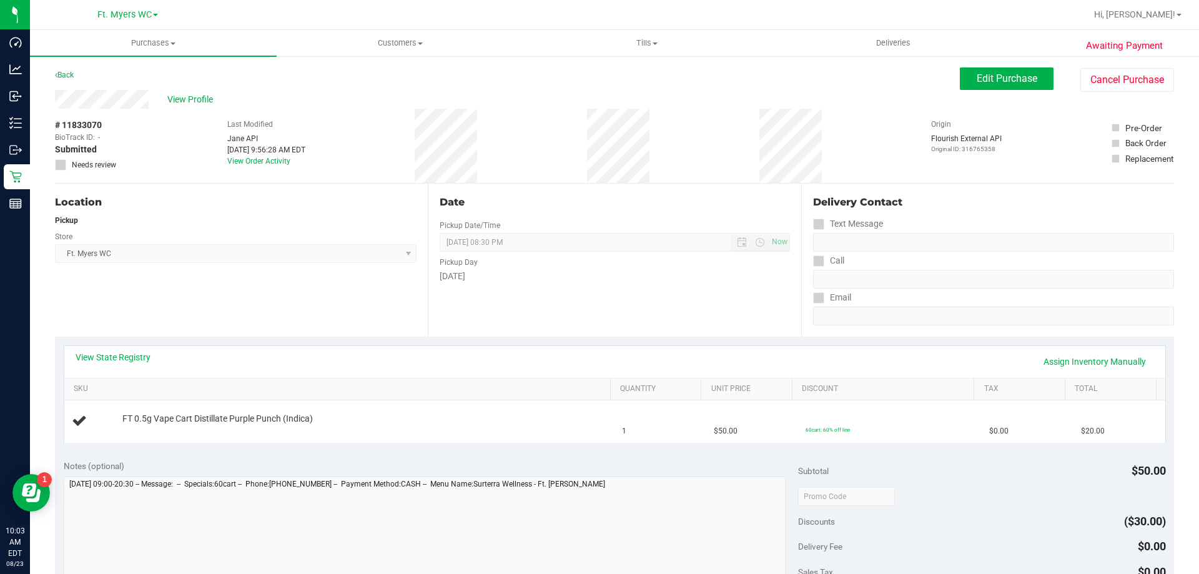
click at [258, 242] on div "Store" at bounding box center [236, 235] width 362 height 18
click at [257, 244] on div "Store" at bounding box center [236, 235] width 362 height 18
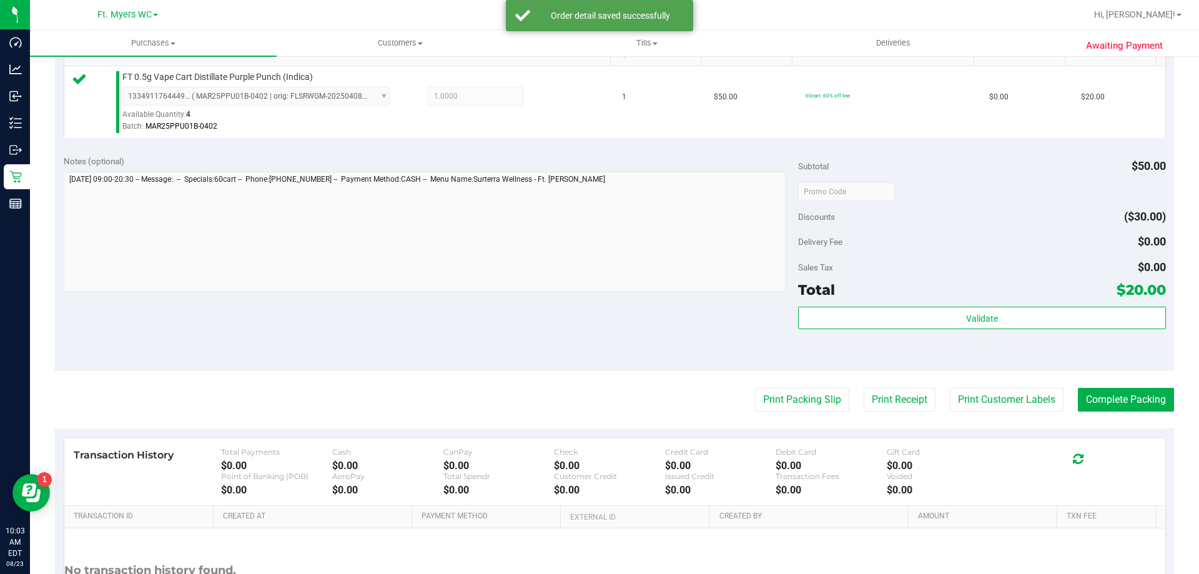
scroll to position [437, 0]
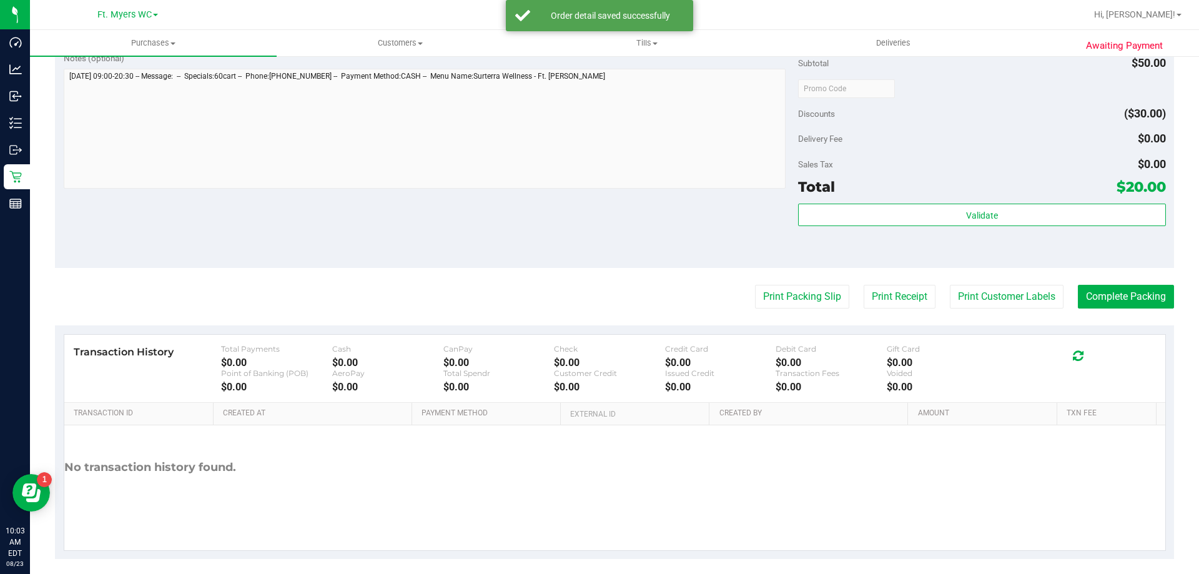
click at [886, 202] on div "Subtotal $50.00 Discounts ($30.00) Delivery Fee $0.00 Sales Tax $0.00 Total $20…" at bounding box center [981, 156] width 367 height 208
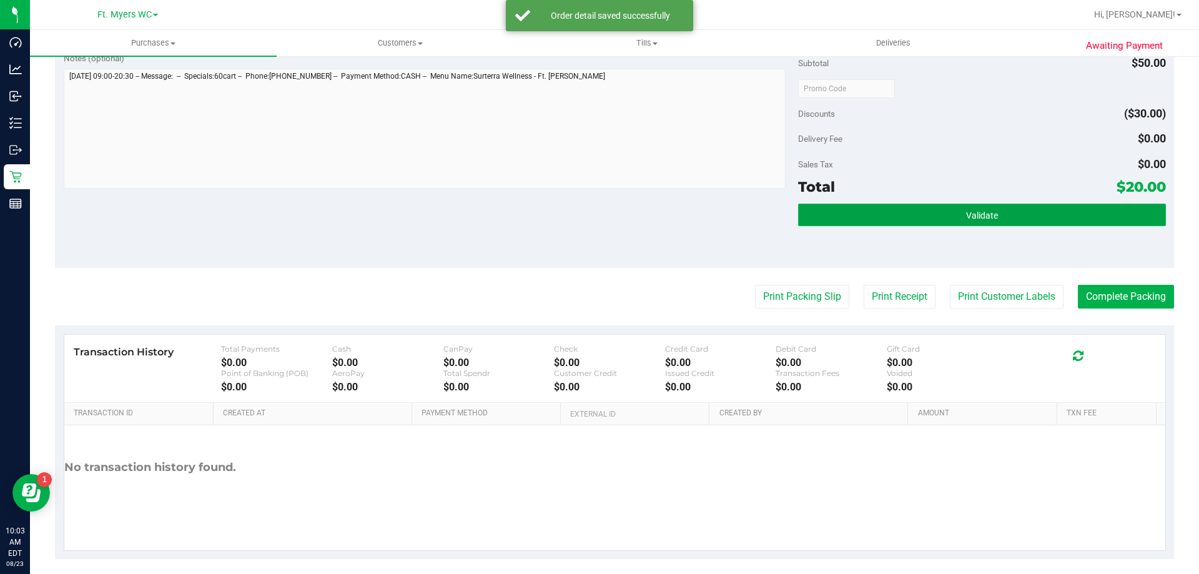
click at [891, 210] on button "Validate" at bounding box center [981, 215] width 367 height 22
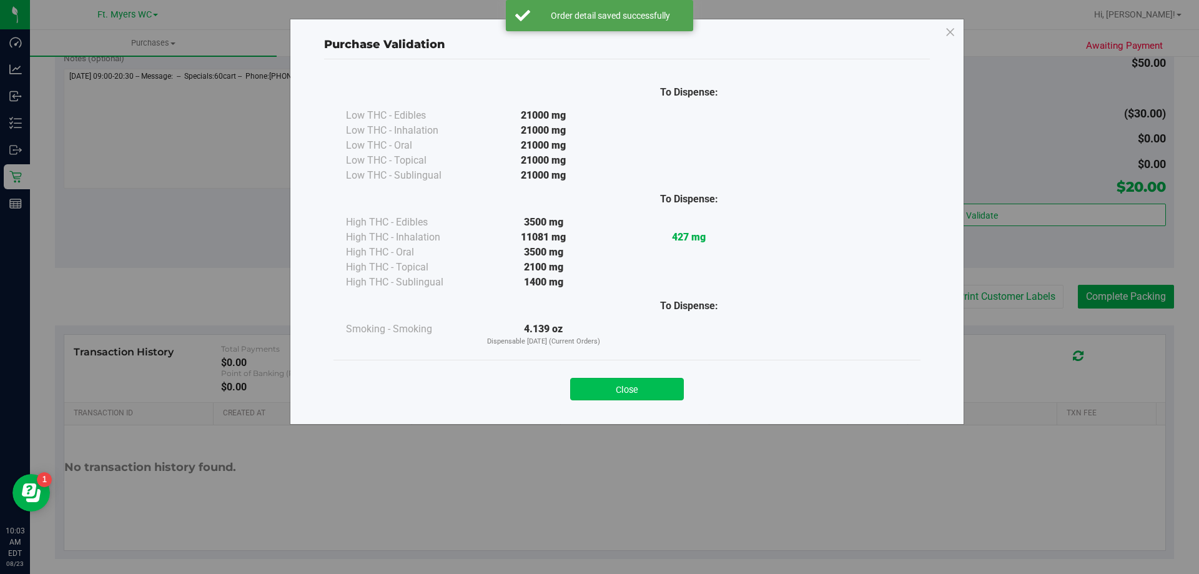
drag, startPoint x: 617, startPoint y: 402, endPoint x: 626, endPoint y: 395, distance: 12.0
click at [618, 403] on div "Close" at bounding box center [626, 385] width 587 height 51
click at [633, 388] on button "Close" at bounding box center [627, 389] width 114 height 22
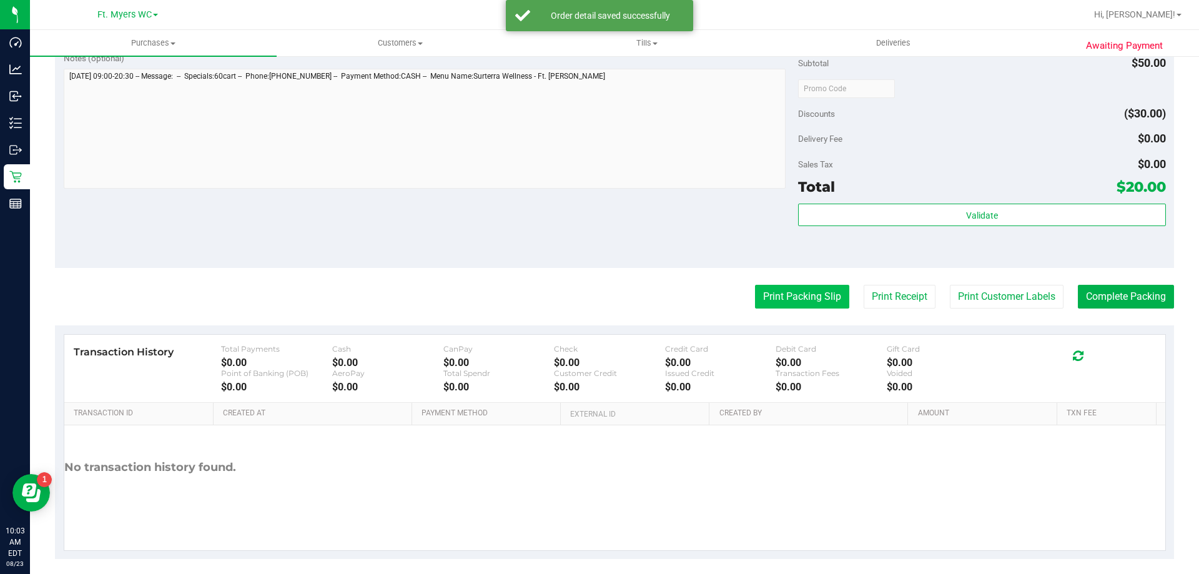
click at [801, 288] on button "Print Packing Slip" at bounding box center [802, 297] width 94 height 24
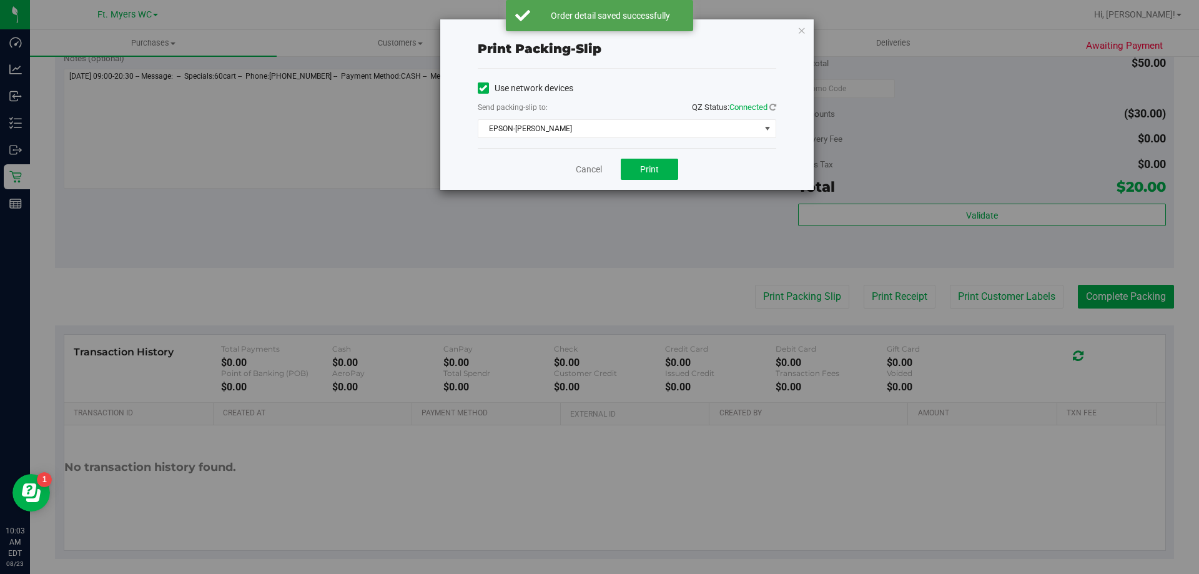
click at [680, 185] on div "Cancel Print" at bounding box center [627, 169] width 299 height 42
click at [661, 167] on button "Print" at bounding box center [649, 169] width 57 height 21
click at [593, 169] on link "Cancel" at bounding box center [589, 169] width 26 height 13
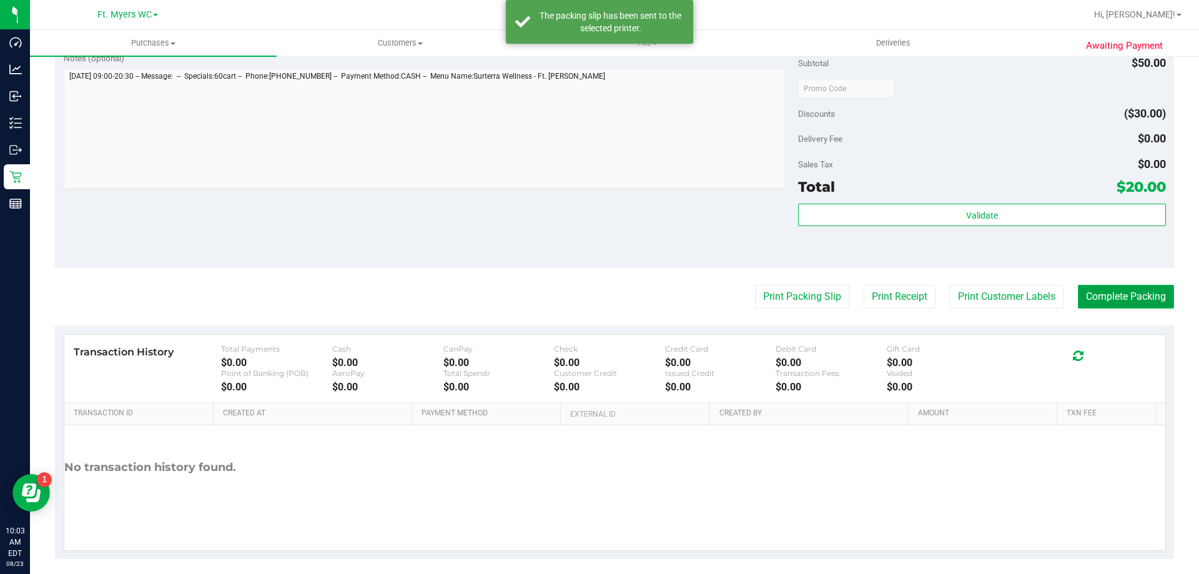
click at [1082, 292] on button "Complete Packing" at bounding box center [1126, 297] width 96 height 24
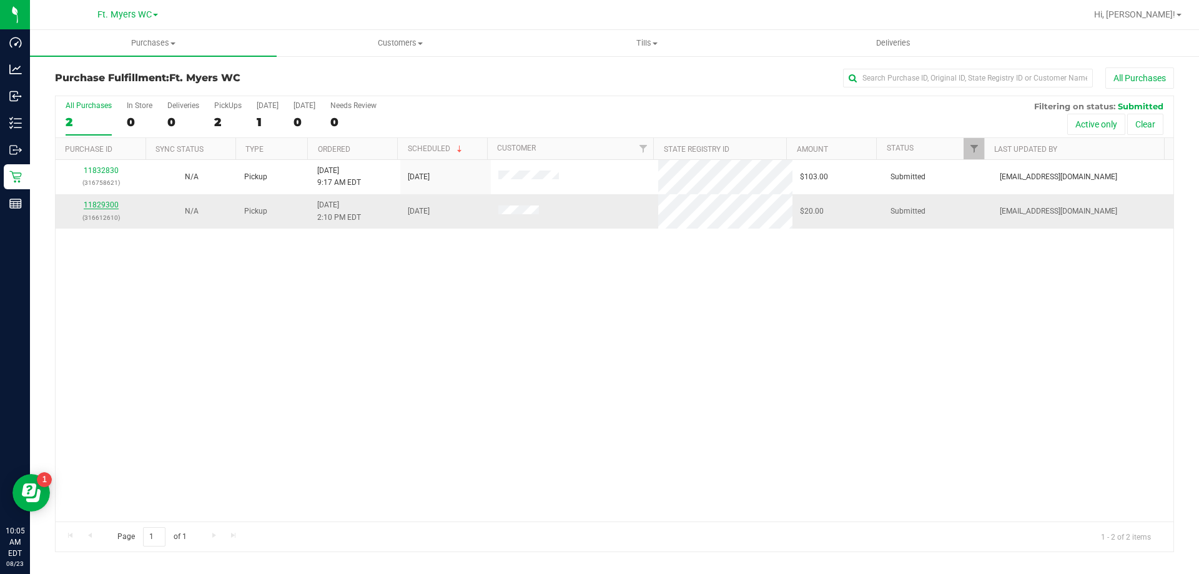
click at [99, 207] on link "11829300" at bounding box center [101, 204] width 35 height 9
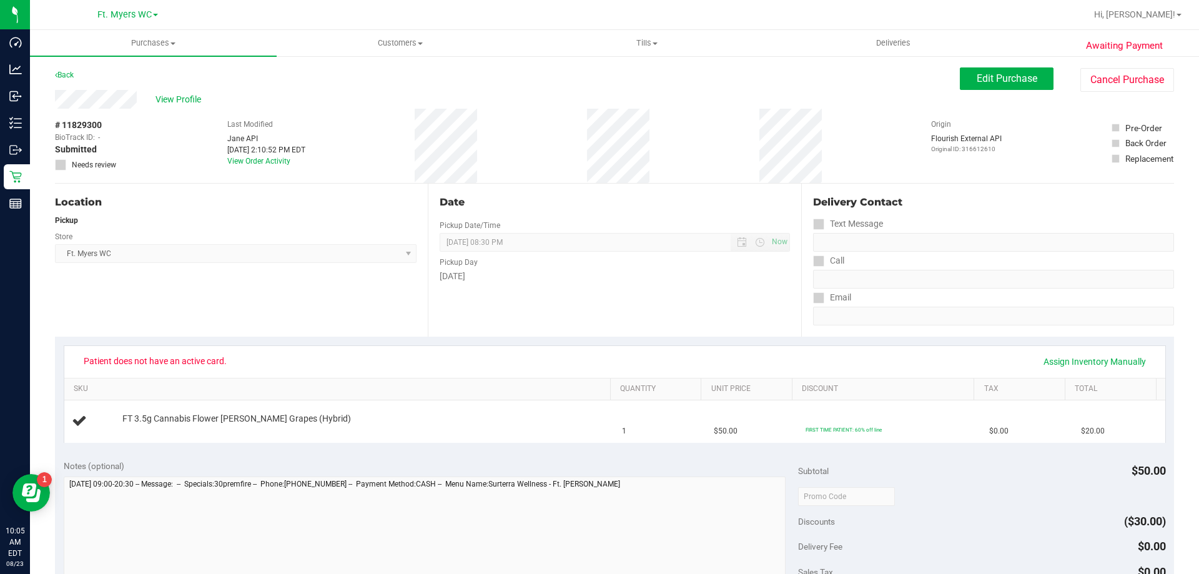
click at [162, 120] on div "# 11829300 BioTrack ID: - Submitted Needs review Last Modified Jane API Aug 22,…" at bounding box center [614, 146] width 1119 height 74
click at [1014, 93] on div "View Profile # 11829300 BioTrack ID: - Submitted Needs review Last Modified Jan…" at bounding box center [614, 137] width 1119 height 94
click at [1015, 90] on div "Edit Purchase Cancel Purchase" at bounding box center [1067, 79] width 214 height 24
click at [1014, 74] on span "Edit Purchase" at bounding box center [1007, 78] width 61 height 12
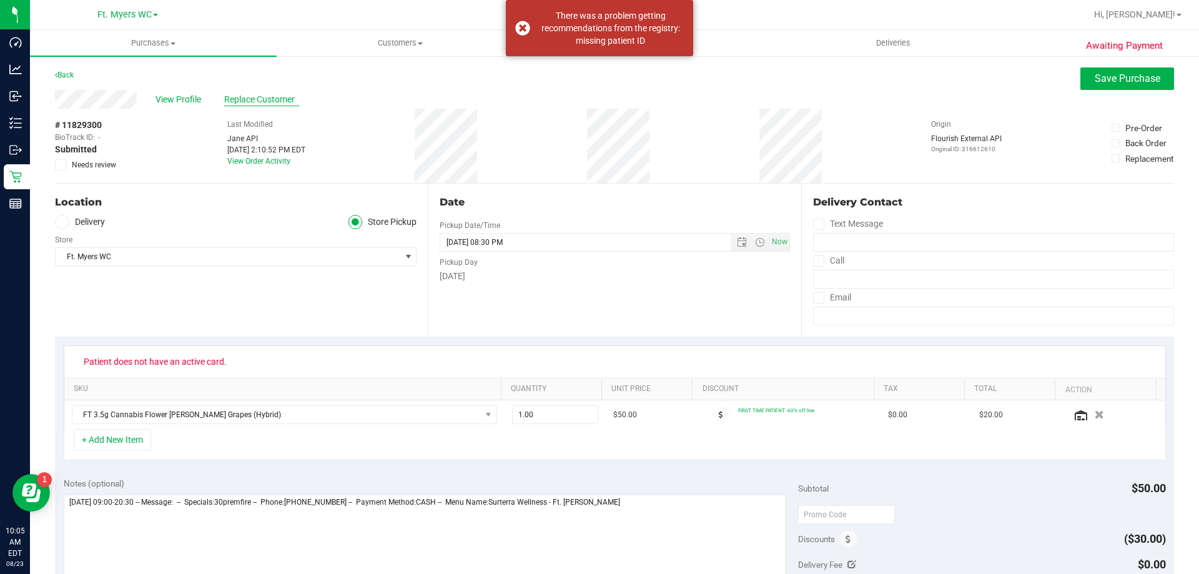
click at [274, 97] on span "Replace Customer" at bounding box center [261, 99] width 75 height 13
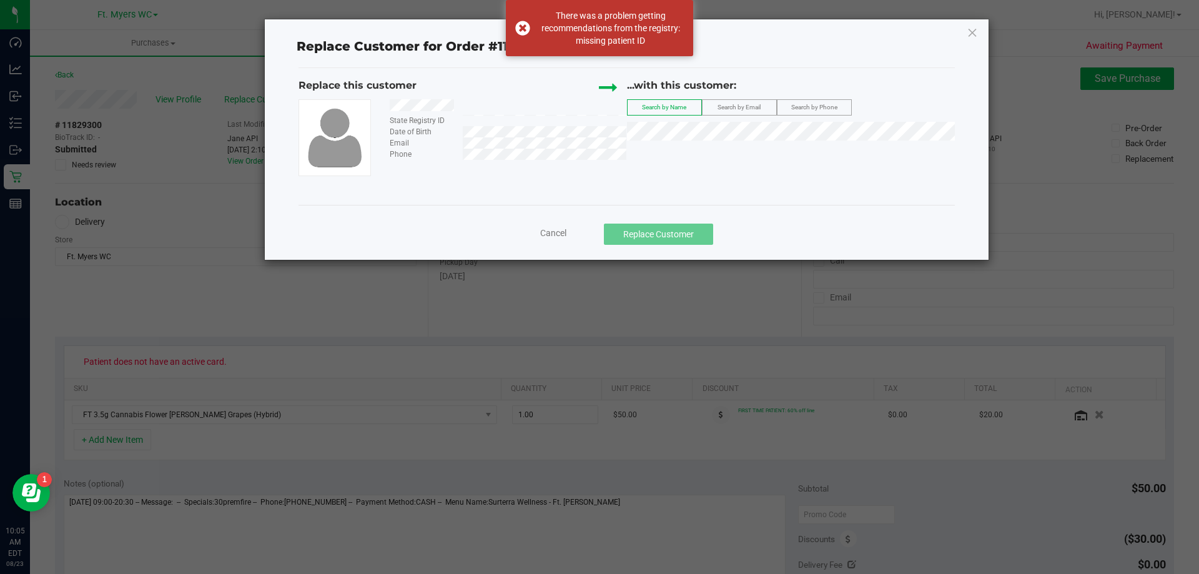
click at [646, 147] on div "...with this customer: Search by Name Search by Email Search by Phone" at bounding box center [791, 112] width 328 height 69
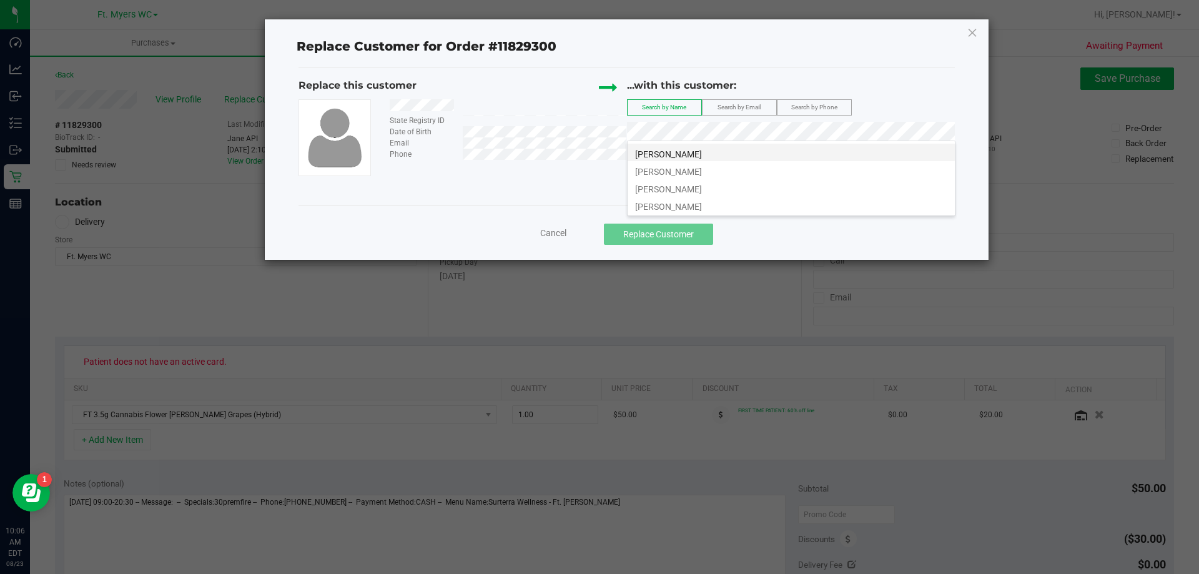
click at [674, 151] on span "TERRY HADLER" at bounding box center [668, 154] width 67 height 10
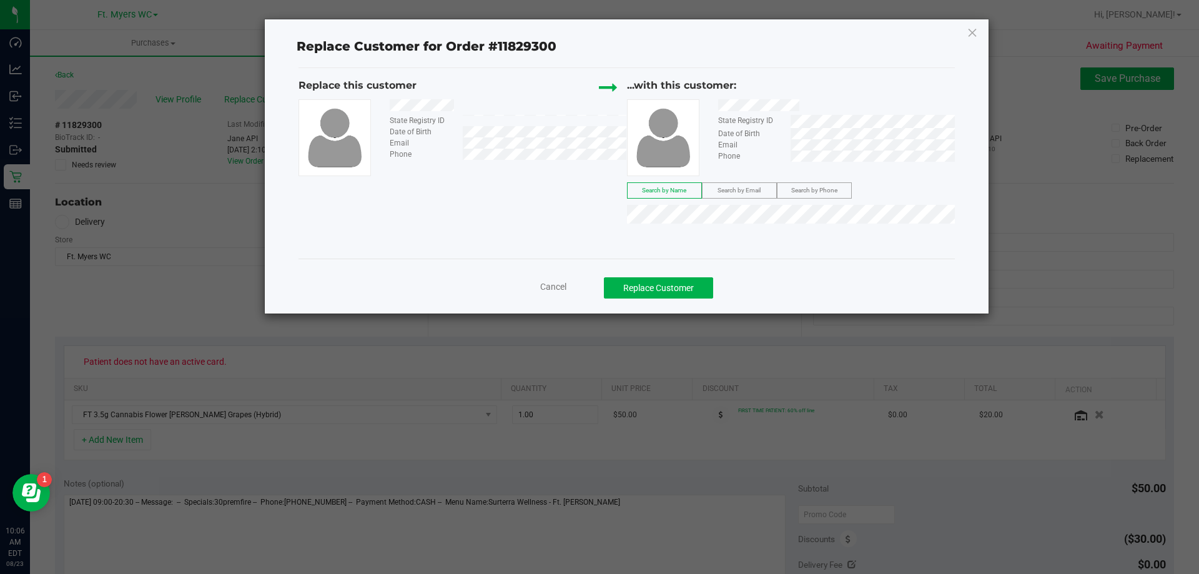
click at [553, 119] on div "State Registry ID" at bounding box center [503, 120] width 246 height 11
click at [670, 266] on div "Cancel Replace Customer" at bounding box center [627, 283] width 656 height 49
click at [674, 282] on button "Replace Customer" at bounding box center [658, 287] width 109 height 21
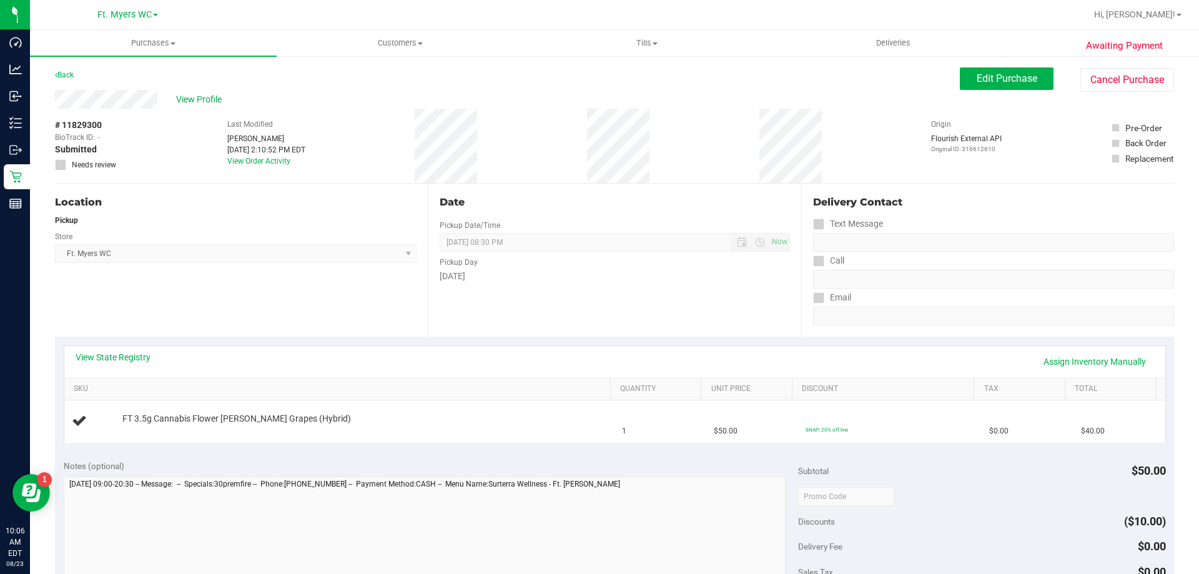
drag, startPoint x: 500, startPoint y: 132, endPoint x: 679, endPoint y: 149, distance: 179.5
click at [679, 149] on div "# 11829300 BioTrack ID: - Submitted Needs review Last Modified Richard Andrews …" at bounding box center [614, 146] width 1119 height 74
click at [692, 126] on div "# 11829300 BioTrack ID: - Submitted Needs review Last Modified Richard Andrews …" at bounding box center [614, 146] width 1119 height 74
click at [698, 304] on div "Date Pickup Date/Time 08/22/2025 Now 08/22/2025 08:30 PM Now Pickup Day Friday" at bounding box center [614, 260] width 373 height 153
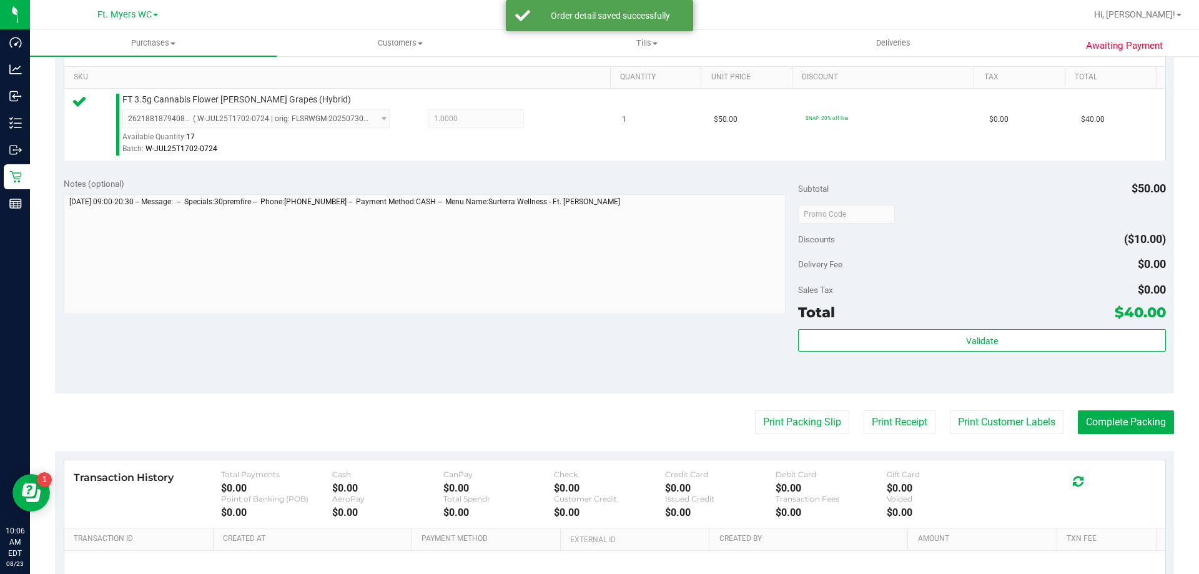
scroll to position [437, 0]
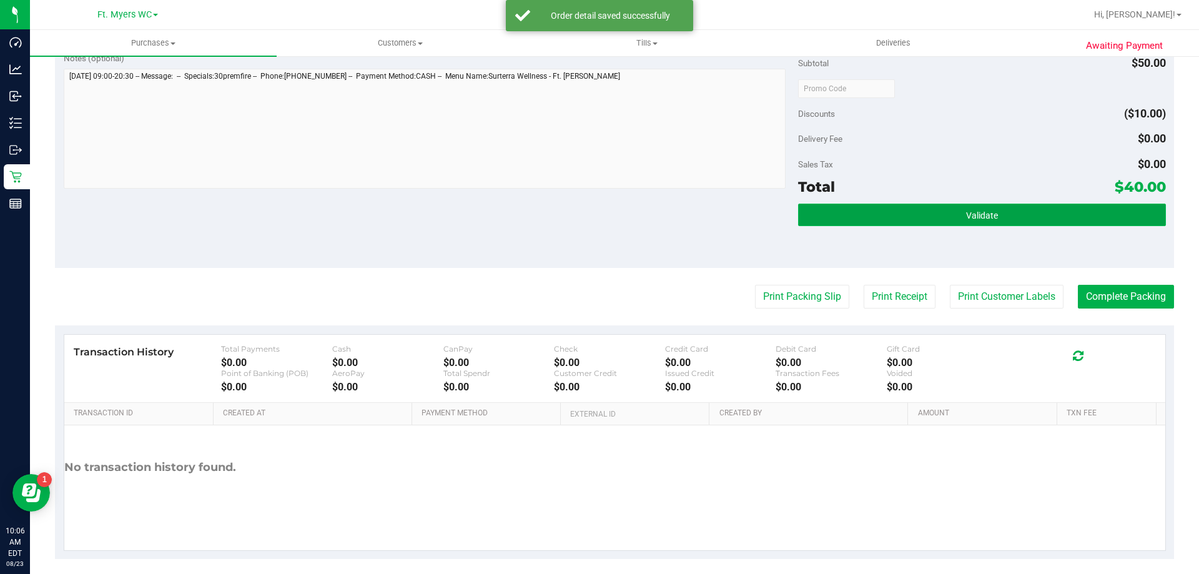
click at [889, 210] on button "Validate" at bounding box center [981, 215] width 367 height 22
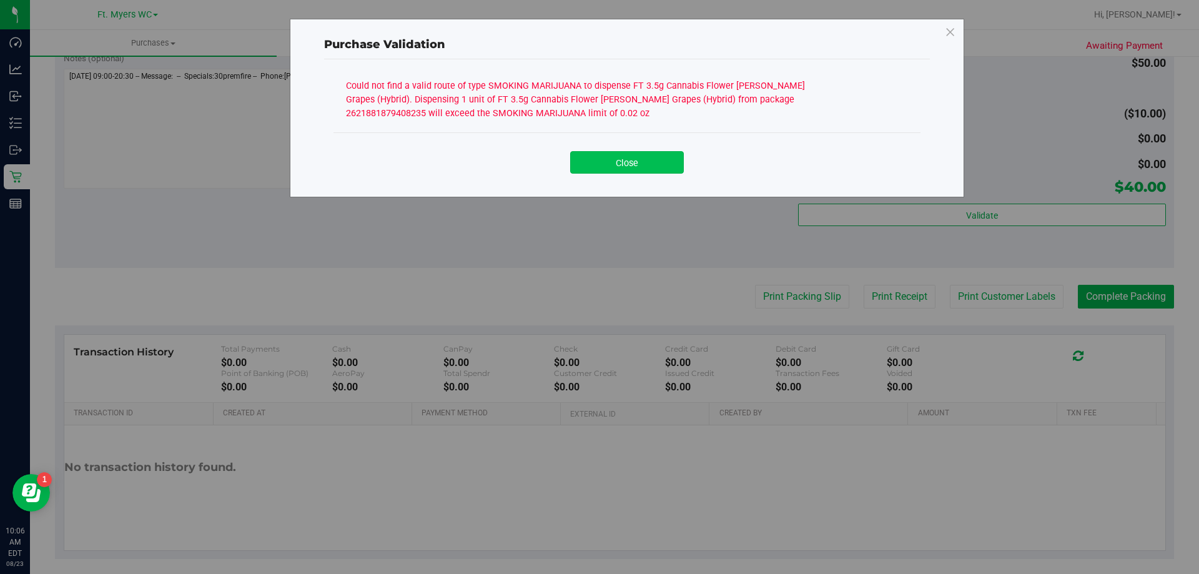
click at [643, 164] on button "Close" at bounding box center [627, 162] width 114 height 22
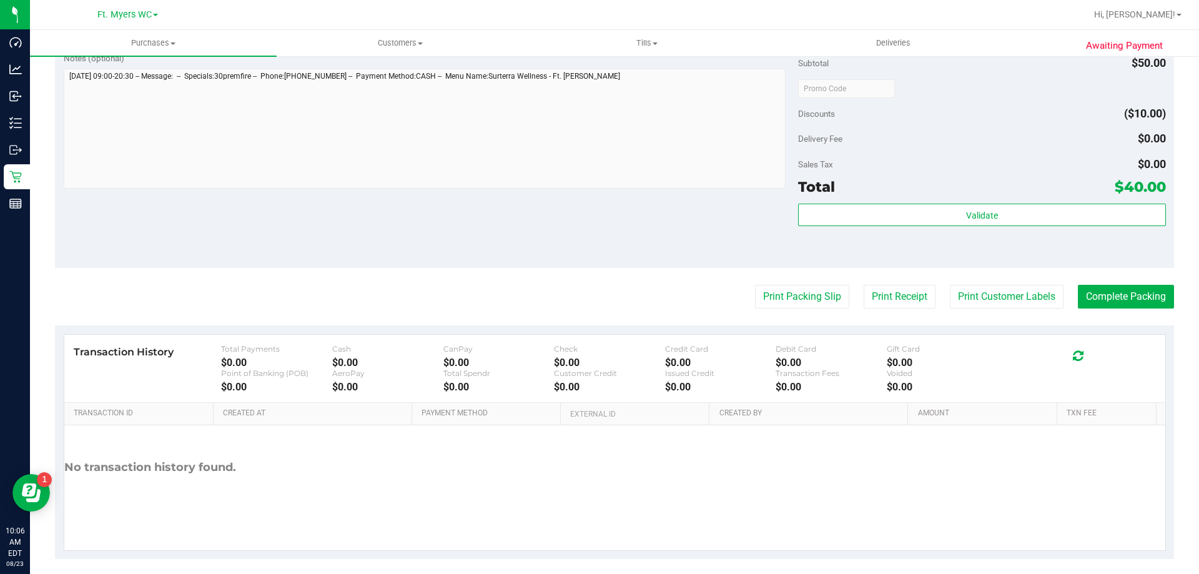
scroll to position [0, 0]
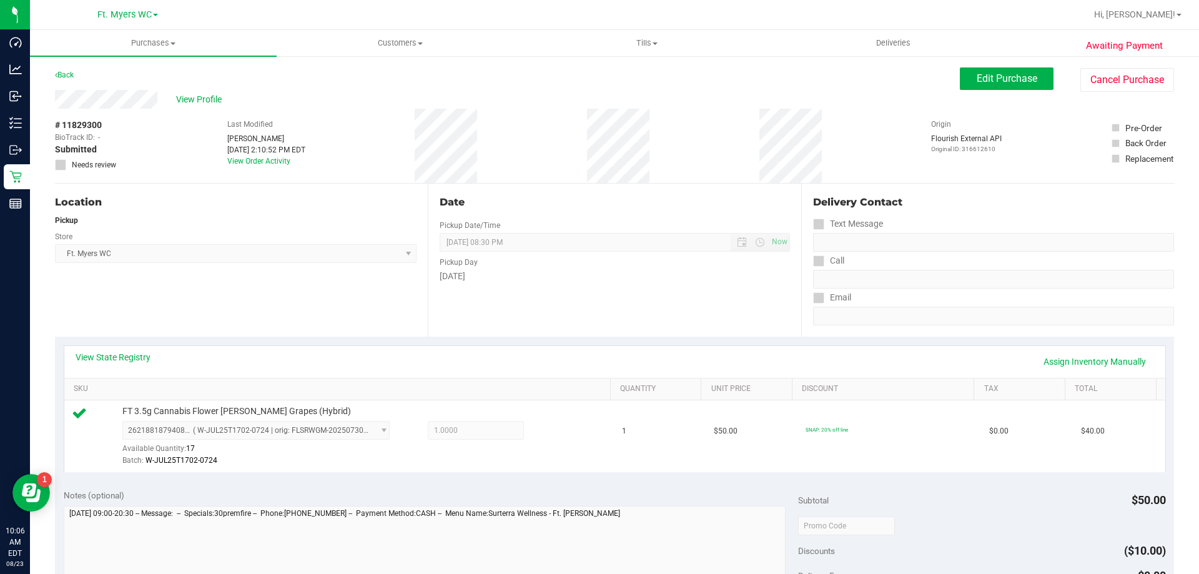
click at [141, 349] on div "View State Registry Assign Inventory Manually" at bounding box center [614, 362] width 1101 height 32
click at [147, 362] on link "View State Registry" at bounding box center [113, 357] width 75 height 12
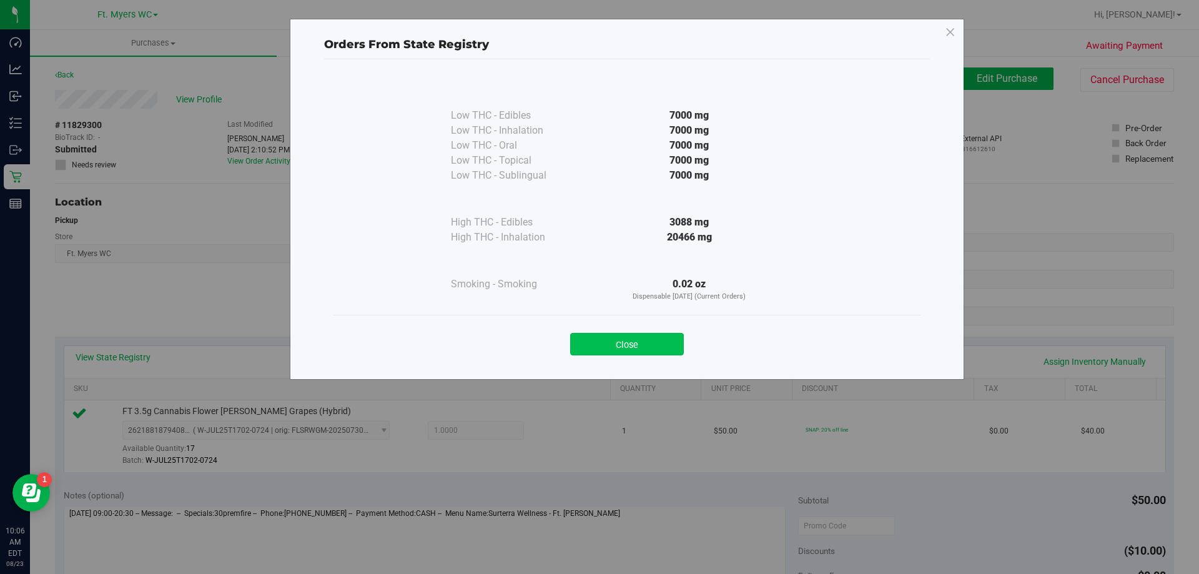
drag, startPoint x: 568, startPoint y: 336, endPoint x: 582, endPoint y: 337, distance: 14.4
click at [573, 335] on div "Close" at bounding box center [627, 340] width 568 height 31
drag, startPoint x: 582, startPoint y: 337, endPoint x: 555, endPoint y: 327, distance: 28.4
click at [583, 337] on button "Close" at bounding box center [627, 344] width 114 height 22
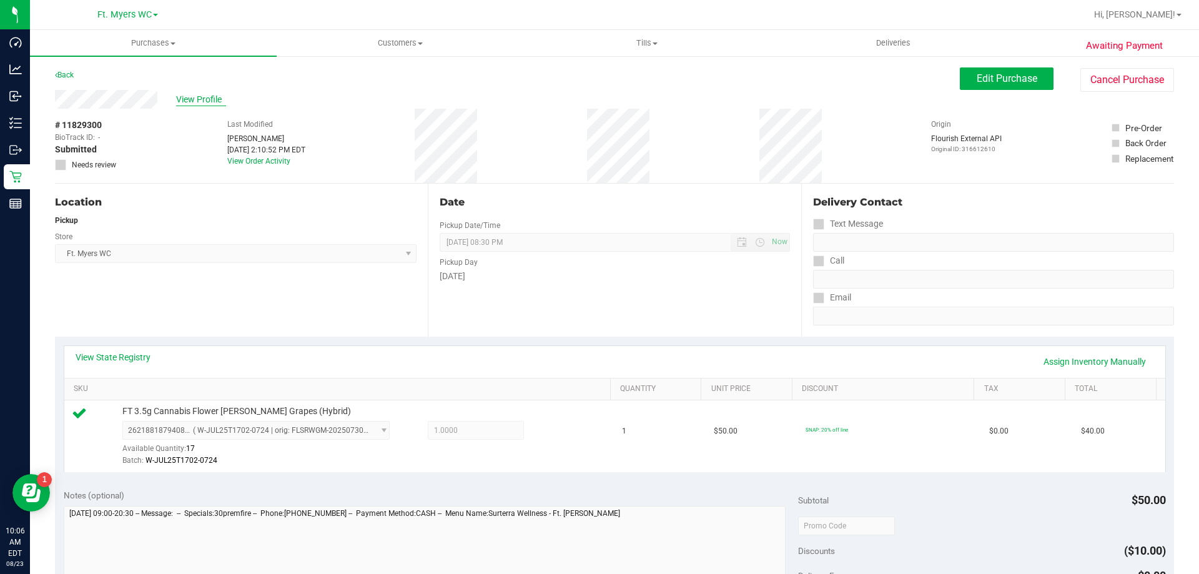
click at [190, 96] on span "View Profile" at bounding box center [201, 99] width 50 height 13
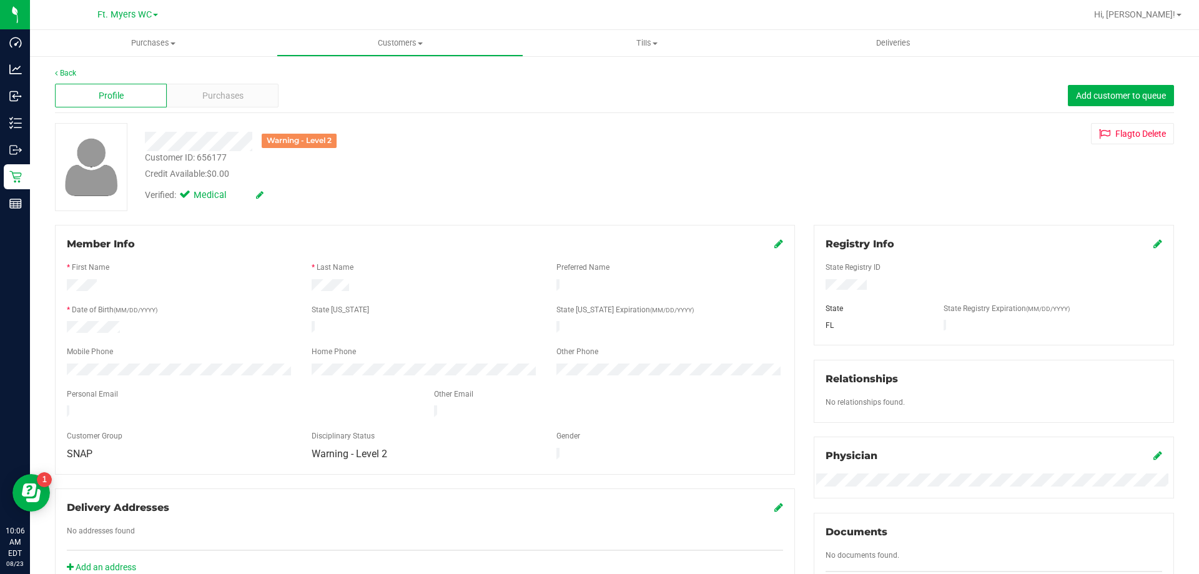
click at [487, 166] on div "Customer ID: 656177 Credit Available: $0.00" at bounding box center [420, 165] width 569 height 29
click at [252, 99] on div "Purchases" at bounding box center [223, 96] width 112 height 24
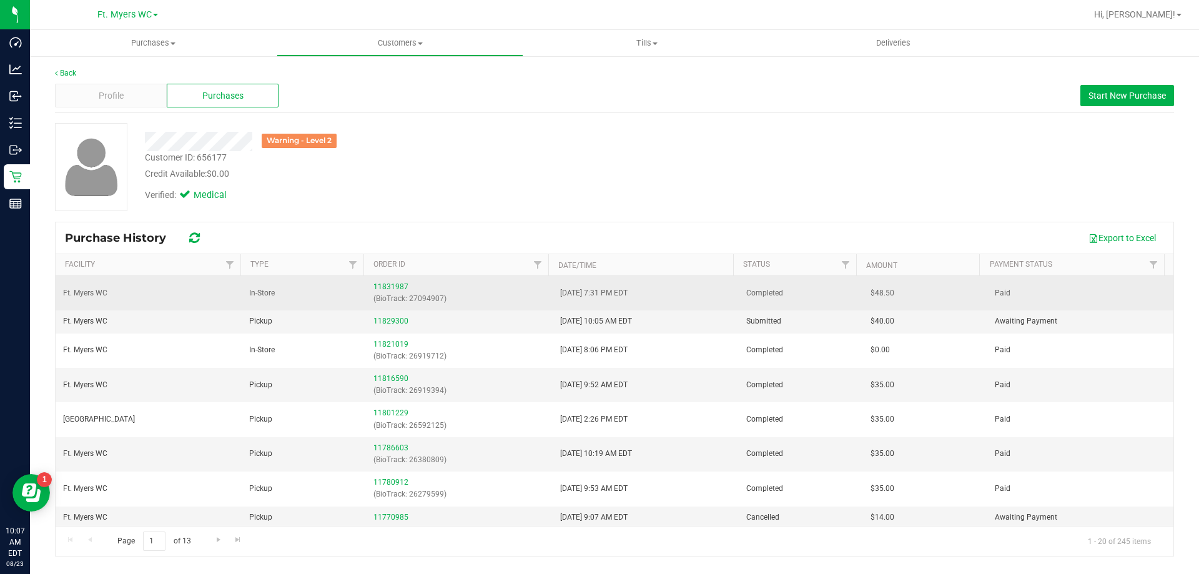
click at [420, 287] on div "11831987 (BioTrack: 27094907)" at bounding box center [458, 293] width 171 height 24
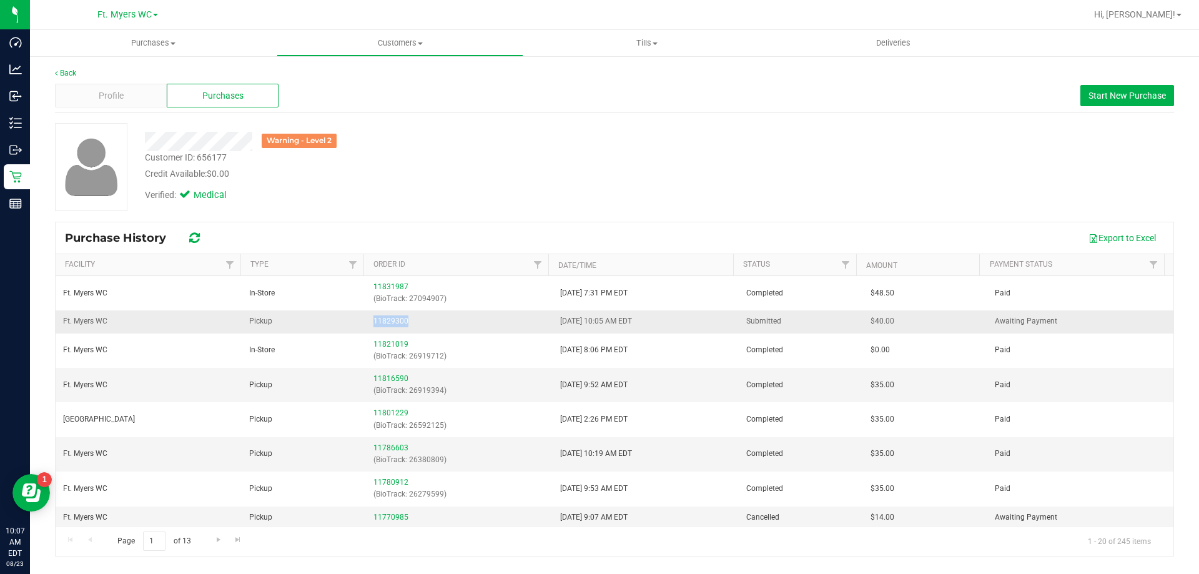
drag, startPoint x: 488, startPoint y: 326, endPoint x: 332, endPoint y: 317, distance: 156.4
click at [332, 317] on tr "Ft. Myers WC Pickup 11829300 8/23/2025 10:05 AM EDT Submitted $40.00 Awaiting P…" at bounding box center [615, 321] width 1118 height 22
click at [332, 317] on td "Pickup" at bounding box center [304, 321] width 124 height 22
click at [390, 322] on link "11829300" at bounding box center [390, 321] width 35 height 9
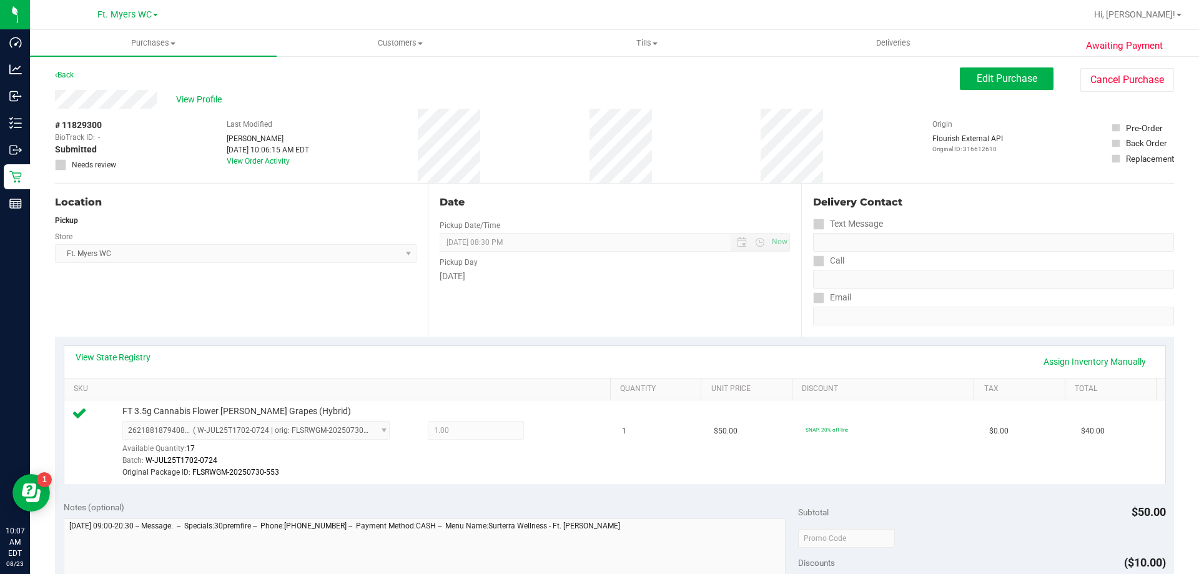
click at [114, 367] on div "View State Registry Assign Inventory Manually" at bounding box center [615, 361] width 1079 height 21
click at [117, 352] on link "View State Registry" at bounding box center [113, 357] width 75 height 12
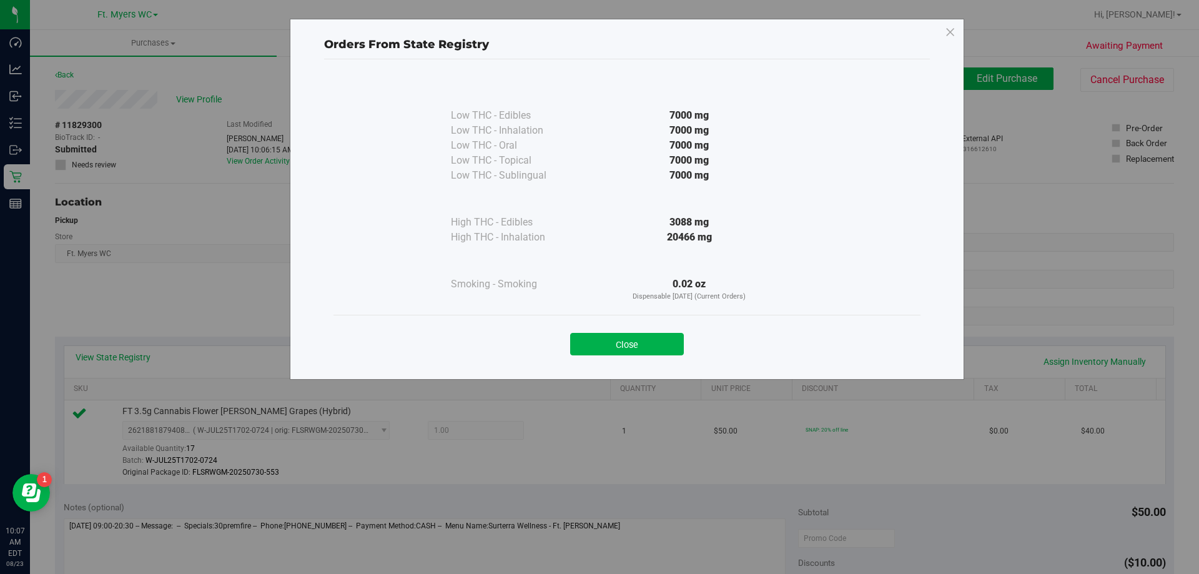
click at [618, 232] on div "20466 mg" at bounding box center [689, 237] width 227 height 15
click at [615, 332] on div "Close" at bounding box center [627, 340] width 568 height 31
click at [620, 345] on button "Close" at bounding box center [627, 344] width 114 height 22
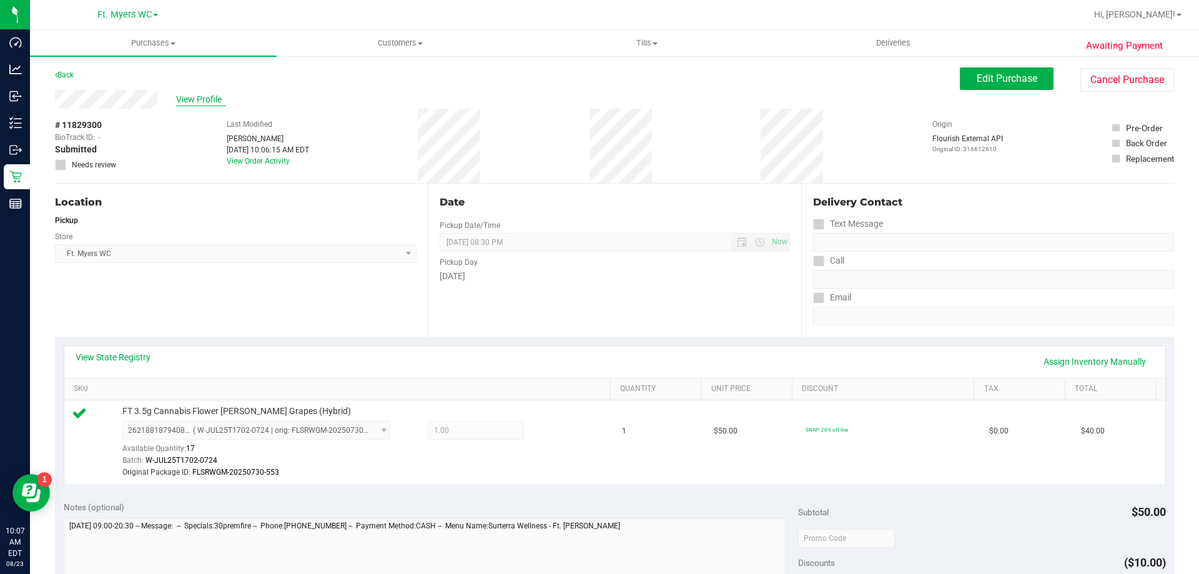
click at [220, 94] on span "View Profile" at bounding box center [201, 99] width 50 height 13
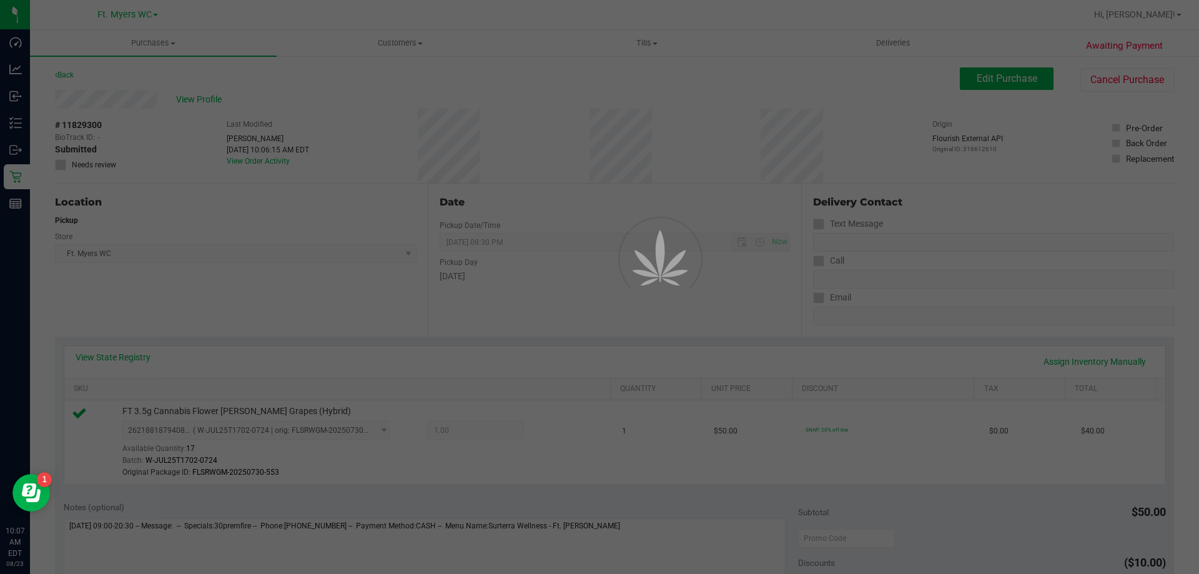
click at [235, 104] on div at bounding box center [599, 287] width 1199 height 574
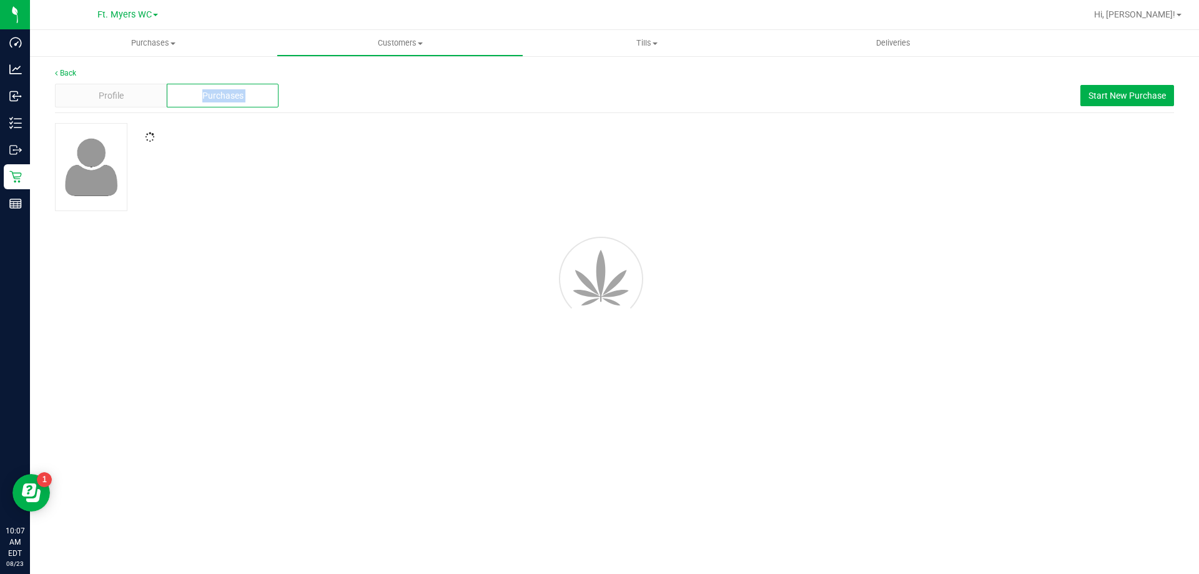
click at [235, 104] on div "Purchases" at bounding box center [223, 96] width 112 height 24
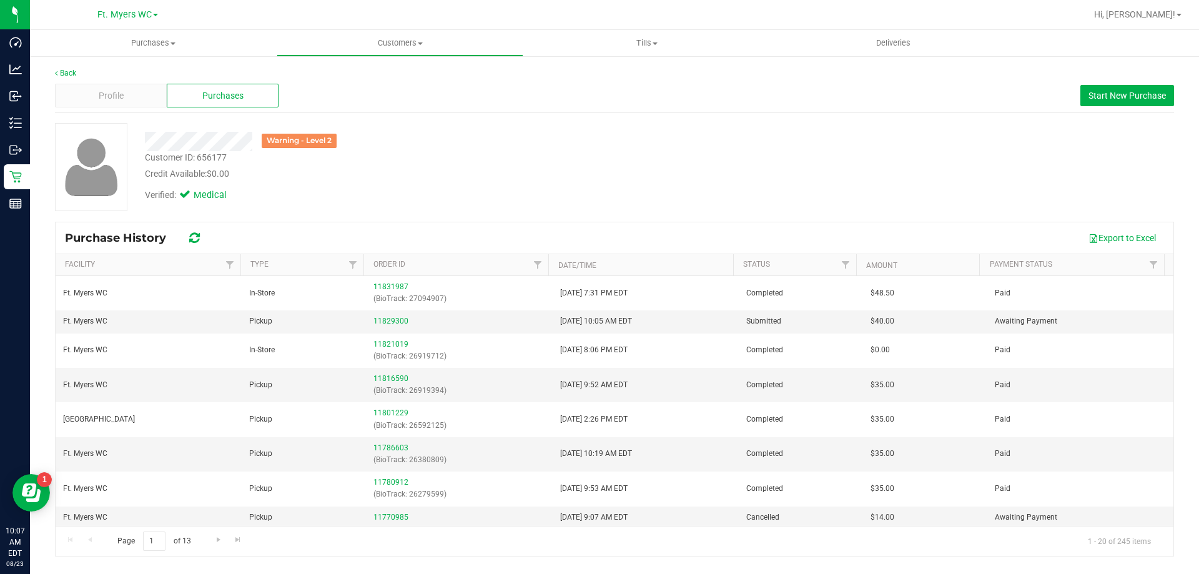
click at [668, 187] on div "Warning - Level 2 Customer ID: 656177 Credit Available: $0.00 Verified: Medical" at bounding box center [615, 167] width 1138 height 88
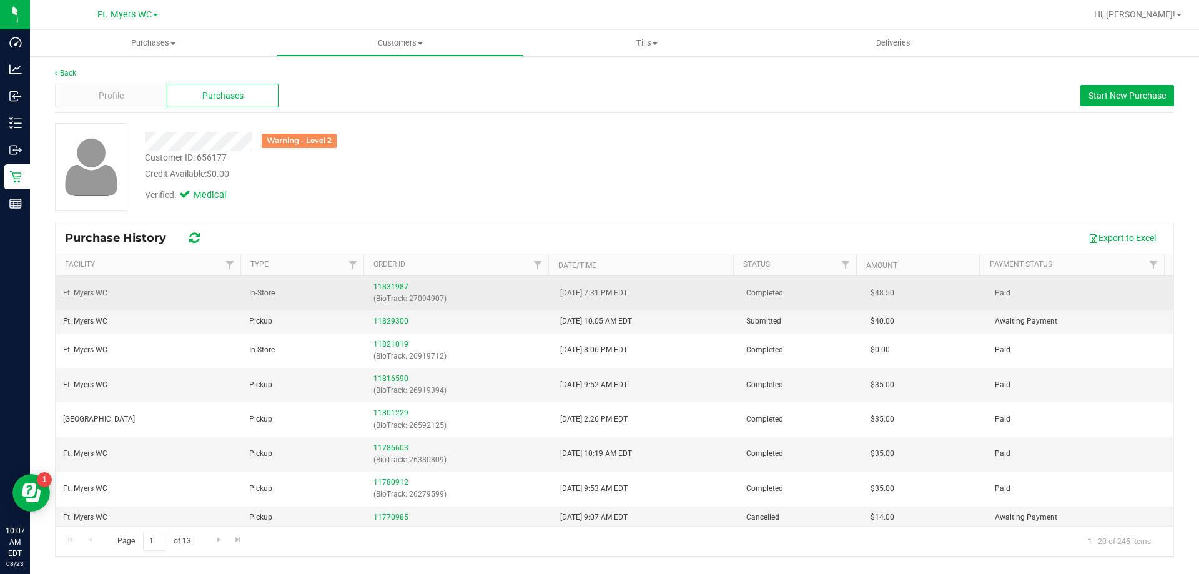
drag, startPoint x: 679, startPoint y: 282, endPoint x: 540, endPoint y: 285, distance: 138.7
click at [540, 285] on tr "Ft. Myers WC In-Store 11831987 (BioTrack: 27094907) 8/22/2025 7:31 PM EDT Compl…" at bounding box center [615, 293] width 1118 height 34
click at [540, 285] on div "11831987 (BioTrack: 27094907)" at bounding box center [458, 293] width 171 height 24
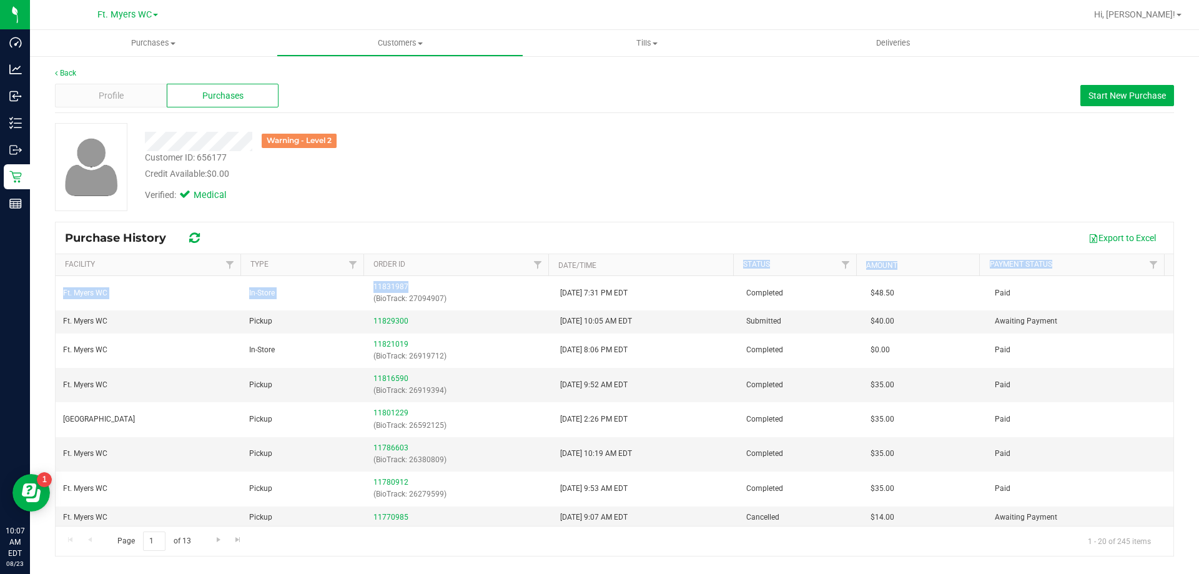
drag, startPoint x: 528, startPoint y: 291, endPoint x: 647, endPoint y: 274, distance: 120.6
click at [647, 274] on div "Purchase History Export to Excel Facility Type Order ID Date/Time Status Amount…" at bounding box center [614, 389] width 1119 height 335
click at [647, 274] on th "Date/Time" at bounding box center [640, 265] width 185 height 22
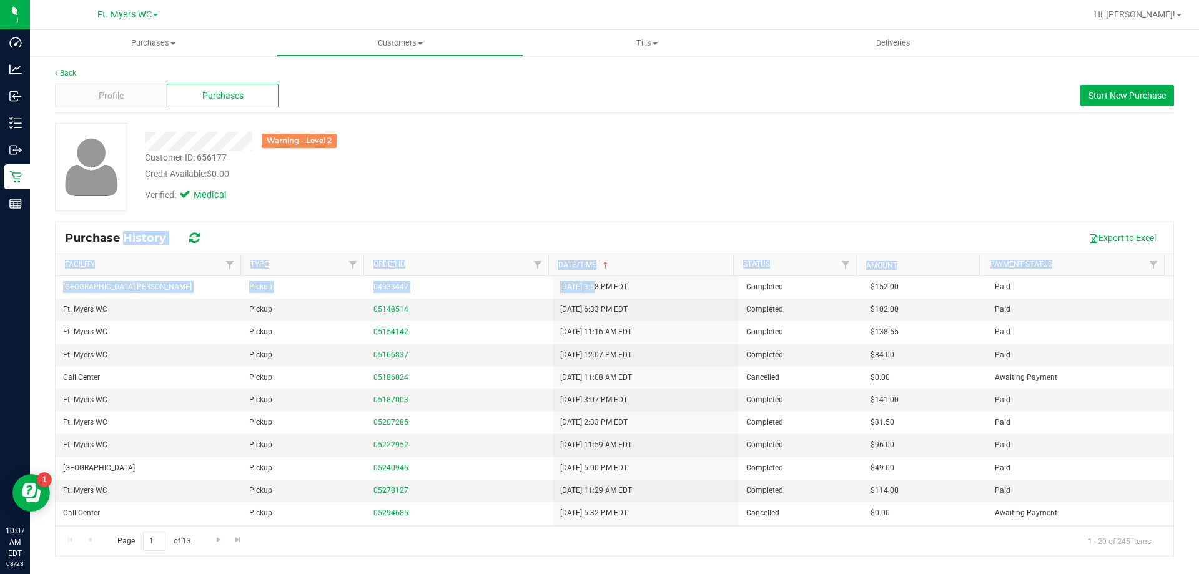
drag, startPoint x: 653, startPoint y: 285, endPoint x: 631, endPoint y: 294, distance: 24.1
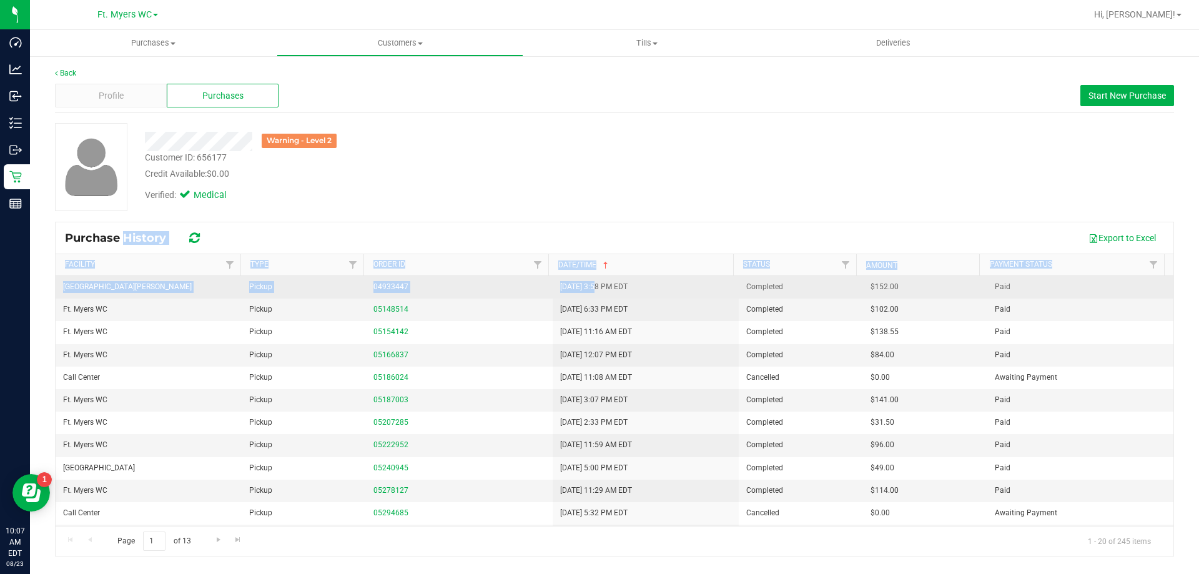
click at [527, 281] on div "04933447" at bounding box center [458, 287] width 171 height 12
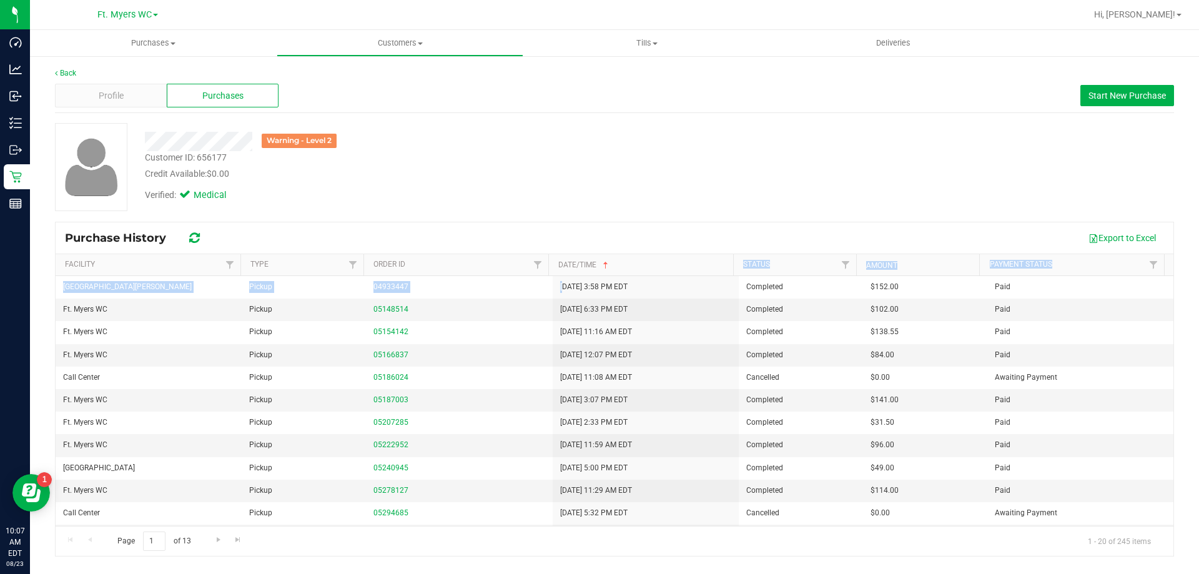
drag, startPoint x: 559, startPoint y: 287, endPoint x: 630, endPoint y: 269, distance: 72.7
click at [629, 269] on div "Purchase History Export to Excel Facility Type Order ID Date/Time Status Amount…" at bounding box center [614, 389] width 1119 height 335
click at [630, 269] on th "Date/Time" at bounding box center [640, 265] width 185 height 22
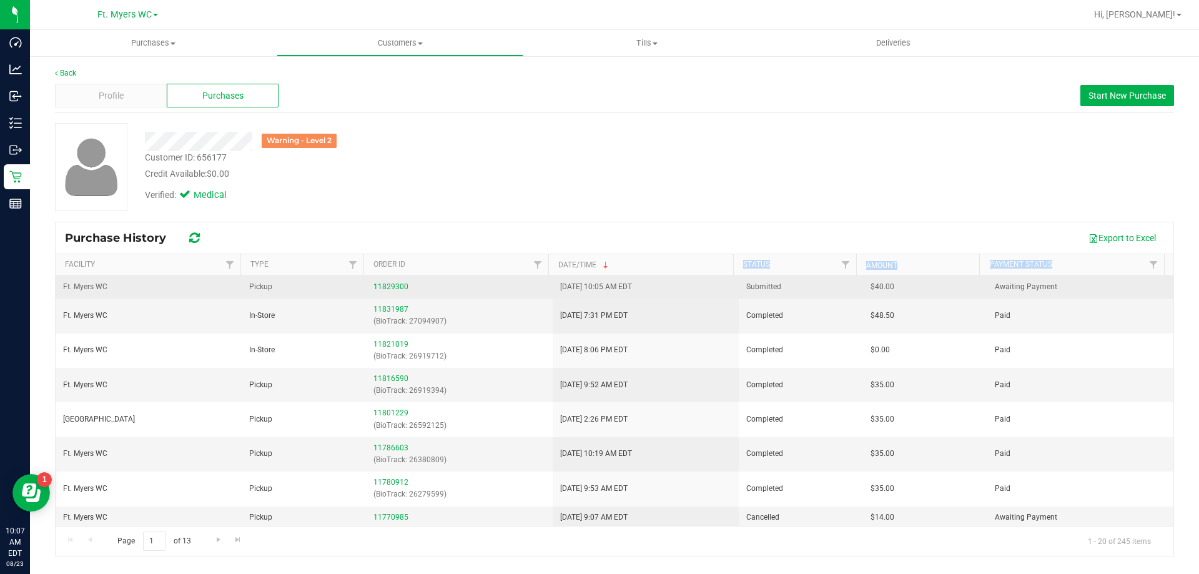
drag, startPoint x: 631, startPoint y: 287, endPoint x: 512, endPoint y: 288, distance: 119.3
click at [512, 288] on tr "Ft. Myers WC Pickup 11829300 8/23/2025 10:05 AM EDT Submitted $40.00 Awaiting P…" at bounding box center [615, 287] width 1118 height 22
click at [512, 288] on div "11829300" at bounding box center [458, 287] width 171 height 12
click at [393, 287] on link "11829300" at bounding box center [390, 286] width 35 height 9
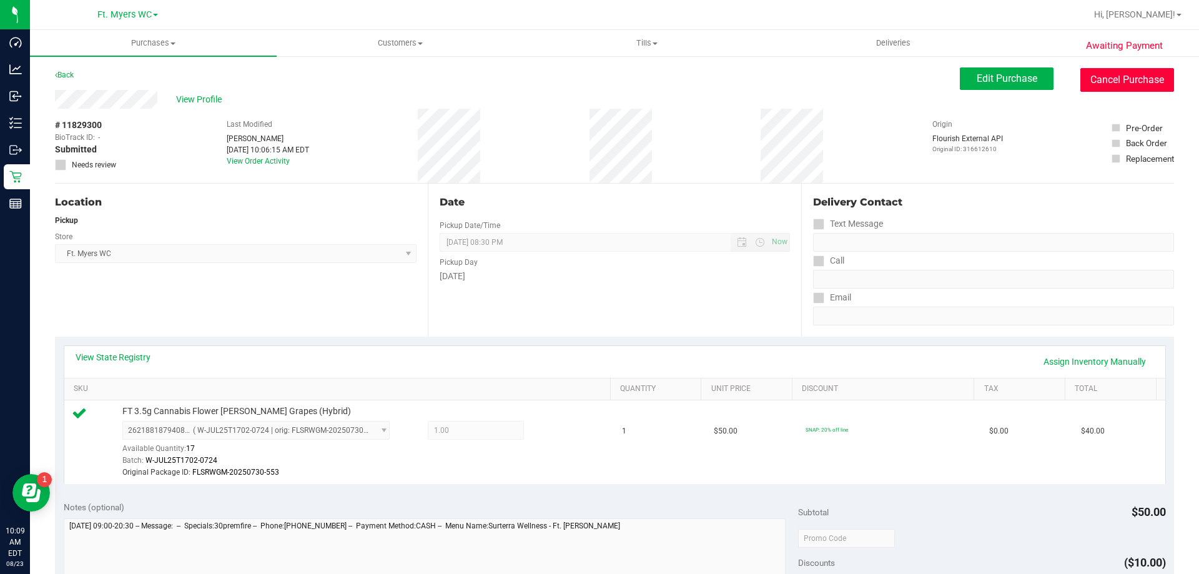
click at [1100, 81] on button "Cancel Purchase" at bounding box center [1127, 80] width 94 height 24
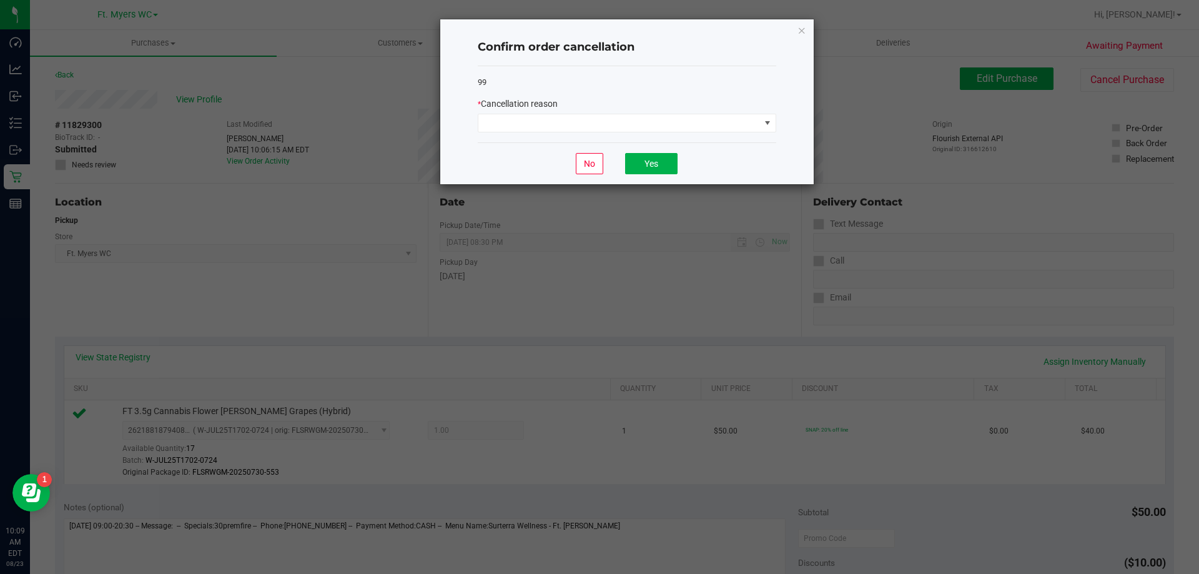
click at [607, 134] on div "99 * Cancellation reason" at bounding box center [627, 104] width 299 height 77
click at [584, 124] on span at bounding box center [619, 122] width 282 height 17
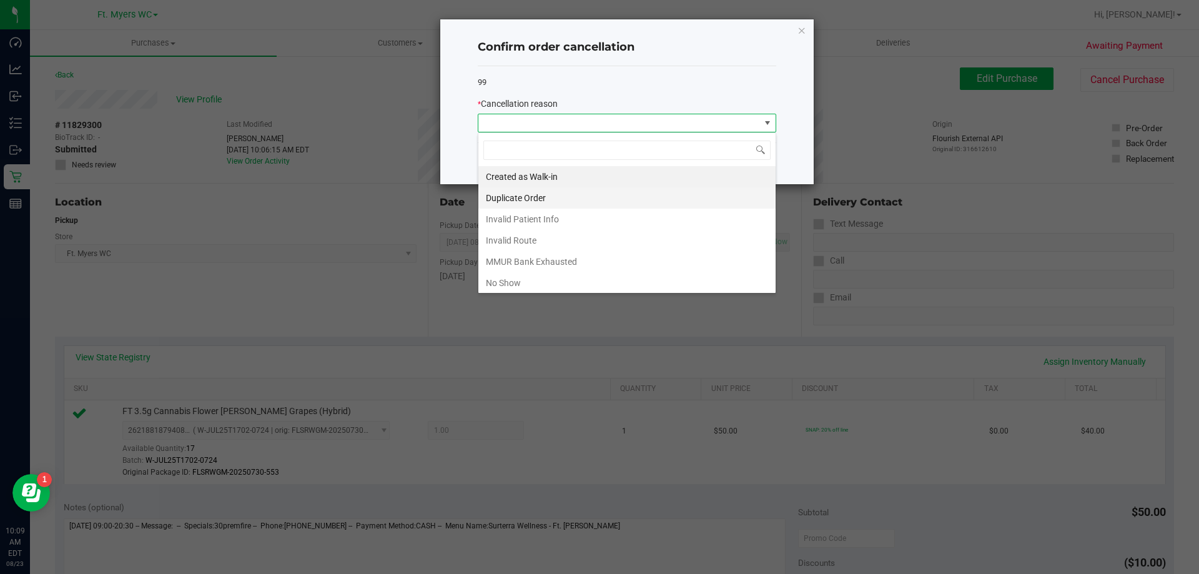
scroll to position [19, 299]
click at [521, 192] on li "Duplicate Order" at bounding box center [626, 197] width 297 height 21
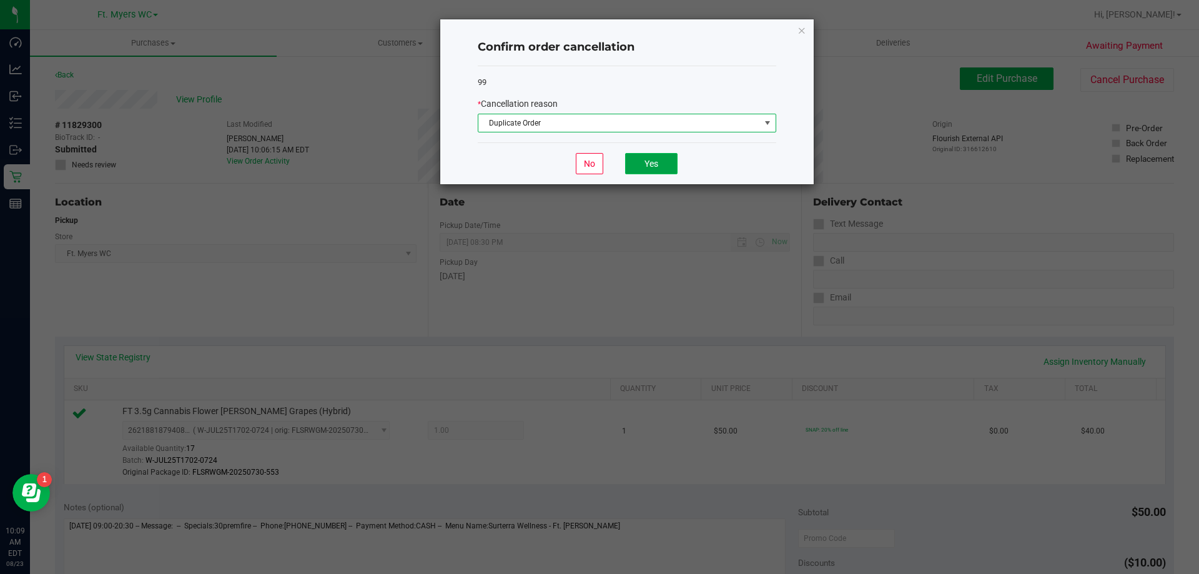
click at [664, 166] on button "Yes" at bounding box center [651, 163] width 52 height 21
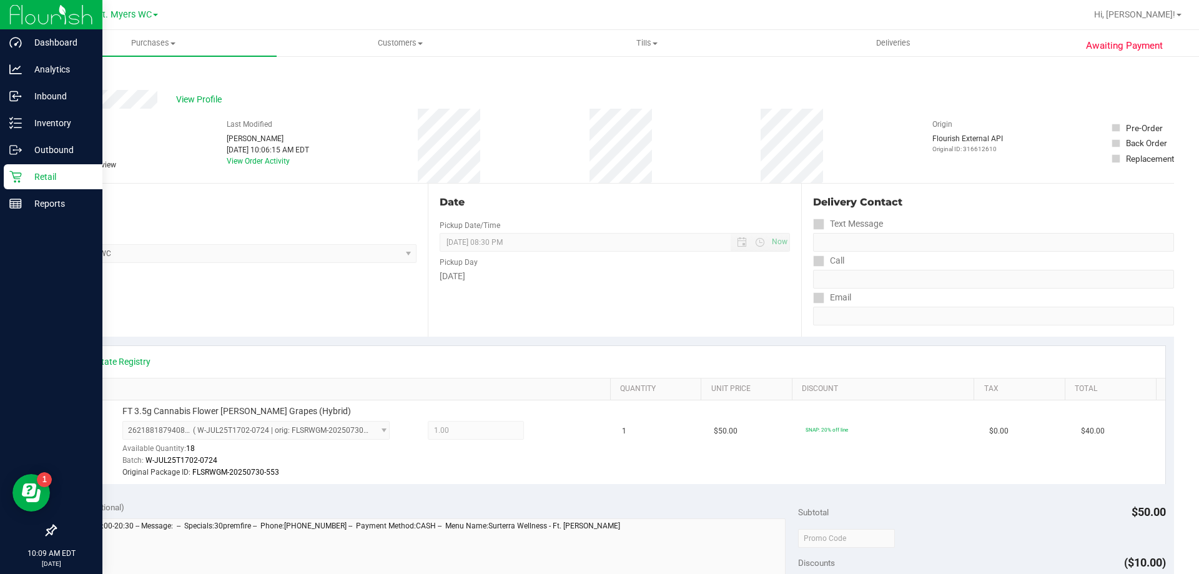
click at [24, 170] on p "Retail" at bounding box center [59, 176] width 75 height 15
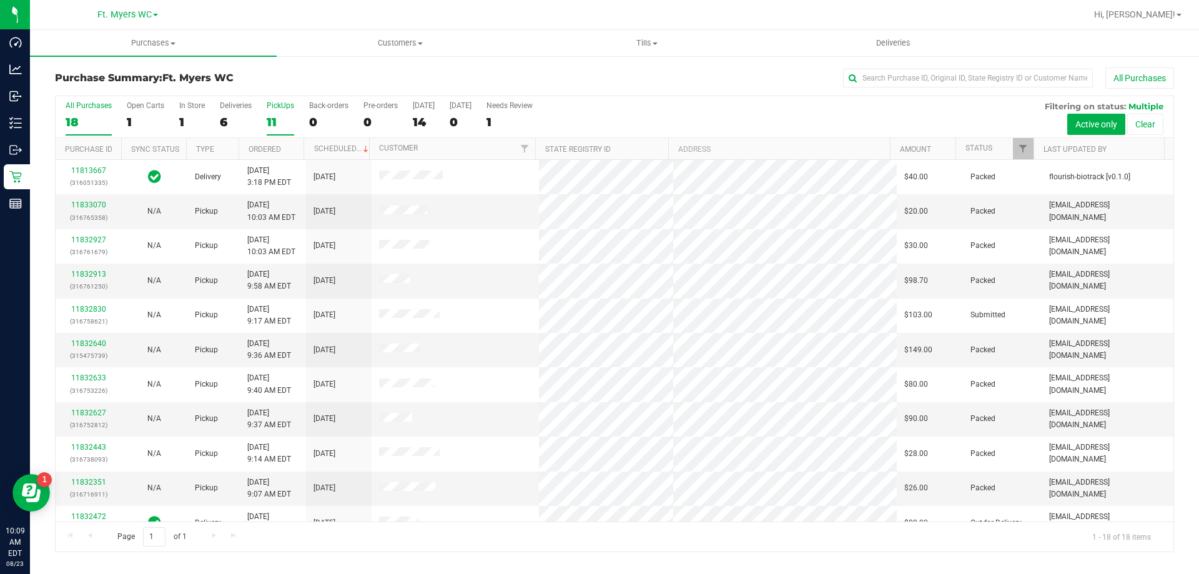
click at [272, 109] on div "PickUps" at bounding box center [280, 105] width 27 height 9
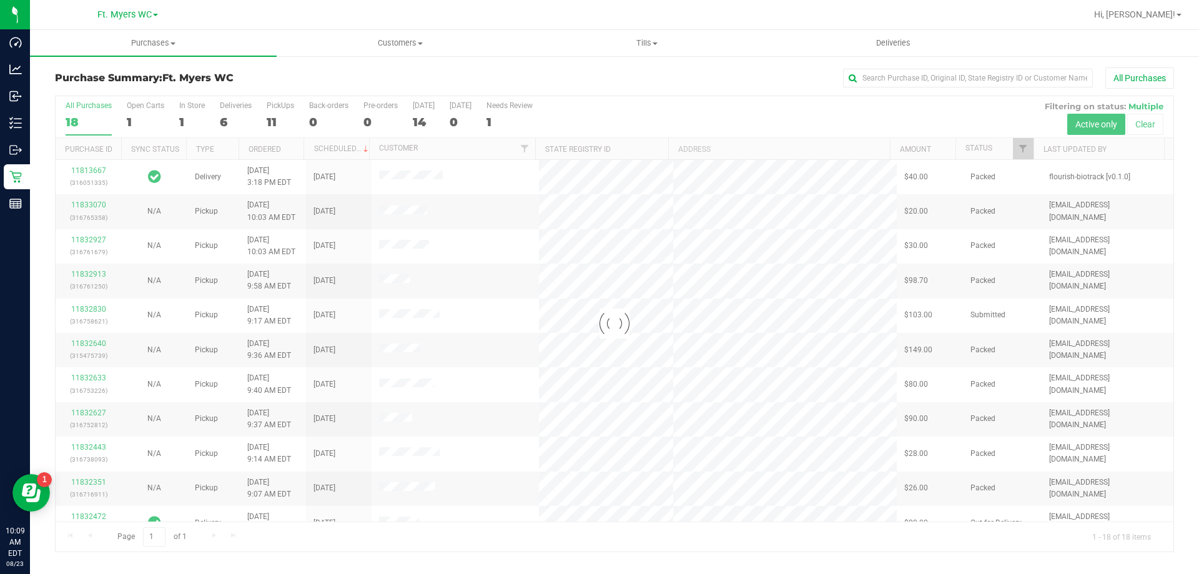
click at [297, 78] on h3 "Purchase Summary: Ft. Myers WC" at bounding box center [241, 77] width 373 height 11
click at [277, 119] on div "11" at bounding box center [280, 122] width 27 height 14
click at [0, 0] on input "PickUps 11" at bounding box center [0, 0] width 0 height 0
click at [277, 119] on div at bounding box center [615, 323] width 1118 height 455
click at [305, 71] on div "Purchase Summary: Ft. Myers WC All Purchases" at bounding box center [614, 80] width 1119 height 27
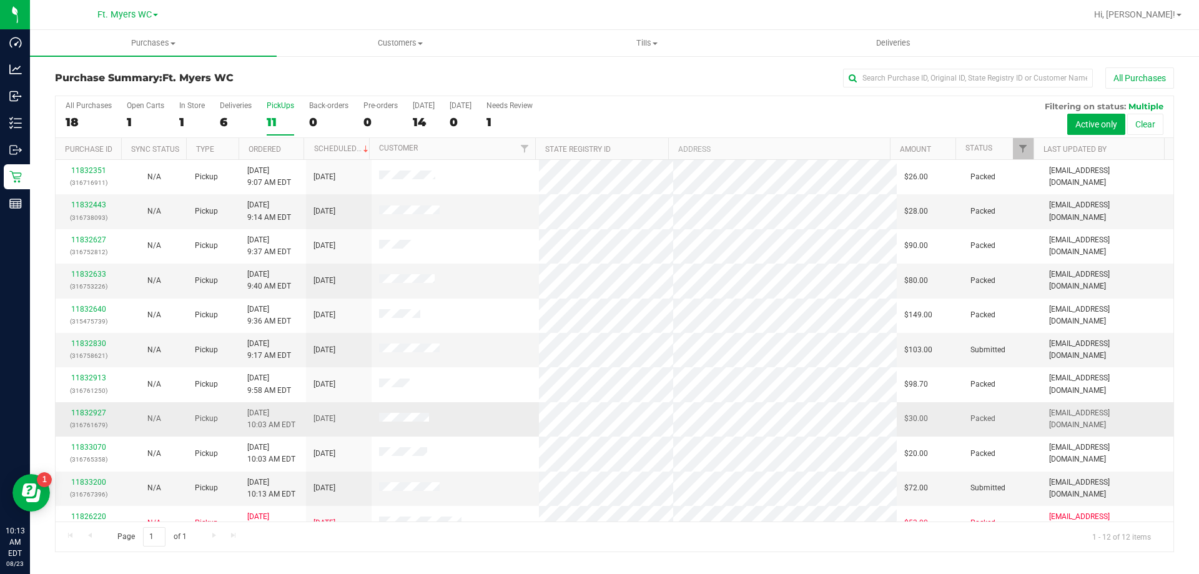
scroll to position [53, 0]
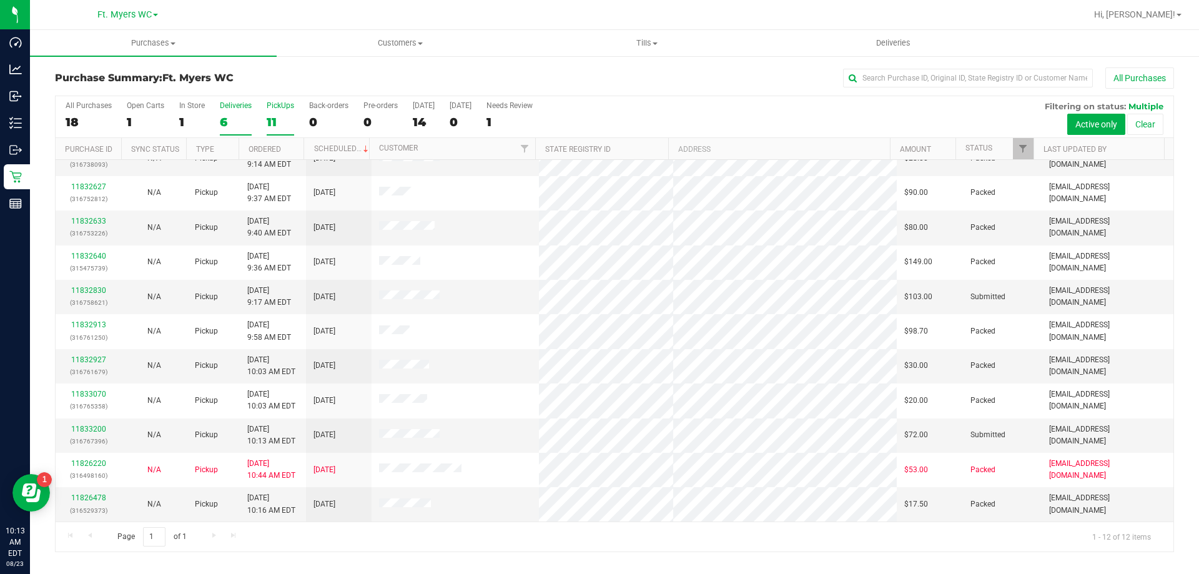
click at [240, 105] on div "Deliveries" at bounding box center [236, 105] width 32 height 9
click at [0, 0] on input "Deliveries 6" at bounding box center [0, 0] width 0 height 0
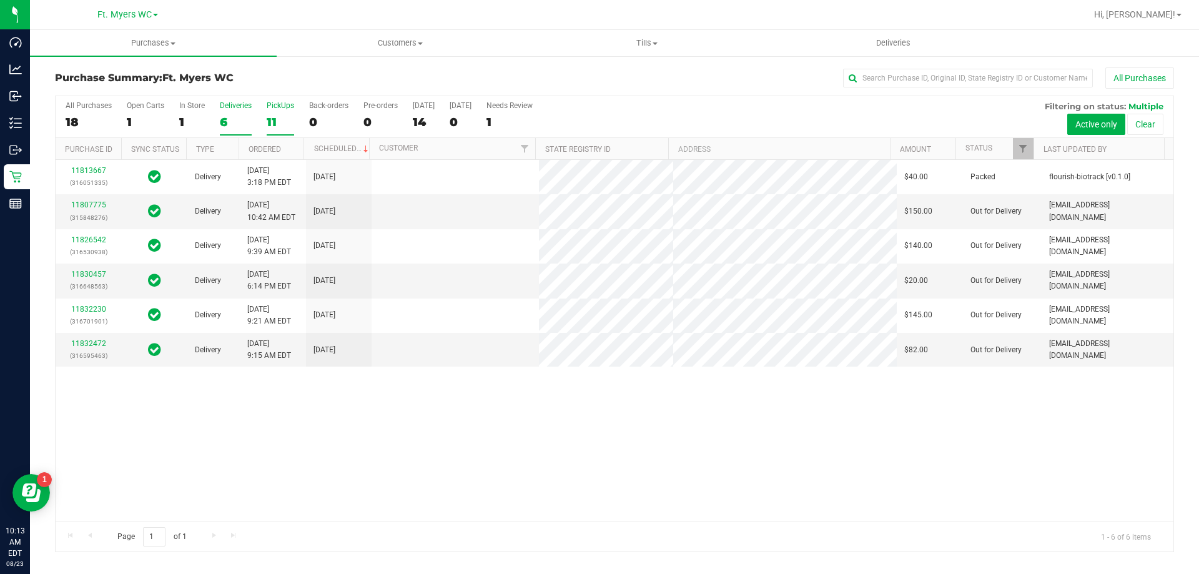
scroll to position [0, 0]
click at [272, 116] on div "11" at bounding box center [280, 122] width 27 height 14
click at [0, 0] on input "PickUps 11" at bounding box center [0, 0] width 0 height 0
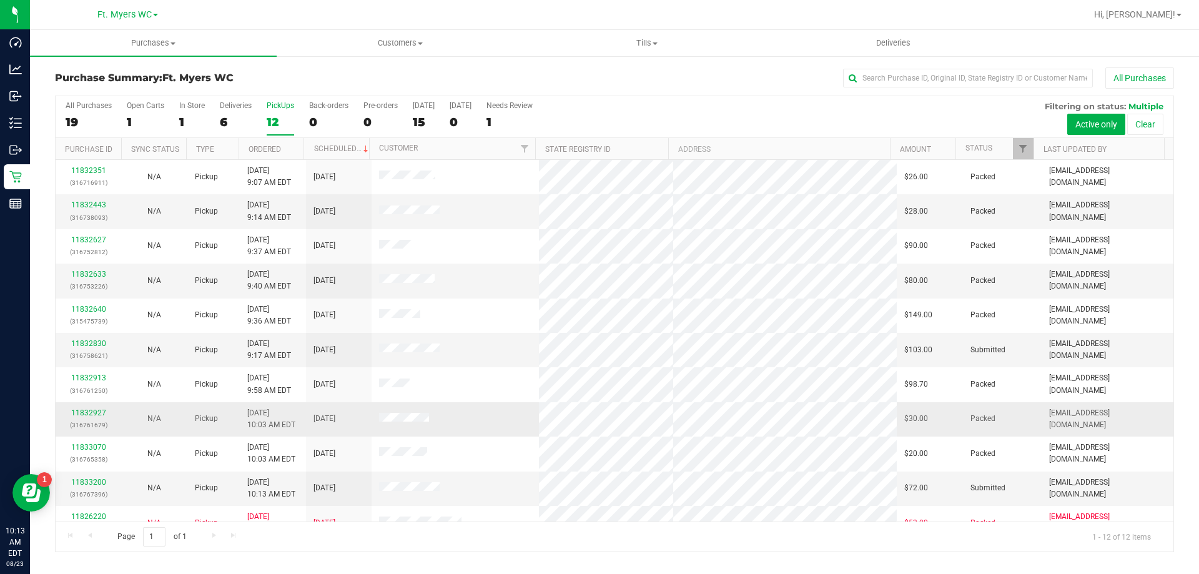
scroll to position [53, 0]
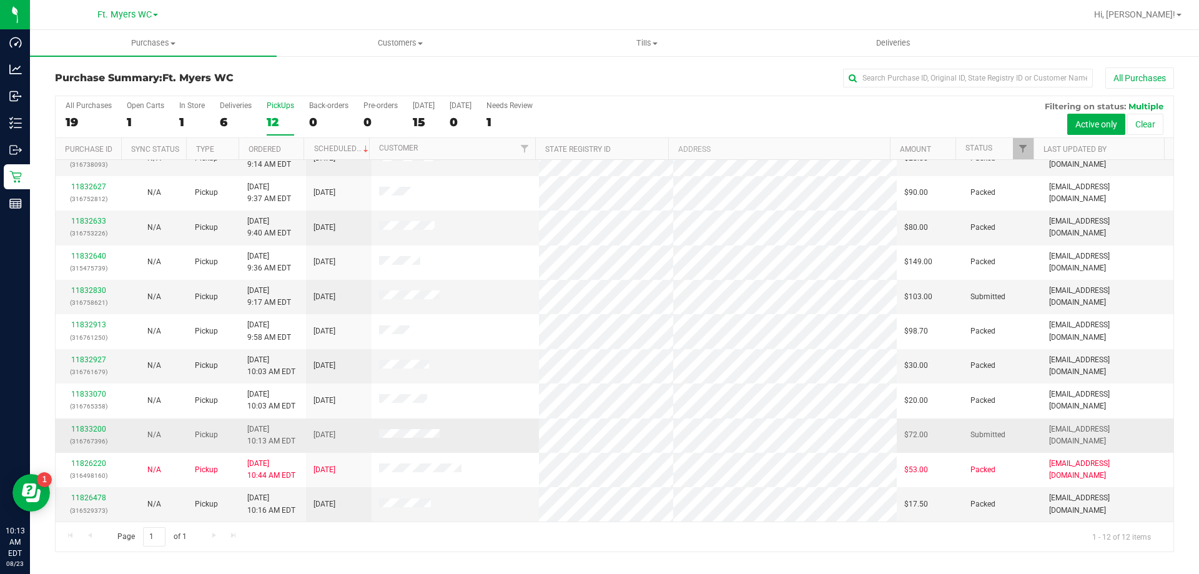
click at [649, 435] on tr "11833200 (316767396) N/A Pickup 8/23/2025 10:13 AM EDT 8/23/2025 $72.00 Submitt…" at bounding box center [615, 435] width 1118 height 34
click at [81, 288] on link "11832830" at bounding box center [88, 290] width 35 height 9
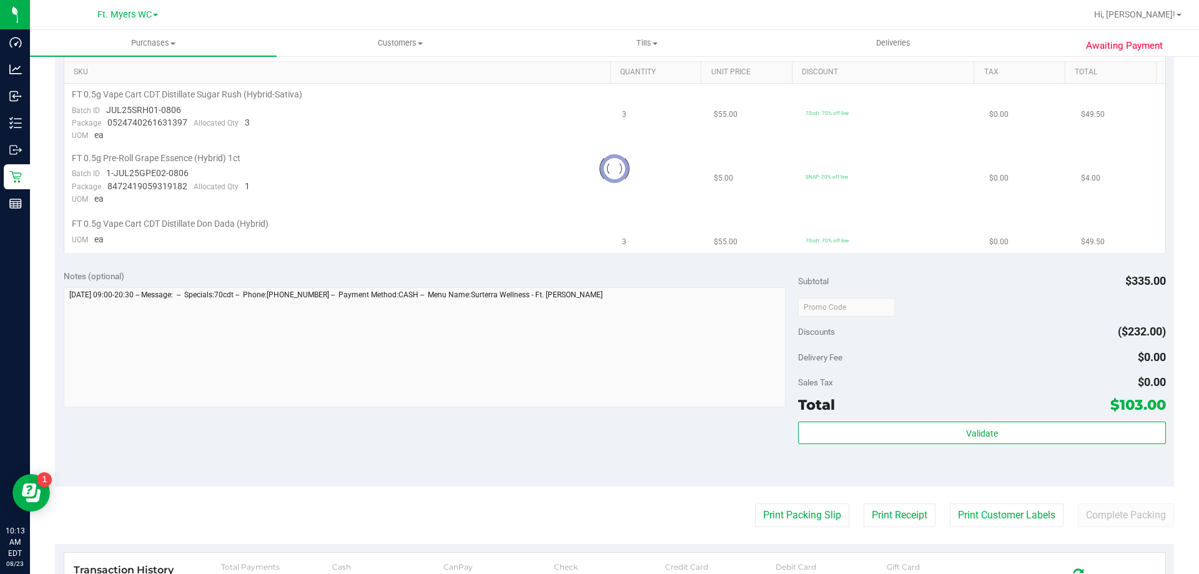
scroll to position [108, 0]
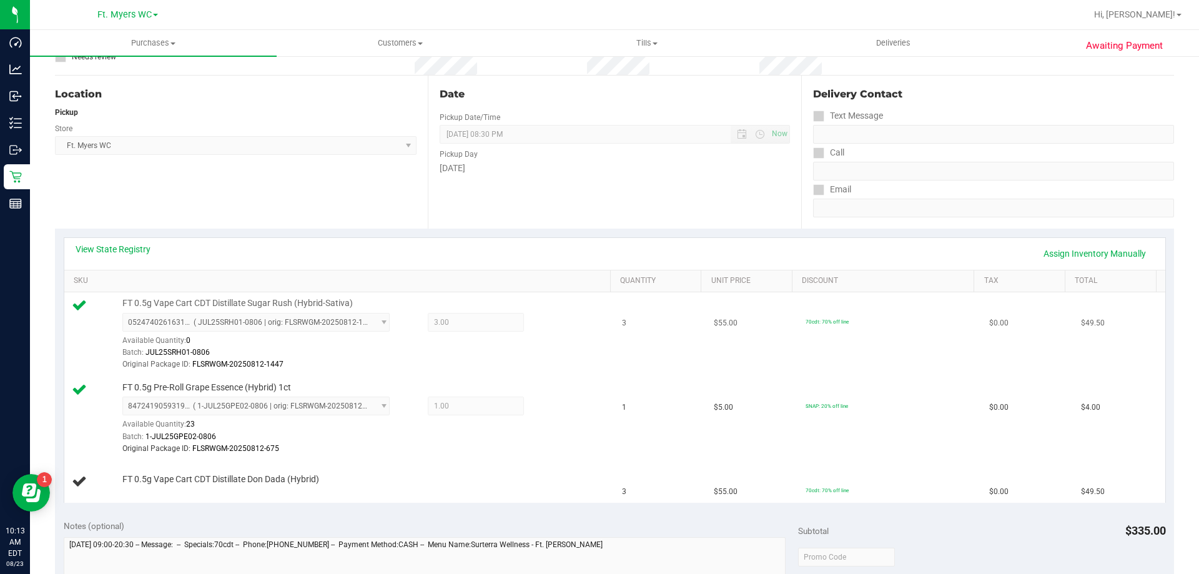
click at [625, 361] on td "3" at bounding box center [661, 334] width 92 height 84
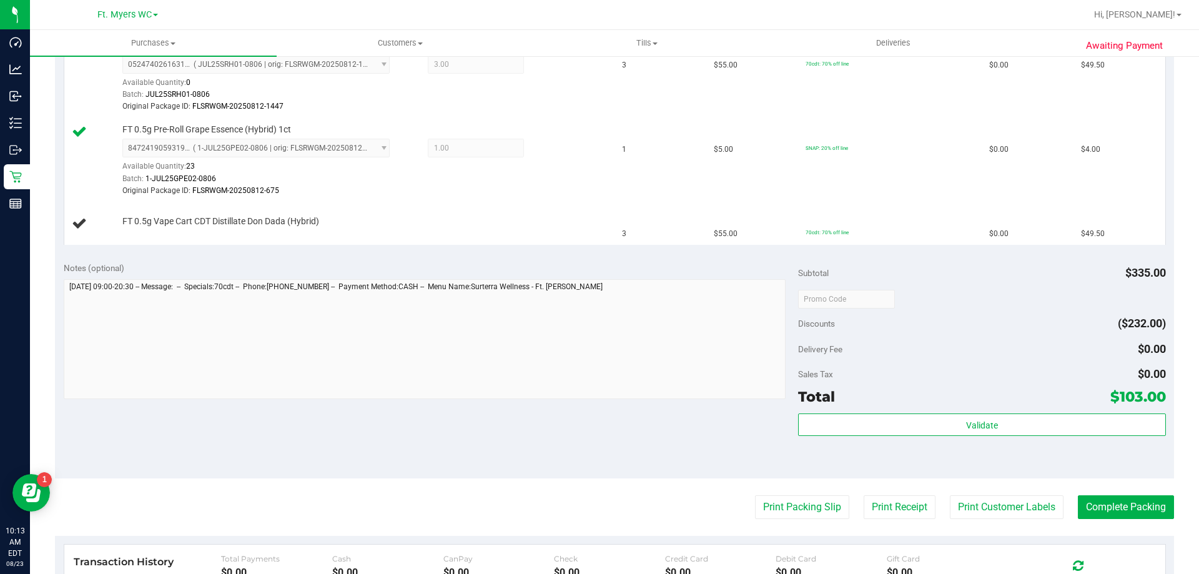
scroll to position [483, 0]
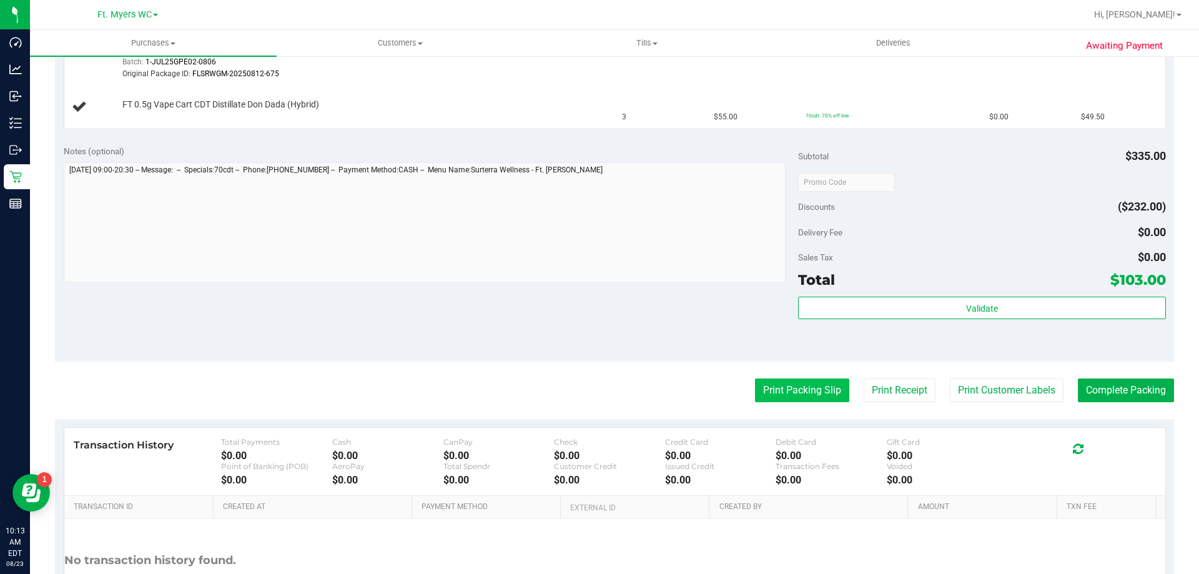
click at [819, 393] on button "Print Packing Slip" at bounding box center [802, 390] width 94 height 24
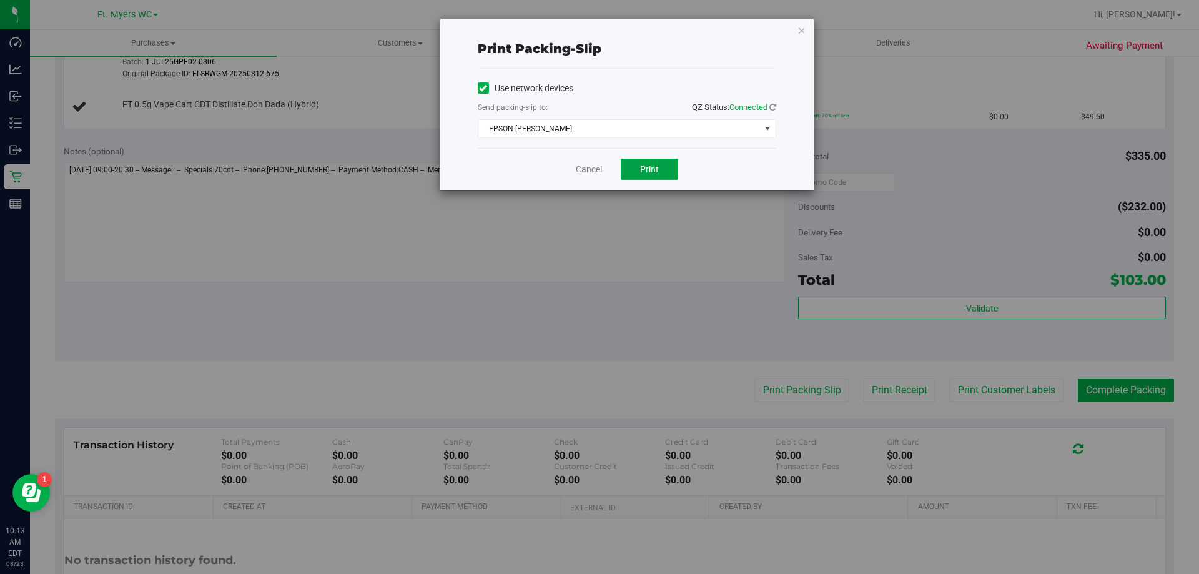
click at [663, 165] on button "Print" at bounding box center [649, 169] width 57 height 21
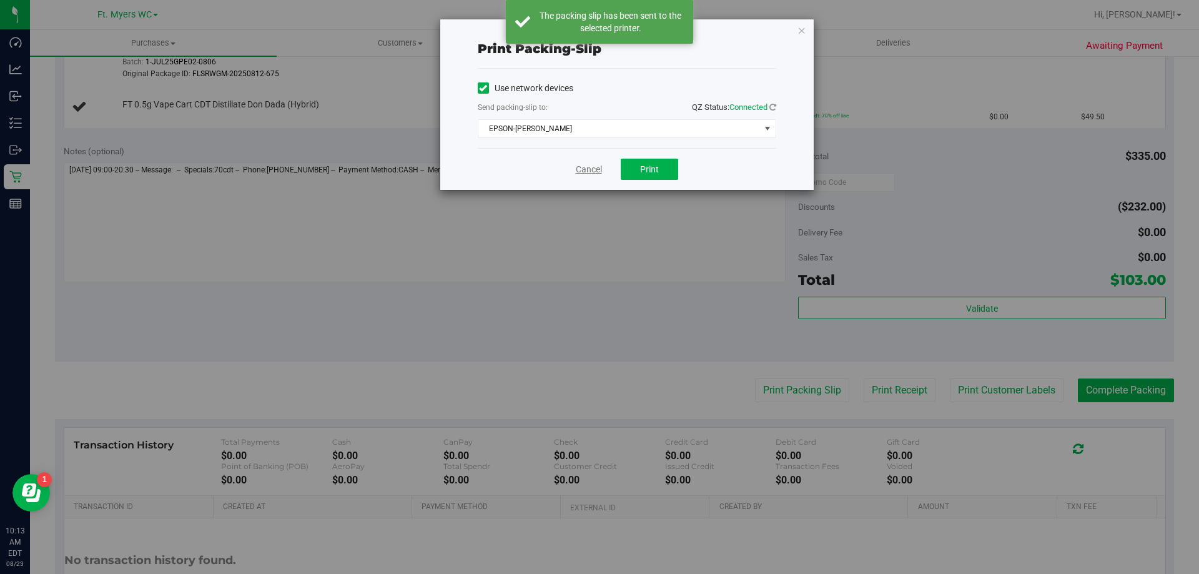
click at [593, 169] on link "Cancel" at bounding box center [589, 169] width 26 height 13
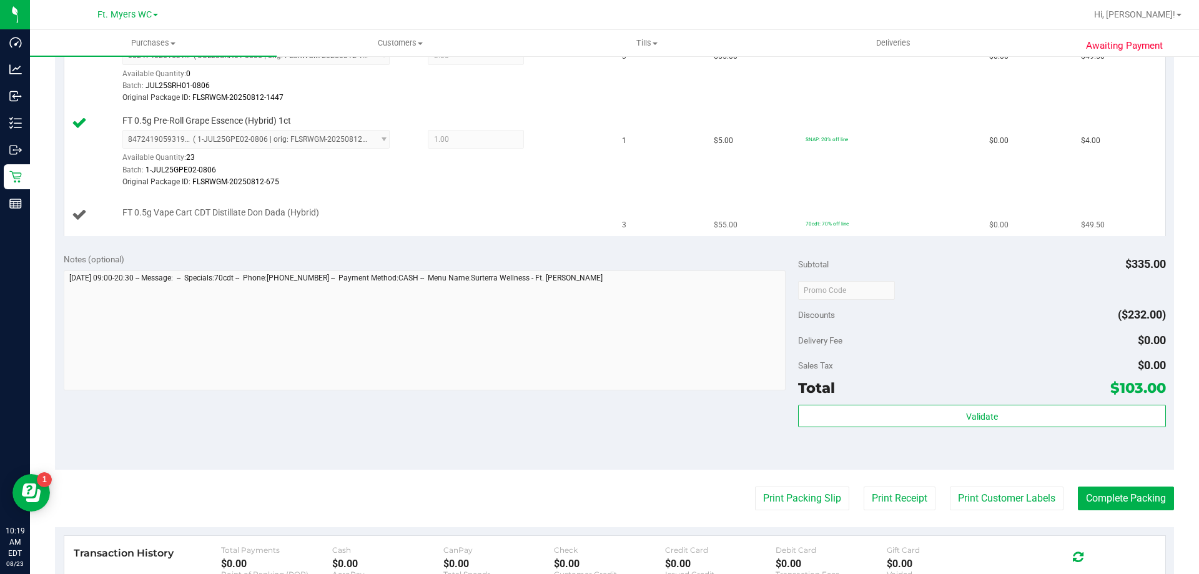
scroll to position [0, 0]
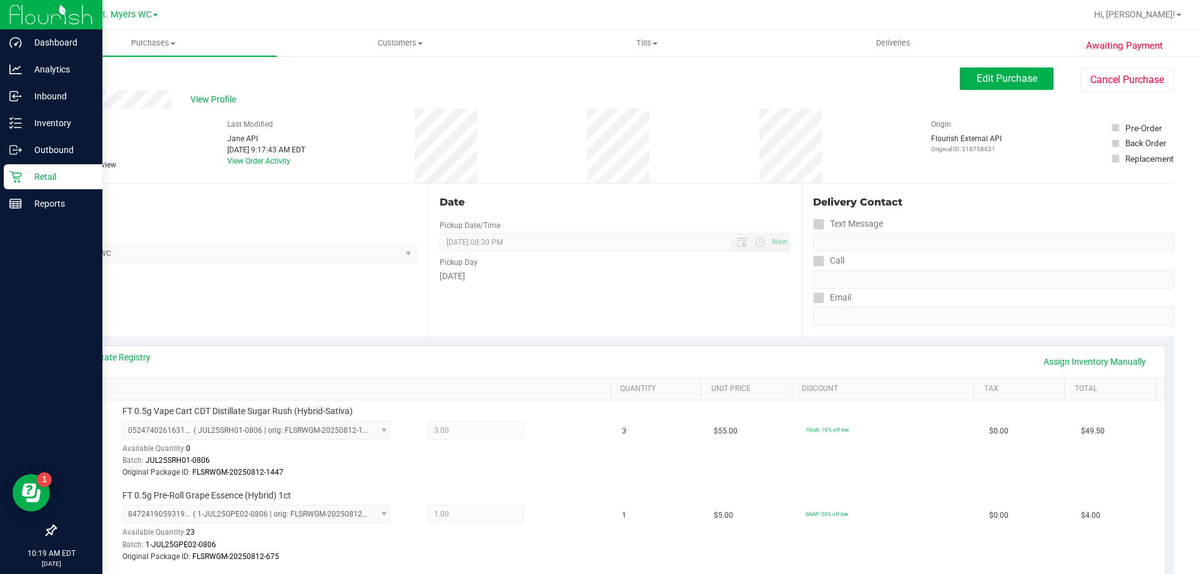
click at [51, 171] on p "Retail" at bounding box center [59, 176] width 75 height 15
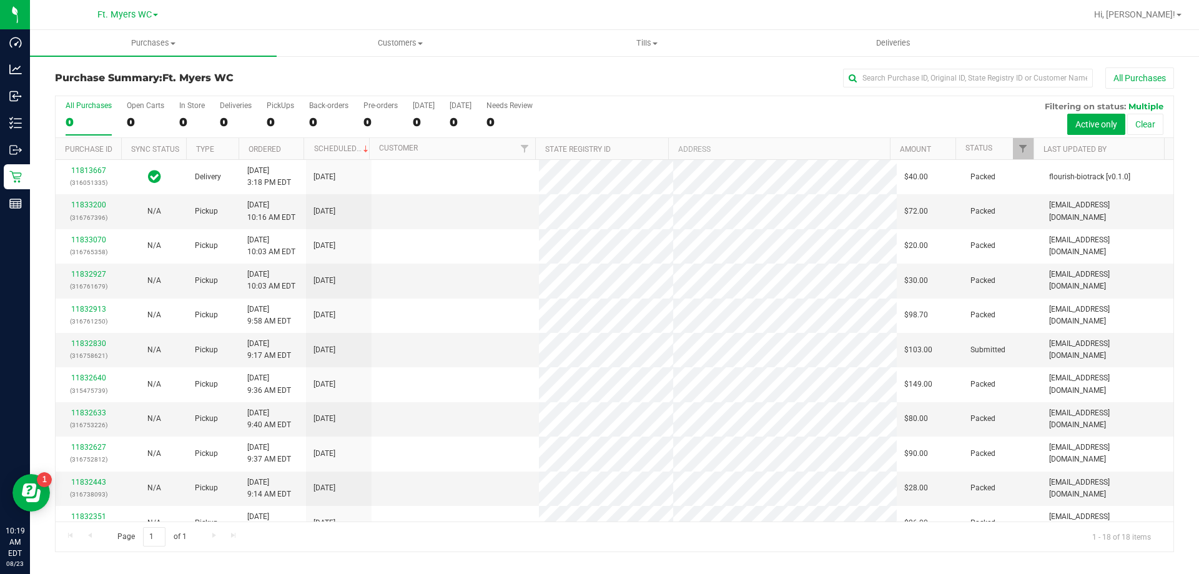
click at [282, 116] on div "0" at bounding box center [280, 122] width 27 height 14
click at [0, 0] on input "PickUps 0" at bounding box center [0, 0] width 0 height 0
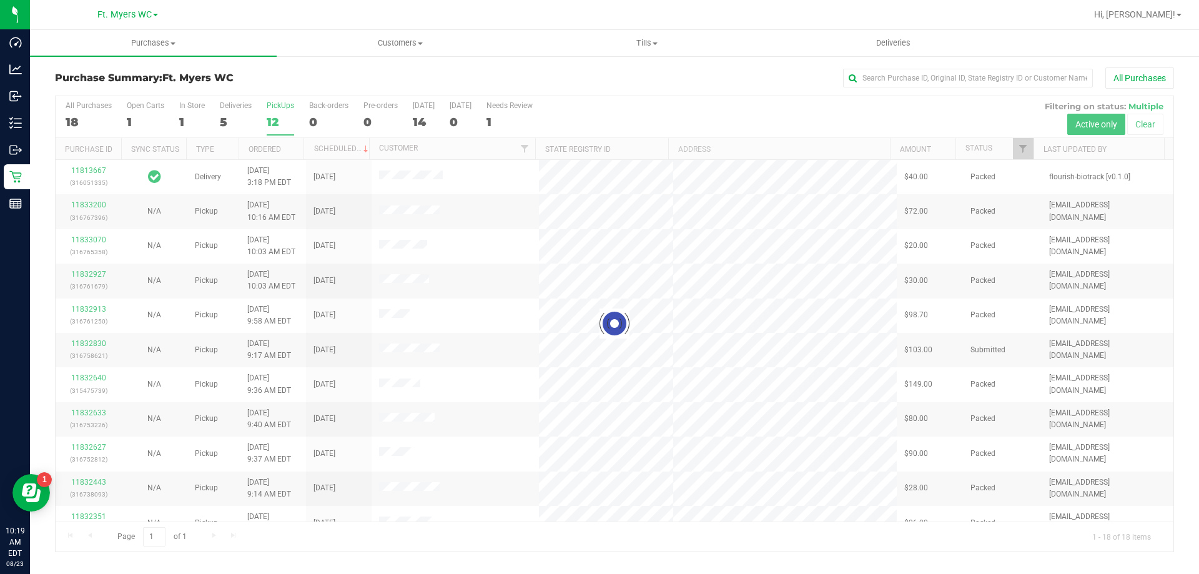
click at [282, 116] on div at bounding box center [615, 323] width 1118 height 455
click at [295, 82] on h3 "Purchase Summary: Ft. Myers WC" at bounding box center [241, 77] width 373 height 11
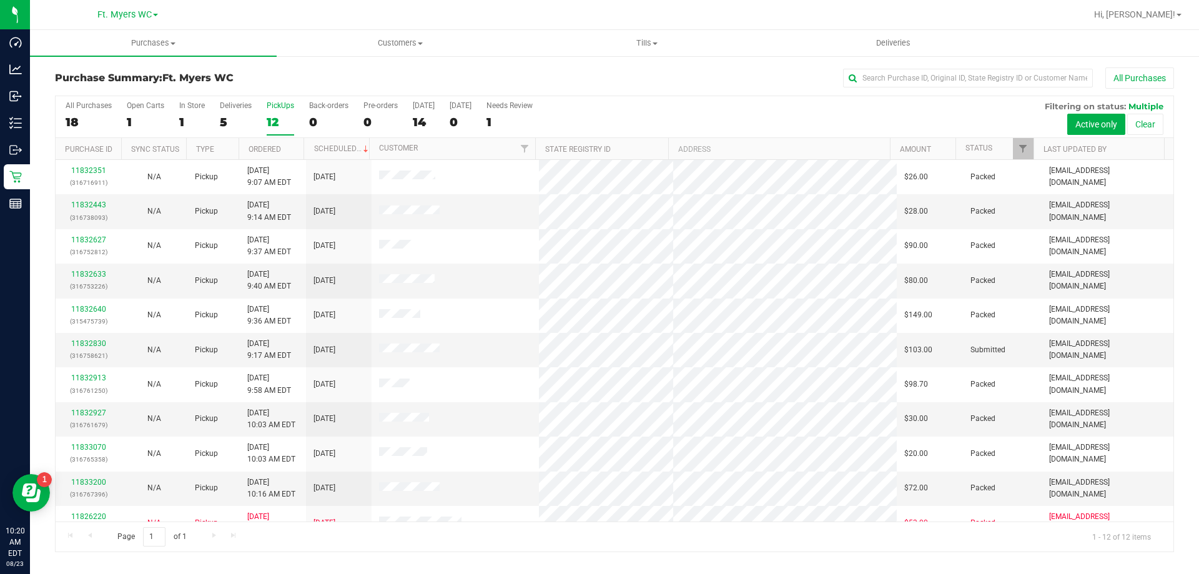
click at [211, 107] on div "All Purchases 18 Open Carts 1 In Store 1 Deliveries 5 PickUps 12 Back-orders 0 …" at bounding box center [615, 117] width 1118 height 42
click at [220, 113] on label "Deliveries 5" at bounding box center [236, 118] width 32 height 34
click at [0, 0] on input "Deliveries 5" at bounding box center [0, 0] width 0 height 0
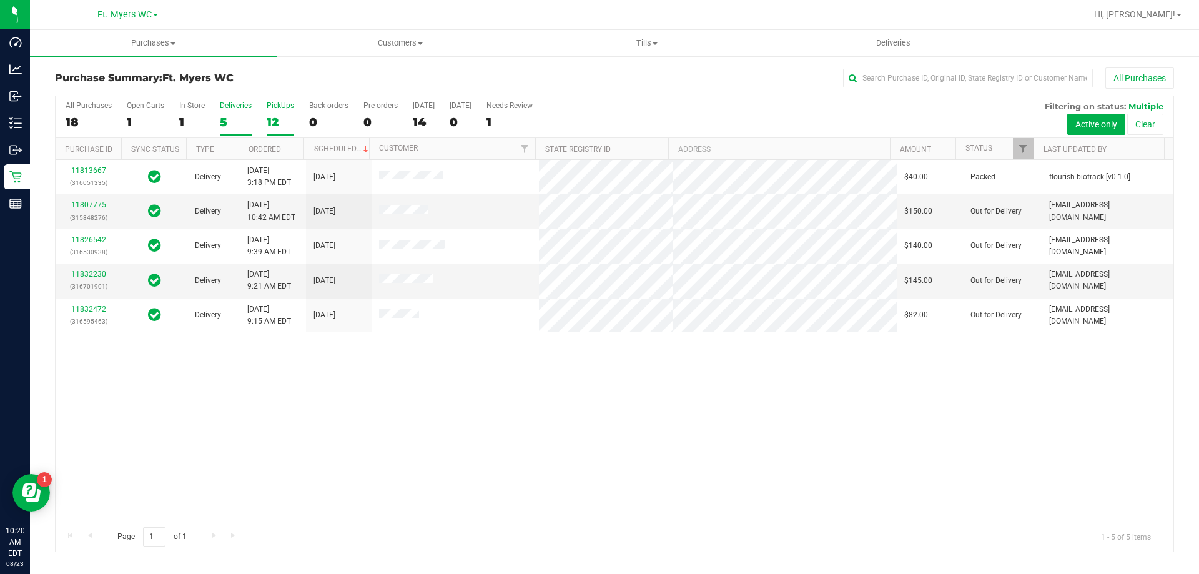
click at [282, 106] on div "PickUps" at bounding box center [280, 105] width 27 height 9
click at [0, 0] on input "PickUps 12" at bounding box center [0, 0] width 0 height 0
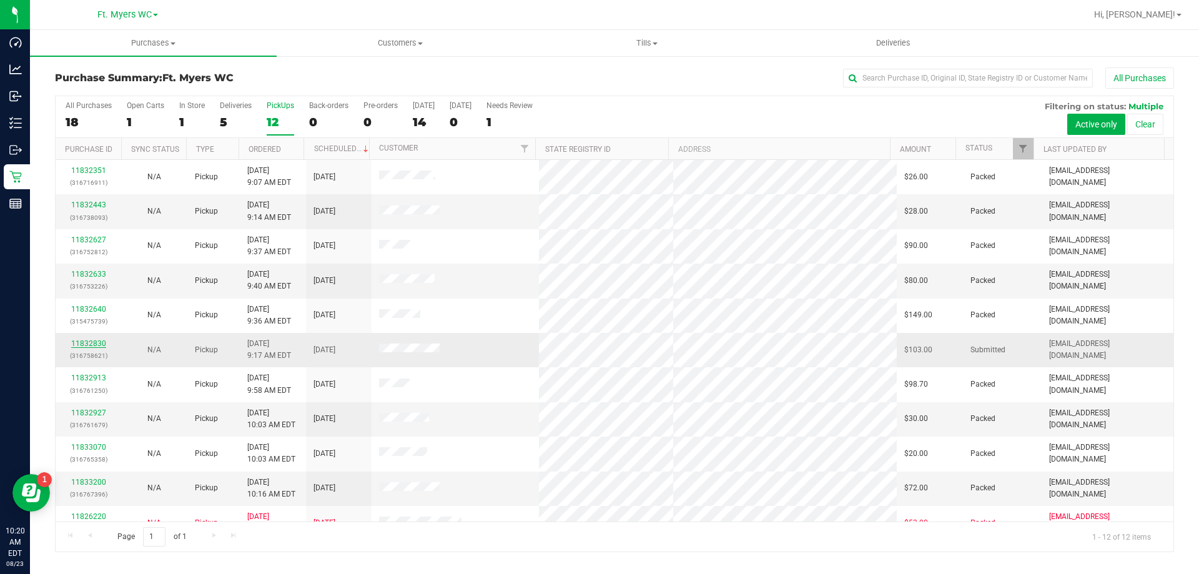
click at [94, 343] on link "11832830" at bounding box center [88, 343] width 35 height 9
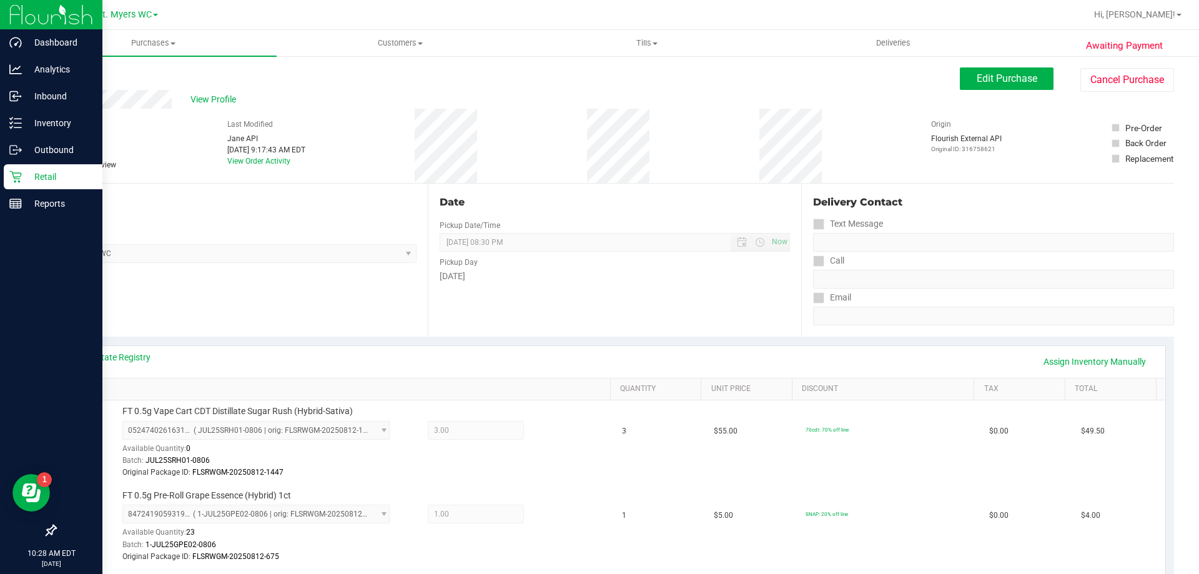
click at [19, 172] on icon at bounding box center [15, 176] width 12 height 12
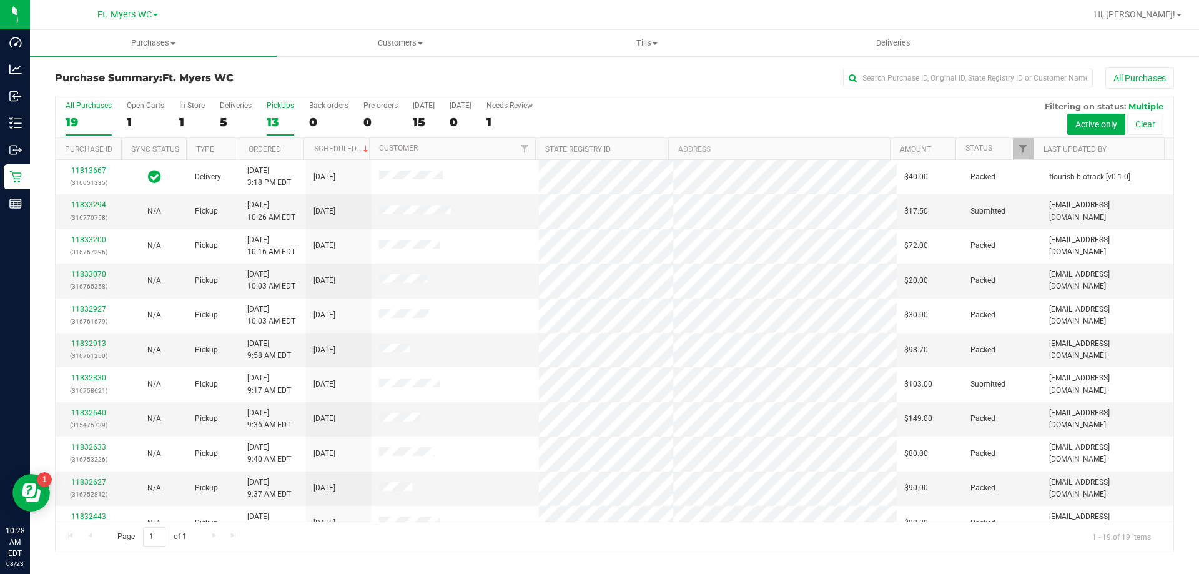
click at [274, 112] on label "PickUps 13" at bounding box center [280, 118] width 27 height 34
click at [0, 0] on input "PickUps 13" at bounding box center [0, 0] width 0 height 0
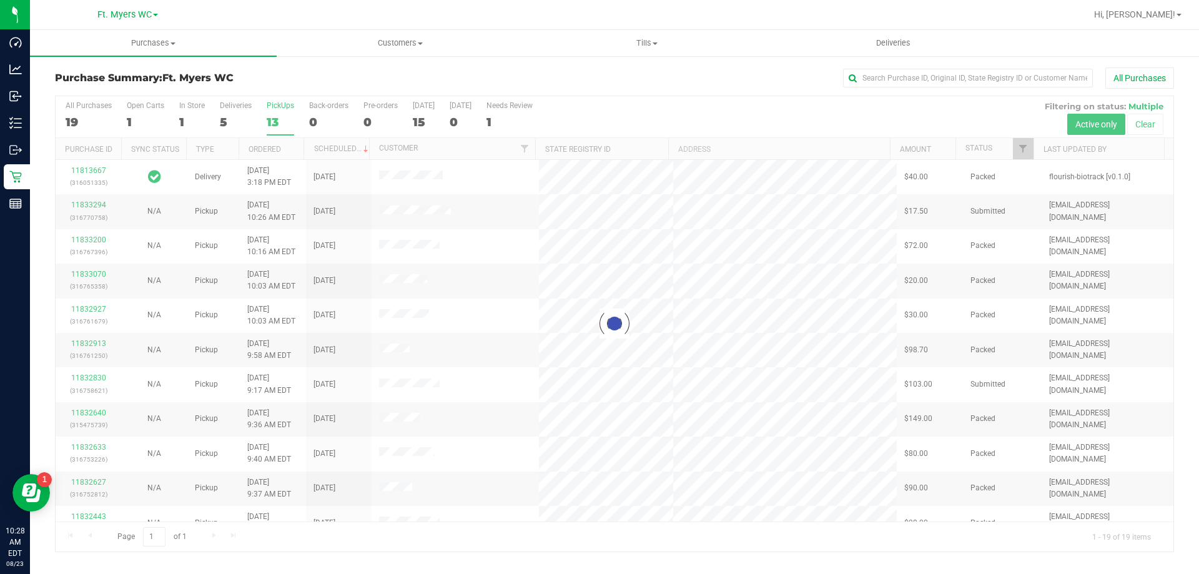
click at [286, 77] on h3 "Purchase Summary: Ft. Myers WC" at bounding box center [241, 77] width 373 height 11
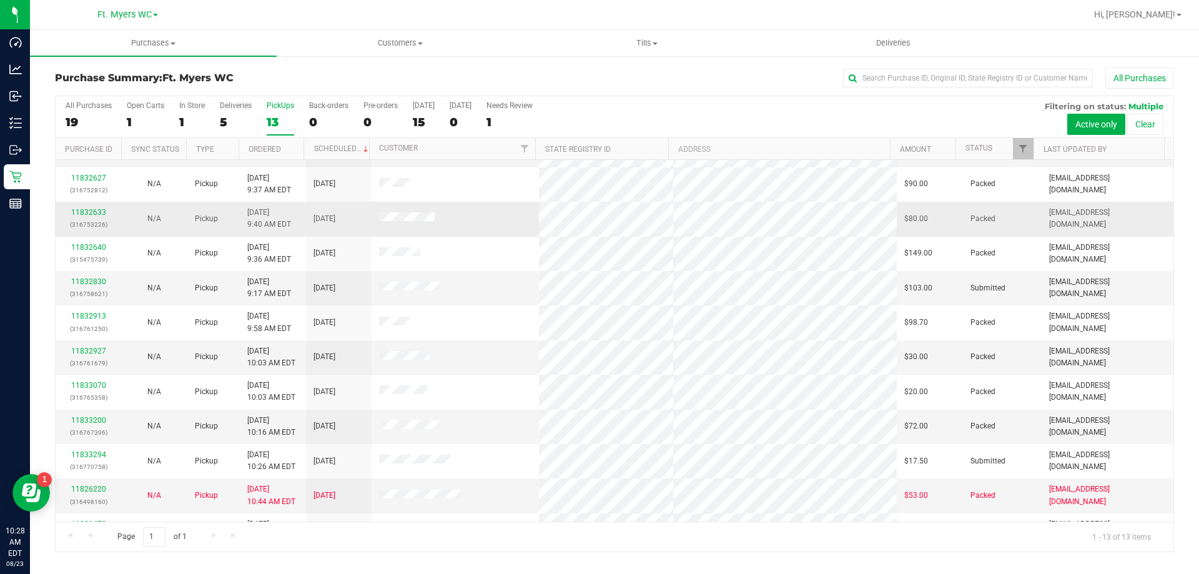
scroll to position [87, 0]
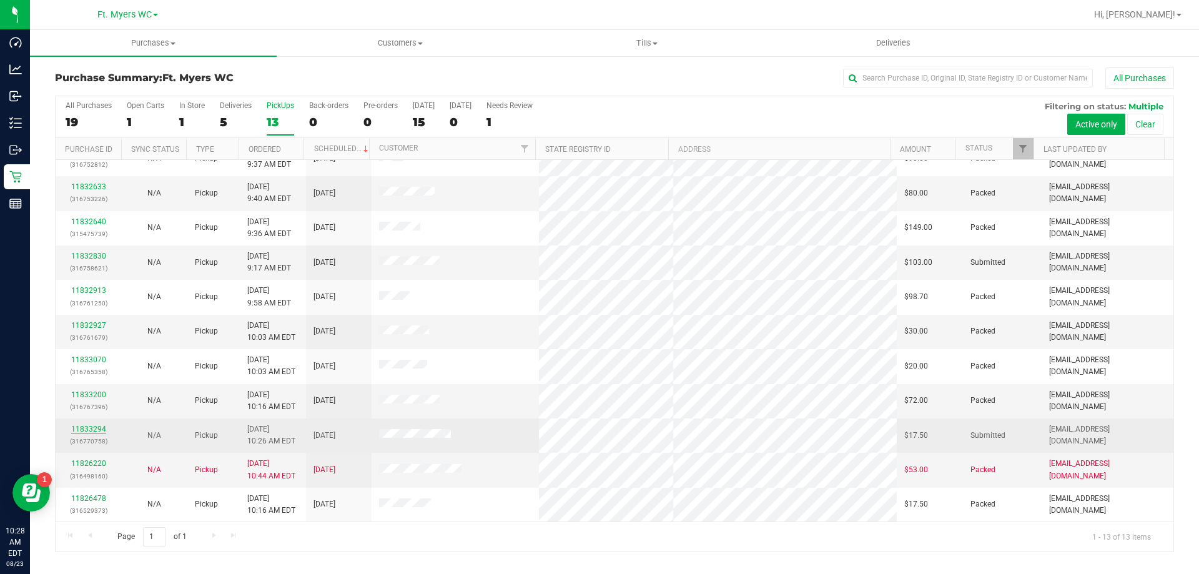
click at [98, 427] on link "11833294" at bounding box center [88, 429] width 35 height 9
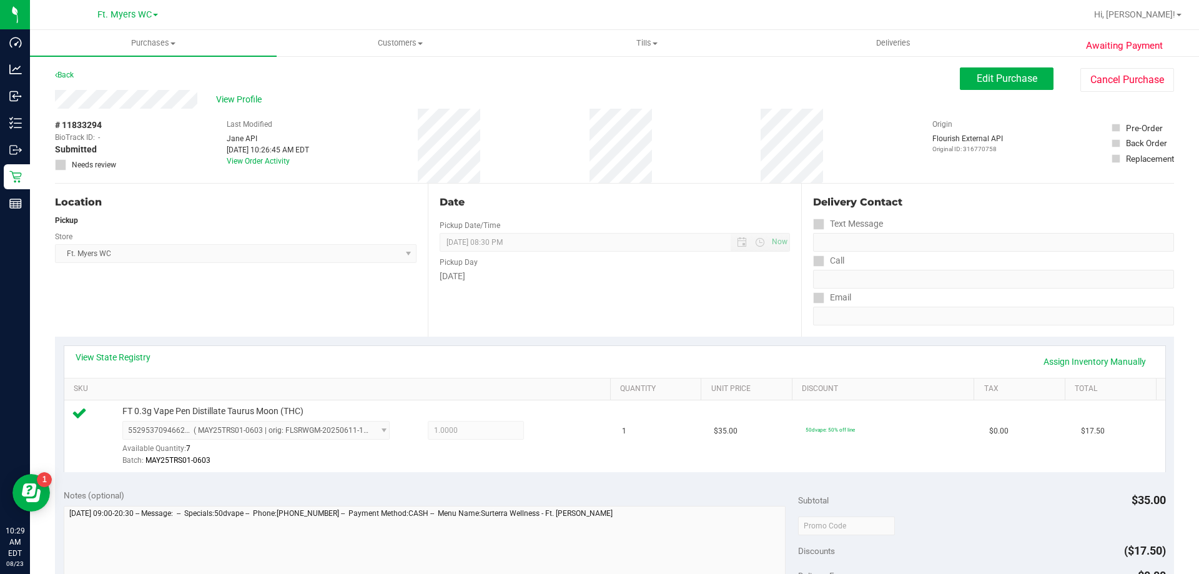
scroll to position [375, 0]
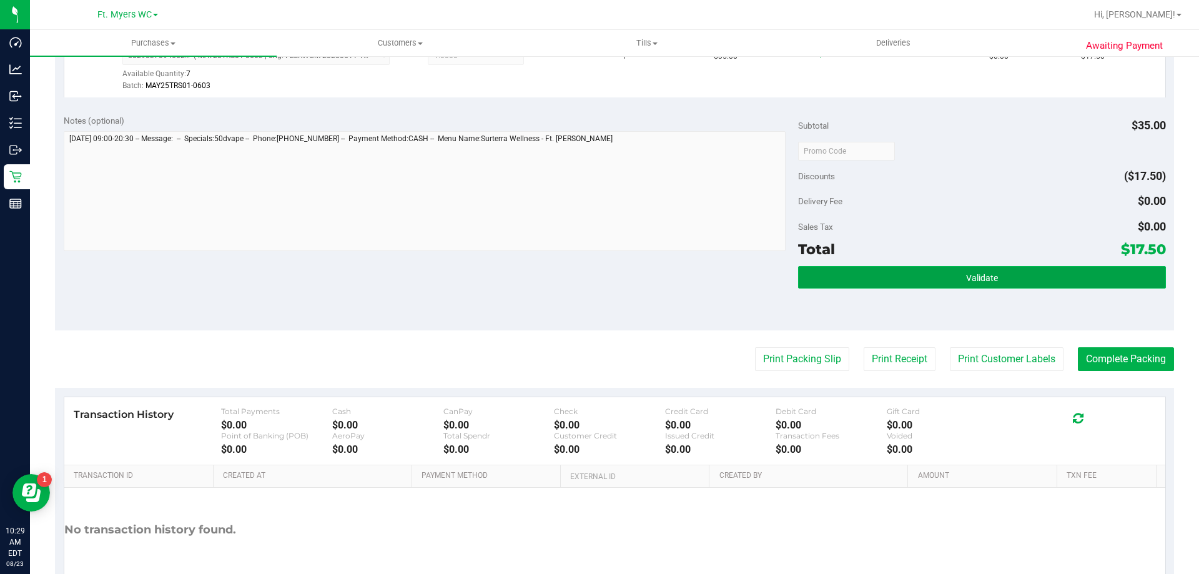
click at [904, 274] on button "Validate" at bounding box center [981, 277] width 367 height 22
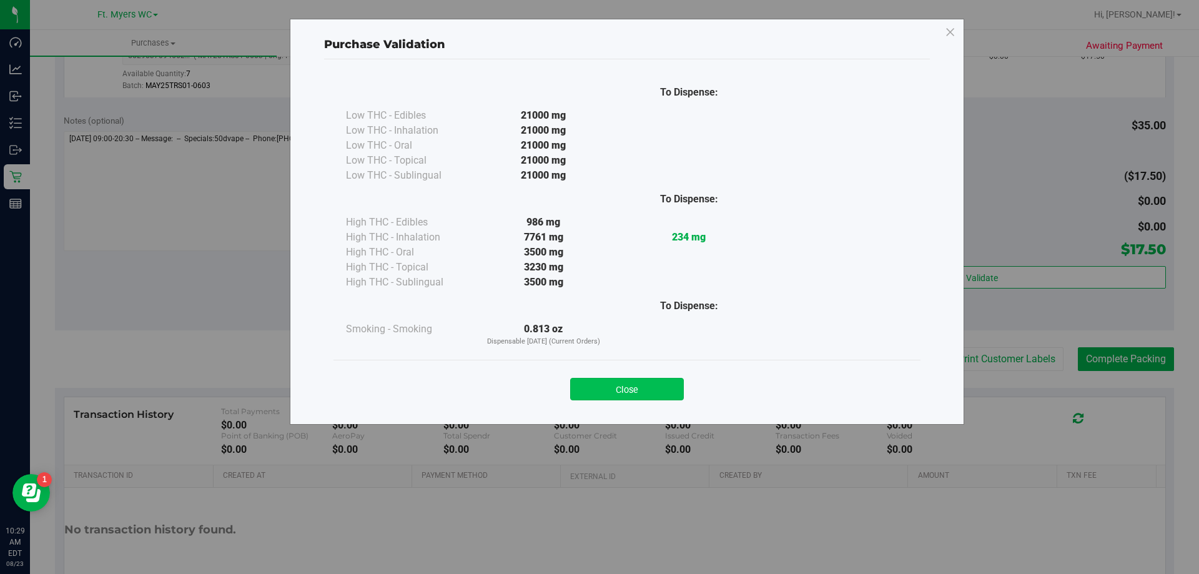
click at [623, 385] on button "Close" at bounding box center [627, 389] width 114 height 22
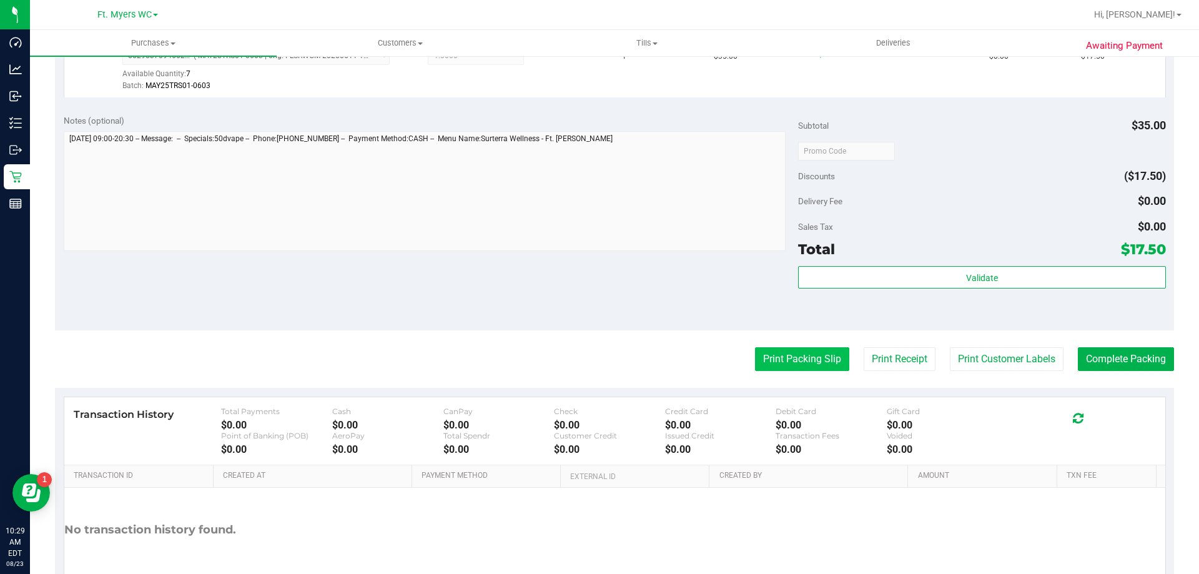
click at [784, 353] on button "Print Packing Slip" at bounding box center [802, 359] width 94 height 24
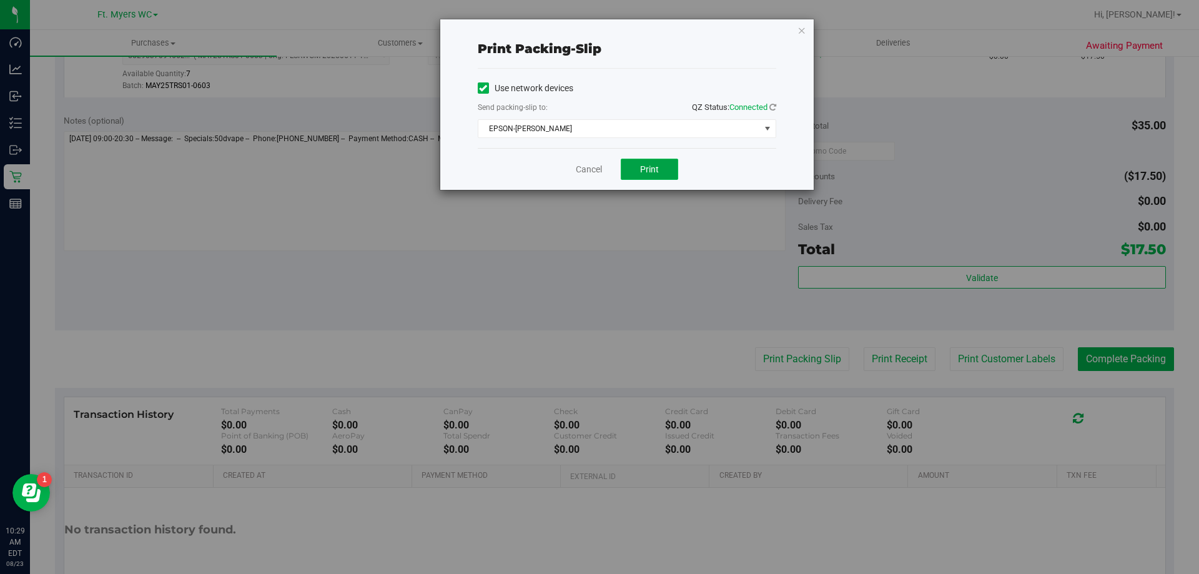
click at [643, 172] on span "Print" at bounding box center [649, 169] width 19 height 10
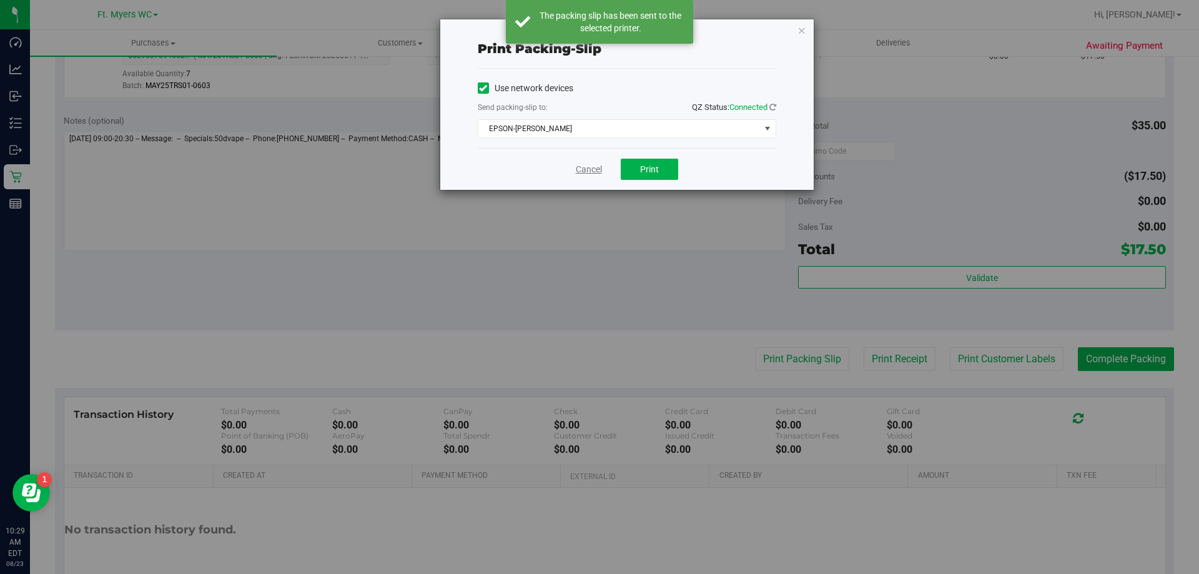
click at [576, 170] on link "Cancel" at bounding box center [589, 169] width 26 height 13
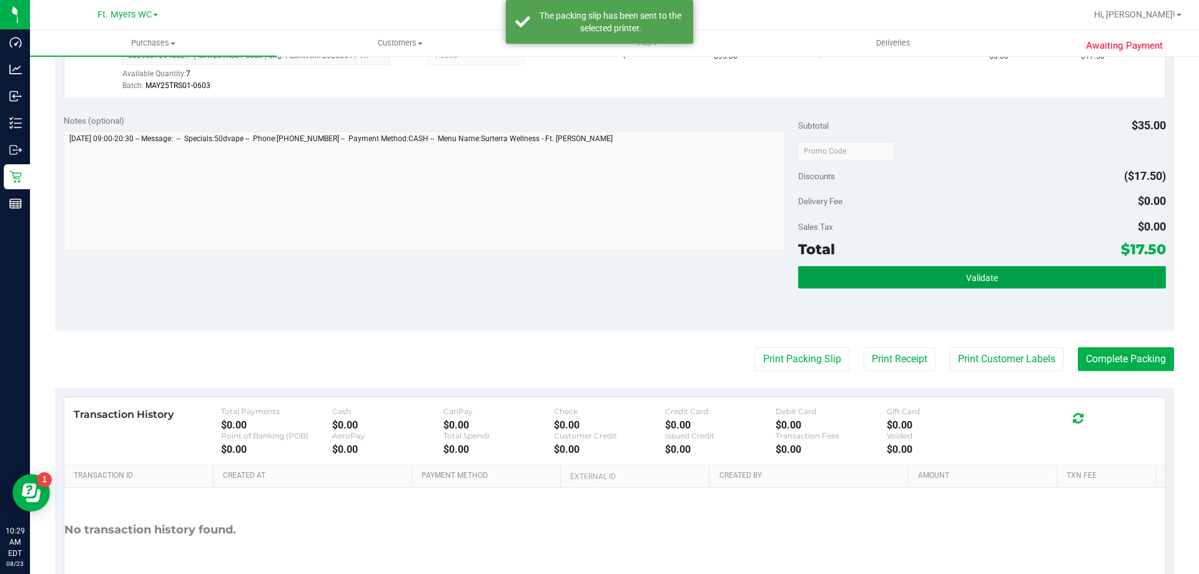
click at [930, 275] on button "Validate" at bounding box center [981, 277] width 367 height 22
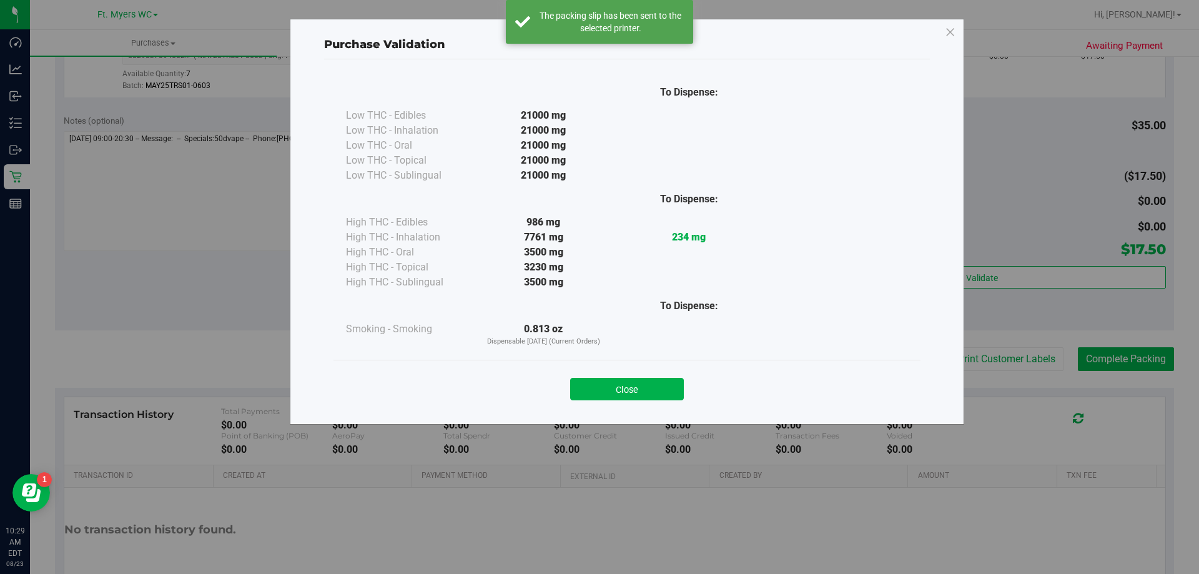
click at [636, 368] on div "Close" at bounding box center [626, 385] width 587 height 51
click at [643, 377] on div "Close" at bounding box center [627, 385] width 568 height 31
click at [649, 383] on button "Close" at bounding box center [627, 389] width 114 height 22
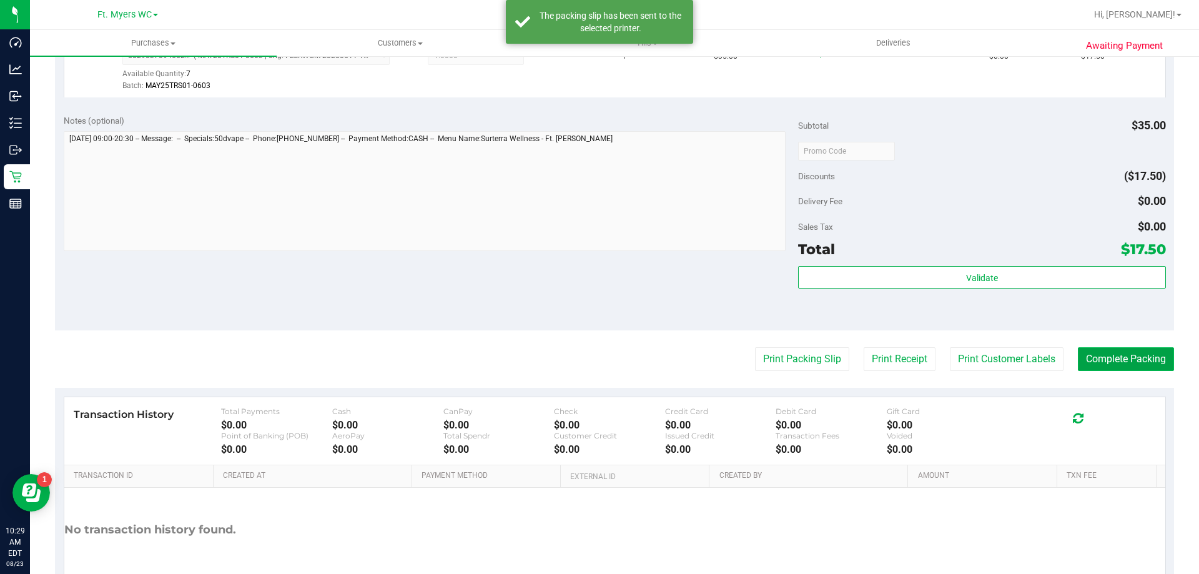
click at [1107, 362] on button "Complete Packing" at bounding box center [1126, 359] width 96 height 24
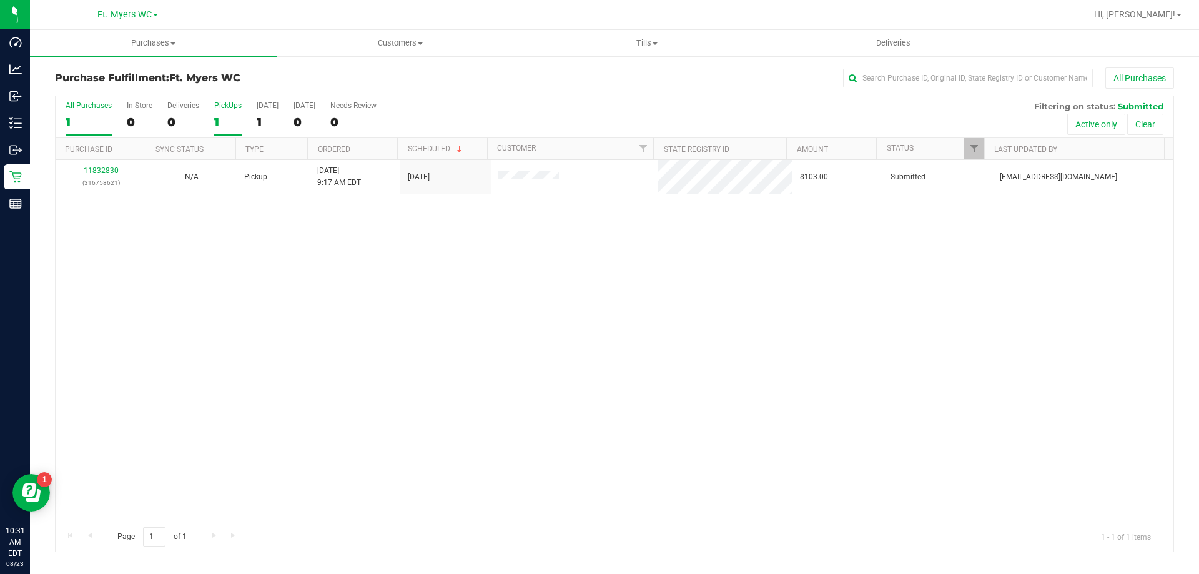
click at [225, 131] on label "PickUps 1" at bounding box center [227, 118] width 27 height 34
click at [0, 0] on input "PickUps 1" at bounding box center [0, 0] width 0 height 0
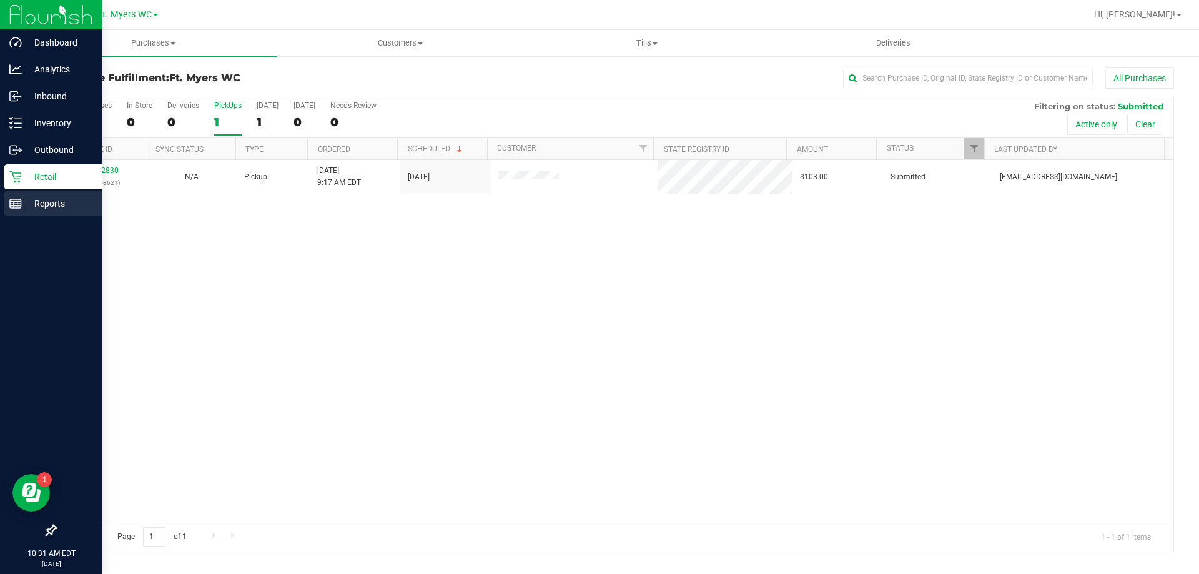
click at [79, 205] on p "Reports" at bounding box center [59, 203] width 75 height 15
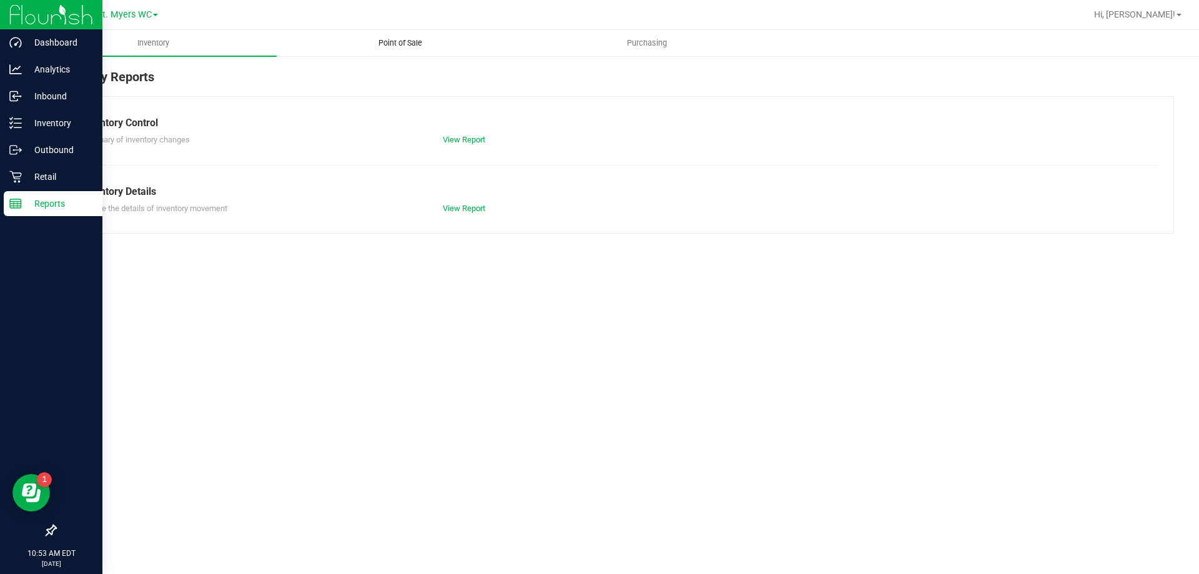
click at [409, 36] on uib-tab-heading "Point of Sale" at bounding box center [399, 43] width 245 height 25
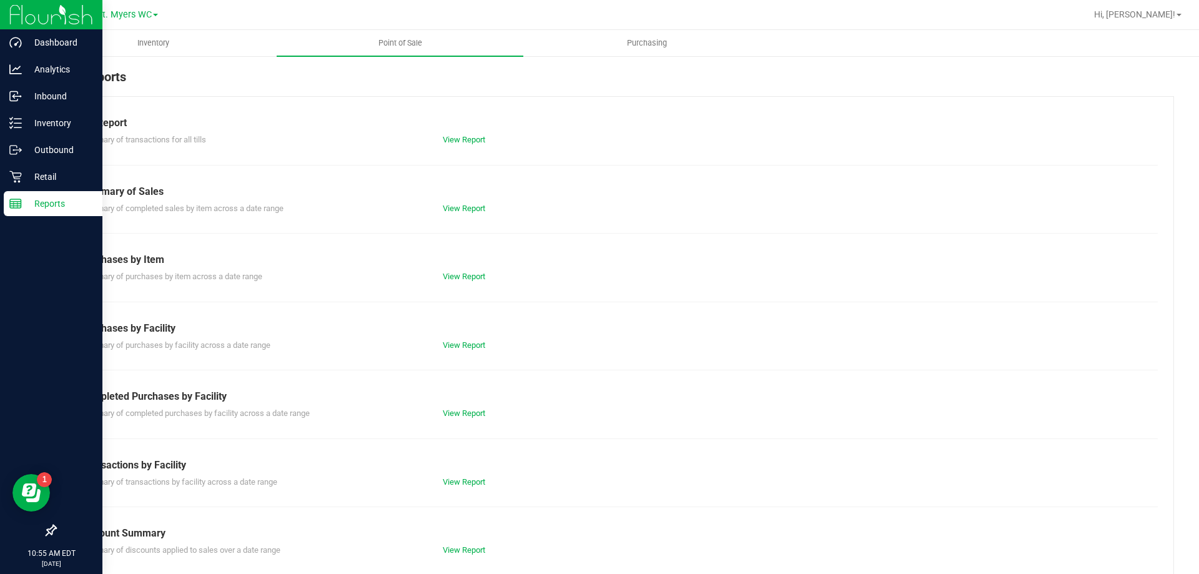
click at [460, 470] on div "Transactions by Facility" at bounding box center [615, 465] width 1068 height 15
click at [472, 480] on link "View Report" at bounding box center [464, 481] width 42 height 9
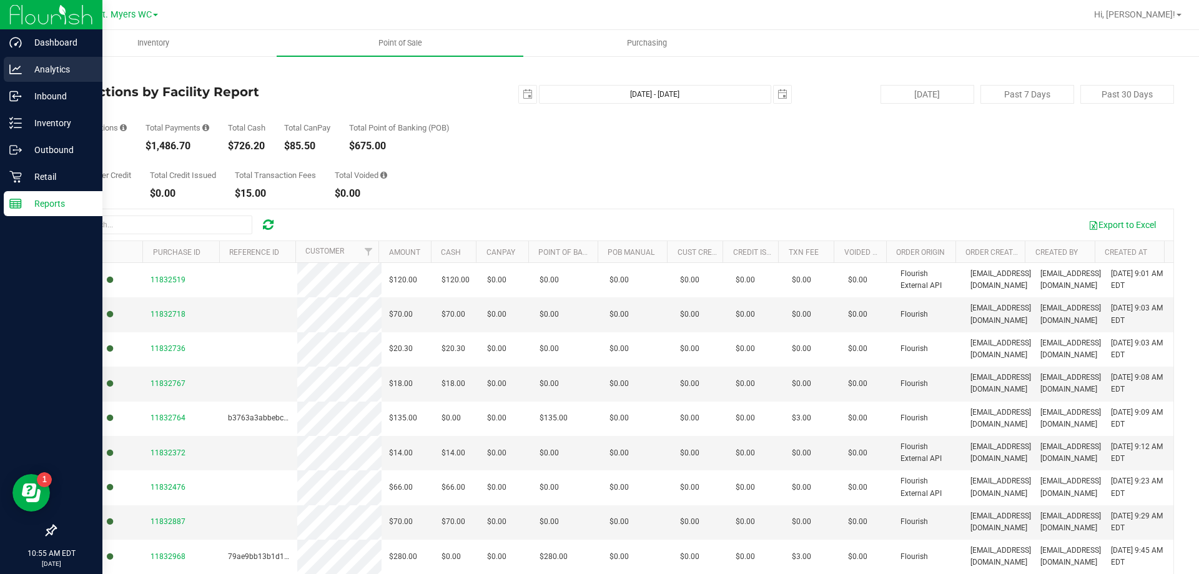
click at [73, 76] on p "Analytics" at bounding box center [59, 69] width 75 height 15
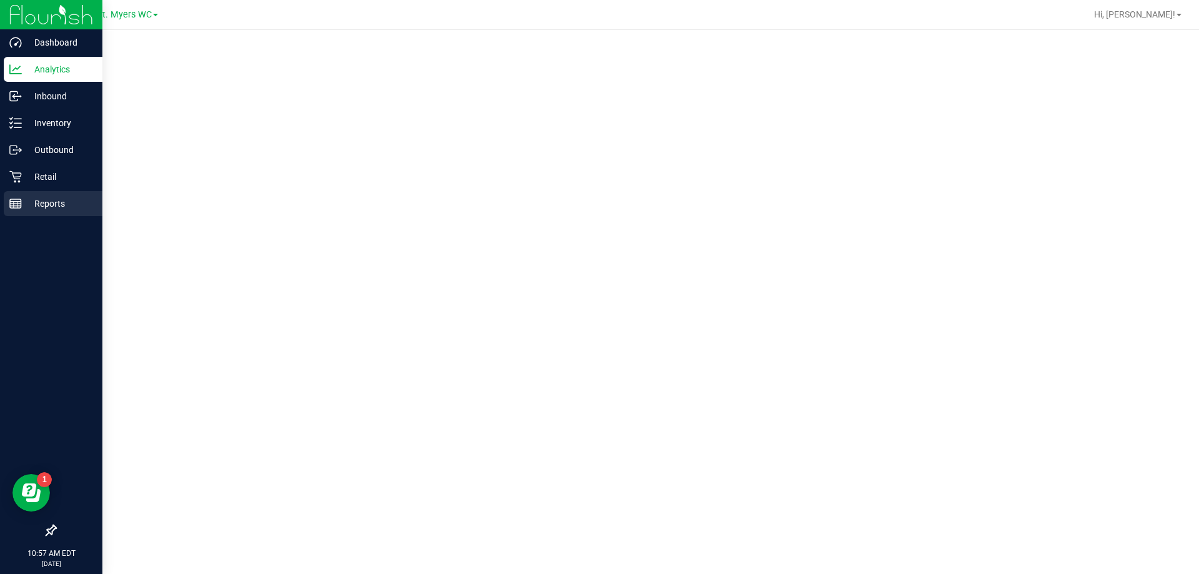
click at [42, 206] on p "Reports" at bounding box center [59, 203] width 75 height 15
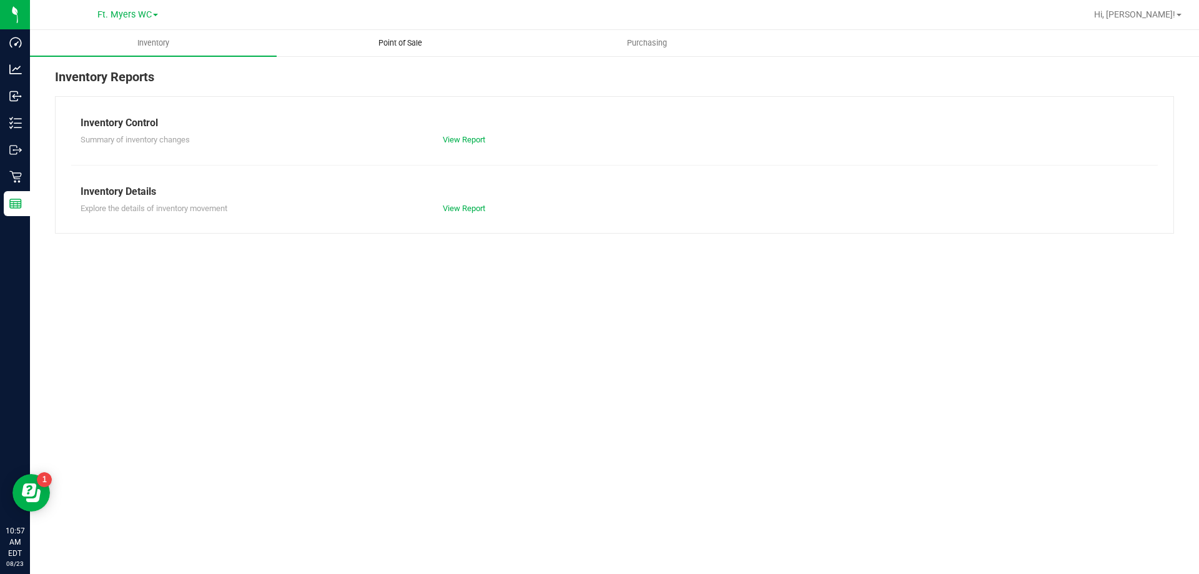
click at [398, 37] on uib-tab-heading "Point of Sale" at bounding box center [399, 43] width 245 height 25
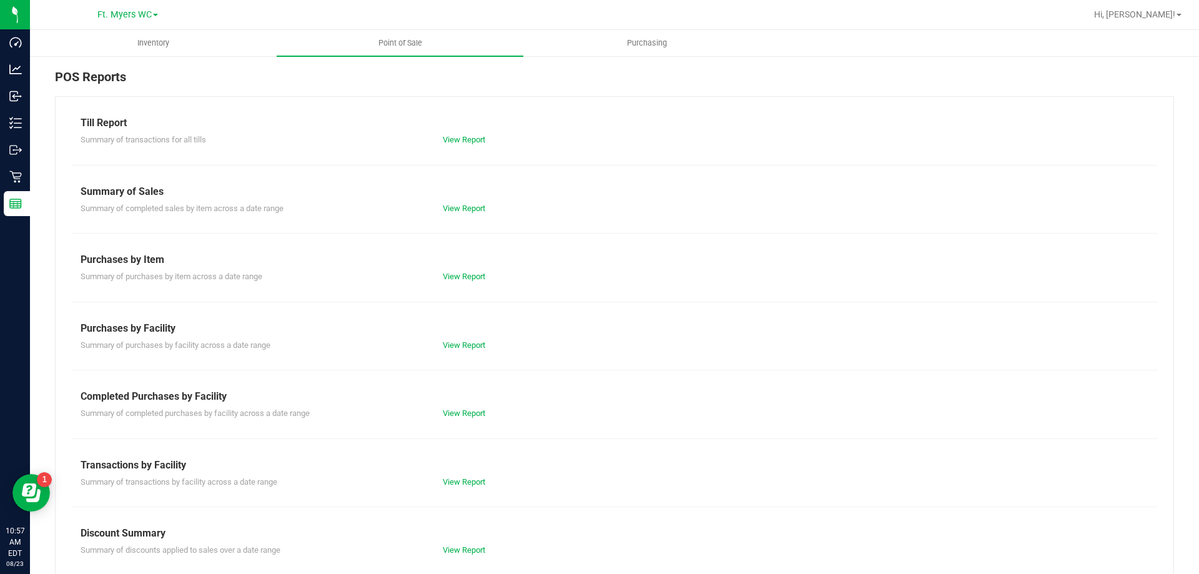
click at [476, 474] on div "Summary of transactions by facility across a date range View Report" at bounding box center [614, 481] width 1087 height 16
click at [471, 486] on link "View Report" at bounding box center [464, 481] width 42 height 9
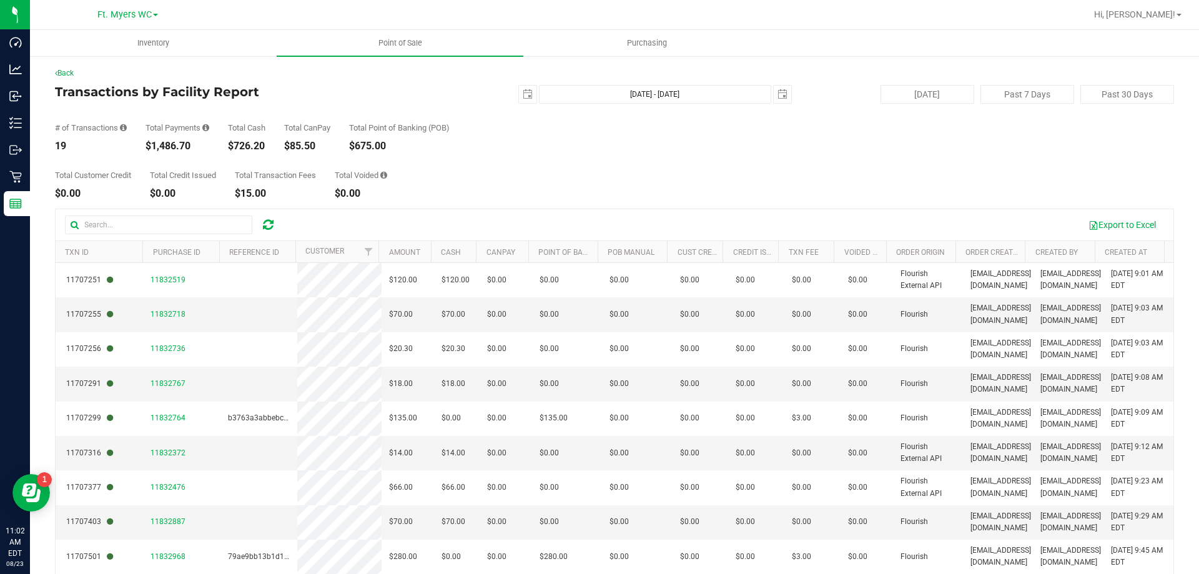
click at [403, 175] on div "Total Customer Credit $0.00 Total Credit Issued $0.00 Total Transaction Fees $1…" at bounding box center [614, 174] width 1119 height 47
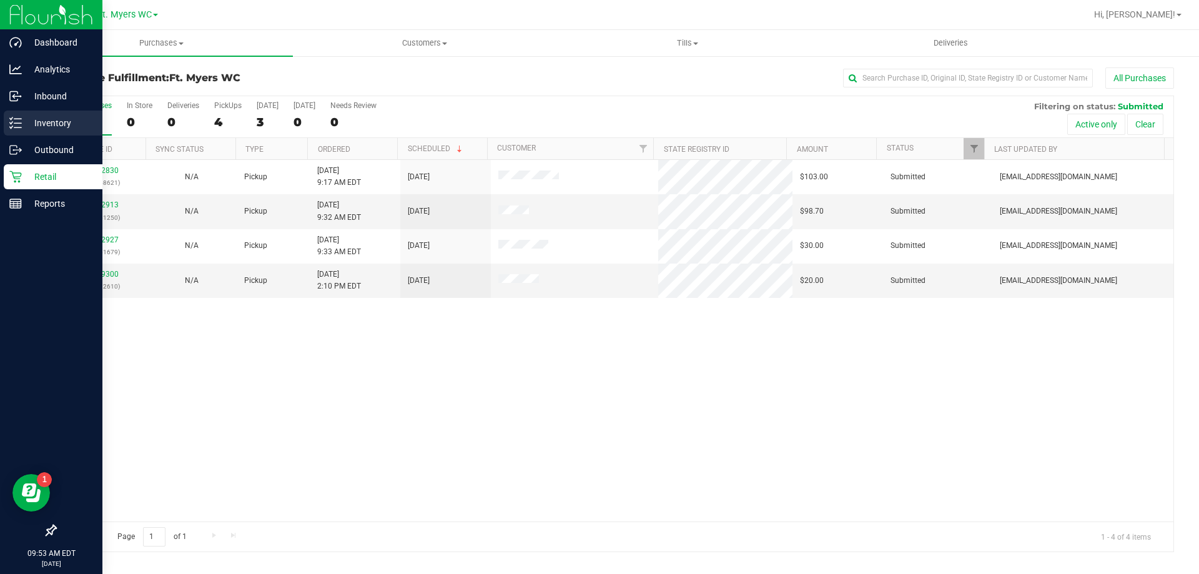
click at [35, 120] on p "Inventory" at bounding box center [59, 123] width 75 height 15
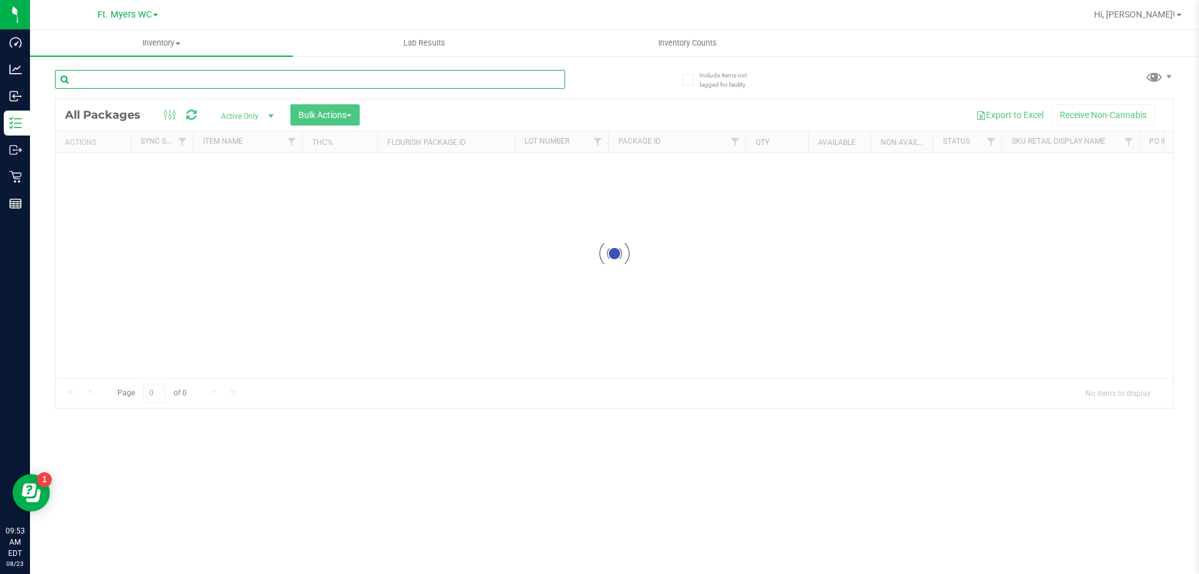
click at [260, 84] on input "text" at bounding box center [310, 79] width 510 height 19
paste input "FT 0.5g Vape Cart CDT Distillate Don Dada (Hybrid)"
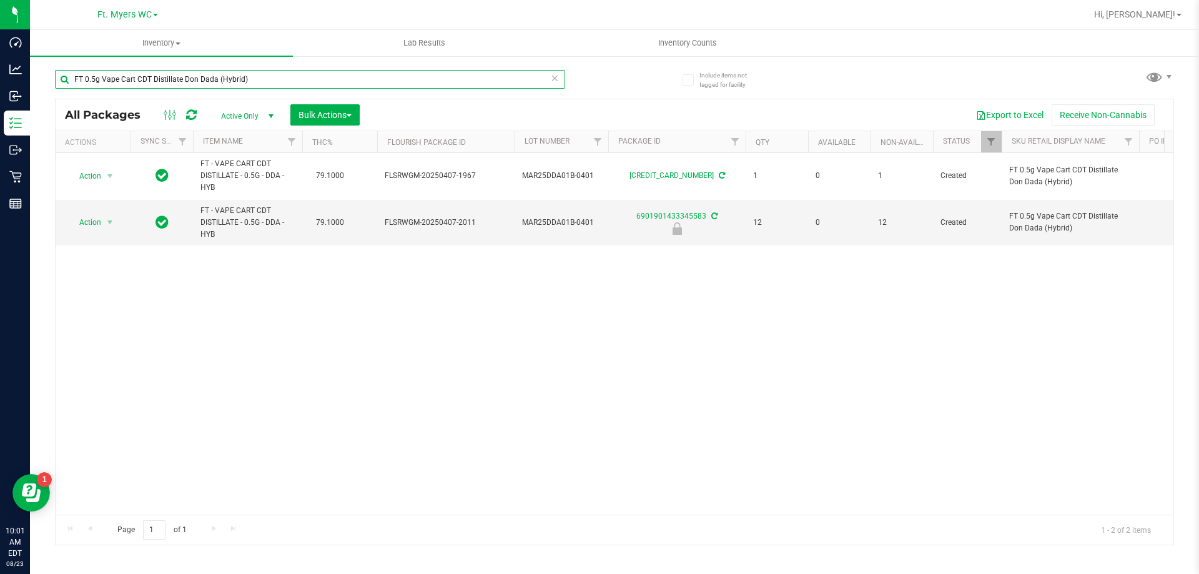
click at [388, 81] on input "FT 0.5g Vape Cart CDT Distillate Don Dada (Hybrid)" at bounding box center [310, 79] width 510 height 19
paste input "text"
type input "FT 0.5g Vape Cart CDT Distillate Don Dada (Hybrid)"
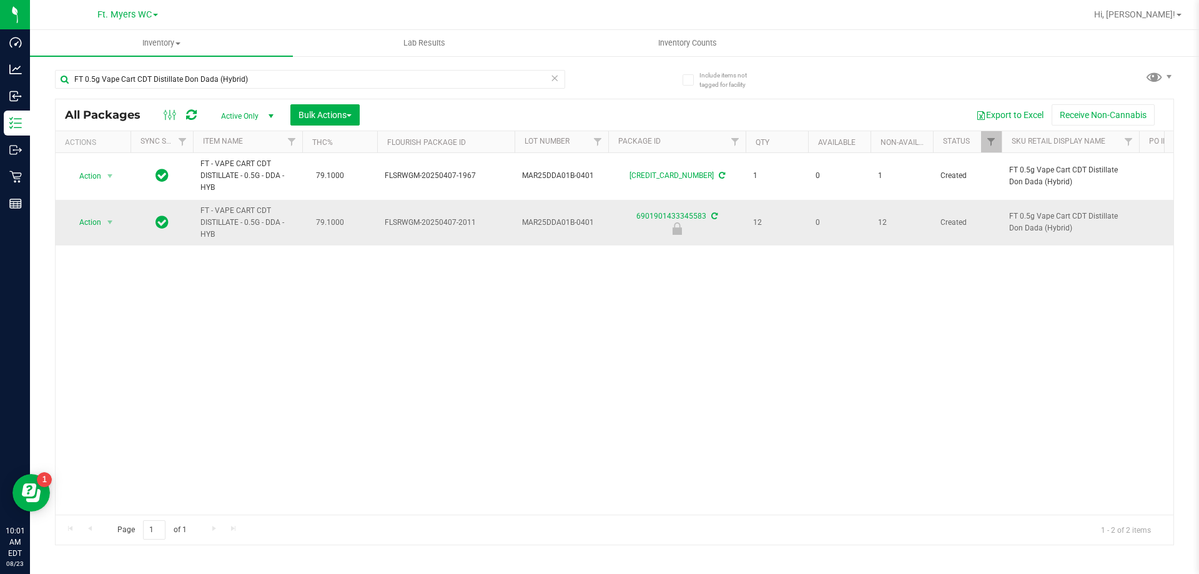
click at [563, 229] on td "MAR25DDA01B-0401" at bounding box center [562, 223] width 94 height 46
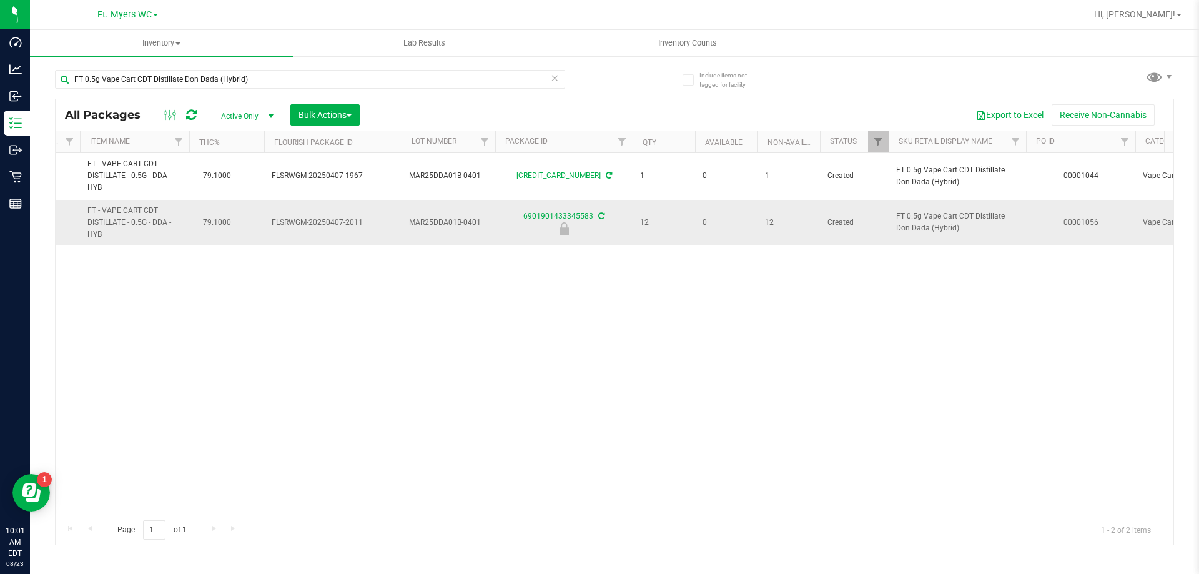
scroll to position [0, 383]
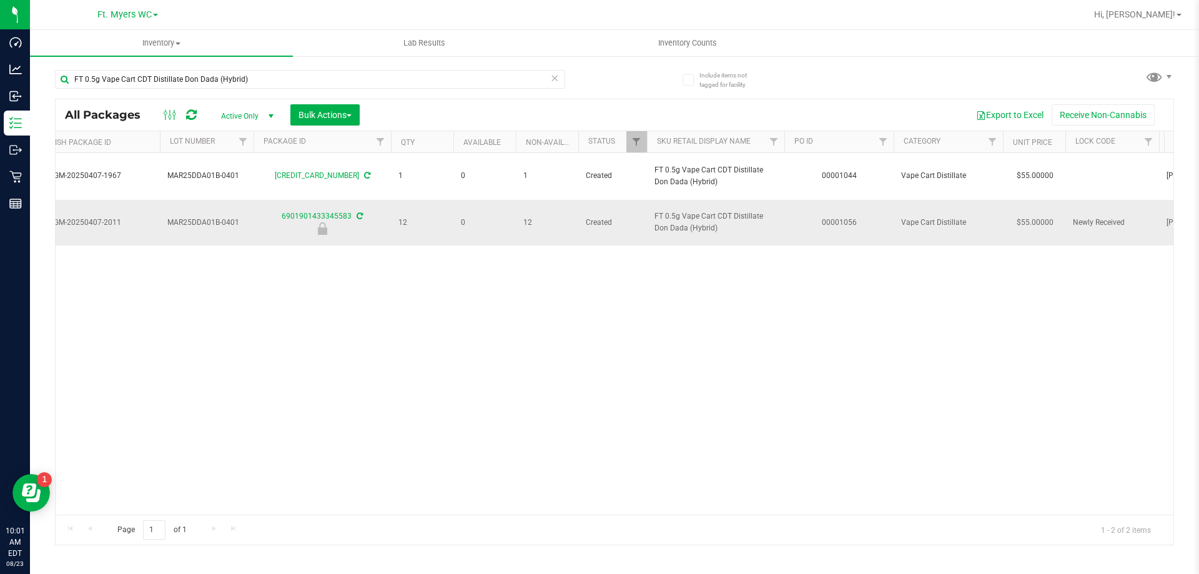
drag, startPoint x: 530, startPoint y: 230, endPoint x: 636, endPoint y: 222, distance: 107.1
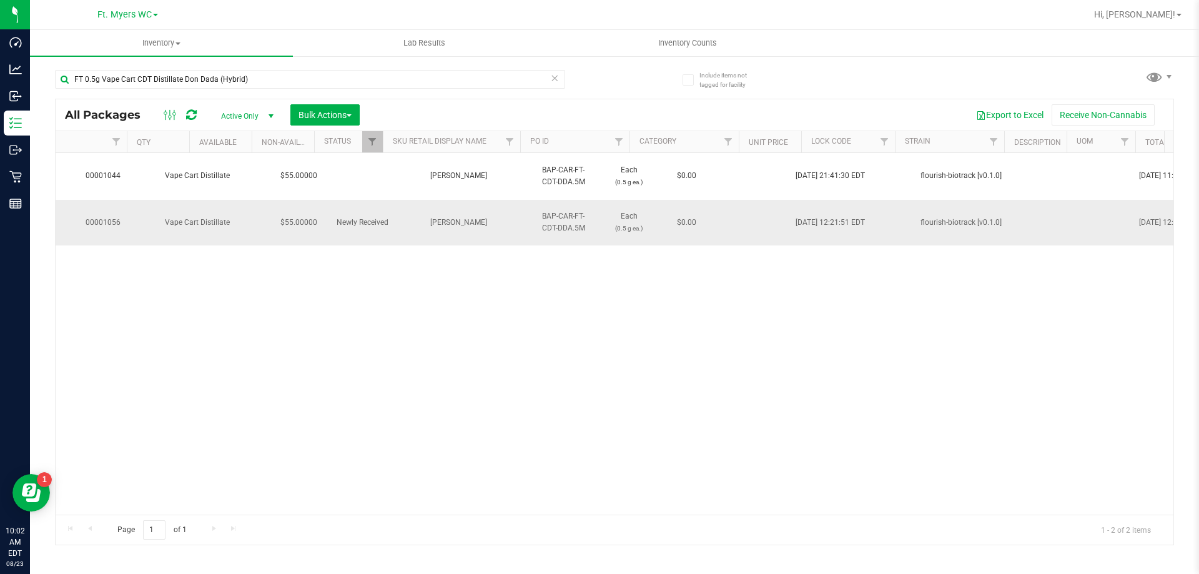
scroll to position [0, 1159]
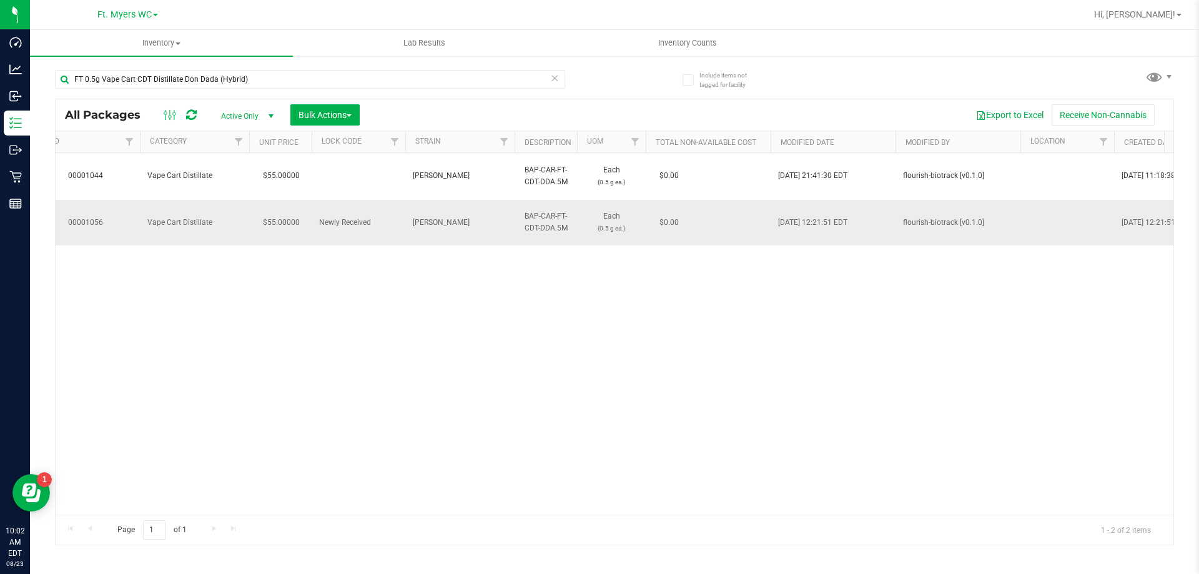
drag, startPoint x: 751, startPoint y: 222, endPoint x: 782, endPoint y: 219, distance: 30.7
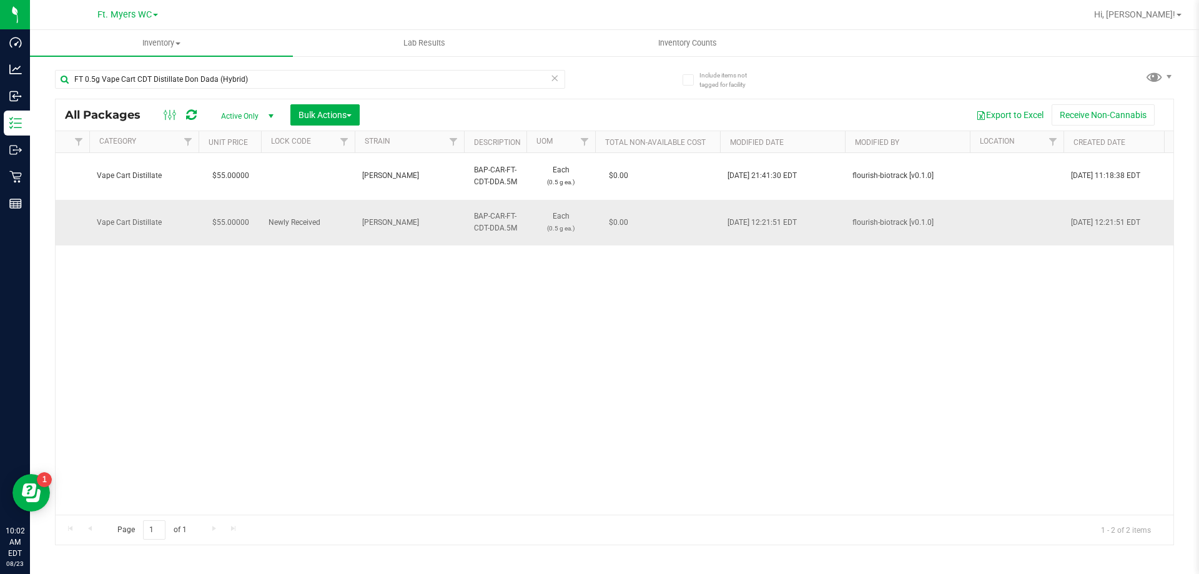
scroll to position [0, 1644]
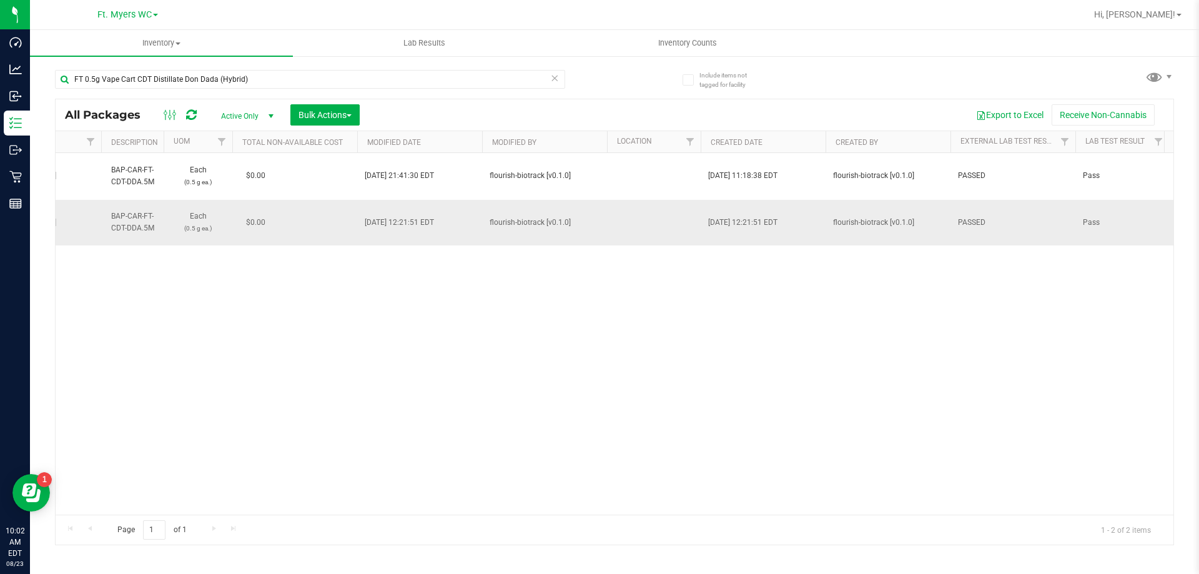
drag, startPoint x: 782, startPoint y: 219, endPoint x: 941, endPoint y: 224, distance: 159.3
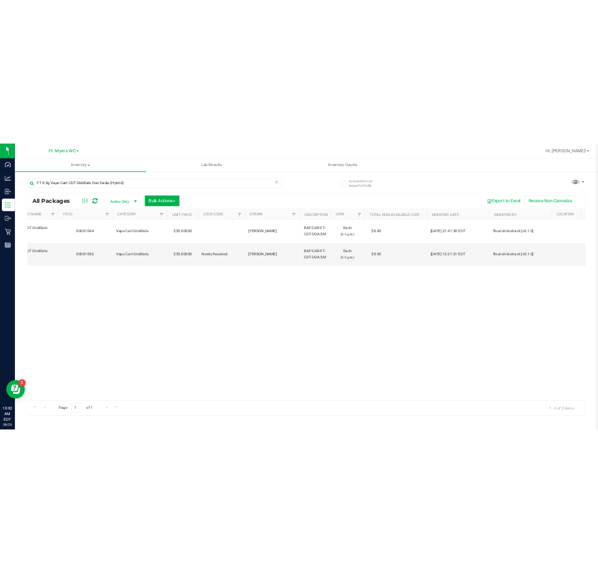
scroll to position [0, 0]
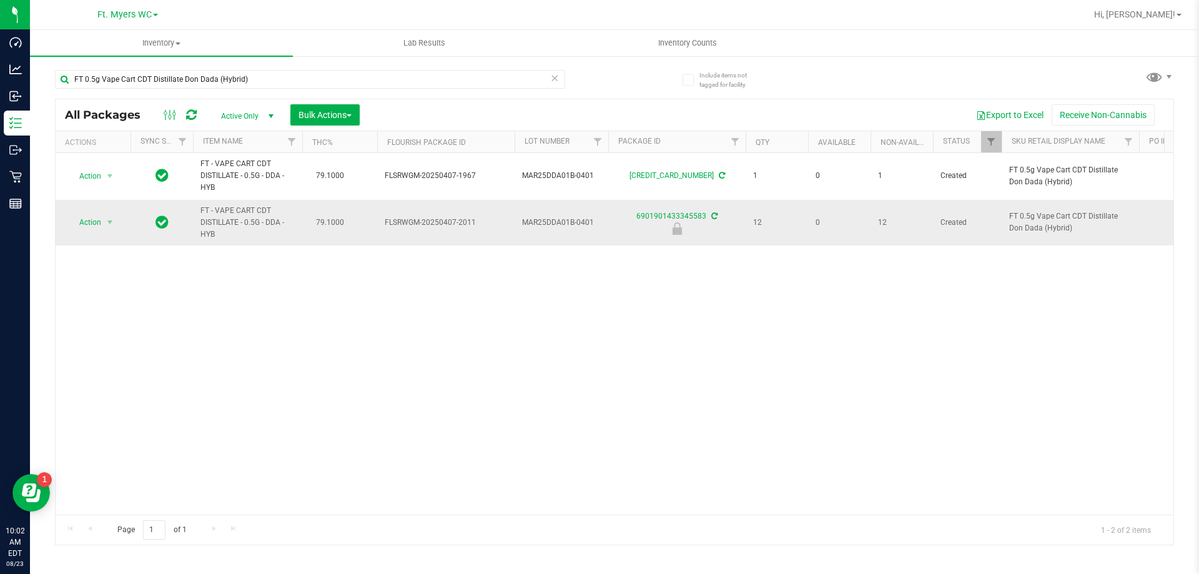
drag, startPoint x: 940, startPoint y: 225, endPoint x: 252, endPoint y: 242, distance: 687.8
click at [261, 224] on span "FT - VAPE CART CDT DISTILLATE - 0.5G - DDA - HYB" at bounding box center [247, 223] width 94 height 36
